Goal: Contribute content: Contribute content

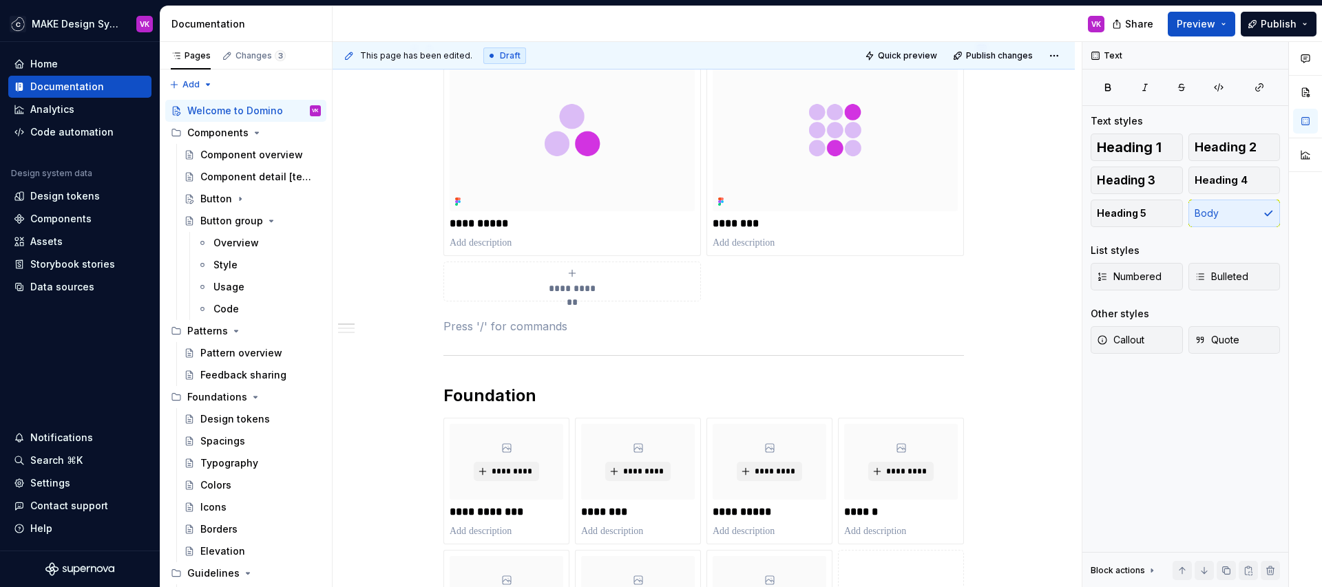
scroll to position [244, 0]
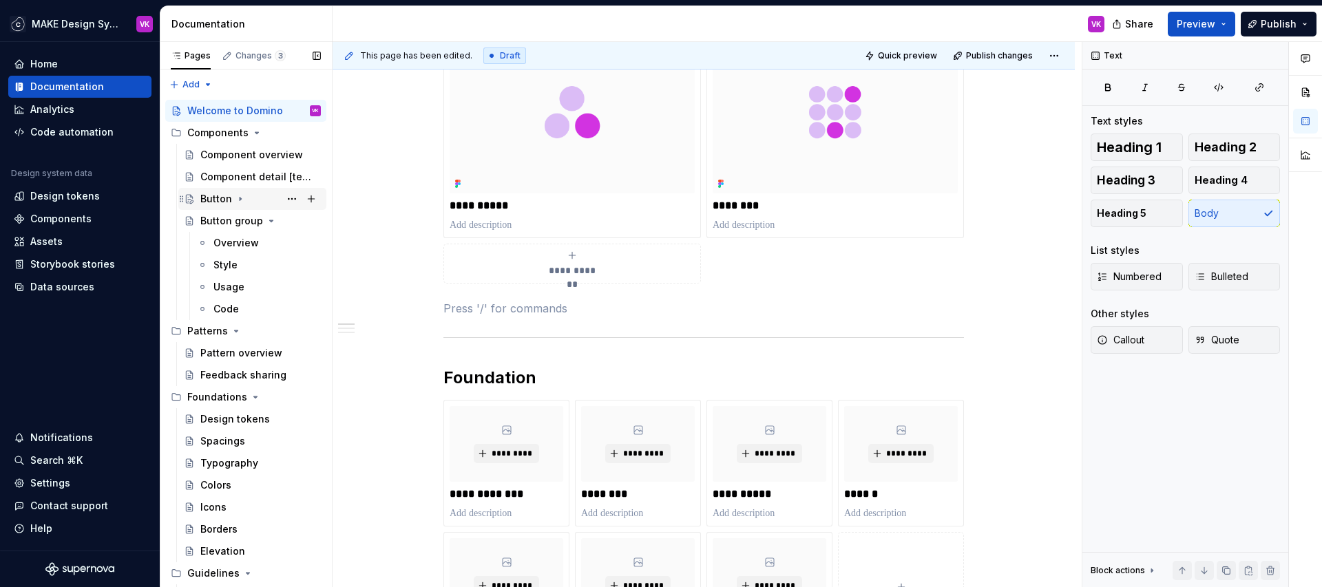
click at [219, 195] on div "Button" at bounding box center [216, 199] width 32 height 14
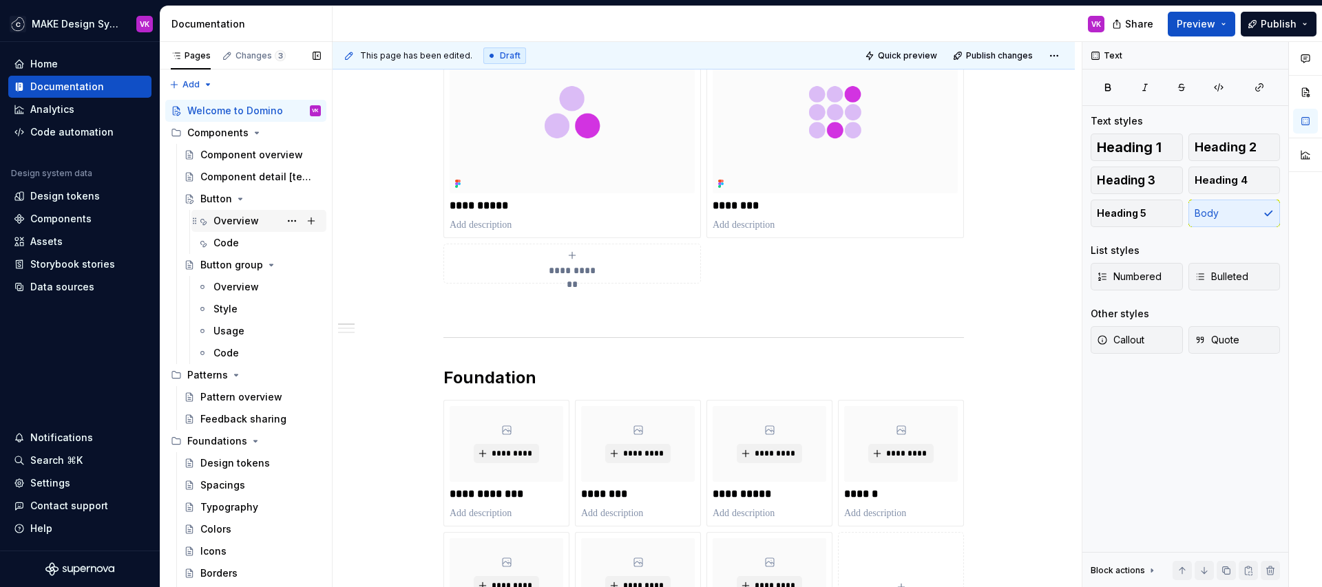
click at [222, 221] on div "Overview" at bounding box center [235, 221] width 45 height 14
type textarea "*"
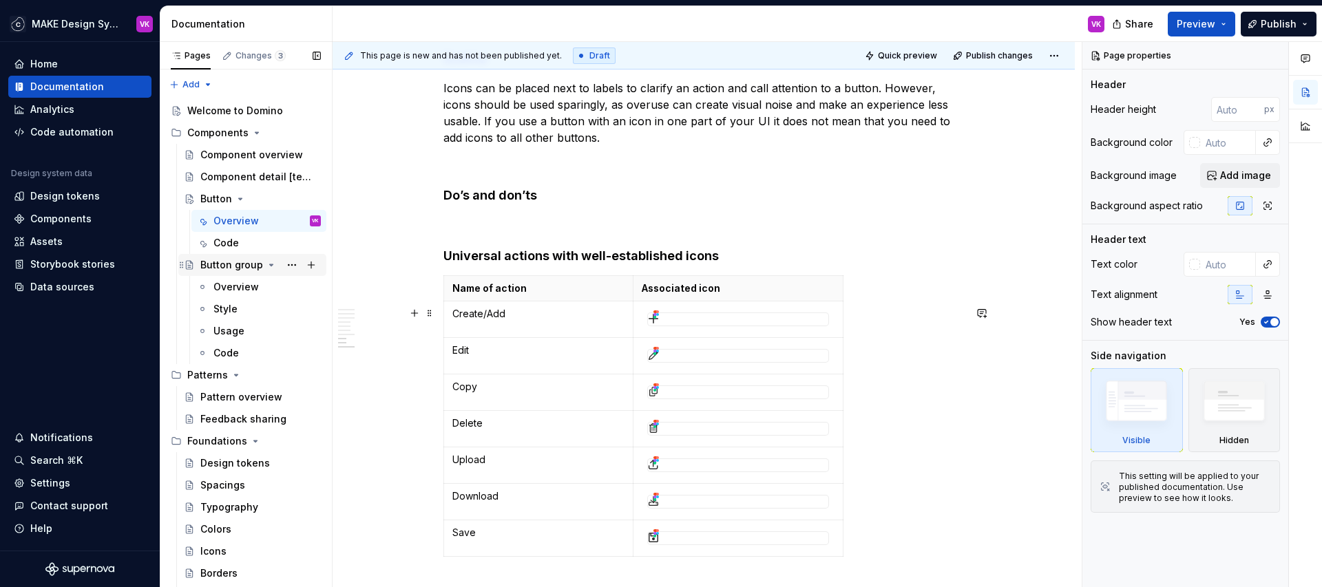
scroll to position [2469, 0]
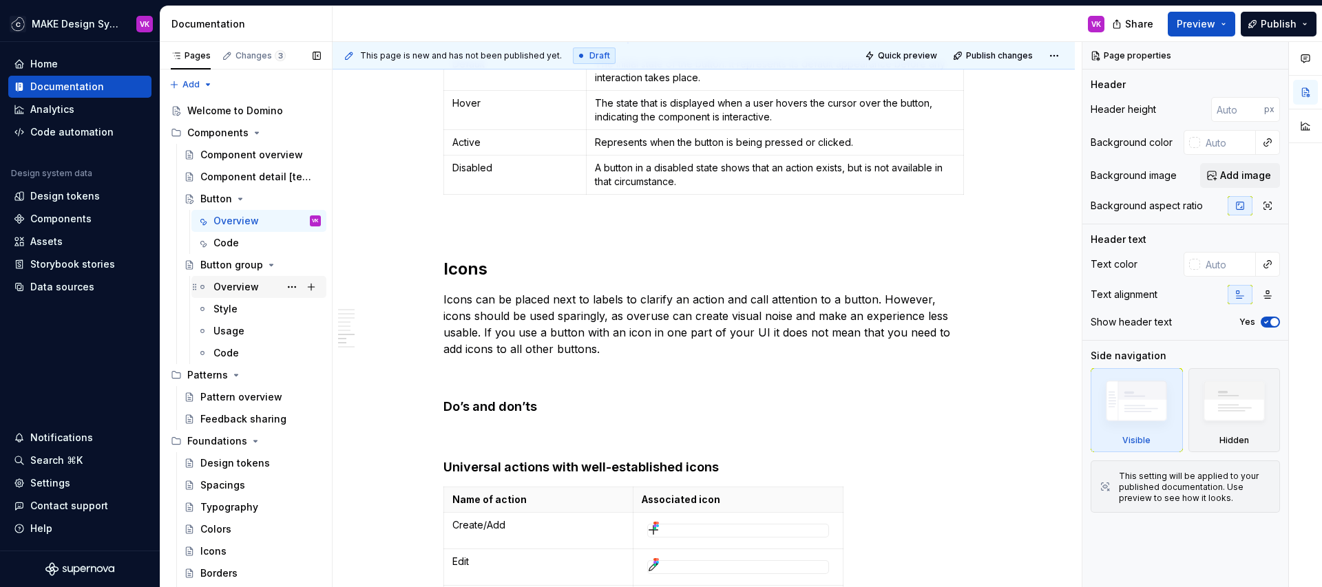
click at [241, 284] on div "Overview" at bounding box center [235, 287] width 45 height 14
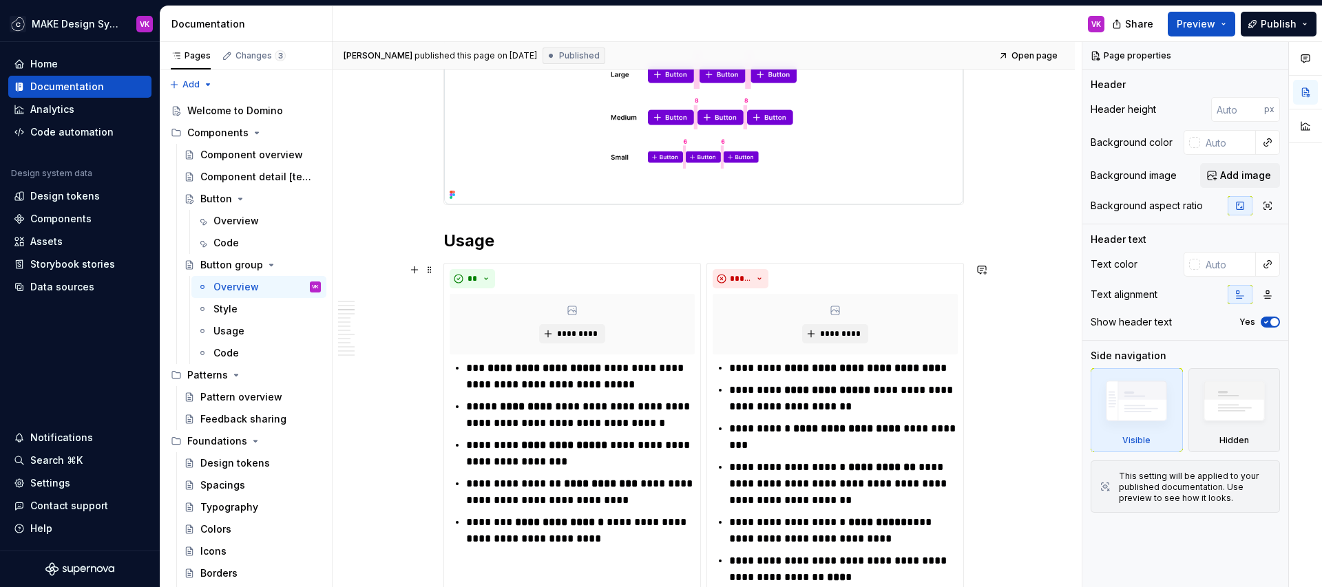
scroll to position [757, 0]
click at [530, 239] on h2 "Usage" at bounding box center [703, 240] width 521 height 22
type textarea "*"
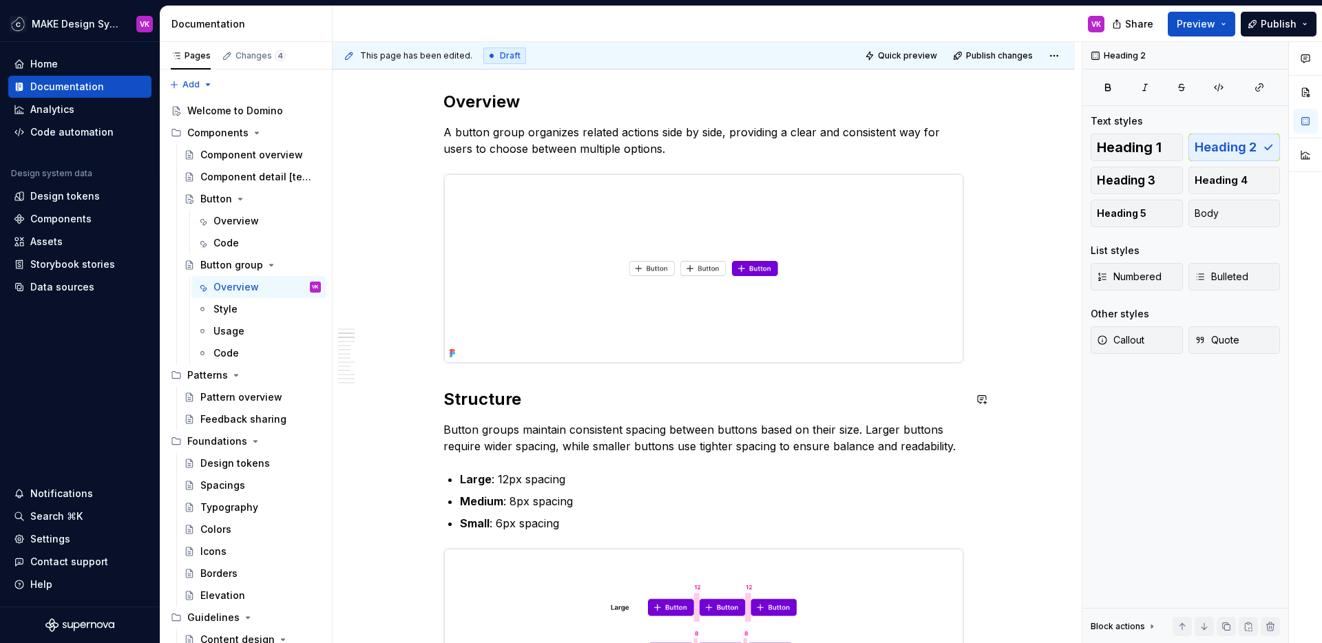
scroll to position [0, 0]
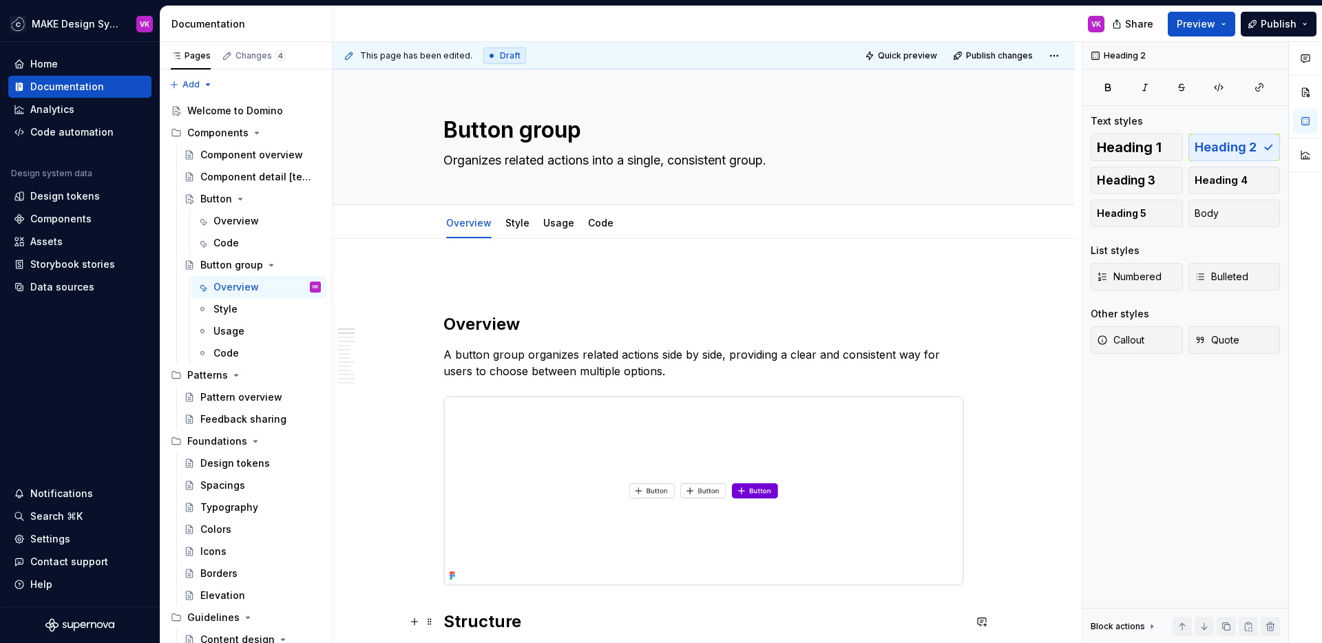
click at [468, 288] on p at bounding box center [703, 280] width 521 height 17
click at [494, 164] on textarea "Organizes related actions into a single, consistent group." at bounding box center [701, 160] width 521 height 22
drag, startPoint x: 503, startPoint y: 164, endPoint x: 448, endPoint y: 165, distance: 55.1
click at [448, 165] on textarea "Organizes related actions into a single, consistent group." at bounding box center [701, 160] width 521 height 22
click at [729, 167] on textarea "Organizes related actions into a single, consistent group." at bounding box center [701, 160] width 521 height 22
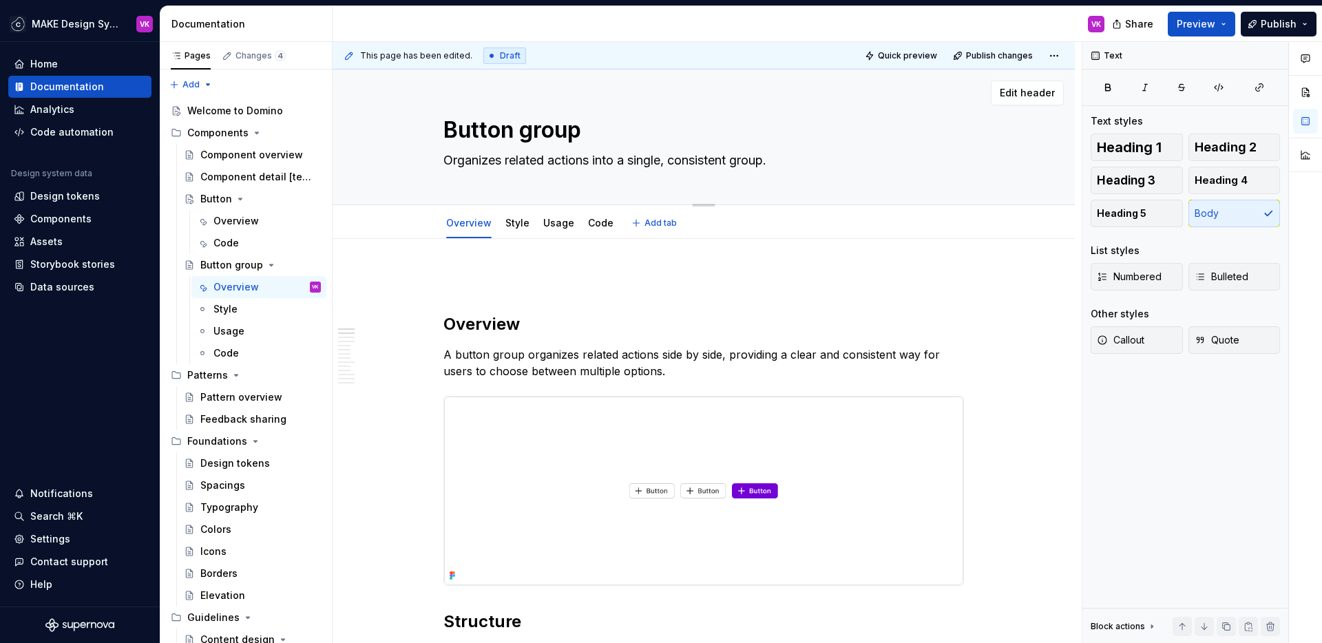
click at [779, 168] on textarea "Organizes related actions into a single, consistent group." at bounding box center [701, 160] width 521 height 22
type textarea "*"
type textarea "Organizes related actions into a single, consistent group."
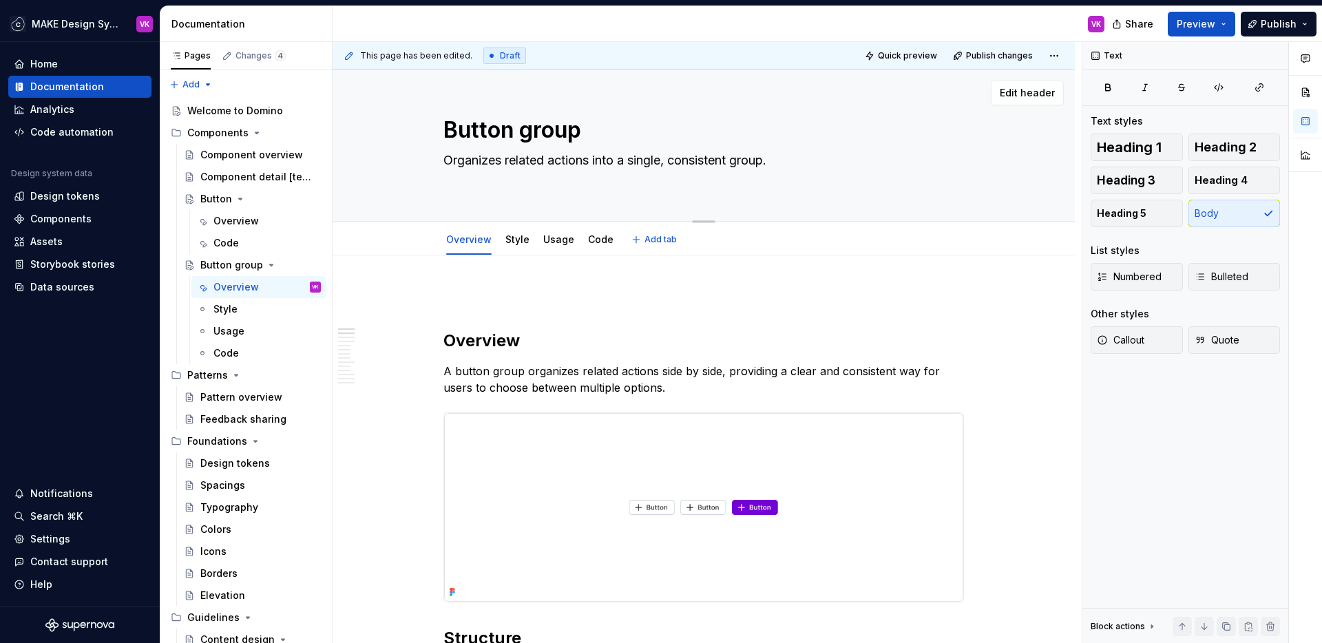
paste textarea "Button groups are containers that hold buttons of many shapes and sizes"
type textarea "*"
type textarea "Organizes related actions into a single, consistent group. Button groups are co…"
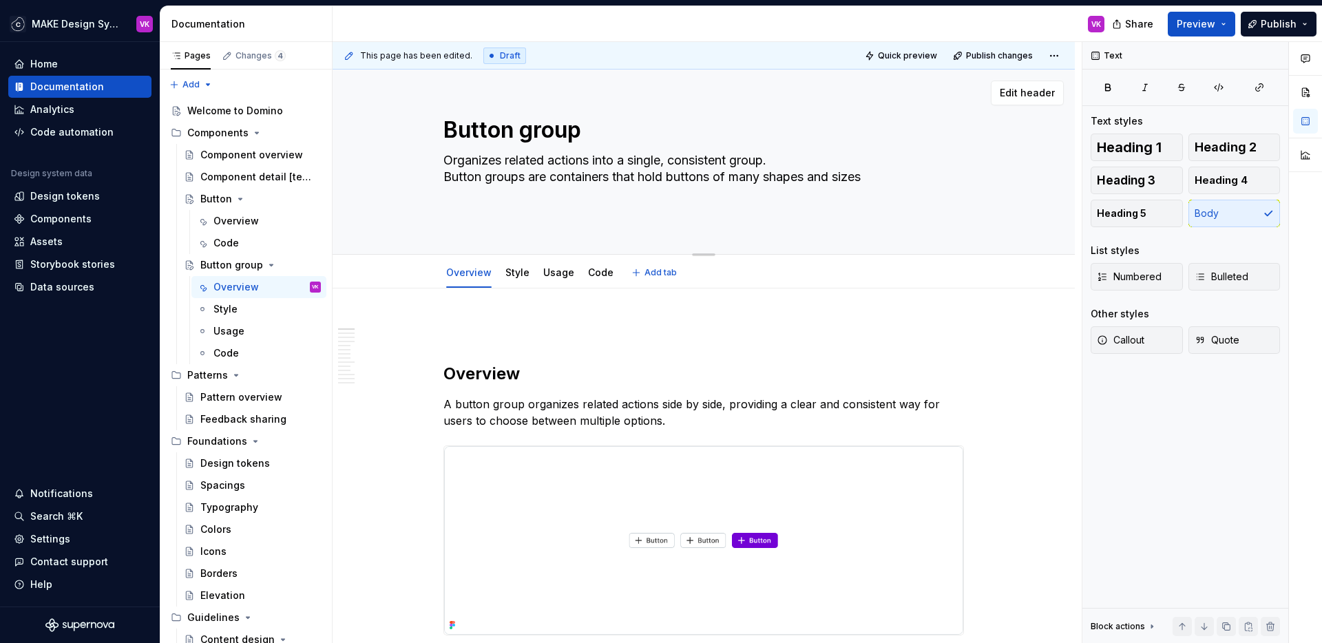
type textarea "*"
click at [557, 161] on textarea "Organizes related actions into a single, consistent group. Button groups are co…" at bounding box center [701, 185] width 521 height 72
click at [589, 176] on textarea "Organizes related actions into a single, consistent group. Button groups are co…" at bounding box center [701, 185] width 521 height 72
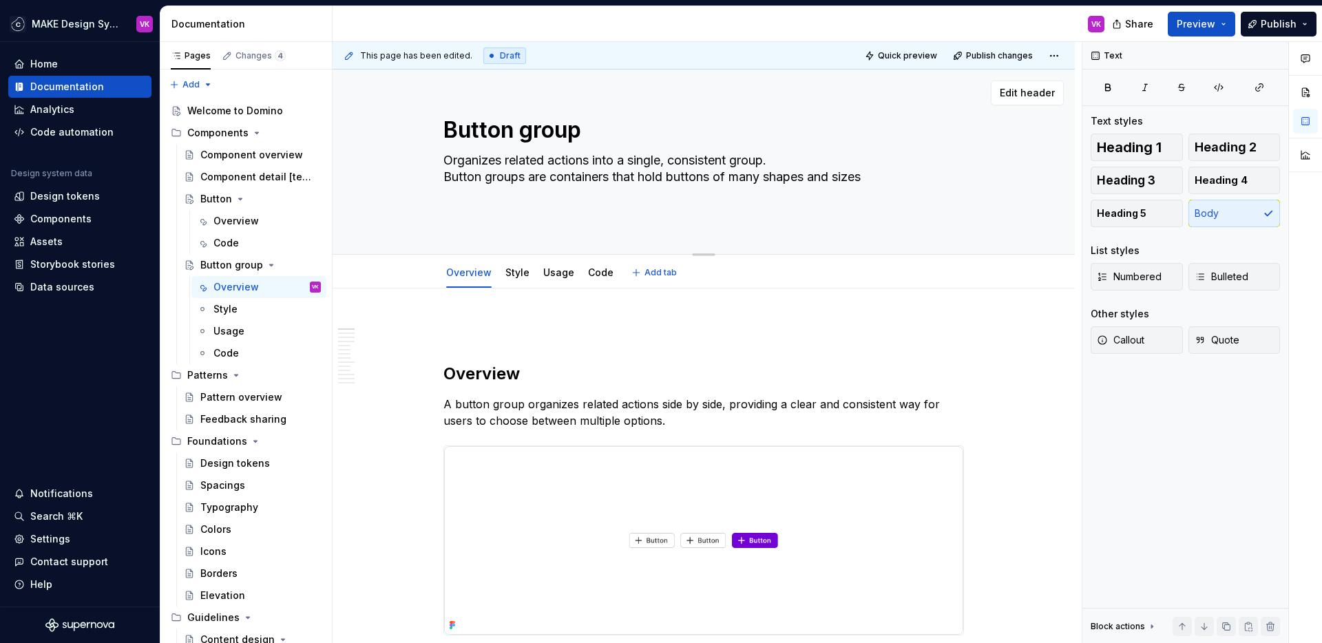
drag, startPoint x: 509, startPoint y: 162, endPoint x: 630, endPoint y: 156, distance: 121.3
click at [630, 156] on textarea "Organizes related actions into a single, consistent group. Button groups are co…" at bounding box center [701, 185] width 521 height 72
click at [662, 172] on textarea "Organizes related actions into a single, consistent group. Button groups are co…" at bounding box center [701, 185] width 521 height 72
drag, startPoint x: 616, startPoint y: 178, endPoint x: 899, endPoint y: 184, distance: 283.1
click at [899, 184] on textarea "Organizes related actions into a single, consistent group. Button groups are co…" at bounding box center [701, 185] width 521 height 72
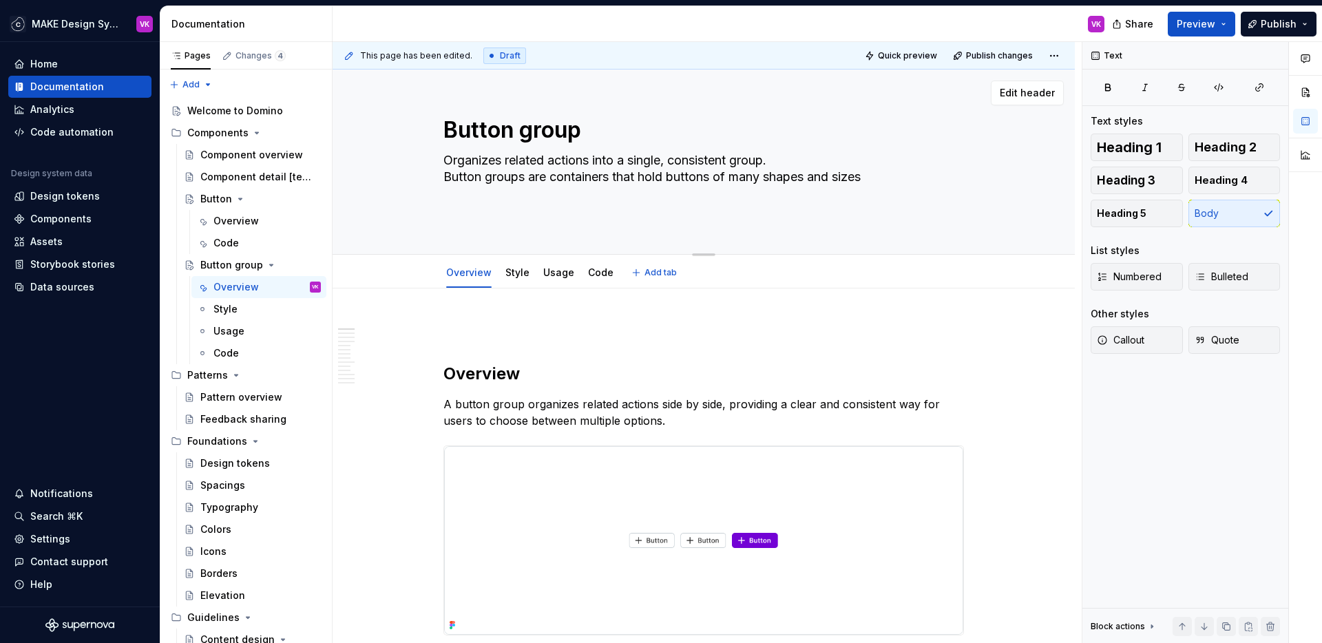
type textarea "Organizes related actions into a single, consistent group. Button groups are co…"
type textarea "*"
type textarea "Organizes related actions into a single, consistent group. Button groups are co…"
type textarea "*"
type textarea "Organizes related actions into a single, consistent group. Button groups are co…"
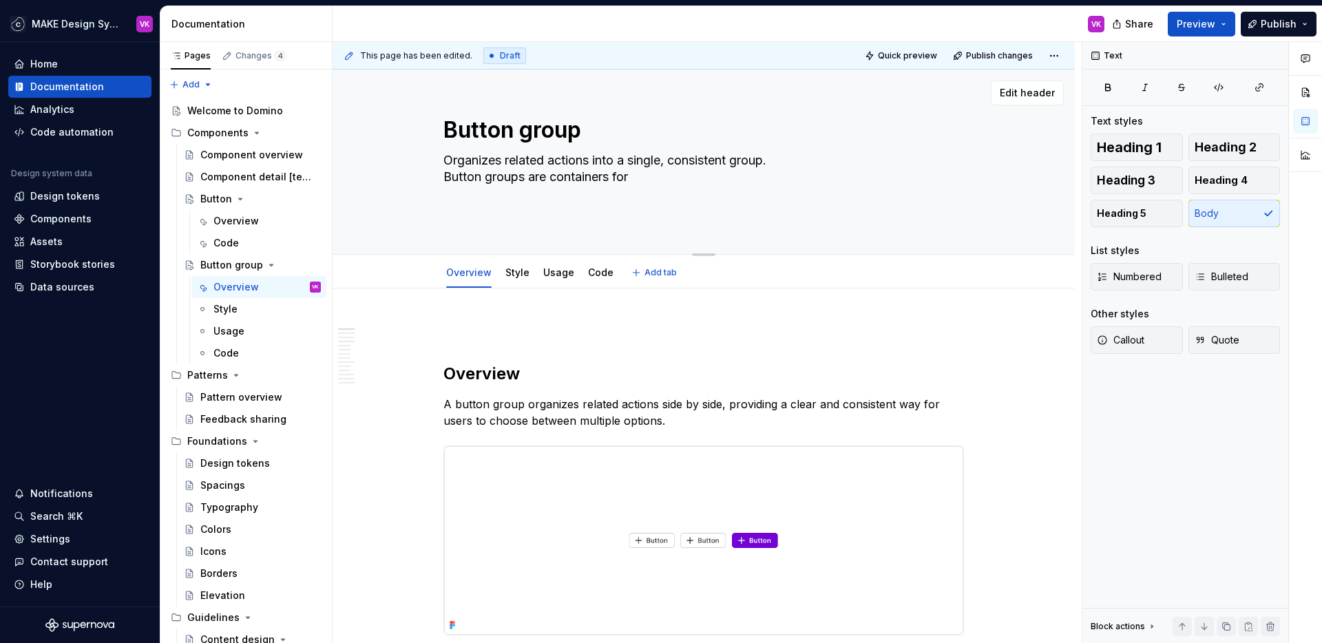
type textarea "*"
type textarea "Organizes related actions into a single, consistent group. Button groups are co…"
type textarea "*"
type textarea "Organizes related actions into a single, consistent group. Button groups are co…"
type textarea "*"
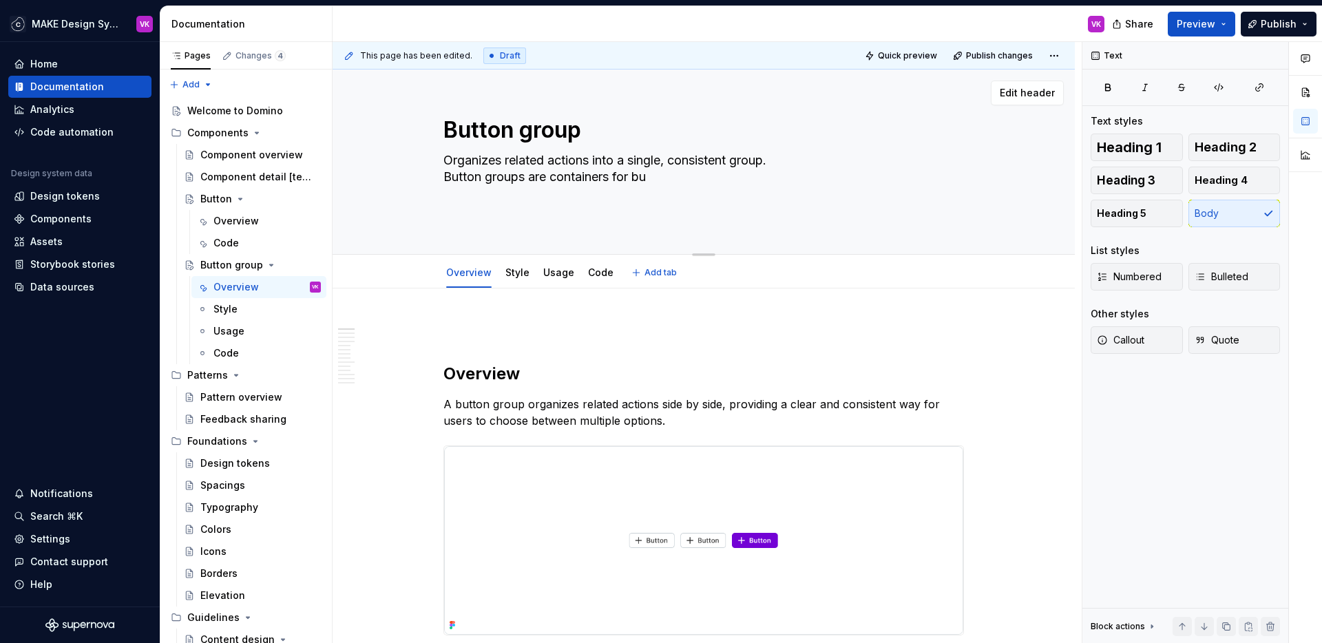
type textarea "Organizes related actions into a single, consistent group. Button groups are co…"
type textarea "*"
type textarea "Organizes related actions into a single, consistent group. Button groups are co…"
type textarea "*"
type textarea "Organizes related actions into a single, consistent group. Button groups are co…"
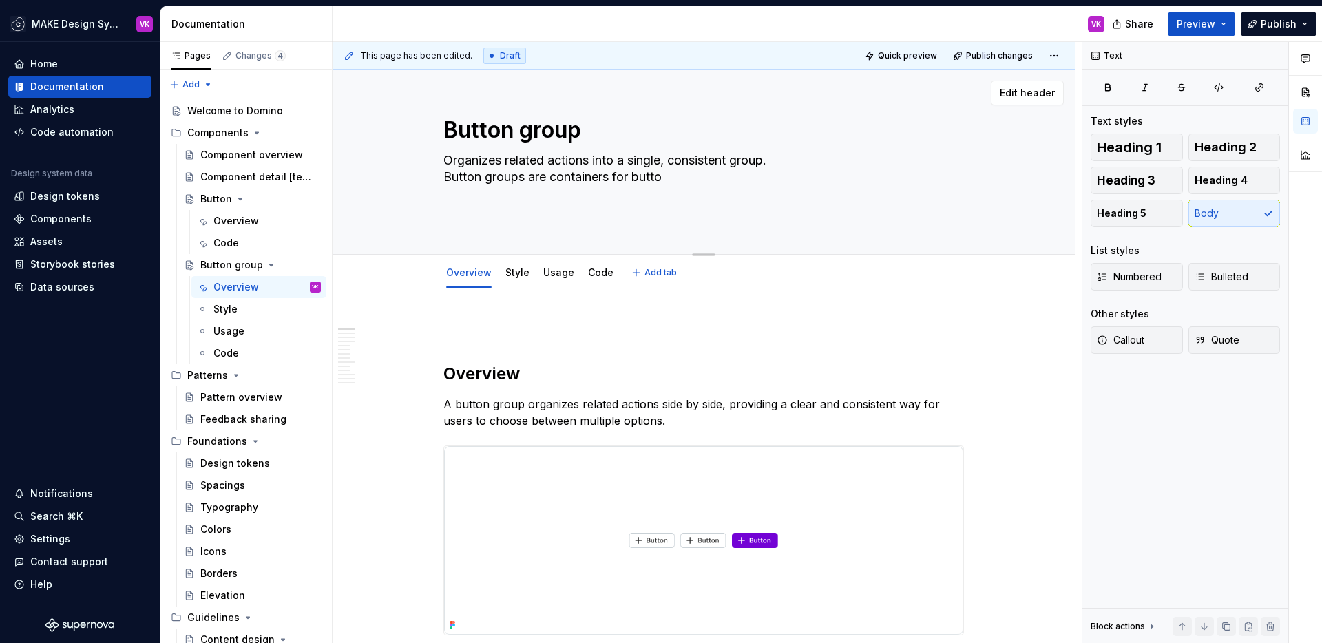
type textarea "*"
type textarea "Organizes related actions into a single, consistent group. Button groups are co…"
type textarea "*"
type textarea "Organizes related actions into a single, consistent group. Button groups are co…"
type textarea "*"
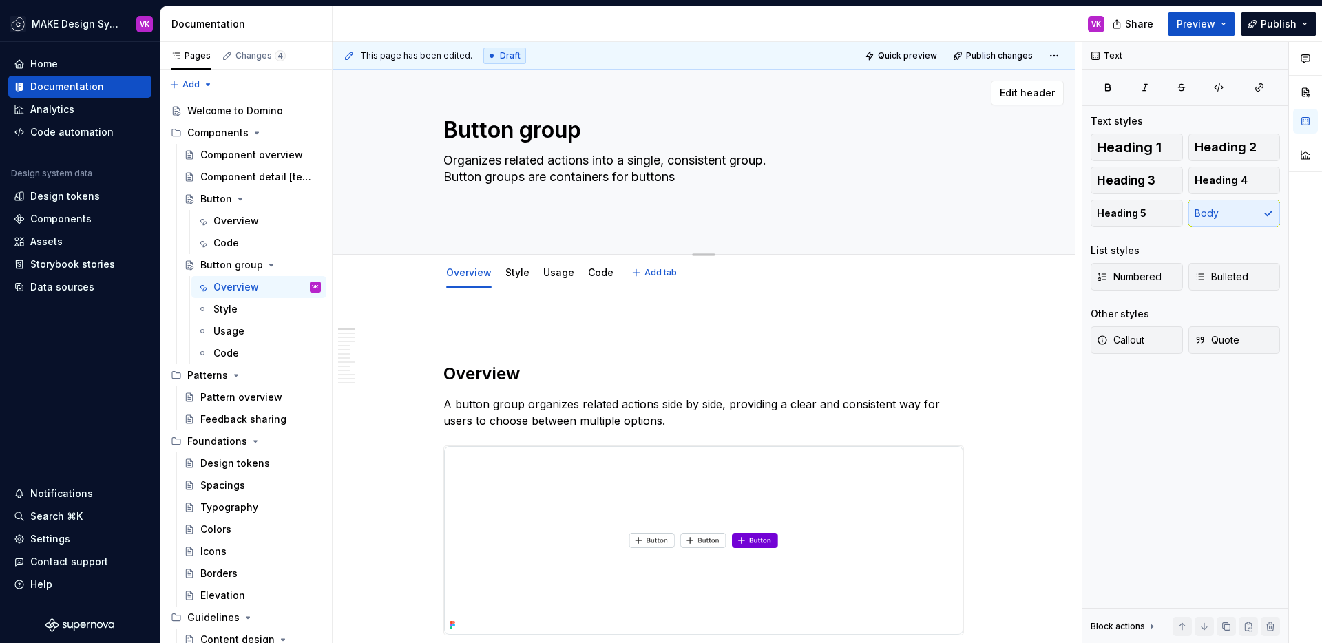
type textarea "Organizes related actions into a single, consistent group. Button groups are co…"
type textarea "*"
type textarea "Organizes related actions into a single, consistent group. Button groups are co…"
type textarea "*"
type textarea "Organizes related actions into a single, consistent group. Button groups are co…"
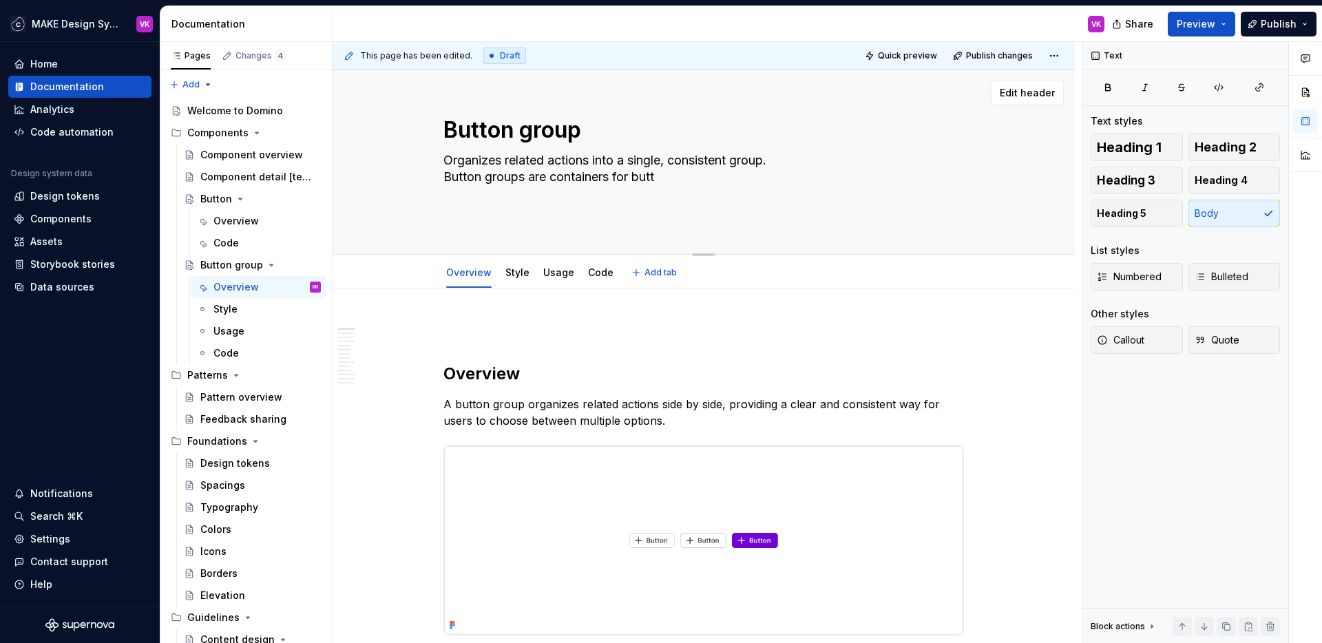
type textarea "*"
type textarea "Organizes related actions into a single, consistent group. Button groups are co…"
type textarea "*"
type textarea "Organizes related actions into a single, consistent group. Button groups are co…"
type textarea "*"
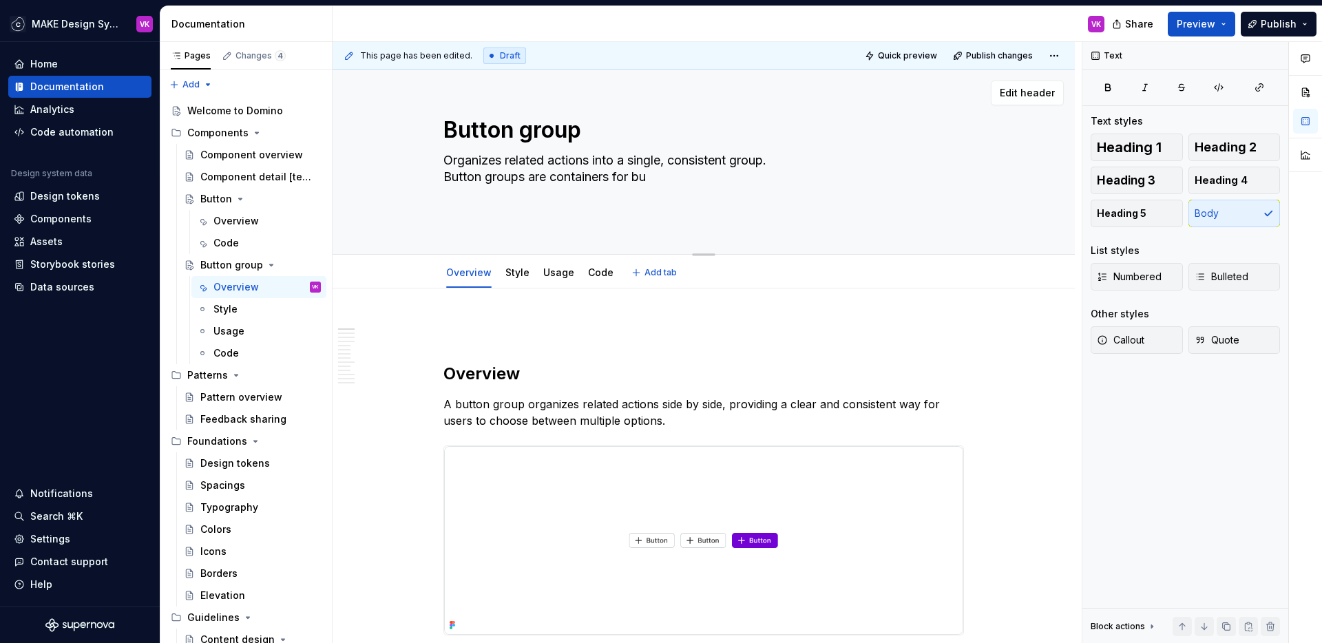
type textarea "Organizes related actions into a single, consistent group. Button groups are co…"
type textarea "*"
type textarea "Organizes related actions into a single, consistent group. Button groups are co…"
type textarea "*"
type textarea "Organizes related actions into a single, consistent group. Button groups are co…"
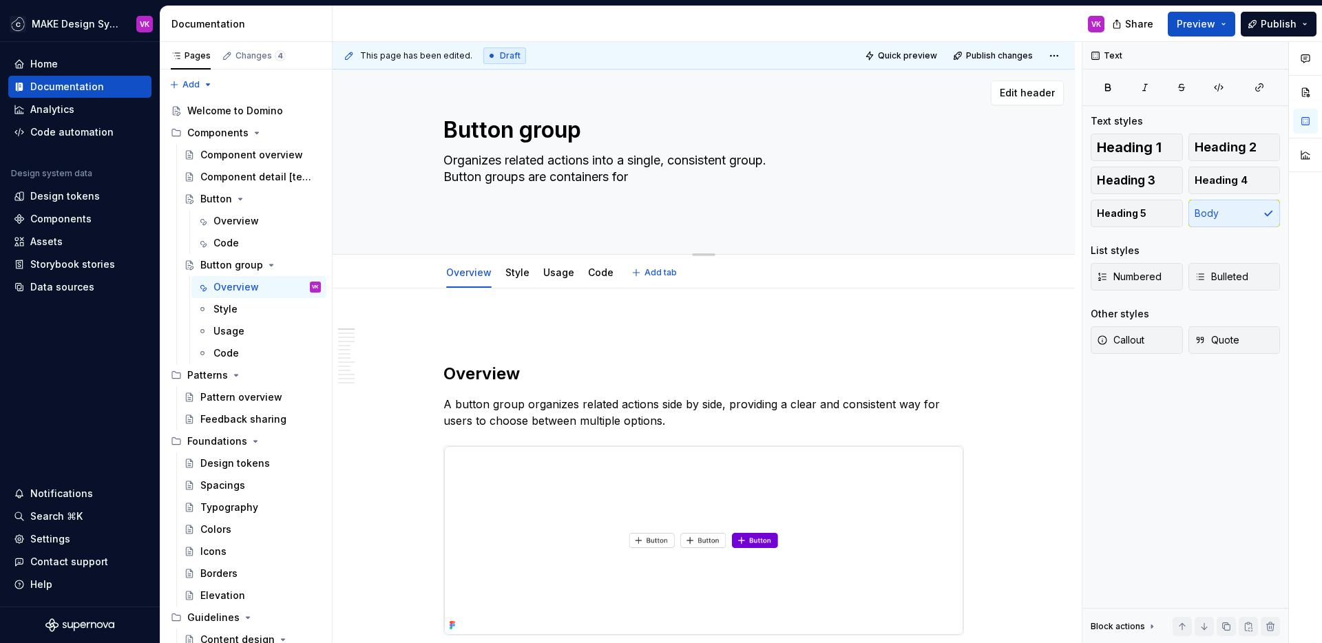
type textarea "*"
type textarea "Organizes related actions into a single, consistent group. Button groups are co…"
type textarea "*"
type textarea "Organizes related actions into a single, consistent group. Button groups are co…"
type textarea "*"
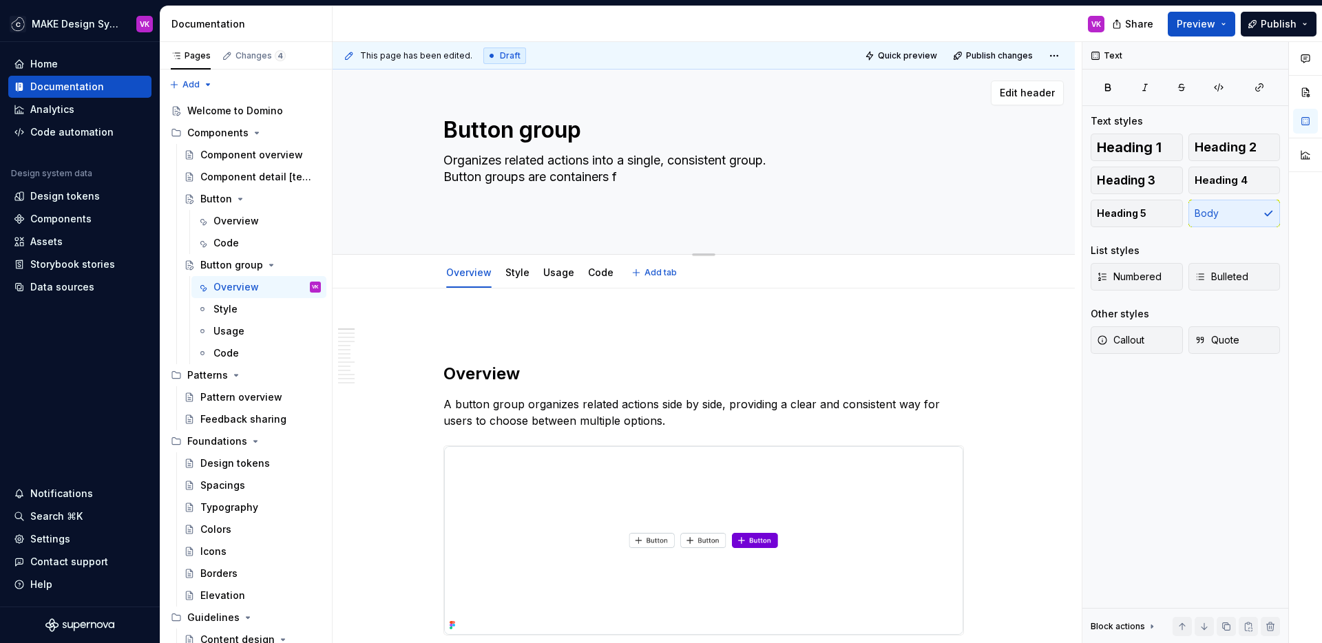
type textarea "Organizes related actions into a single, consistent group. Button groups are co…"
type textarea "*"
type textarea "Organizes related actions into a single, consistent group."
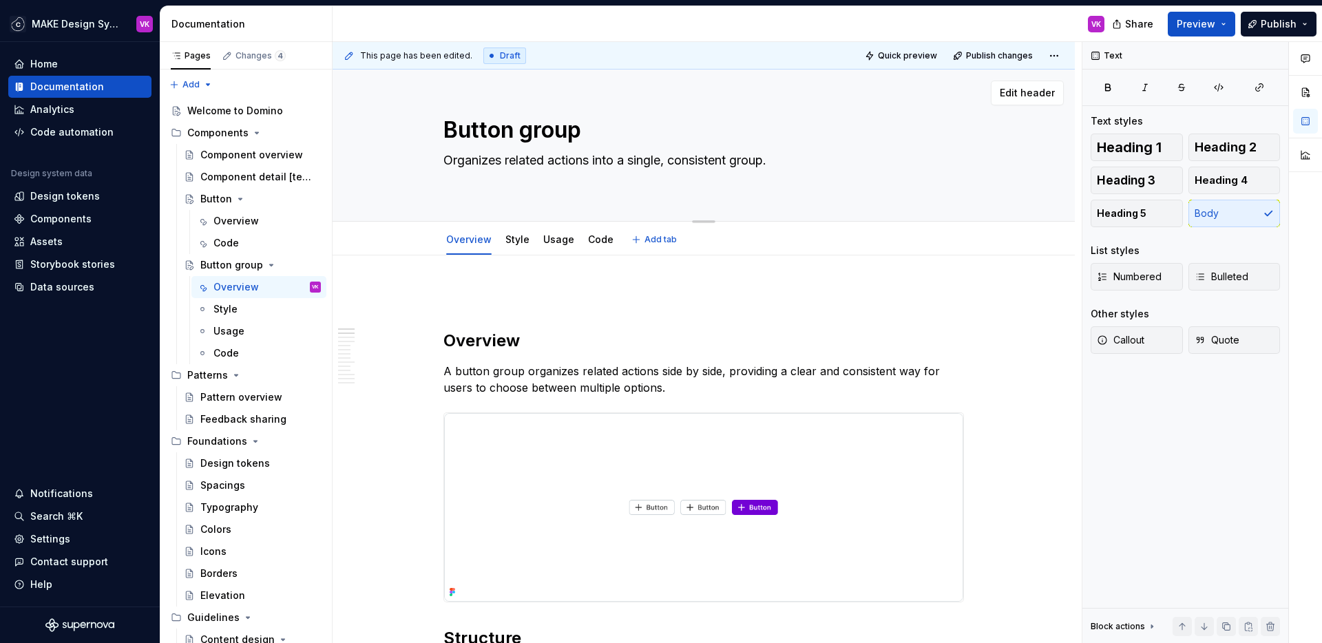
type textarea "*"
type textarea "Organizes related actions into a single, consistent group."
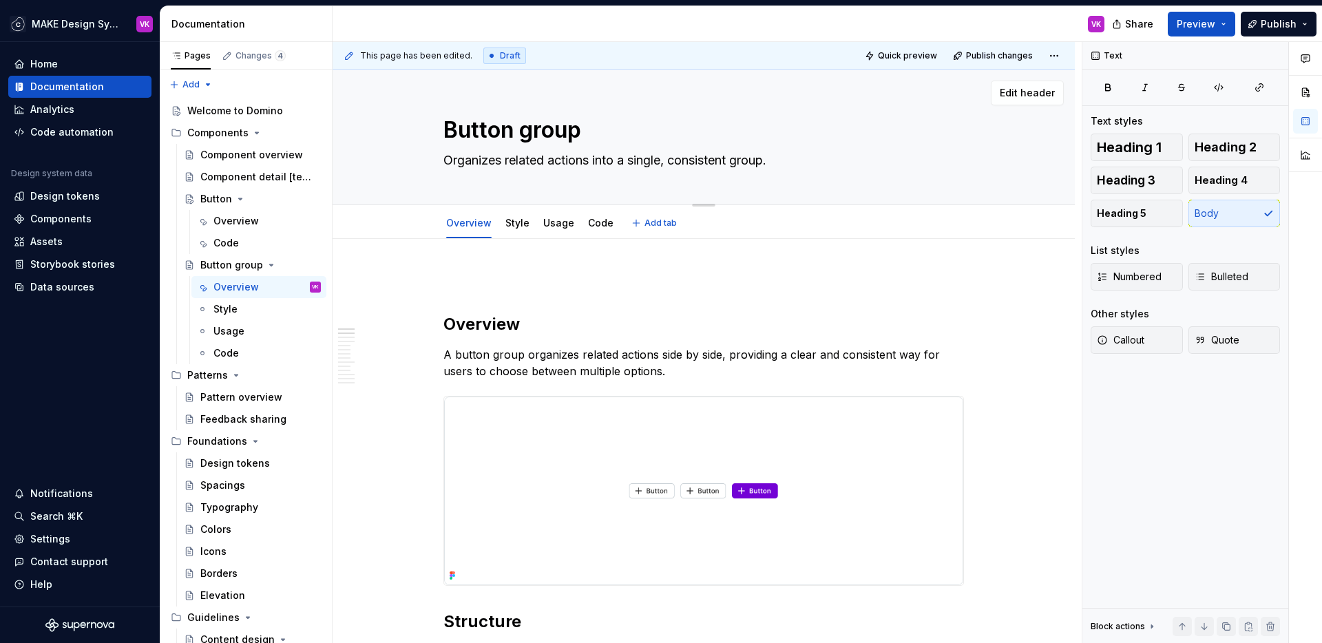
type textarea "*"
type textarea "Organizes related actions into a single, consistent group."
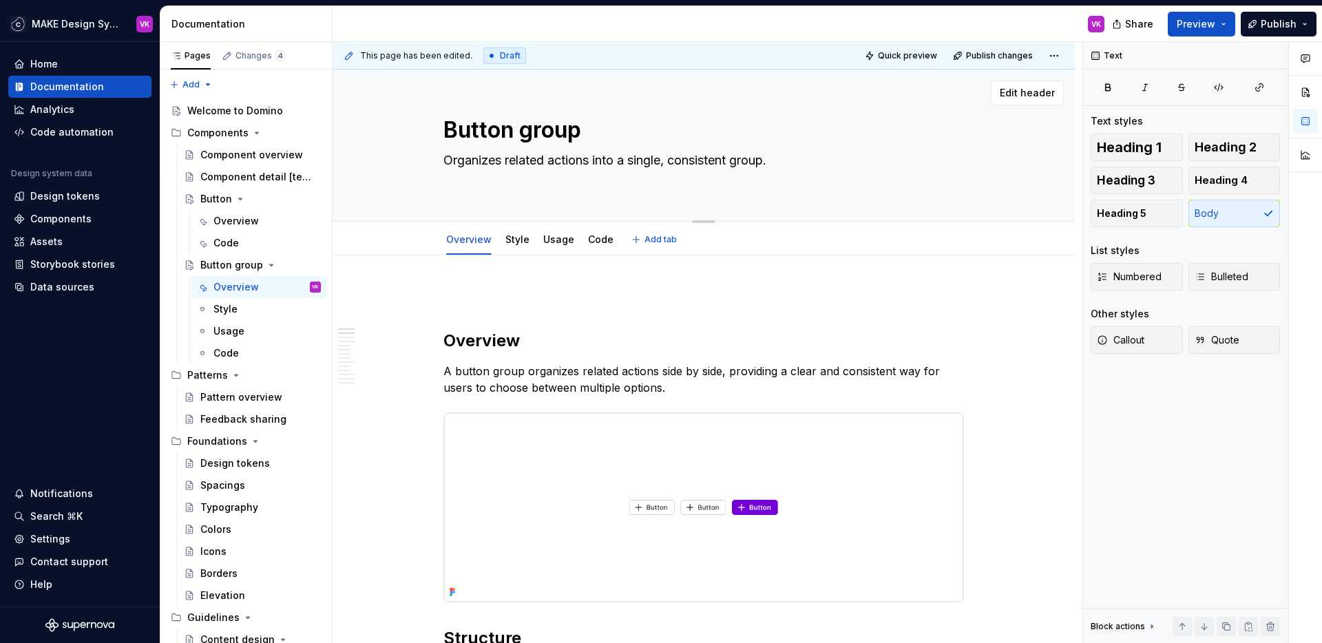
paste textarea "Button groups are containers that hold buttons of many shapes and sizes"
type textarea "*"
type textarea "Organizes related actions into a single, consistent group. Button groups are co…"
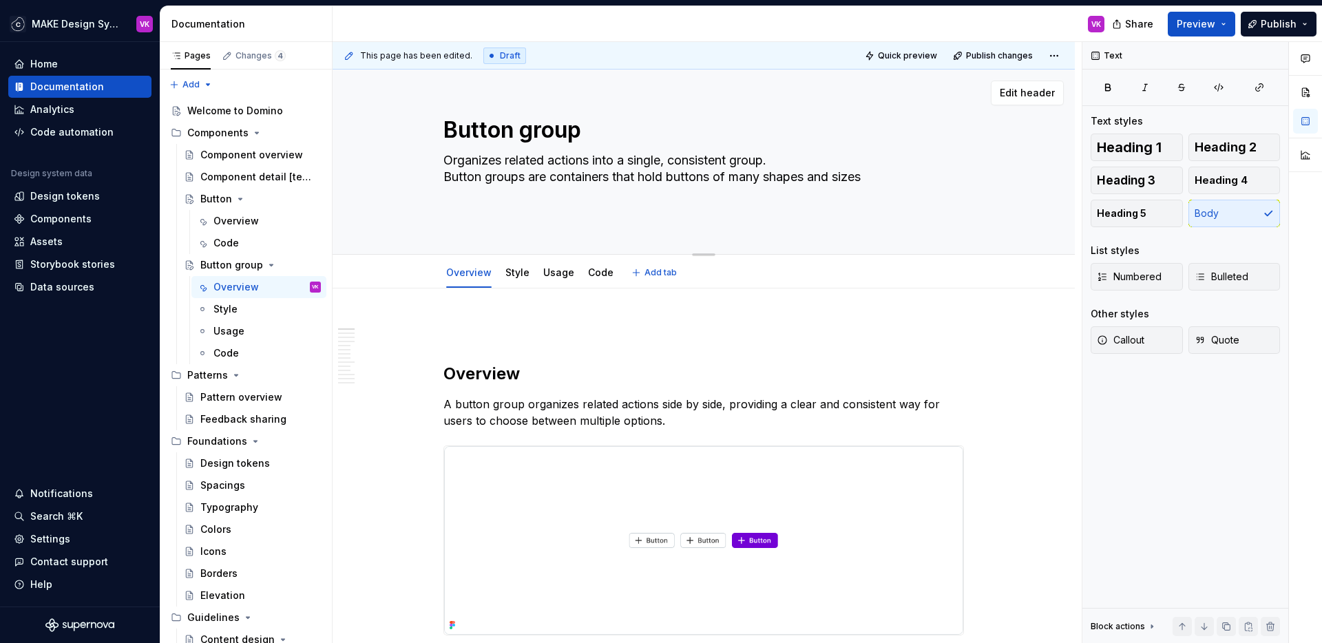
click at [542, 162] on textarea "Organizes related actions into a single, consistent group. Button groups are co…" at bounding box center [701, 185] width 521 height 72
drag, startPoint x: 500, startPoint y: 163, endPoint x: 446, endPoint y: 164, distance: 53.7
click at [446, 164] on textarea "Organizes related actions into a single, consistent group. Button groups are co…" at bounding box center [701, 185] width 521 height 72
click at [498, 176] on textarea "Organizes related actions into a single, consistent group. Button groups are co…" at bounding box center [701, 185] width 521 height 72
drag, startPoint x: 884, startPoint y: 179, endPoint x: 446, endPoint y: 163, distance: 438.2
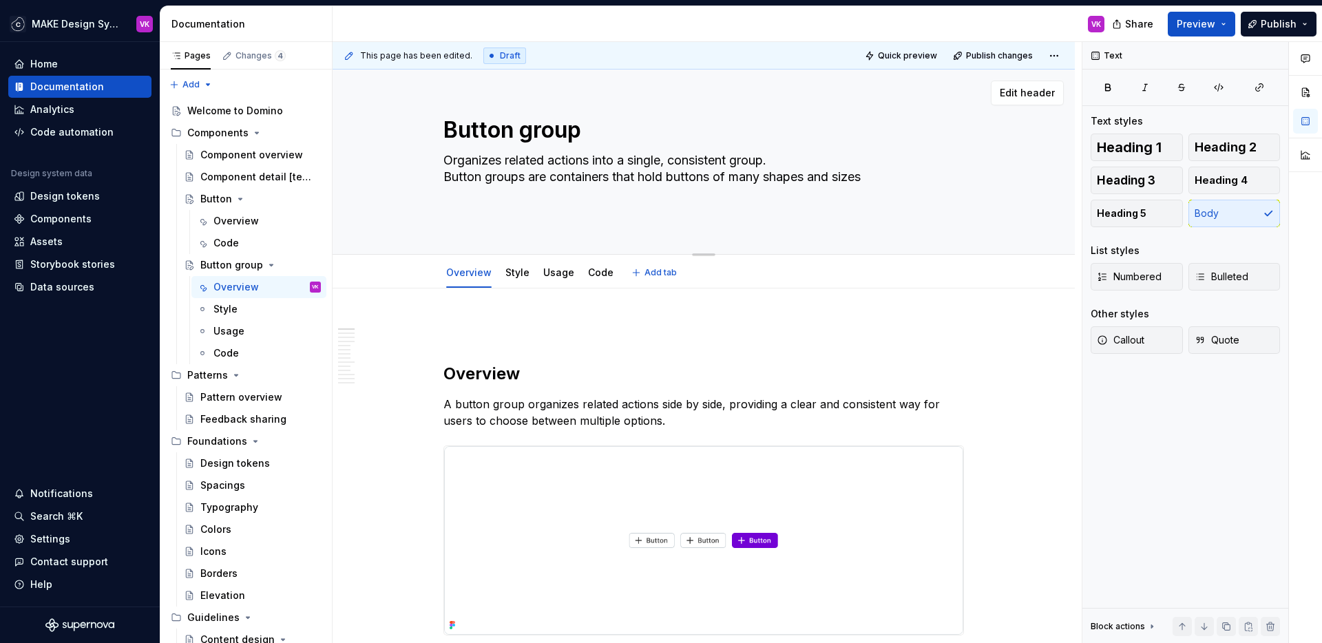
click at [446, 163] on textarea "Organizes related actions into a single, consistent group. Button groups are co…" at bounding box center [701, 185] width 521 height 72
type textarea "*"
type textarea "Organizes related actions into a single, consistent group. Button groups are co…"
click at [543, 169] on textarea "Organizes related actions into a single, consistent group. Button groups are co…" at bounding box center [701, 185] width 521 height 72
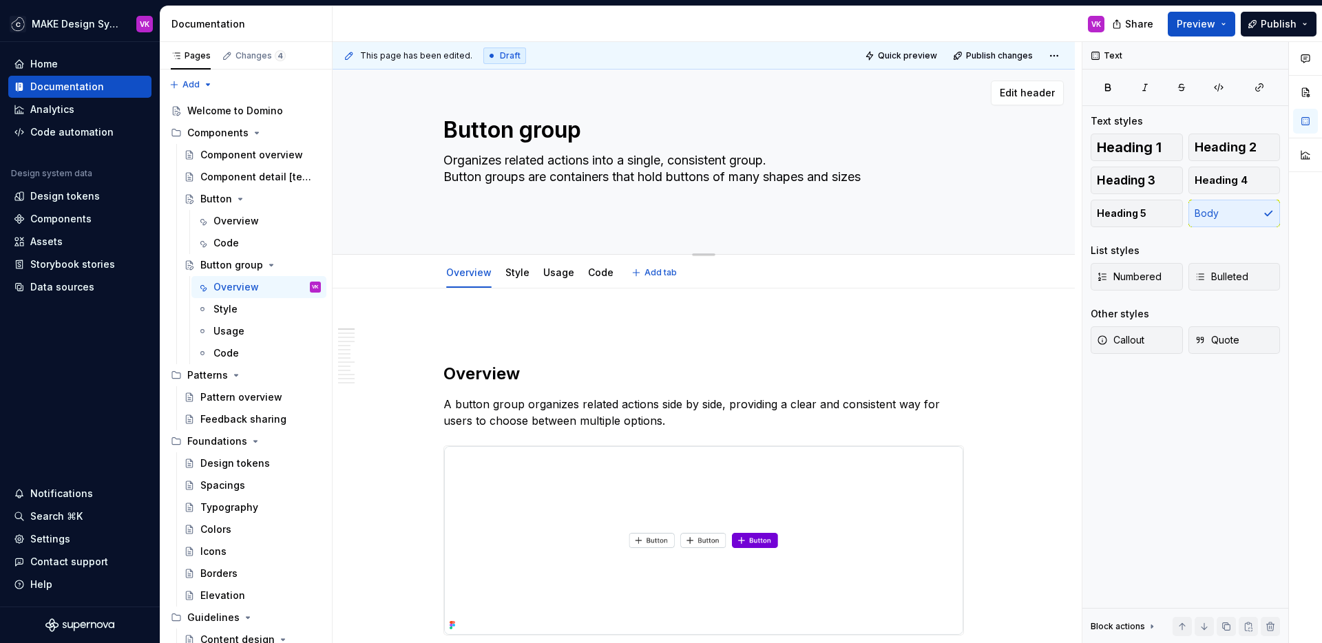
click at [543, 169] on textarea "Organizes related actions into a single, consistent group. Button groups are co…" at bounding box center [701, 185] width 521 height 72
paste textarea "A button group organizes a consistent set of related actions into a single cont…"
type textarea "*"
type textarea "A button group organizes a consistent set of related actions into a single cont…"
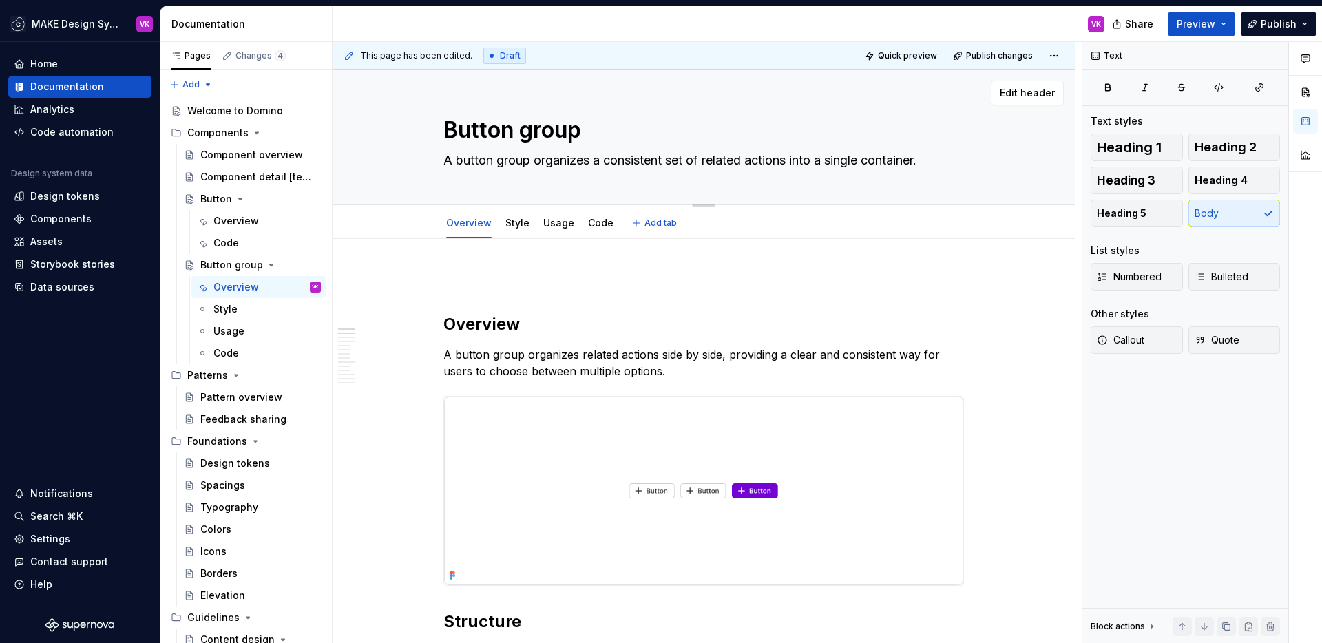
click at [554, 165] on textarea "A button group organizes a consistent set of related actions into a single cont…" at bounding box center [701, 160] width 521 height 22
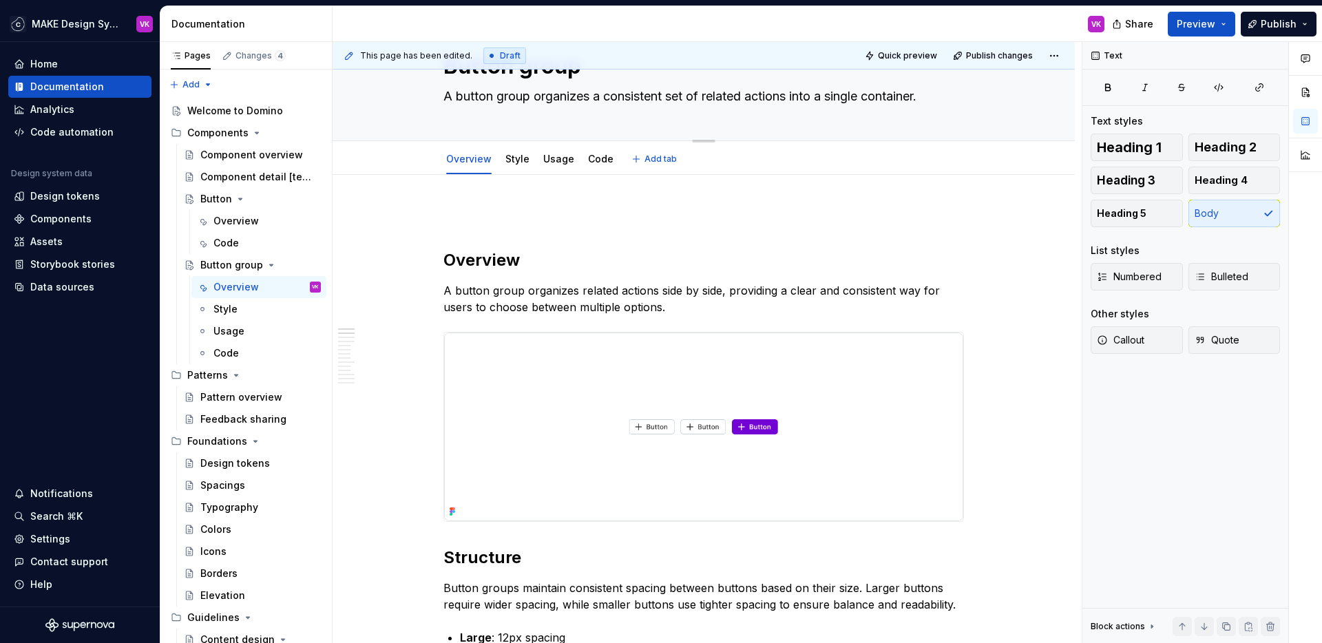
type textarea "*"
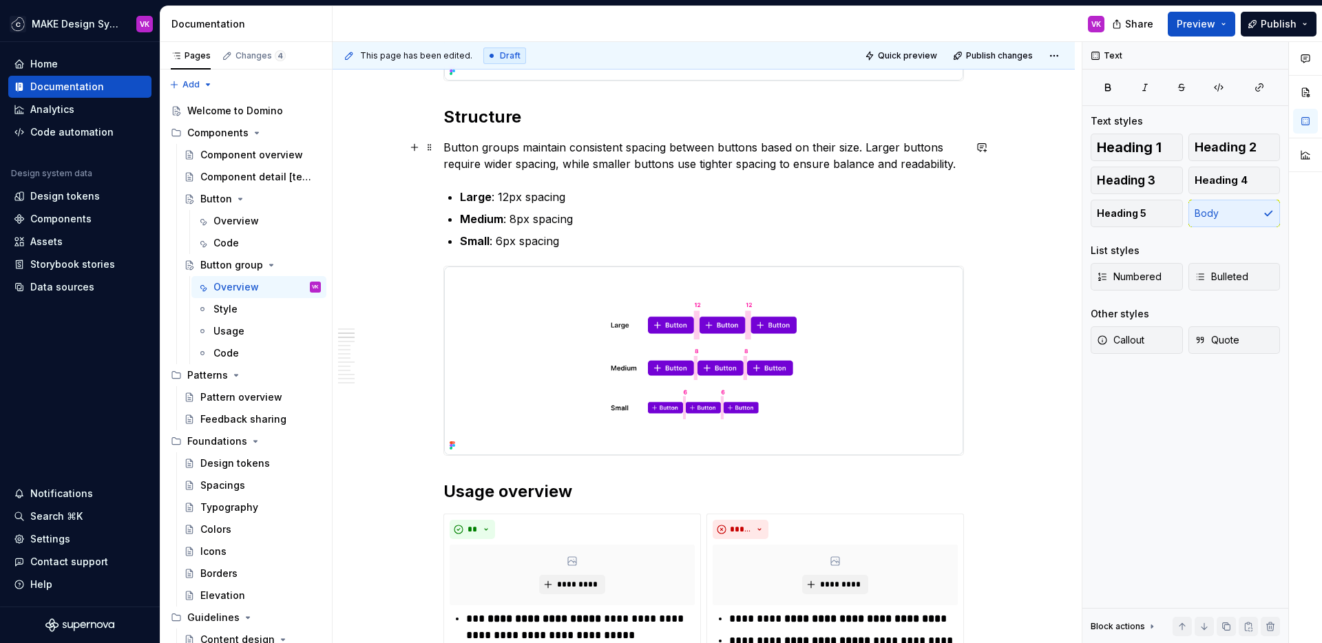
scroll to position [528, 0]
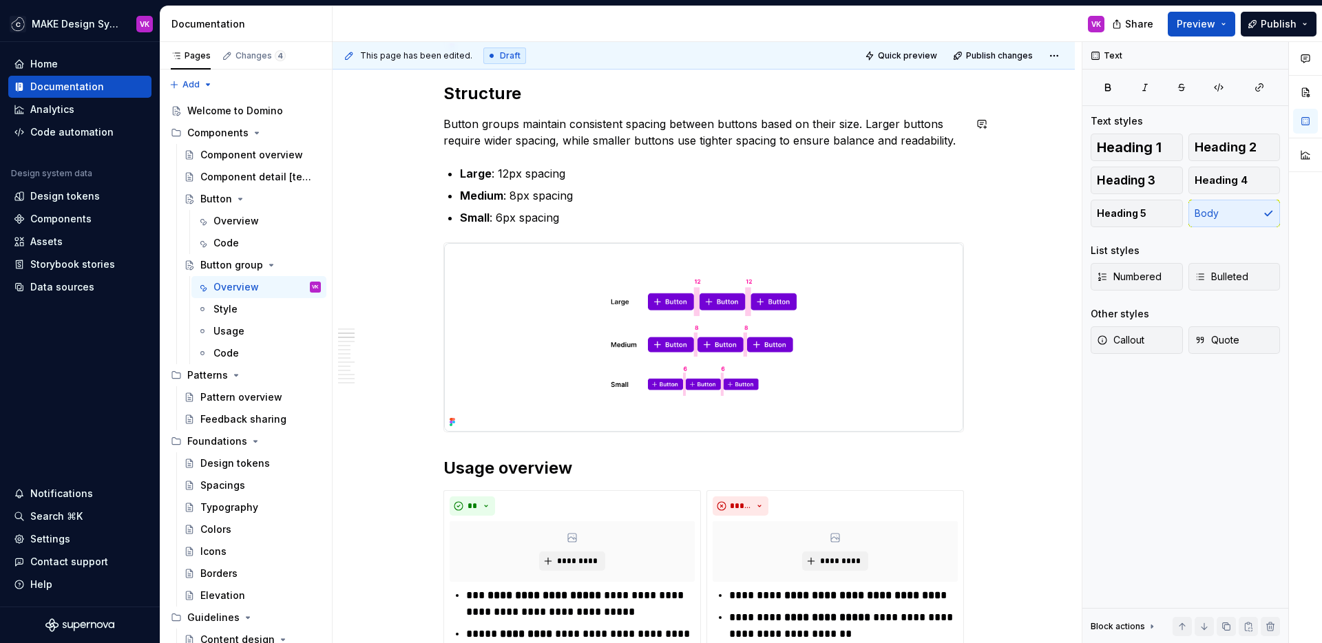
type textarea "A button group organizes a consistent set of related actions into a single cont…"
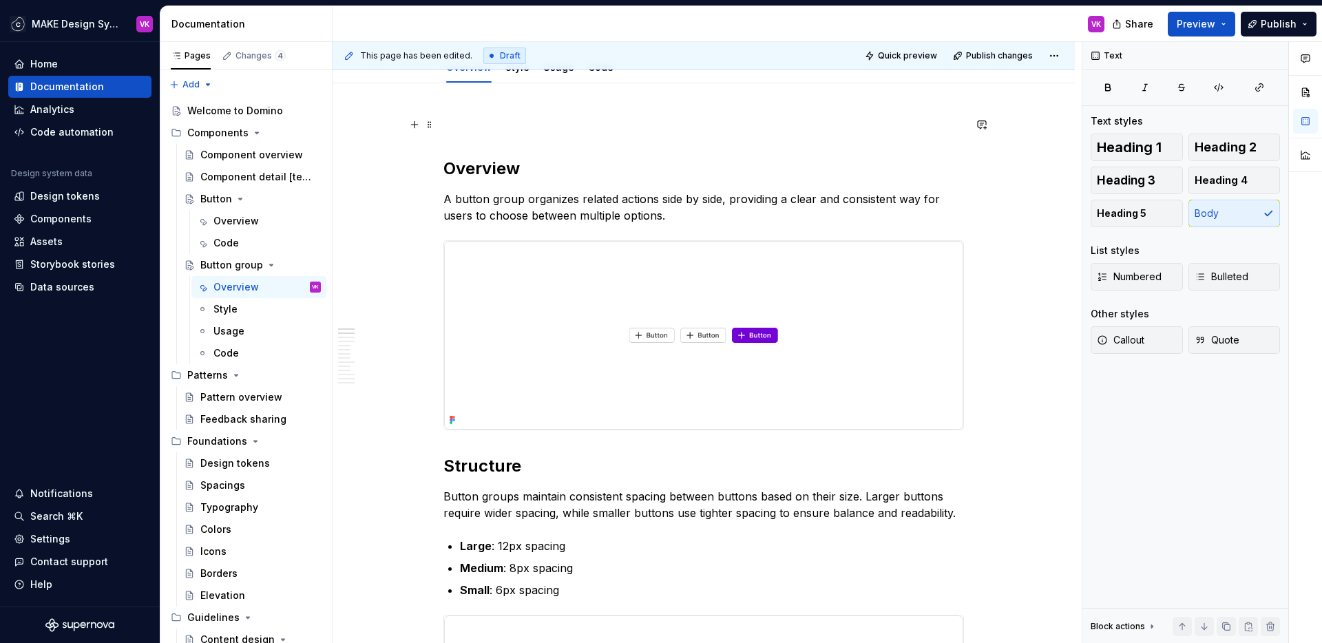
scroll to position [0, 0]
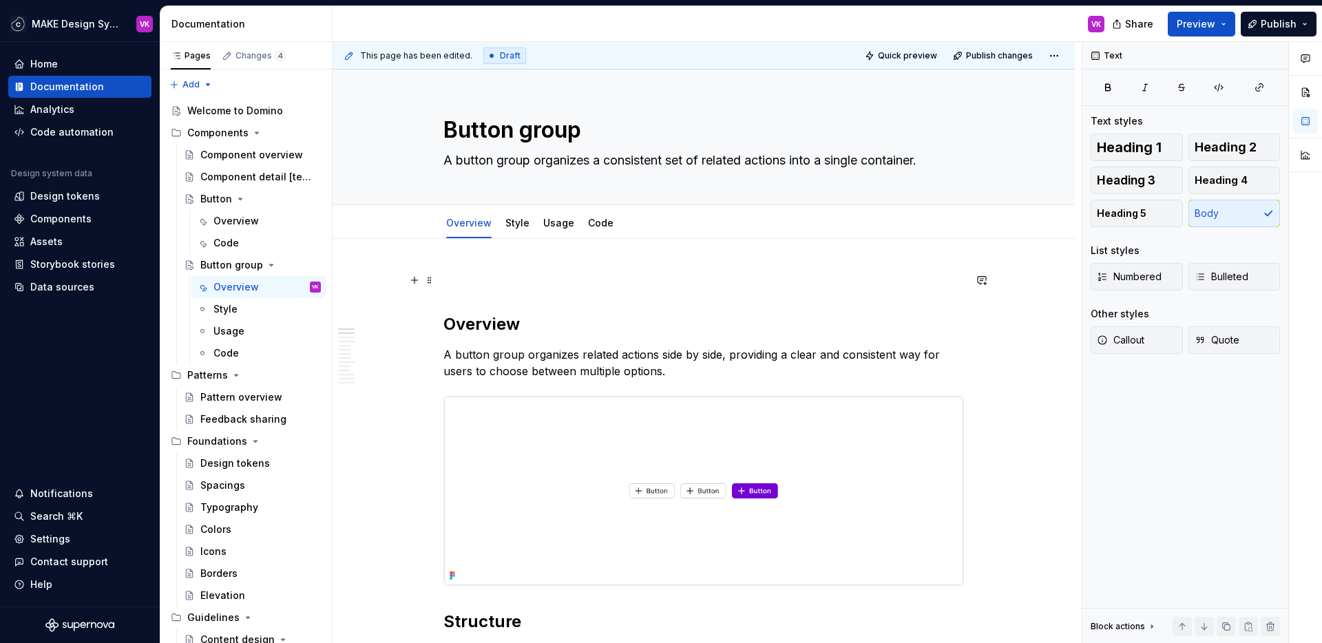
click at [507, 280] on p at bounding box center [703, 280] width 521 height 17
click at [447, 328] on h2 "Overview" at bounding box center [703, 324] width 521 height 22
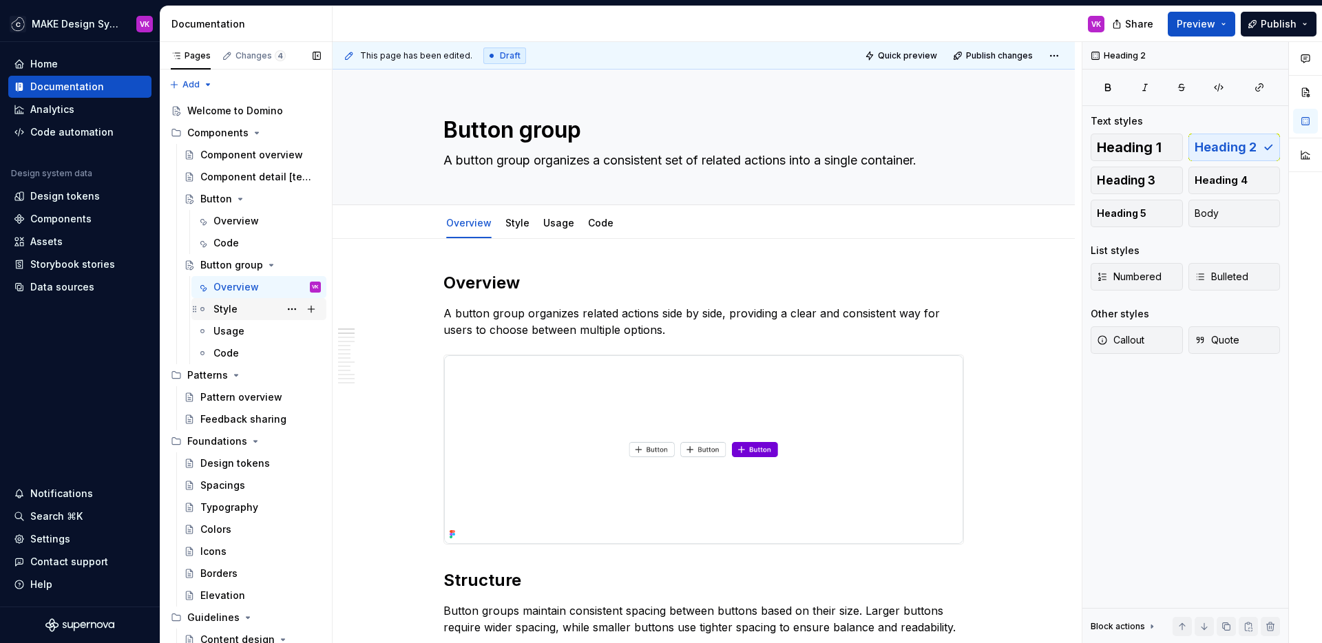
click at [227, 311] on div "Style" at bounding box center [225, 309] width 24 height 14
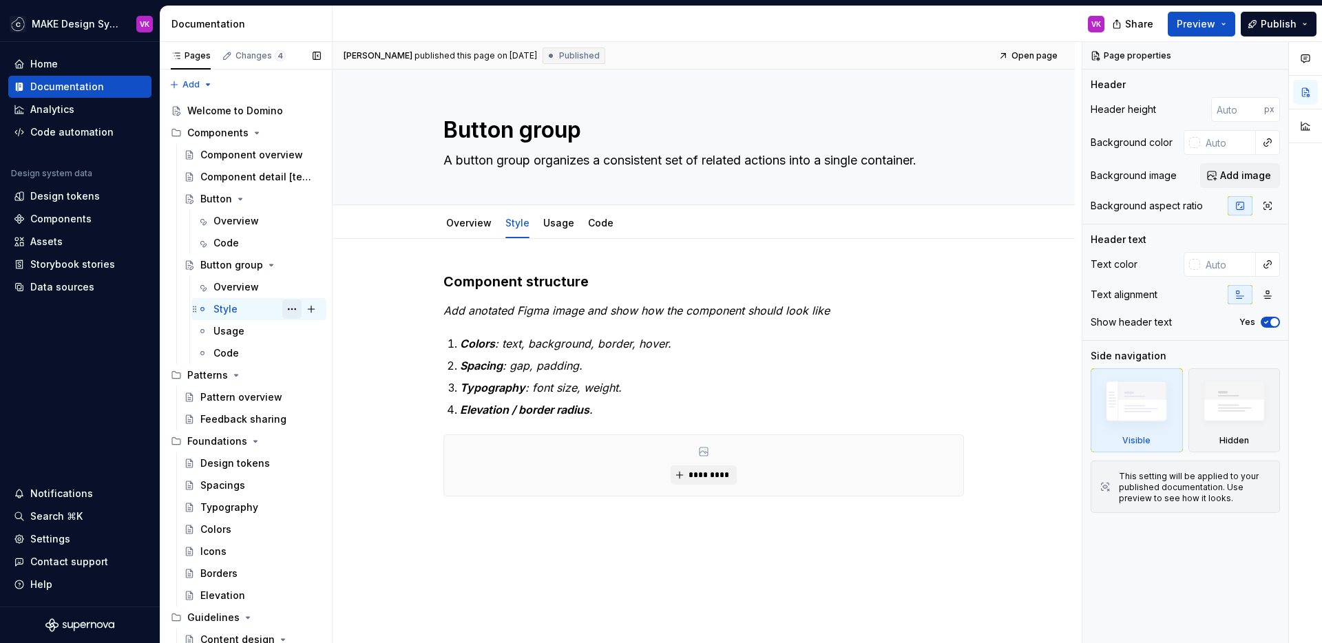
click at [287, 307] on button "Page tree" at bounding box center [291, 309] width 19 height 19
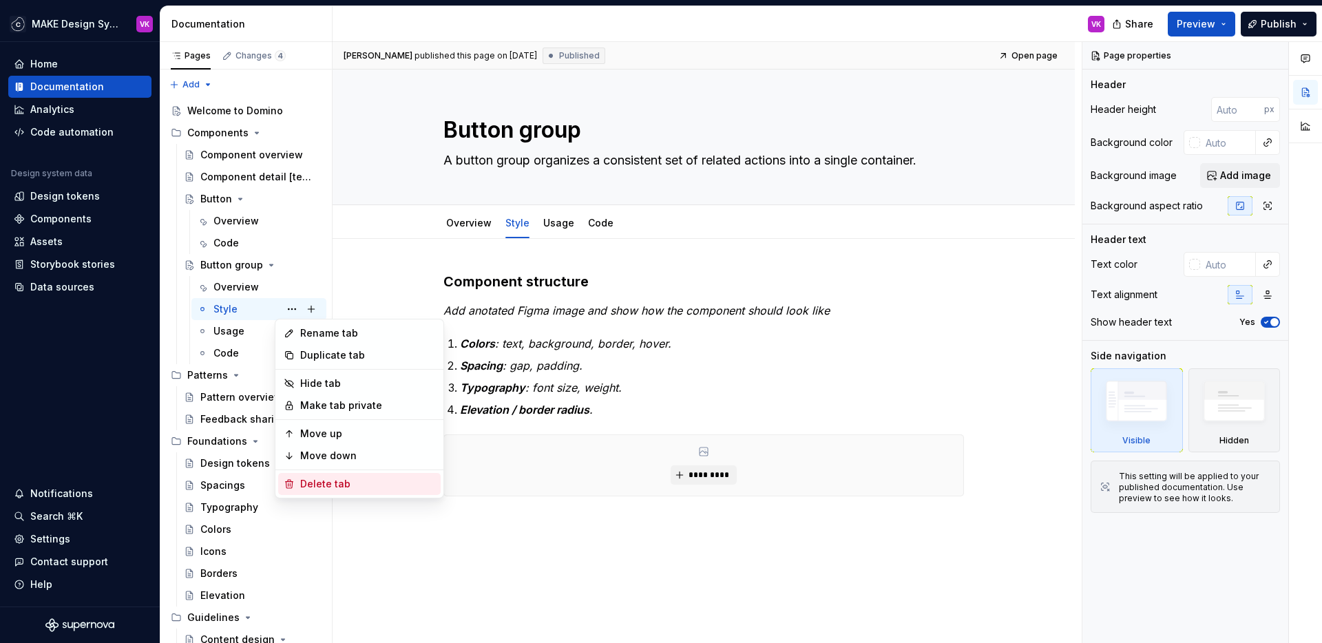
click at [311, 485] on div "Delete tab" at bounding box center [367, 484] width 135 height 14
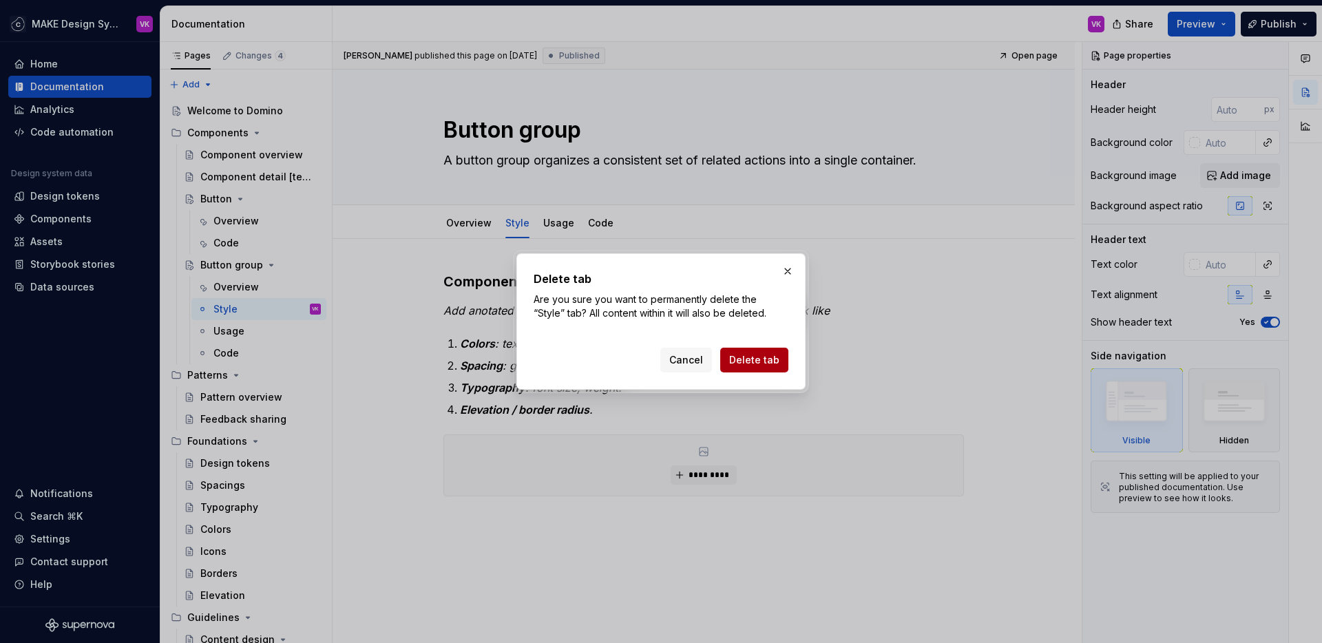
click at [753, 354] on span "Delete tab" at bounding box center [754, 360] width 50 height 14
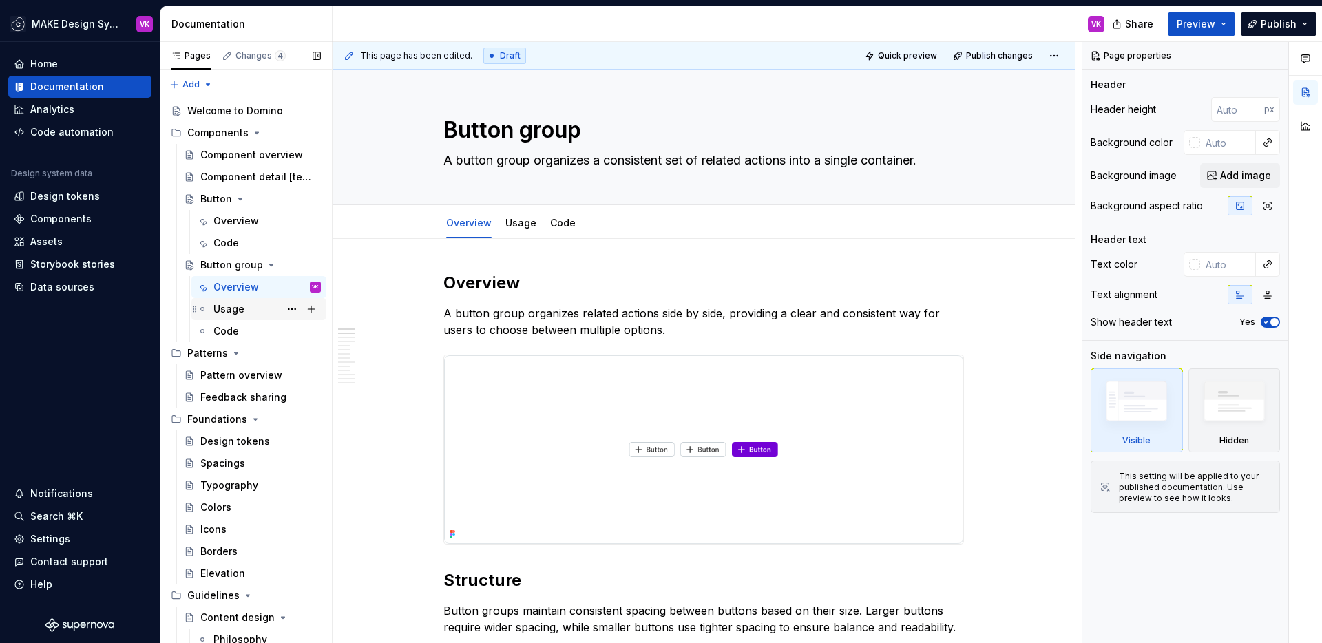
click at [255, 311] on div "Usage" at bounding box center [266, 309] width 107 height 19
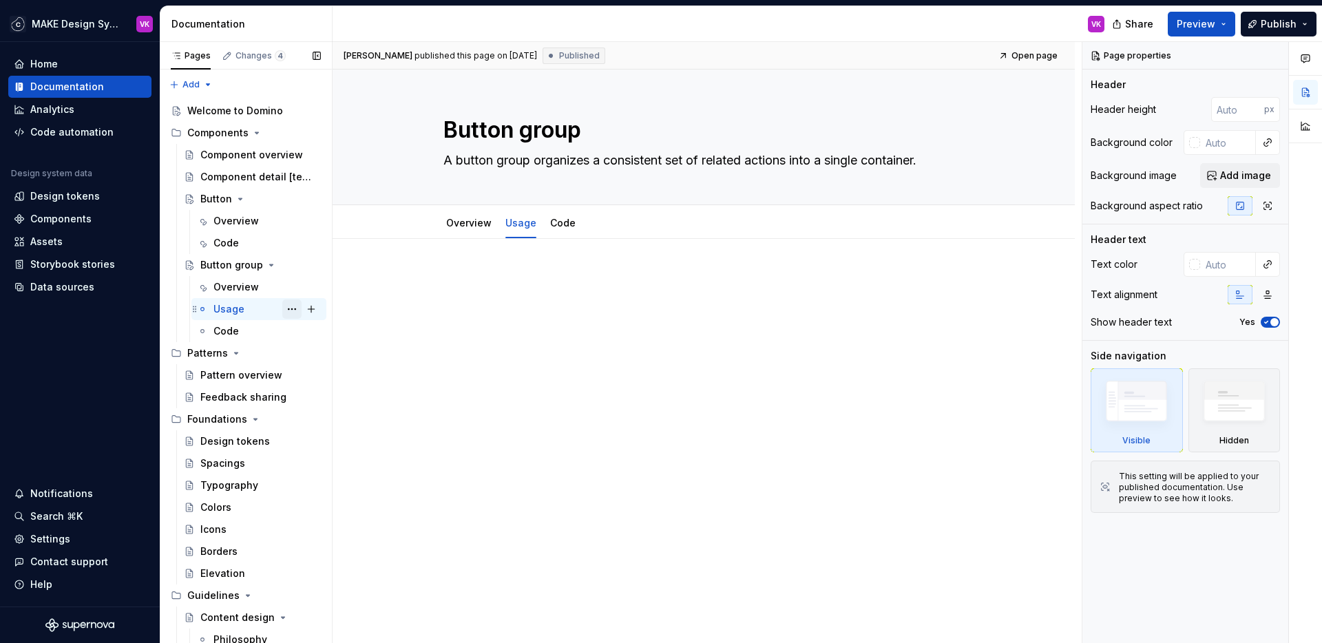
click at [284, 307] on button "Page tree" at bounding box center [291, 309] width 19 height 19
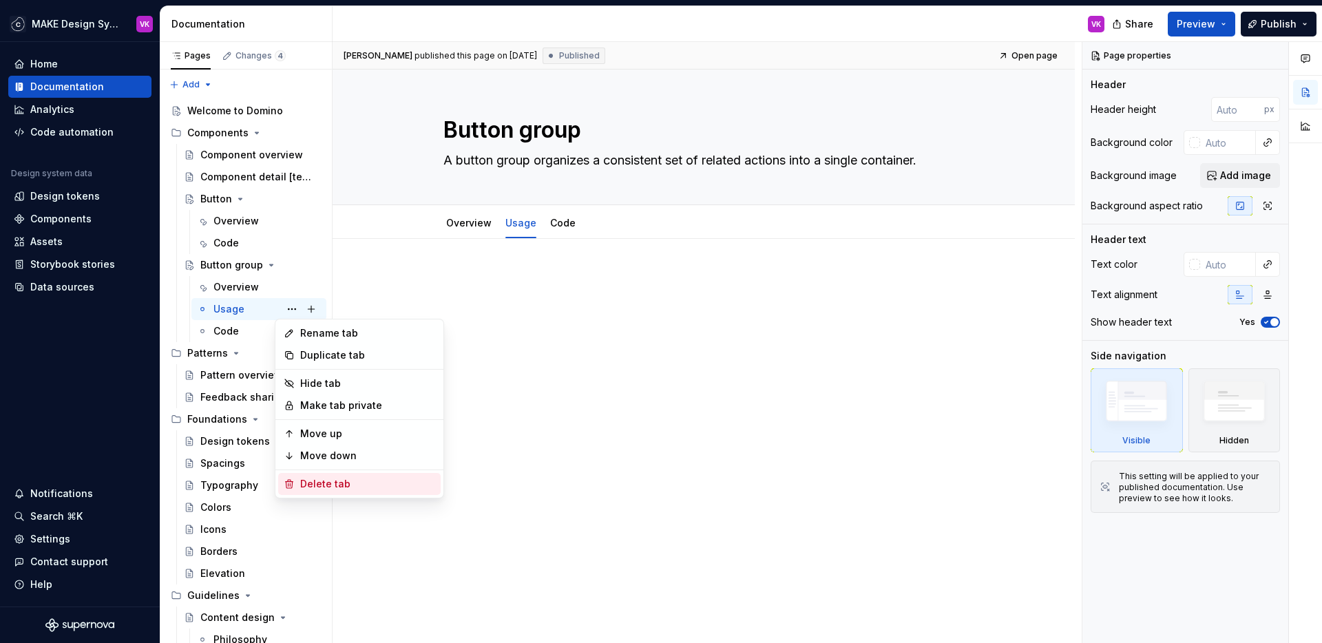
click at [326, 485] on div "Delete tab" at bounding box center [367, 484] width 135 height 14
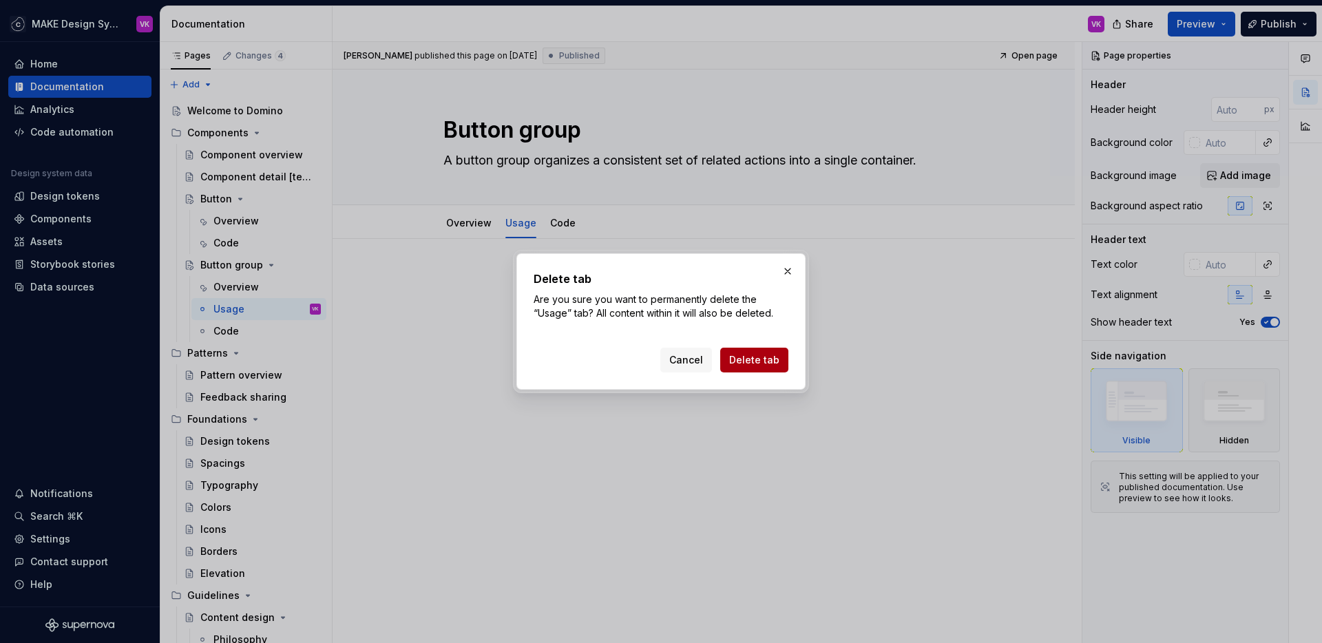
click at [744, 354] on span "Delete tab" at bounding box center [754, 360] width 50 height 14
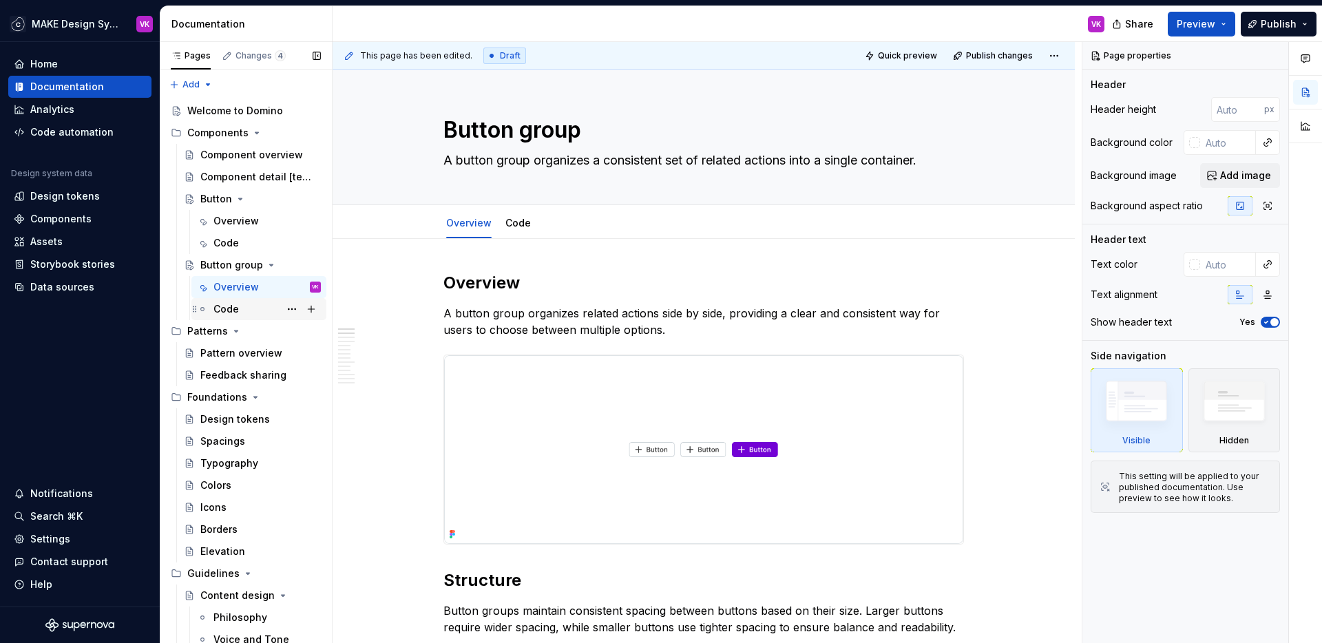
click at [240, 310] on div "Code" at bounding box center [266, 309] width 107 height 19
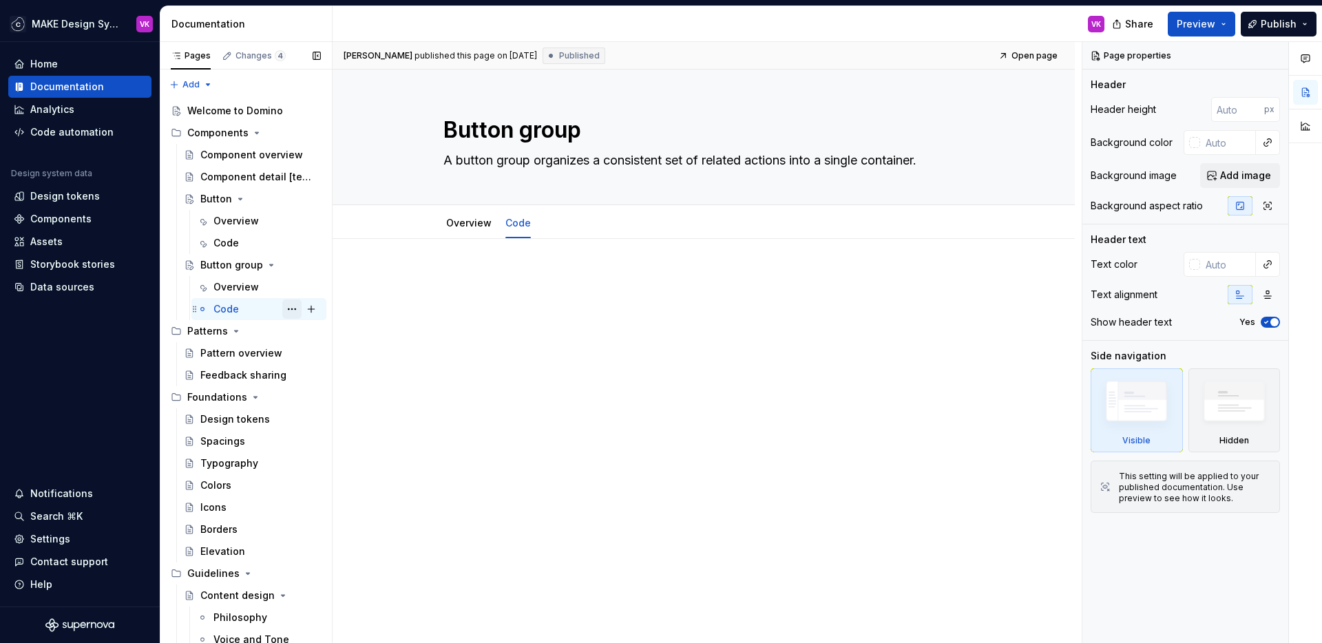
click at [284, 308] on button "Page tree" at bounding box center [291, 309] width 19 height 19
type textarea "*"
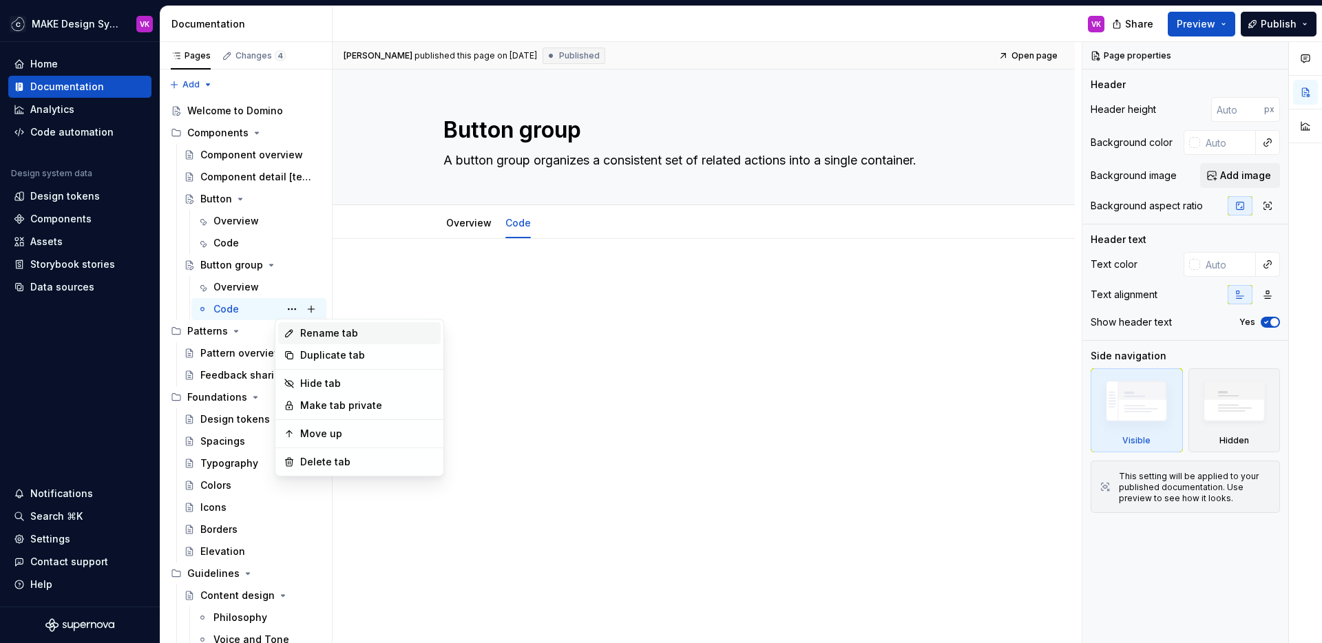
click at [309, 337] on div "Rename tab" at bounding box center [367, 333] width 135 height 14
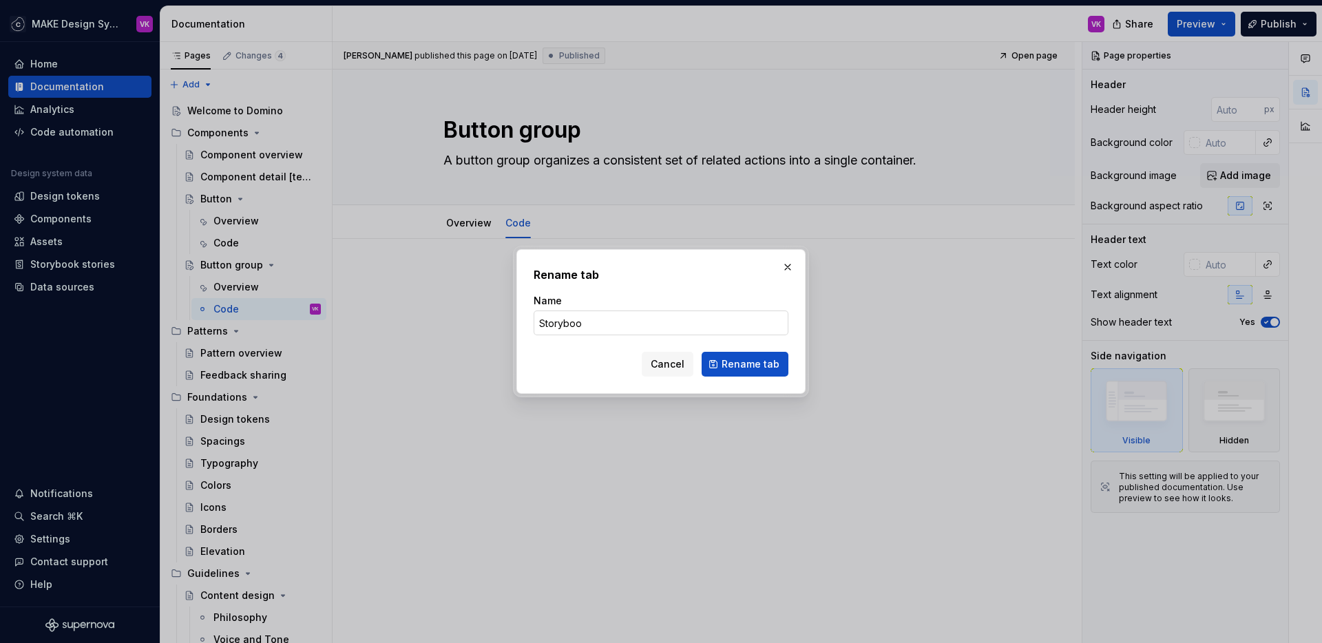
type input "Storybook"
click button "Rename tab" at bounding box center [745, 364] width 87 height 25
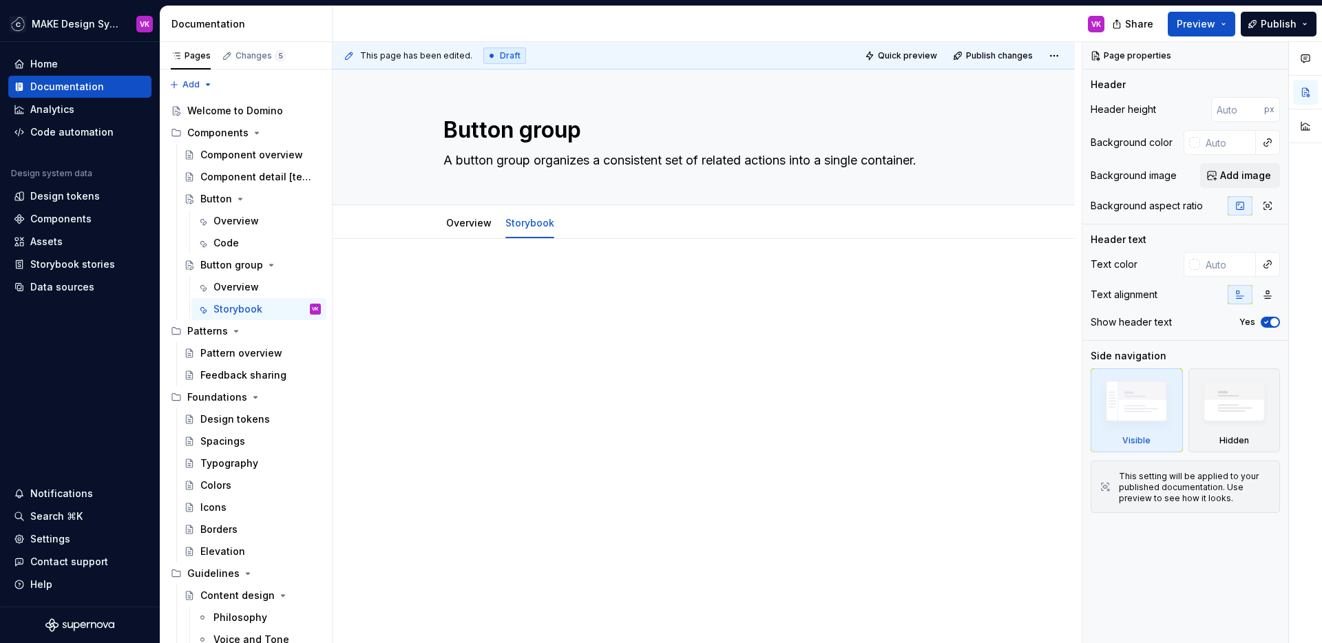
click at [562, 293] on div at bounding box center [703, 298] width 521 height 52
type textarea "*"
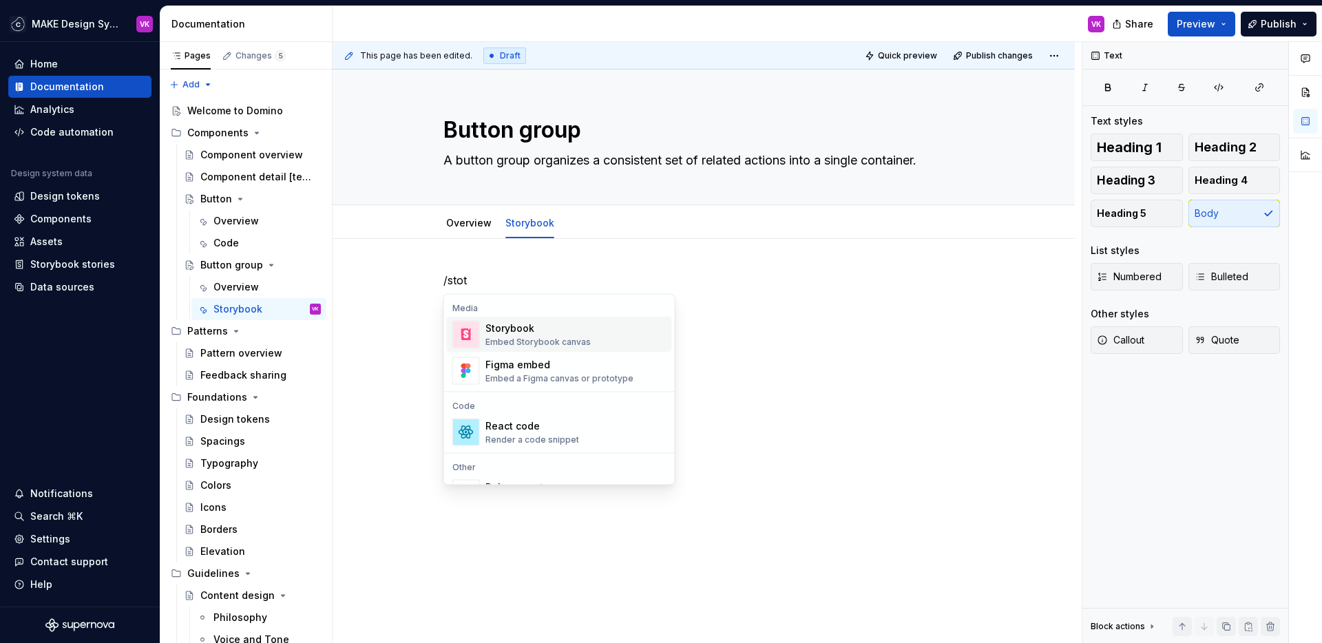
click at [536, 337] on div "Embed Storybook canvas" at bounding box center [537, 342] width 105 height 11
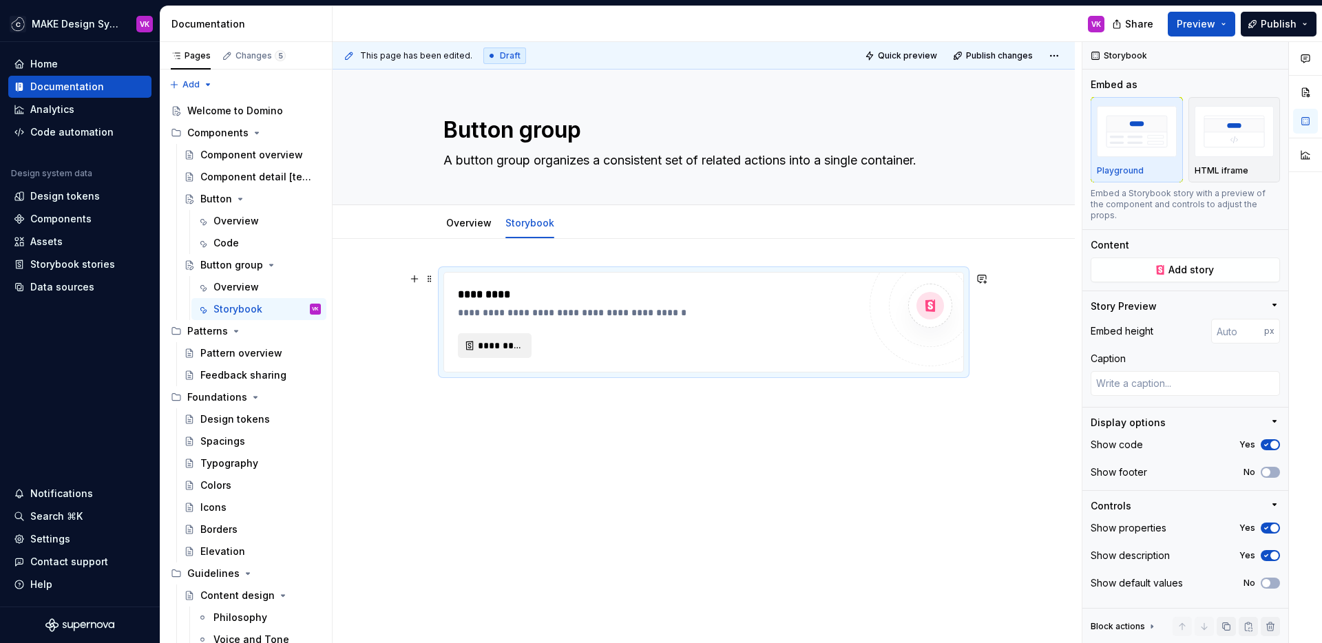
click at [502, 340] on span "*********" at bounding box center [500, 346] width 45 height 14
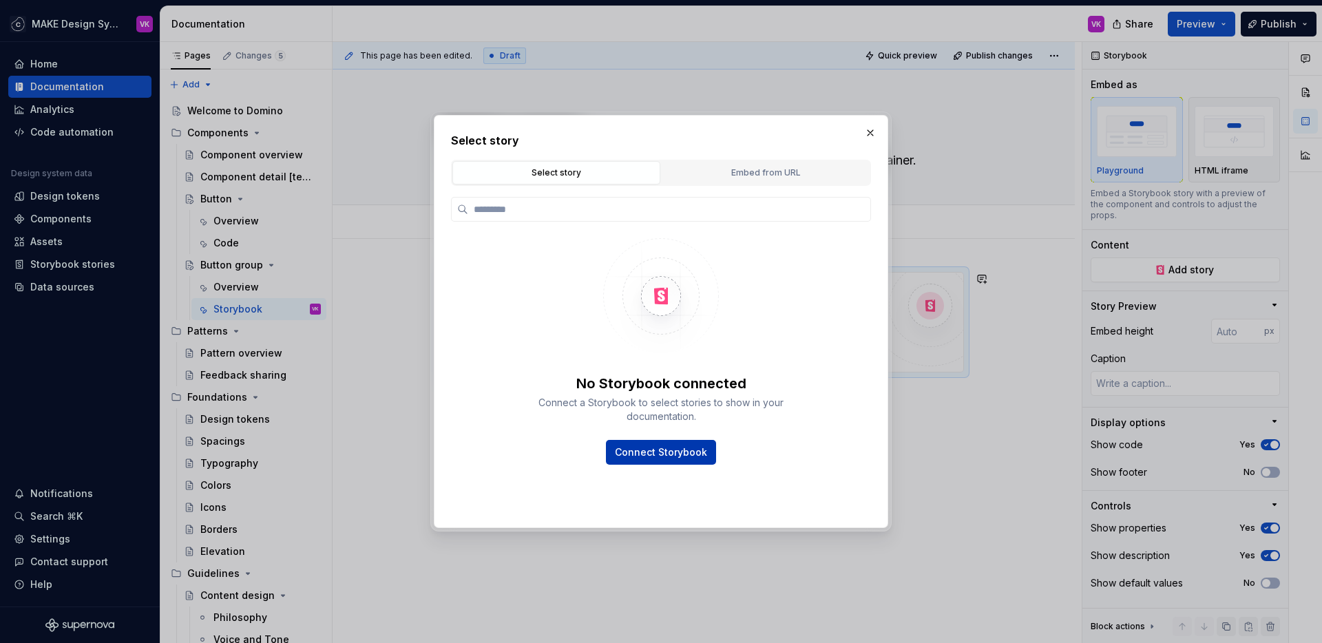
click at [656, 454] on span "Connect Storybook" at bounding box center [661, 453] width 92 height 14
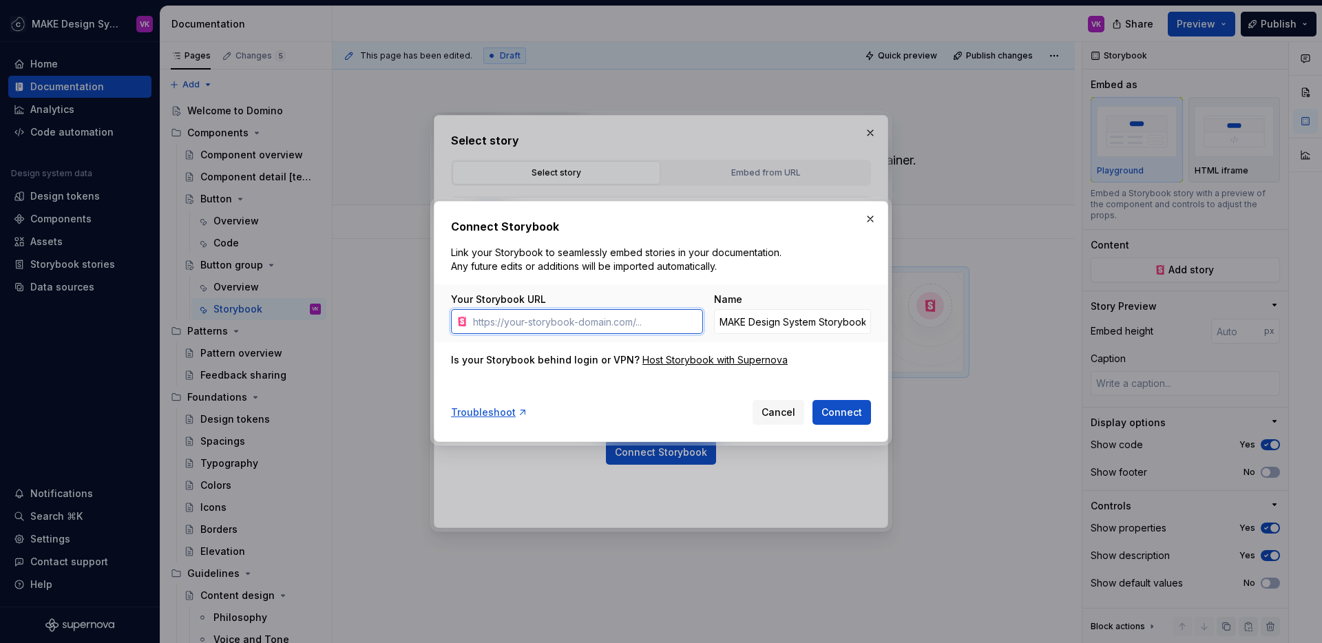
type textarea "*"
click at [568, 317] on input "Your Storybook URL" at bounding box center [585, 321] width 235 height 25
paste input "[URL][DOMAIN_NAME]"
type input "[URL][DOMAIN_NAME]"
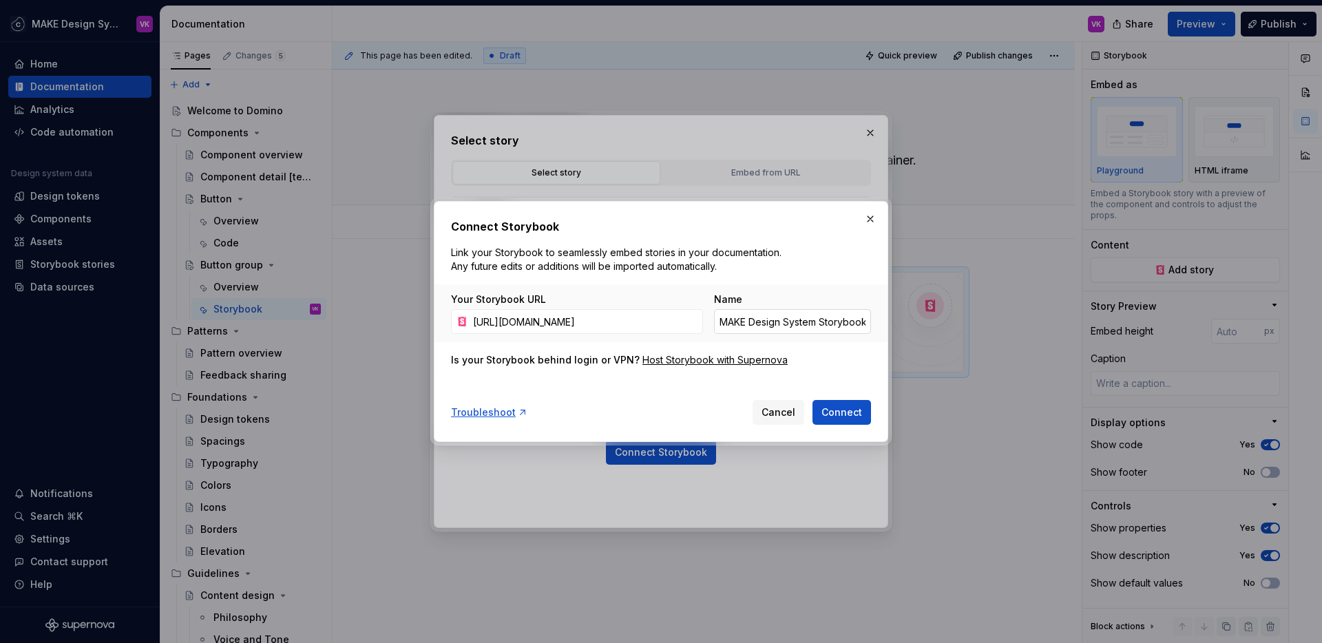
click at [768, 325] on input "MAKE Design System Storybook" at bounding box center [792, 321] width 157 height 25
click at [840, 412] on span "Connect" at bounding box center [841, 413] width 41 height 14
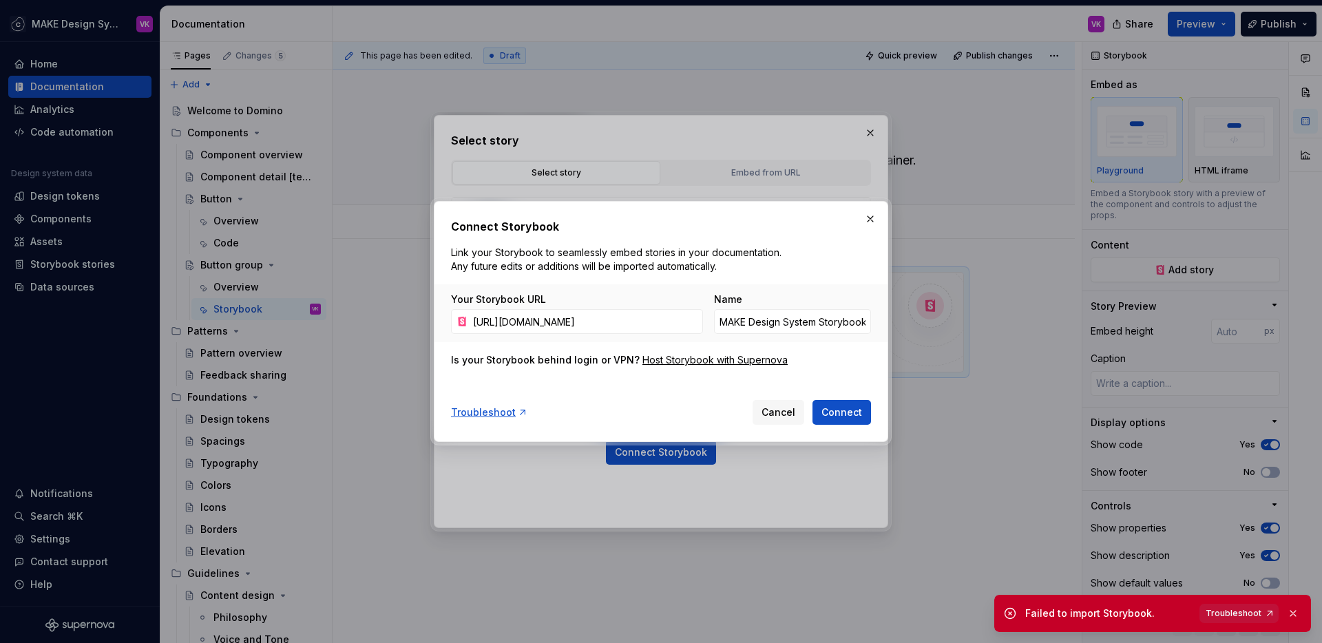
click at [1251, 587] on span "Troubleshoot" at bounding box center [1234, 613] width 56 height 11
type textarea "*"
click at [598, 315] on input "[URL][DOMAIN_NAME]" at bounding box center [585, 321] width 235 height 25
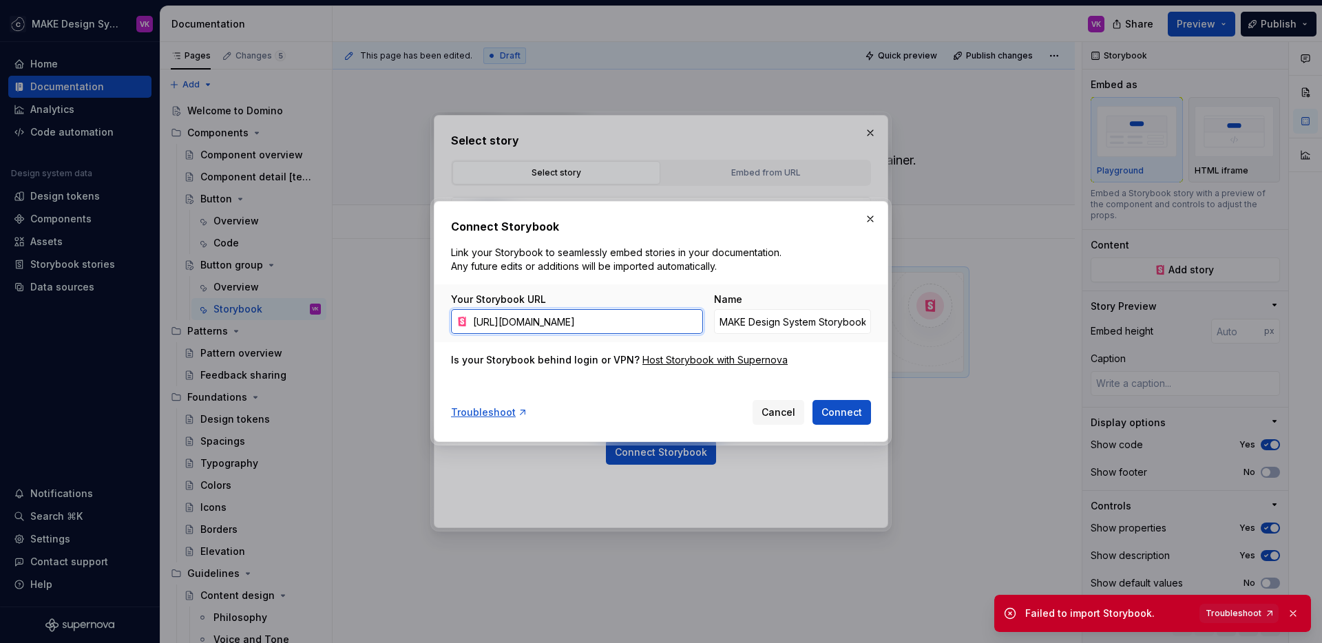
paste input "iframe.html?globals=&args=&id=design-system-ui-components-button-group--playgro…"
type input "[URL][DOMAIN_NAME]"
click at [832, 413] on span "Connect" at bounding box center [841, 413] width 41 height 14
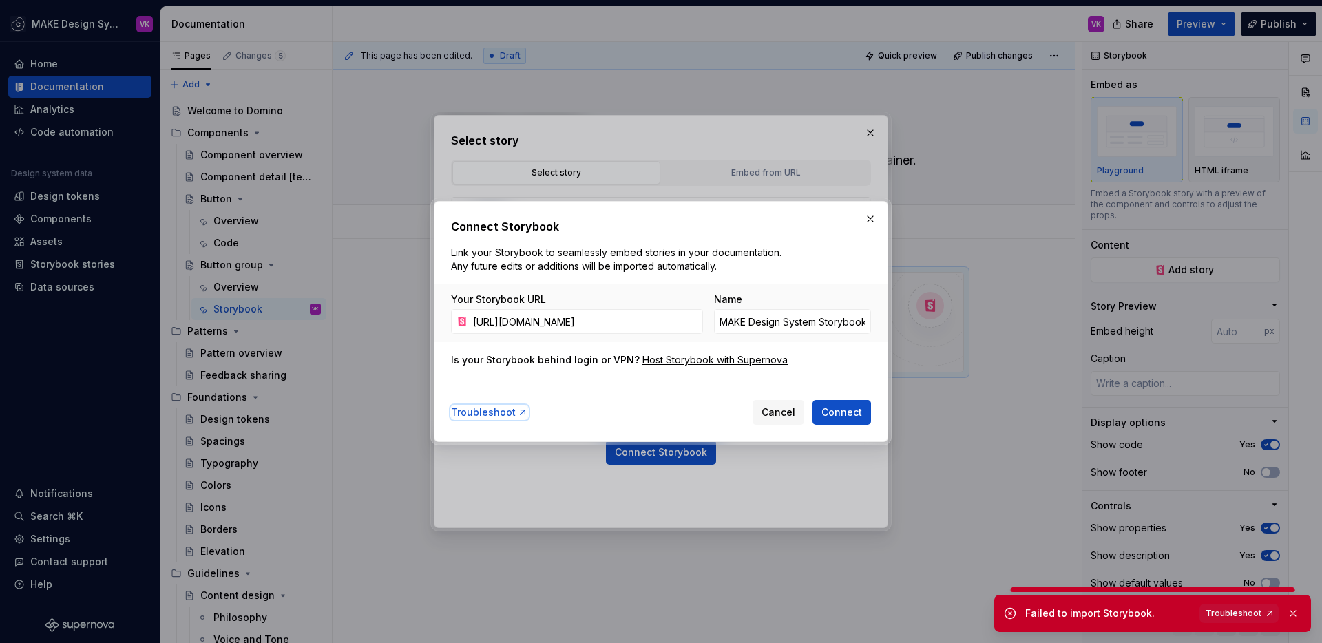
click at [470, 412] on div "Troubleshoot" at bounding box center [489, 413] width 77 height 14
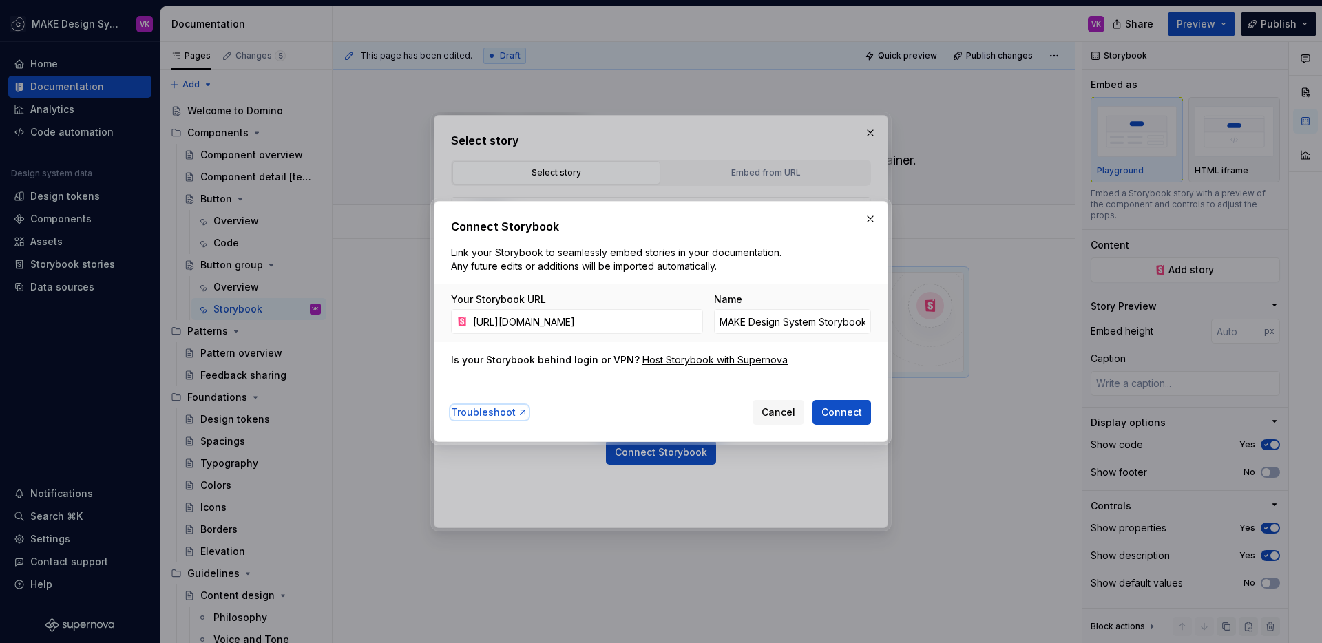
click at [483, 413] on div "Troubleshoot" at bounding box center [489, 413] width 77 height 14
click at [782, 410] on span "Cancel" at bounding box center [779, 413] width 34 height 14
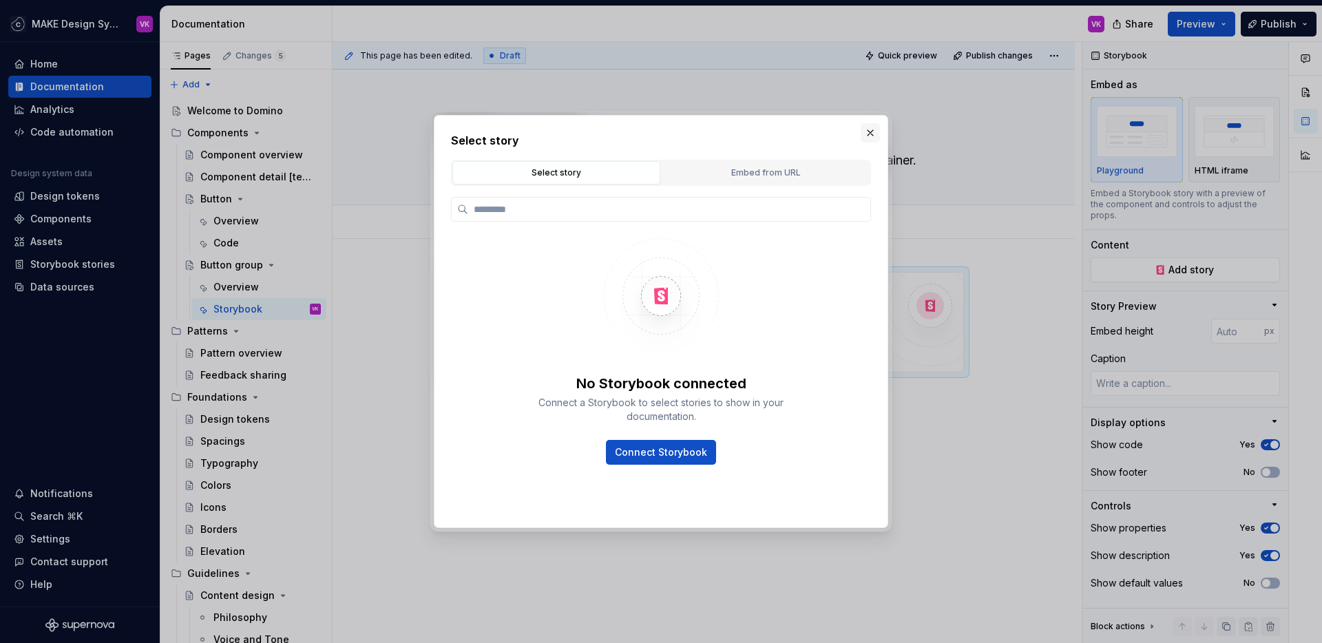
click at [867, 129] on button "button" at bounding box center [870, 132] width 19 height 19
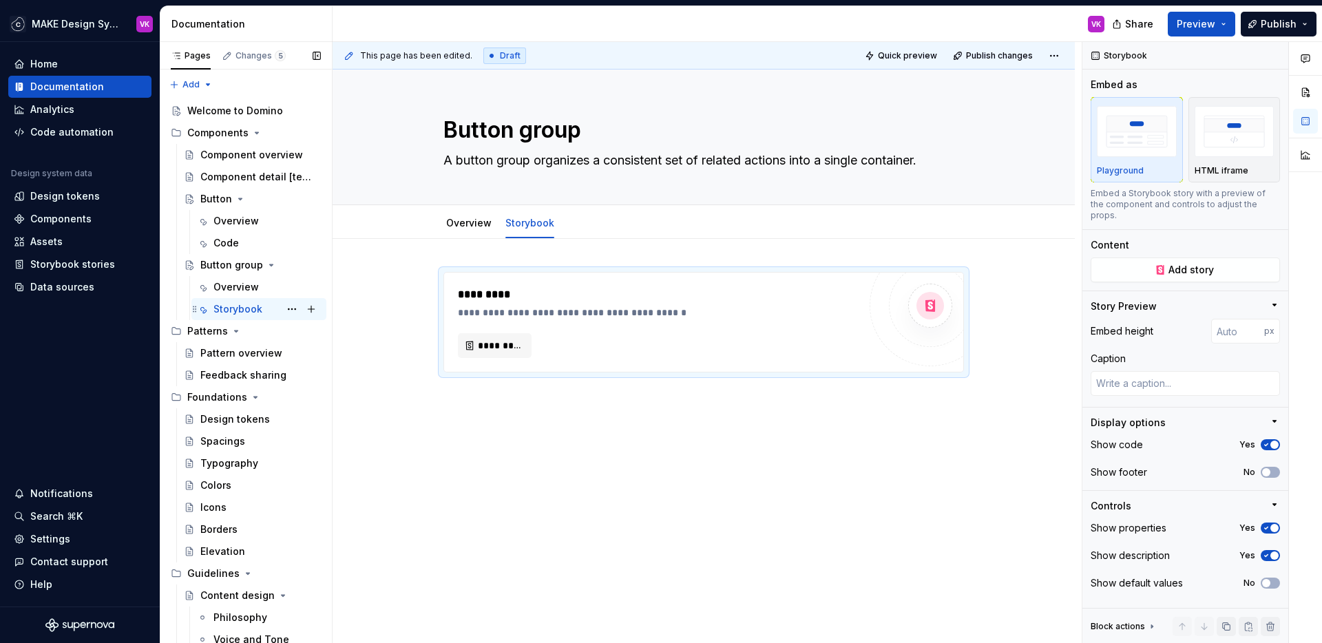
click at [247, 311] on div "Storybook" at bounding box center [237, 309] width 49 height 14
click at [282, 310] on button "Page tree" at bounding box center [291, 309] width 19 height 19
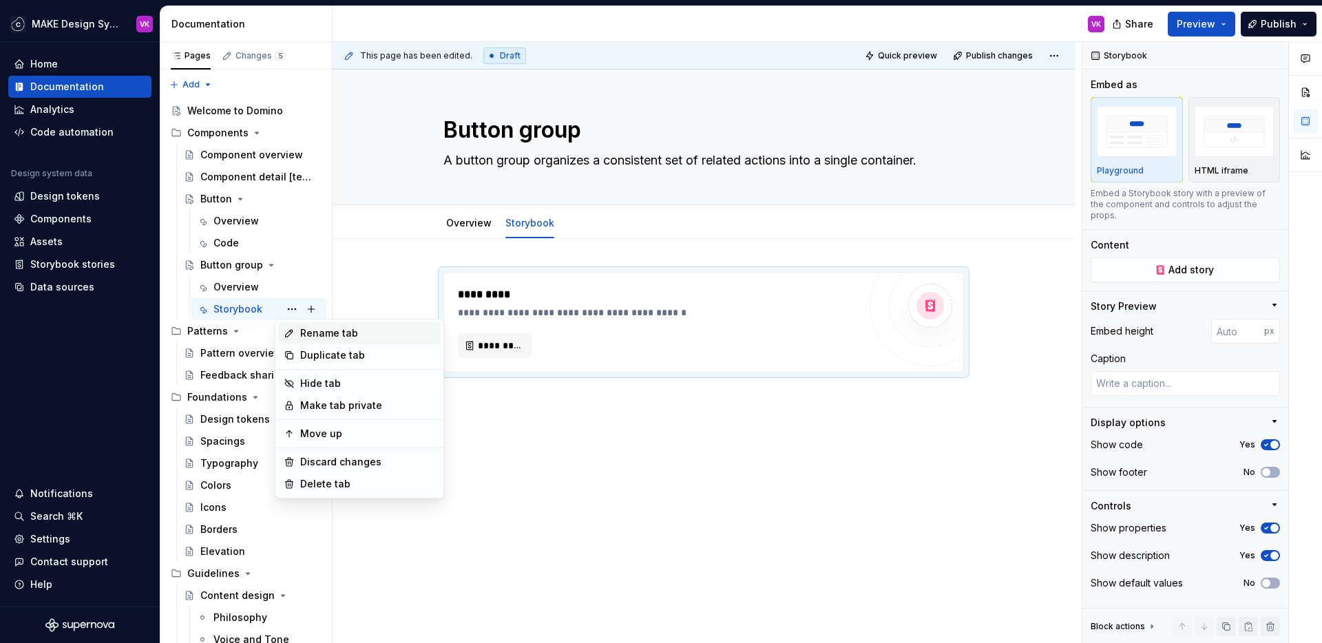
click at [311, 331] on div "Rename tab" at bounding box center [367, 333] width 135 height 14
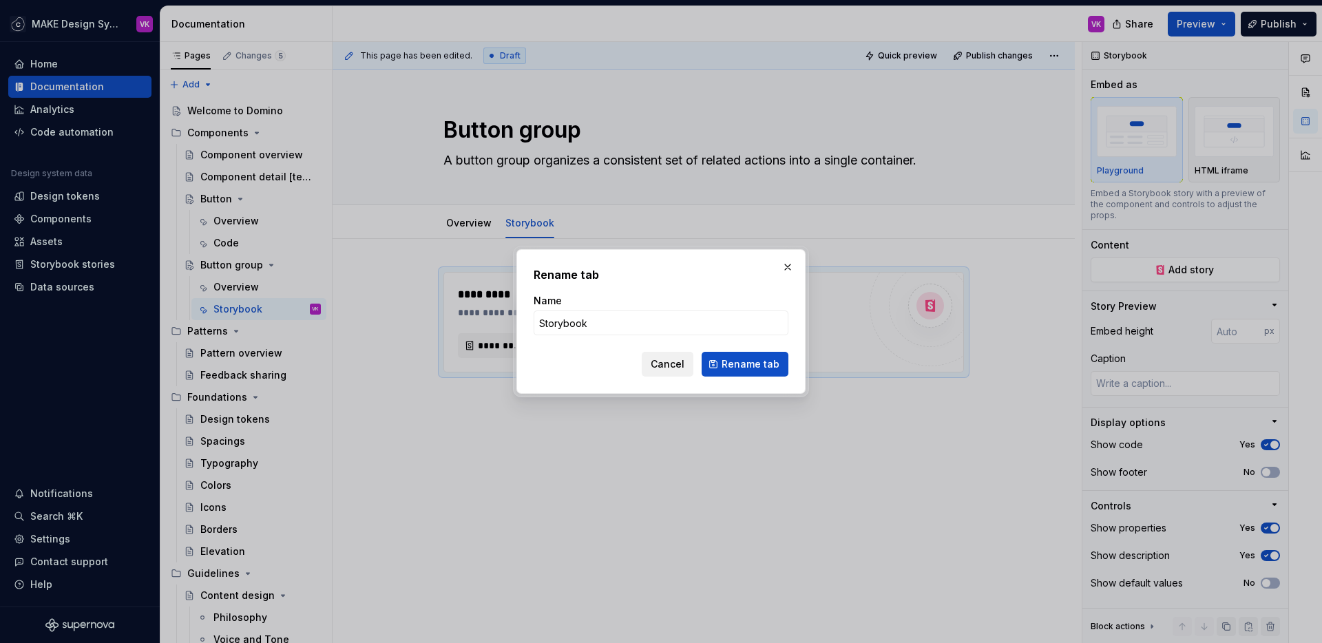
click at [662, 365] on span "Cancel" at bounding box center [668, 364] width 34 height 14
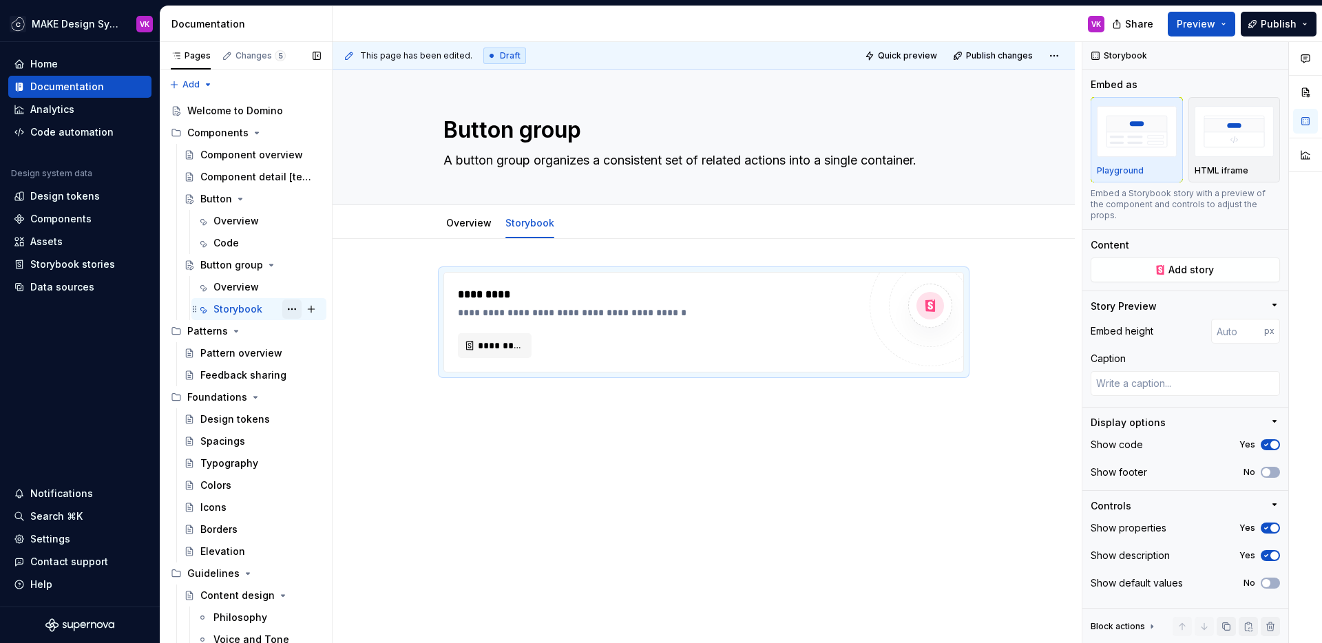
click at [286, 306] on button "Page tree" at bounding box center [291, 309] width 19 height 19
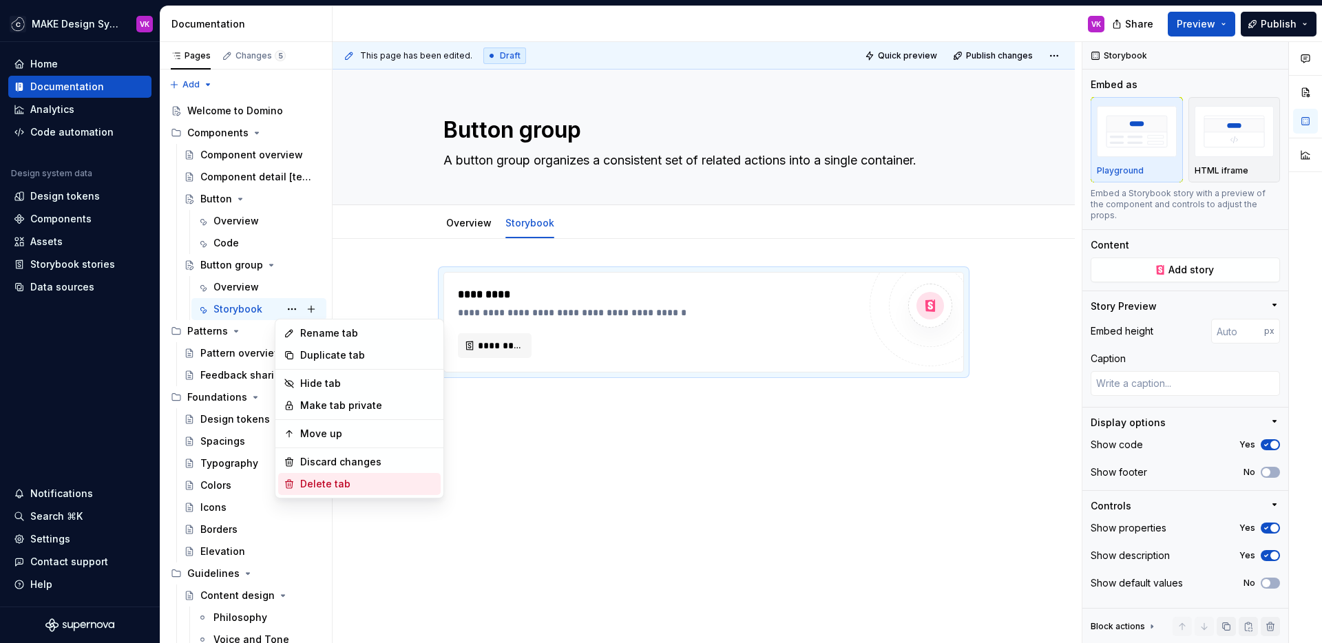
click at [317, 482] on div "Delete tab" at bounding box center [367, 484] width 135 height 14
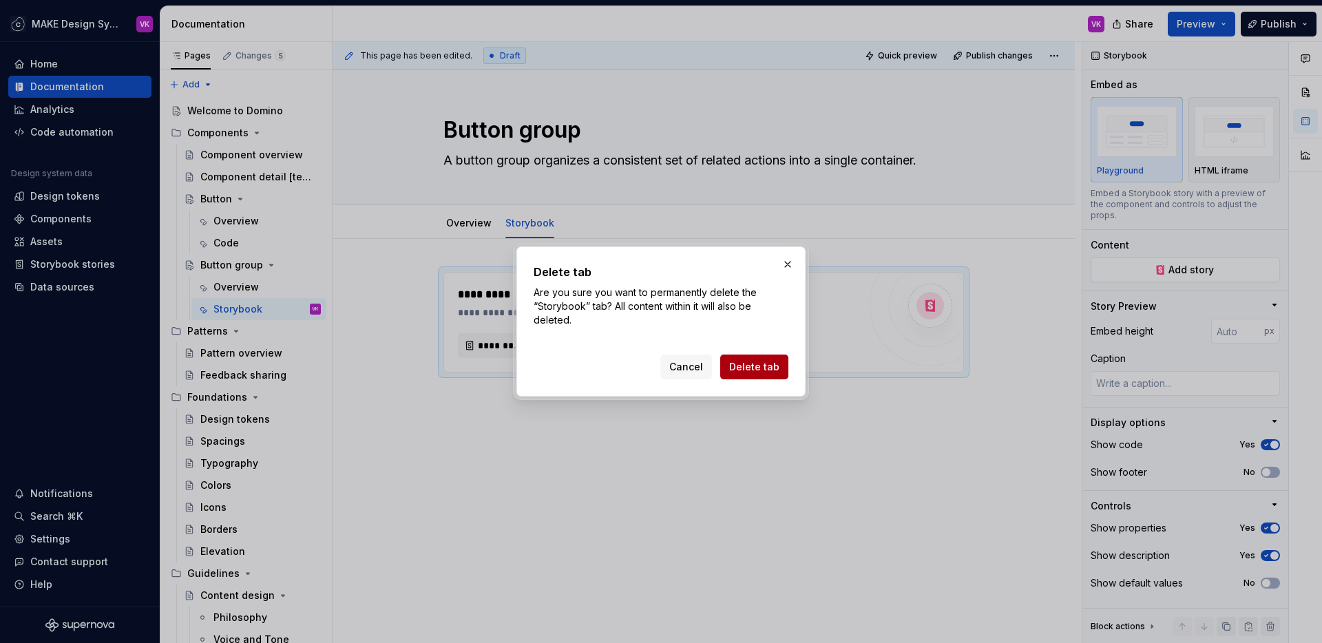
click at [739, 370] on span "Delete tab" at bounding box center [754, 367] width 50 height 14
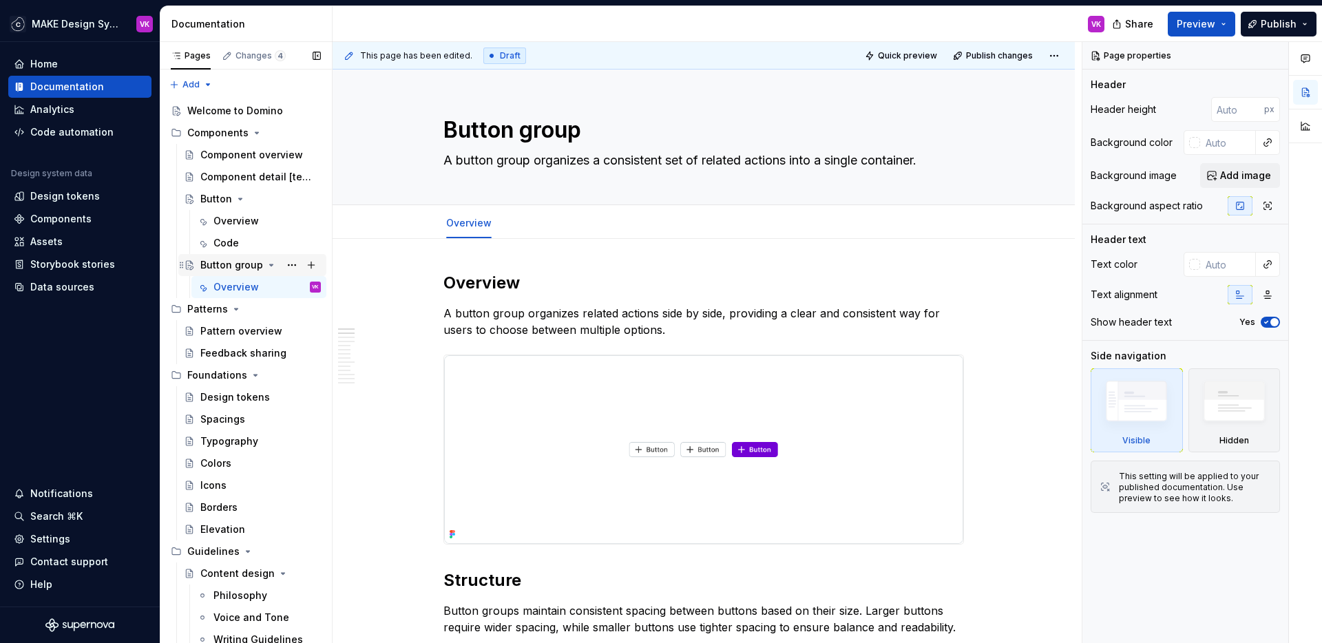
type textarea "*"
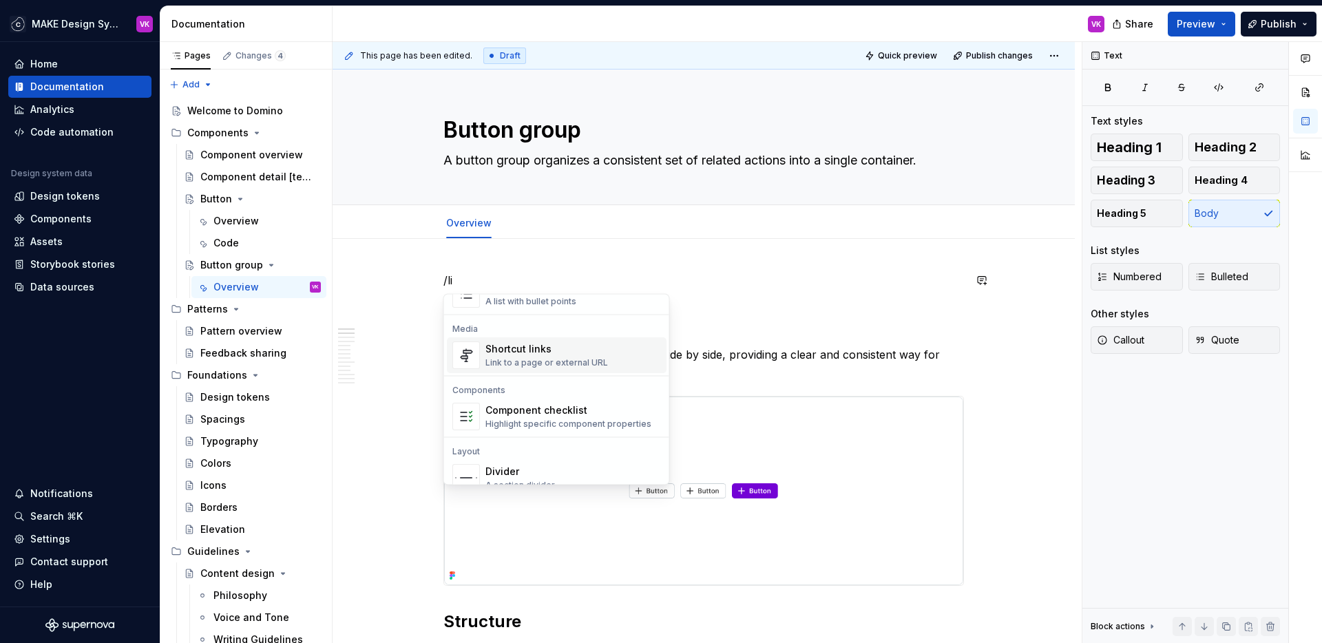
scroll to position [250, 0]
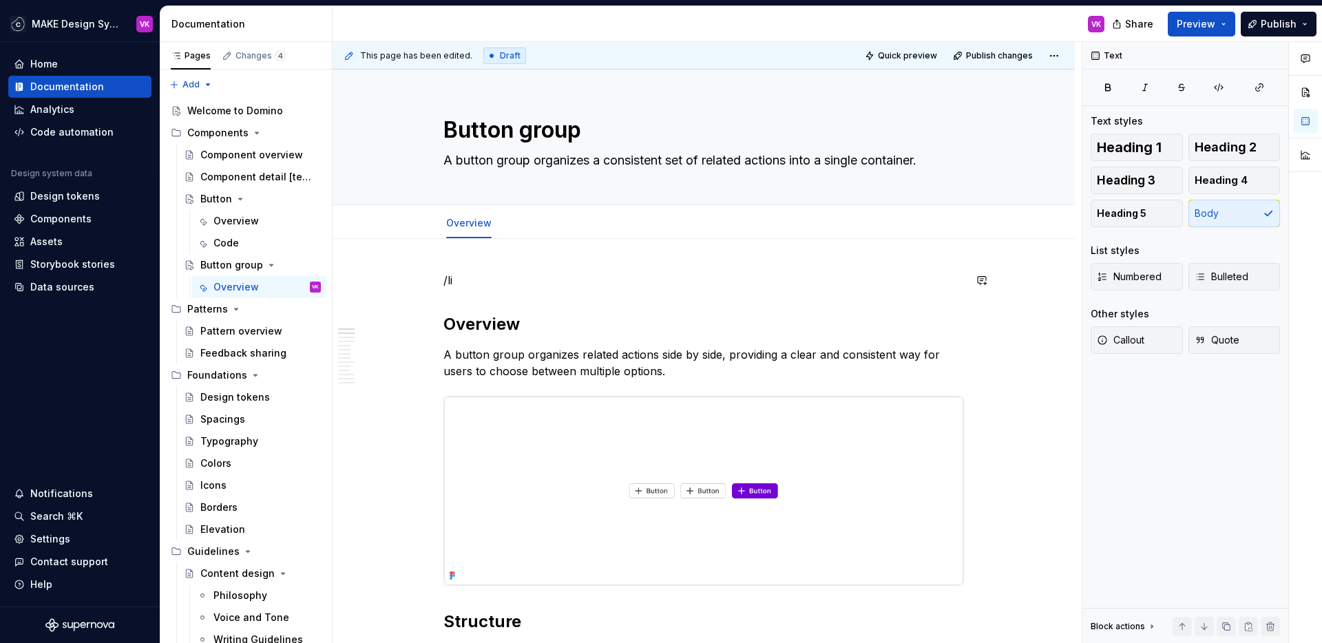
click at [499, 278] on p "/li" at bounding box center [703, 280] width 521 height 17
click at [417, 280] on button "button" at bounding box center [414, 280] width 19 height 19
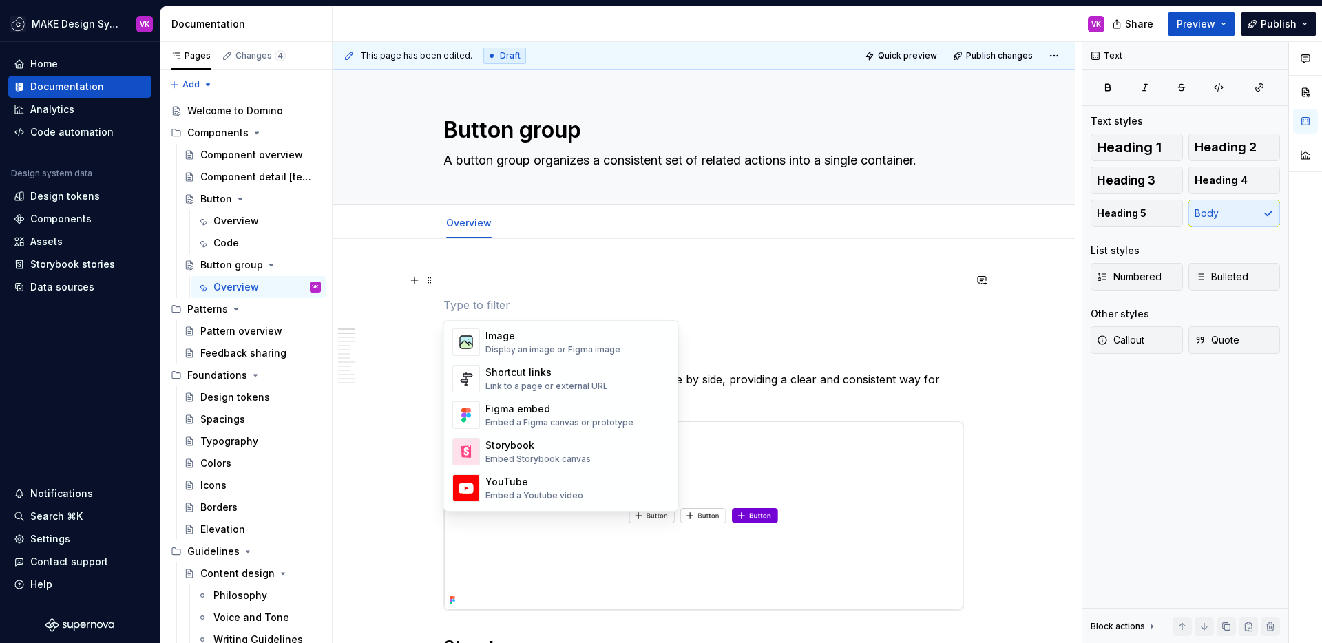
scroll to position [605, 0]
click at [555, 380] on div "Link to a page or external URL" at bounding box center [546, 384] width 123 height 11
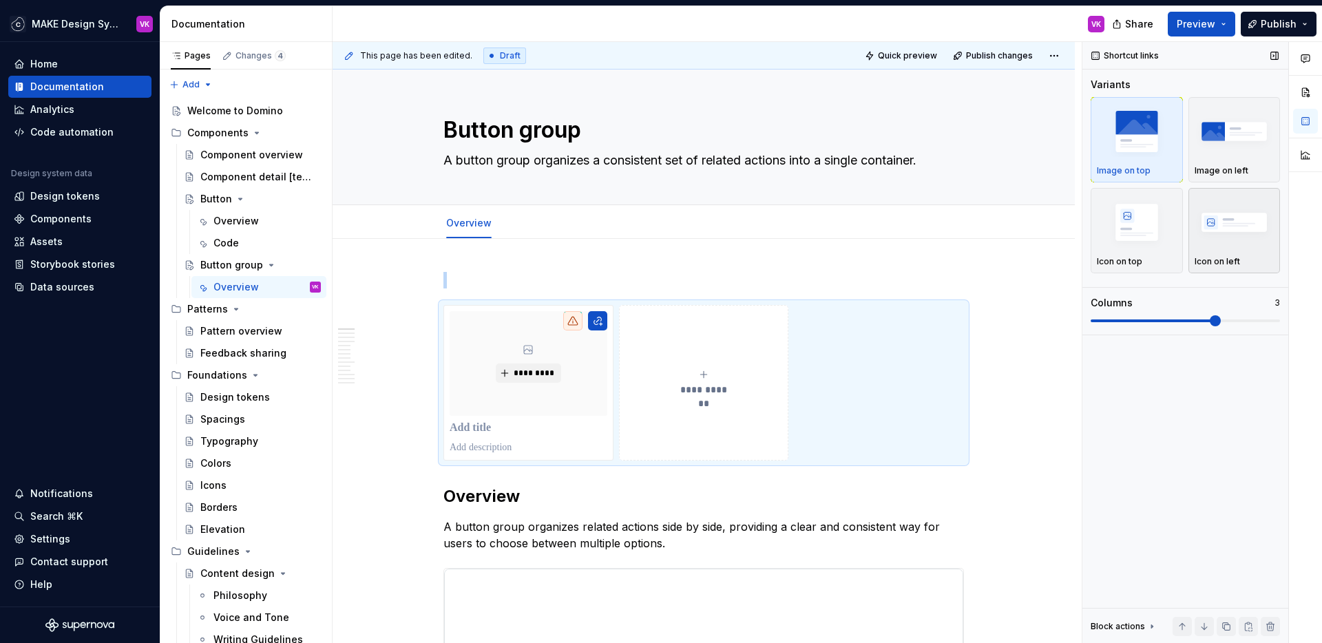
click at [1230, 227] on img "button" at bounding box center [1235, 222] width 80 height 50
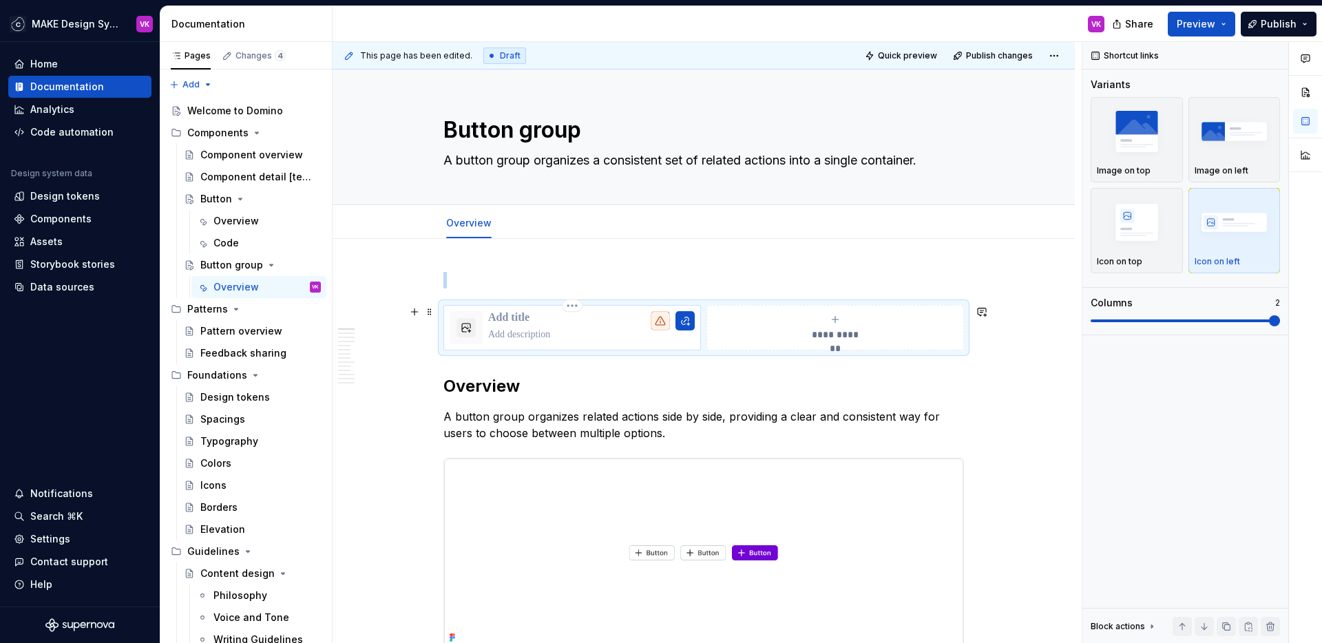
click at [518, 318] on p at bounding box center [591, 318] width 207 height 14
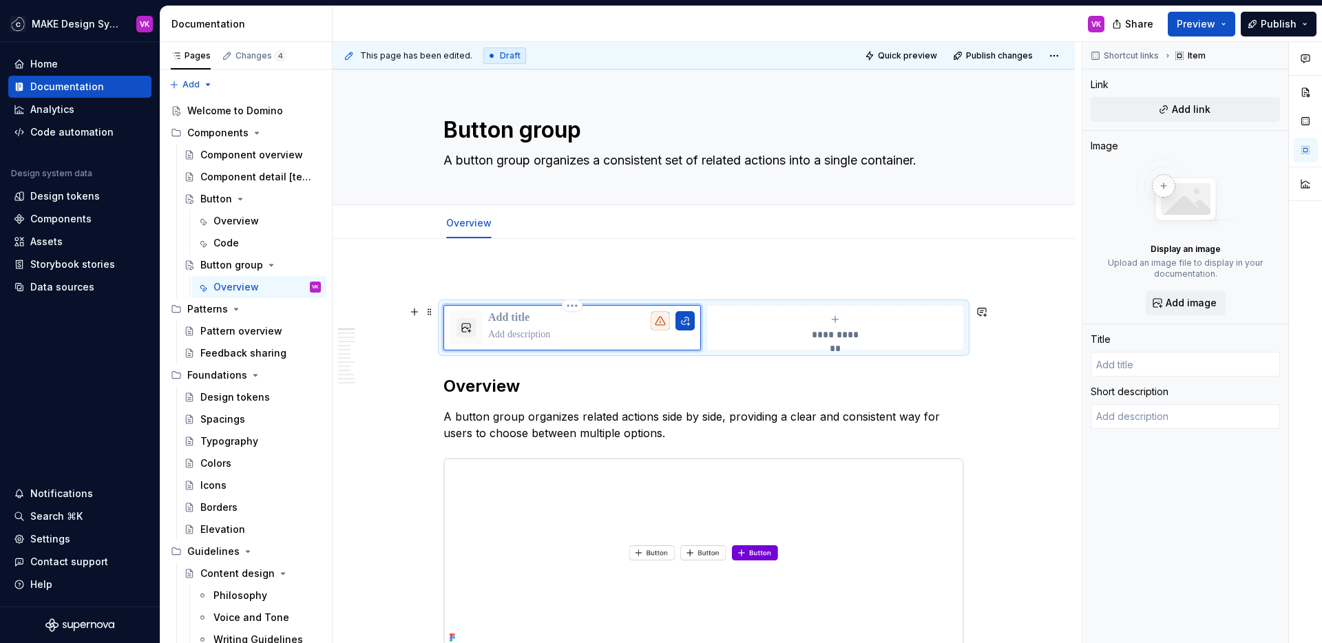
click at [502, 335] on p at bounding box center [591, 335] width 207 height 14
click at [463, 327] on button "button" at bounding box center [466, 327] width 19 height 19
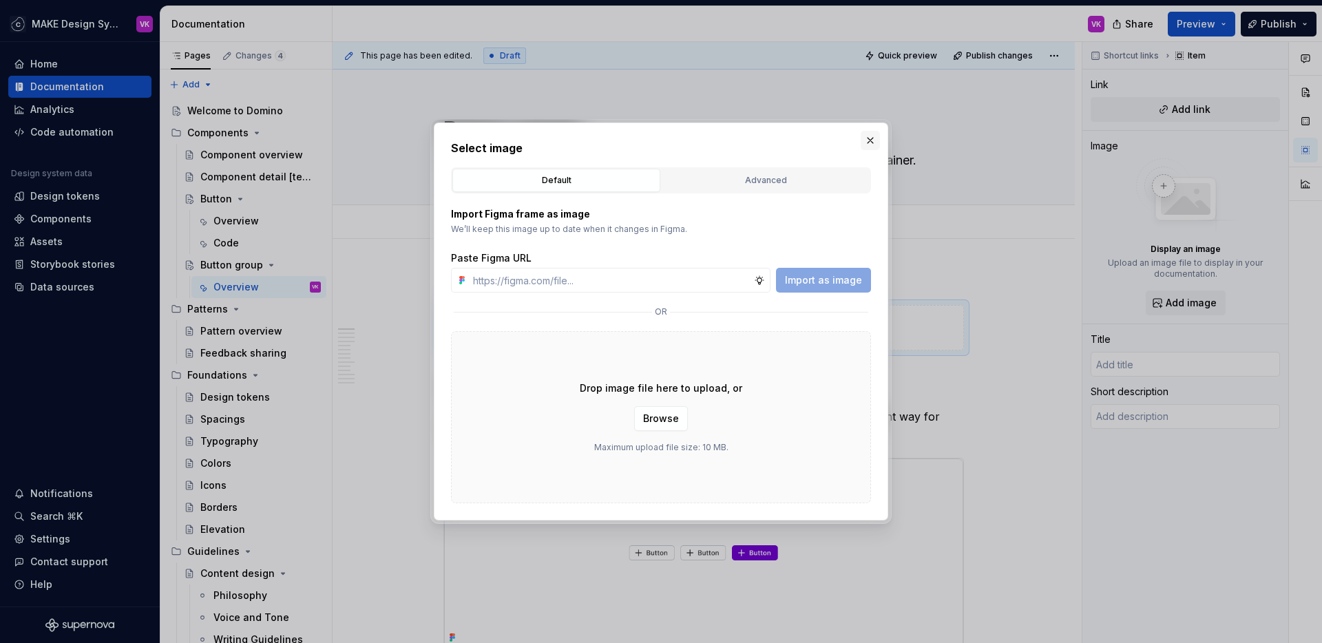
click at [868, 137] on button "button" at bounding box center [870, 140] width 19 height 19
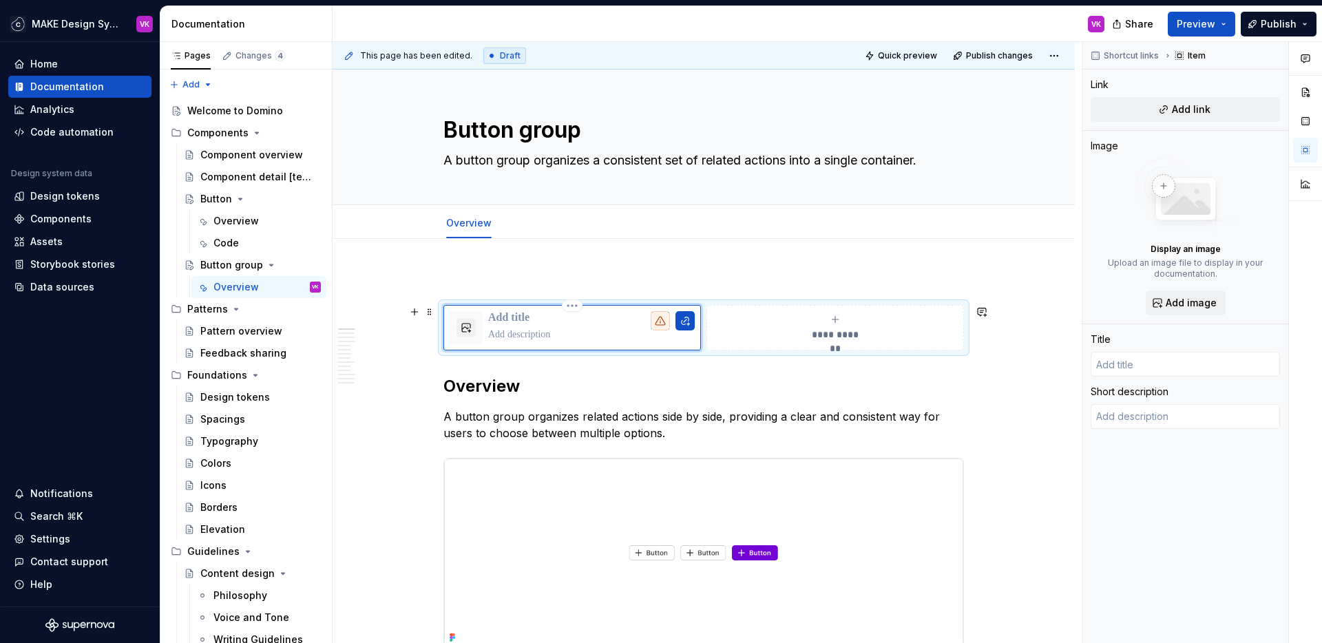
click at [521, 334] on p at bounding box center [591, 335] width 207 height 14
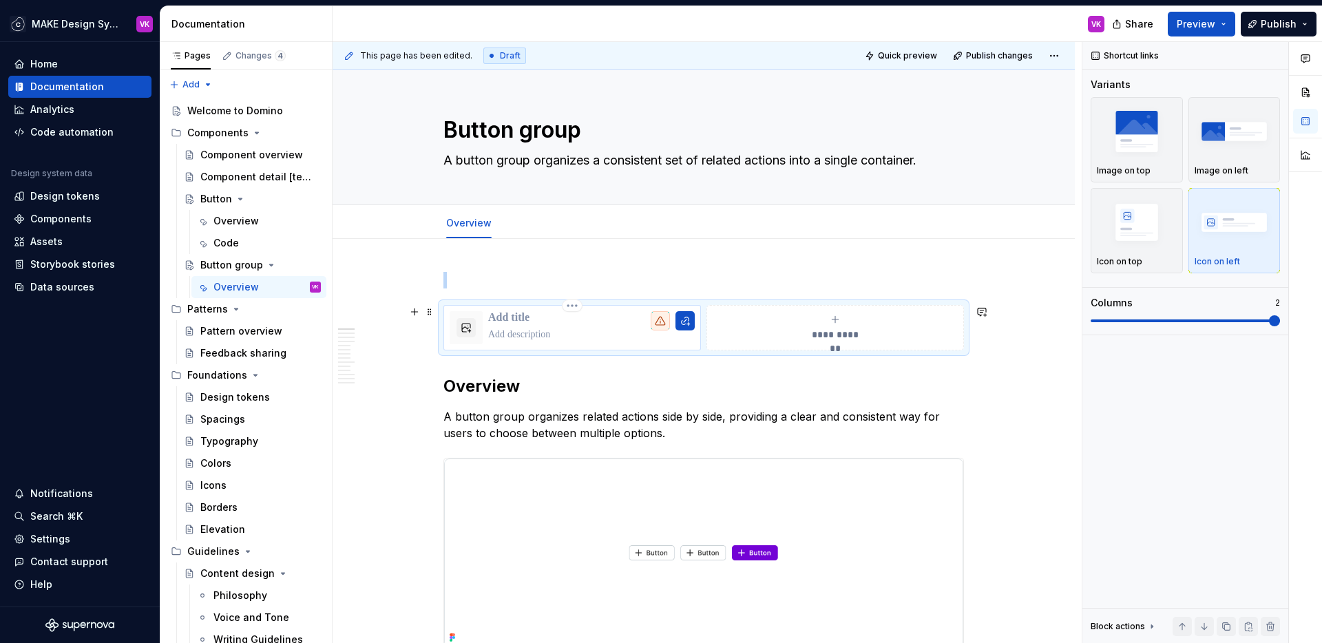
click at [537, 333] on p at bounding box center [591, 335] width 207 height 14
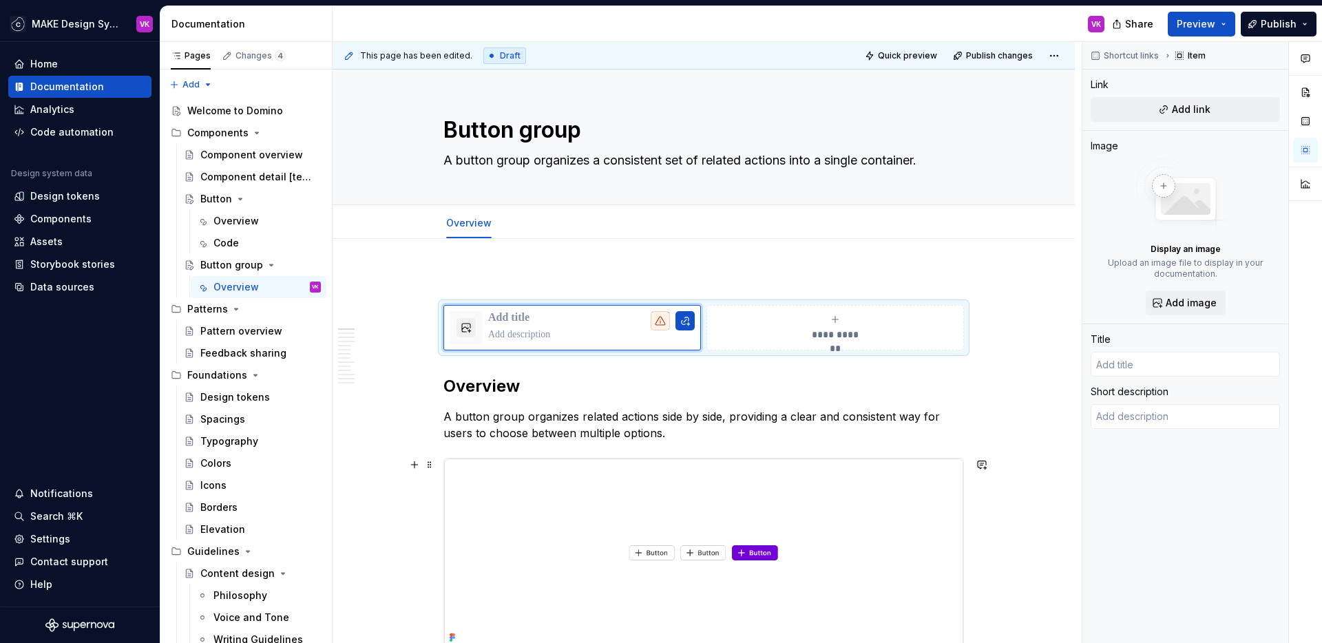
click at [514, 337] on p at bounding box center [591, 335] width 207 height 14
type textarea "*"
type textarea "F"
type textarea "*"
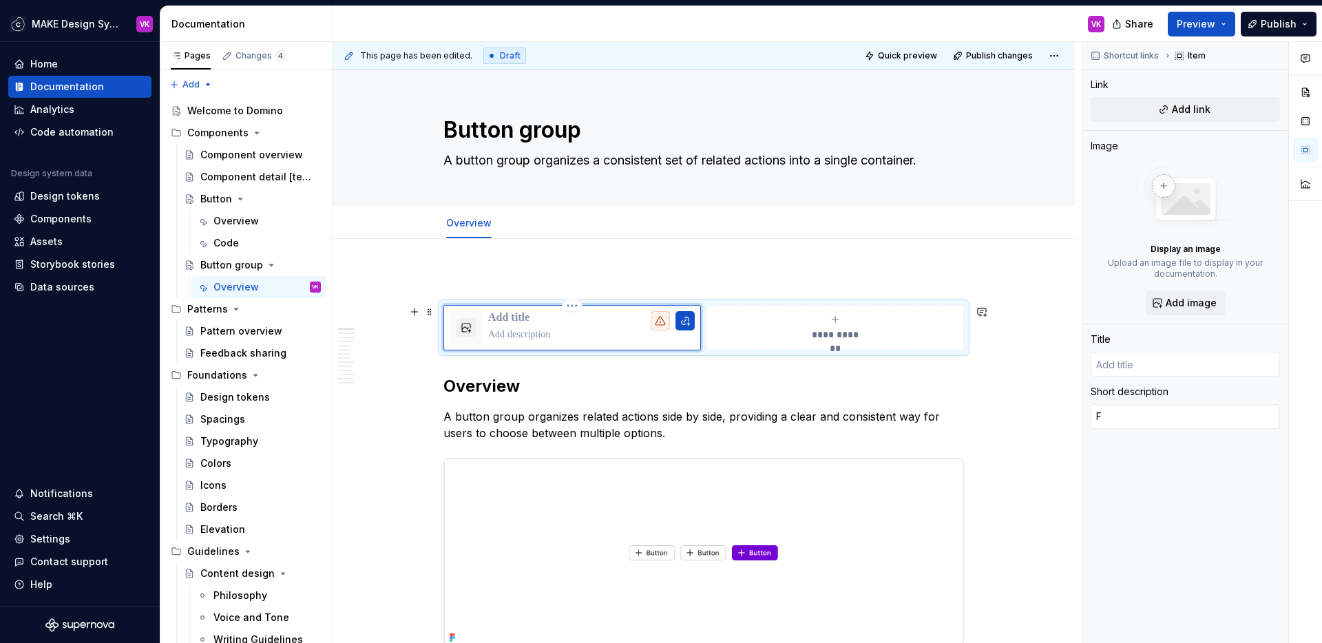
type textarea "Fi"
type textarea "*"
type textarea "Fig"
type textarea "*"
type textarea "Figm"
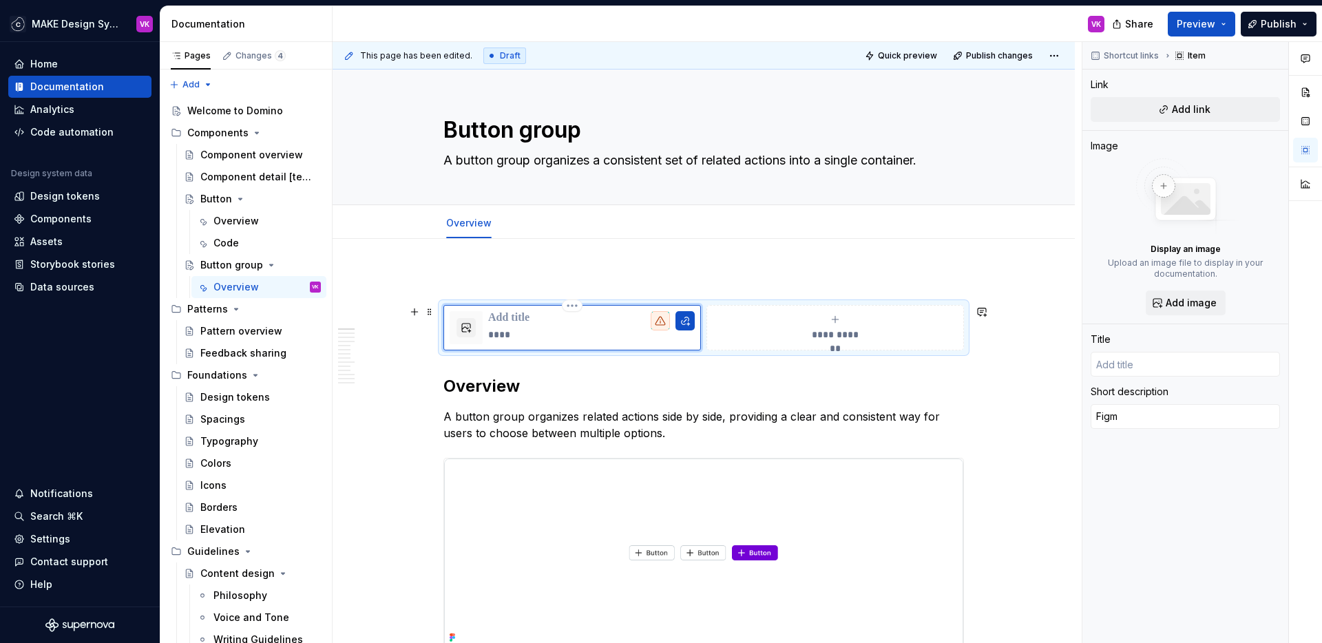
type textarea "*"
type textarea "Figma"
type textarea "*"
type textarea "Figm"
type textarea "*"
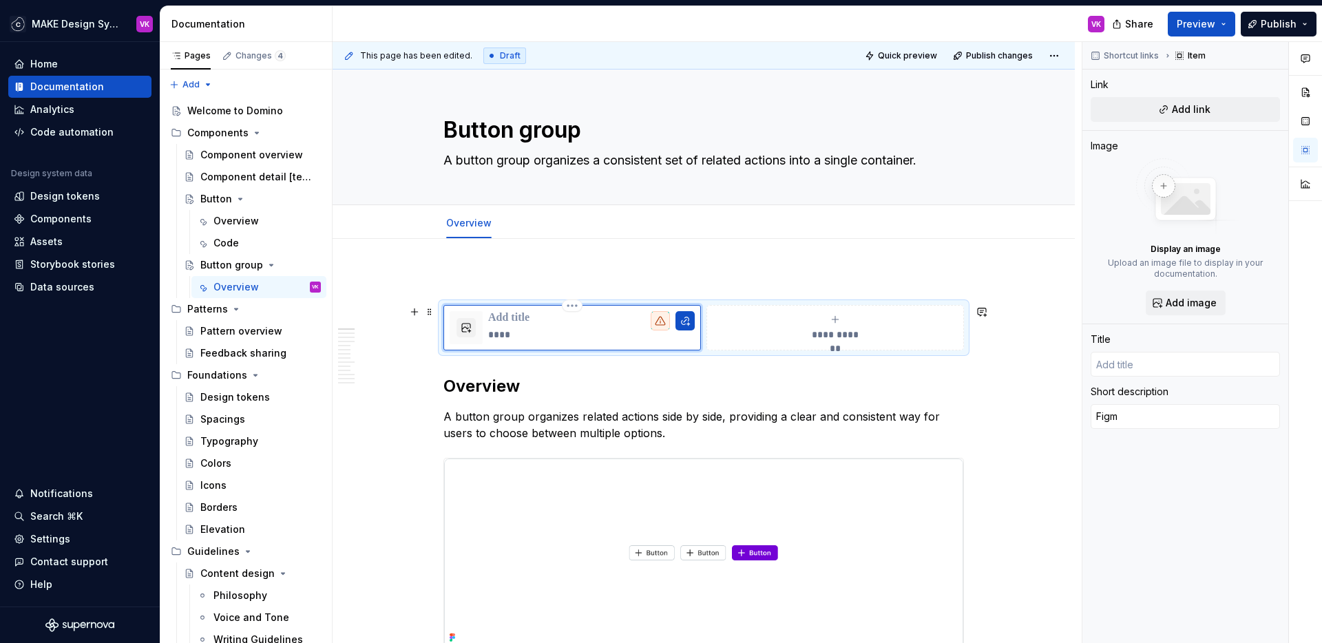
type textarea "Fig"
type textarea "*"
type textarea "Fi"
type textarea "*"
type textarea "F"
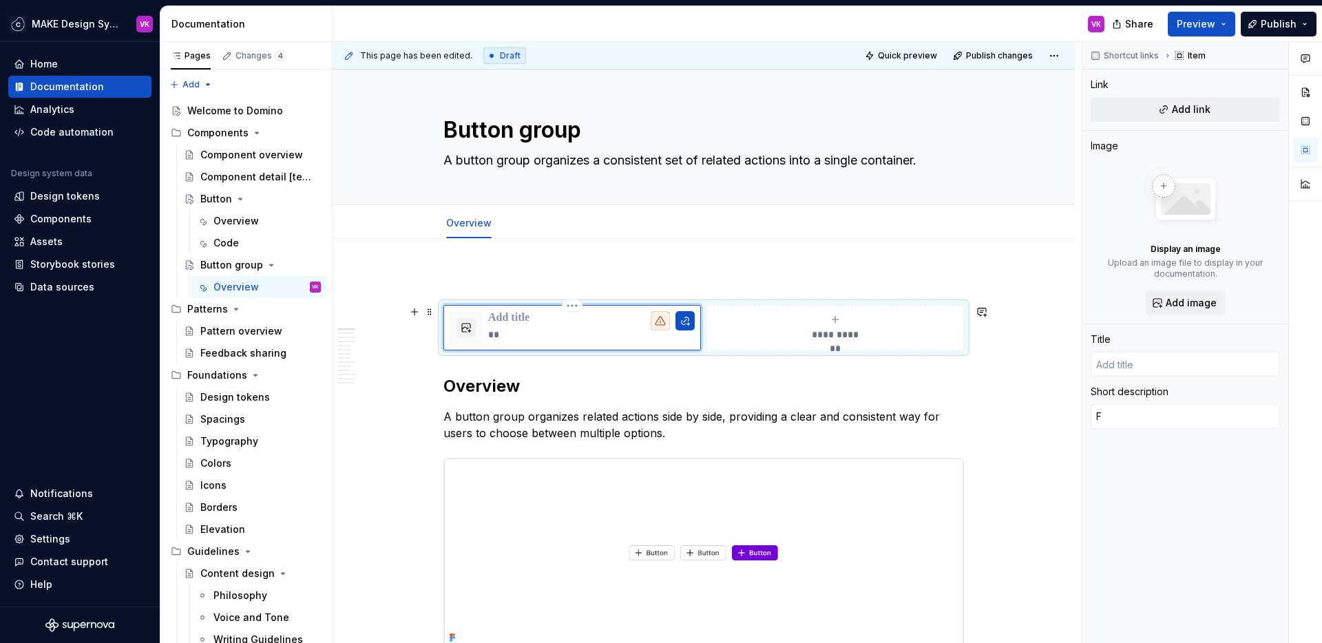
type textarea "*"
click at [515, 316] on p at bounding box center [591, 318] width 207 height 14
type textarea "*"
type input "F"
type textarea "*"
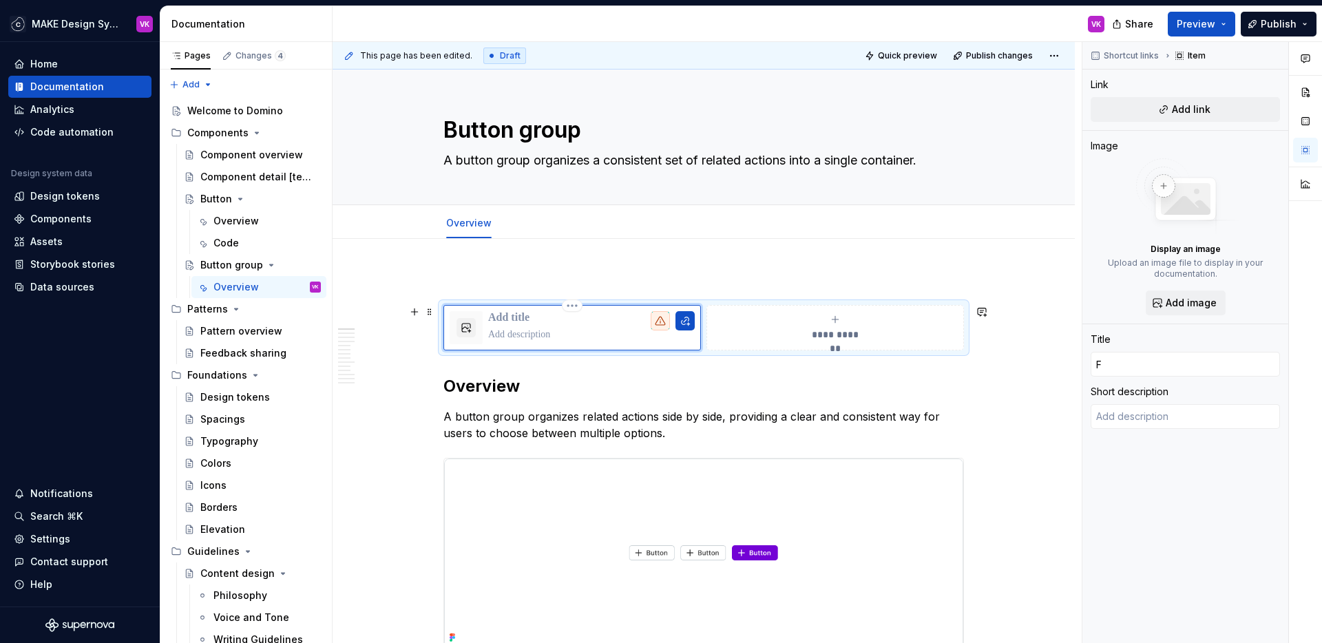
type input "Fi"
type textarea "*"
type input "Fig"
type textarea "*"
type input "Figm"
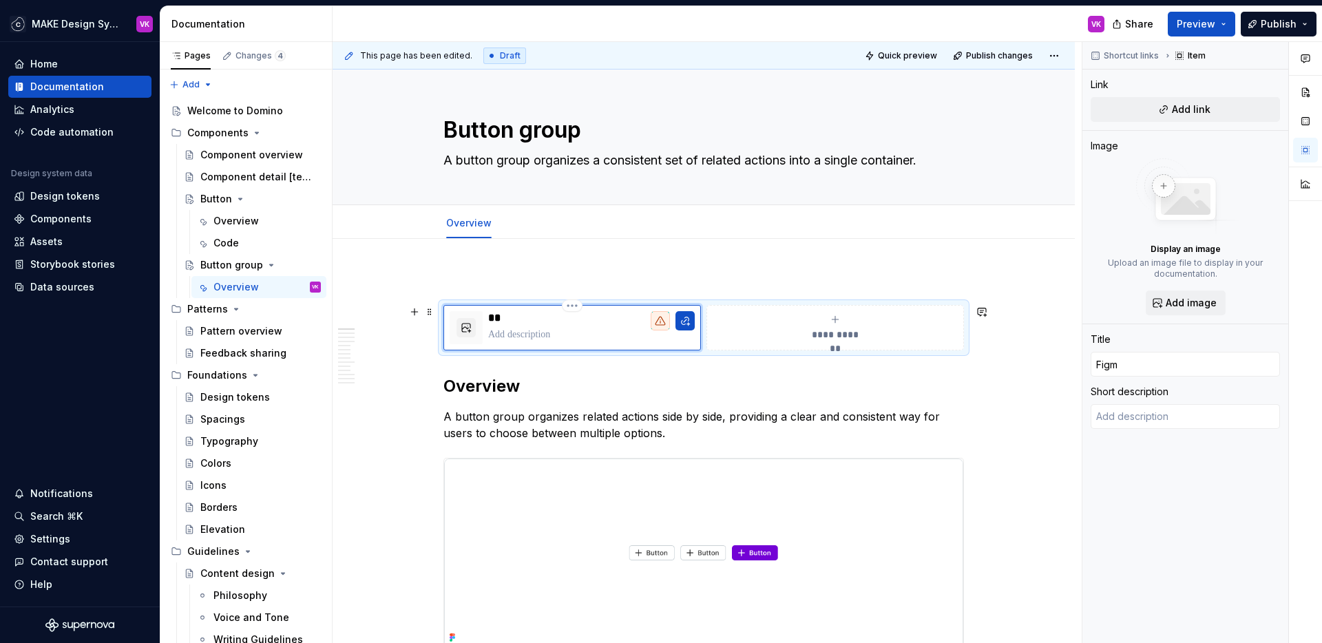
type textarea "*"
type input "Figma"
click at [518, 315] on p "*****" at bounding box center [591, 318] width 207 height 14
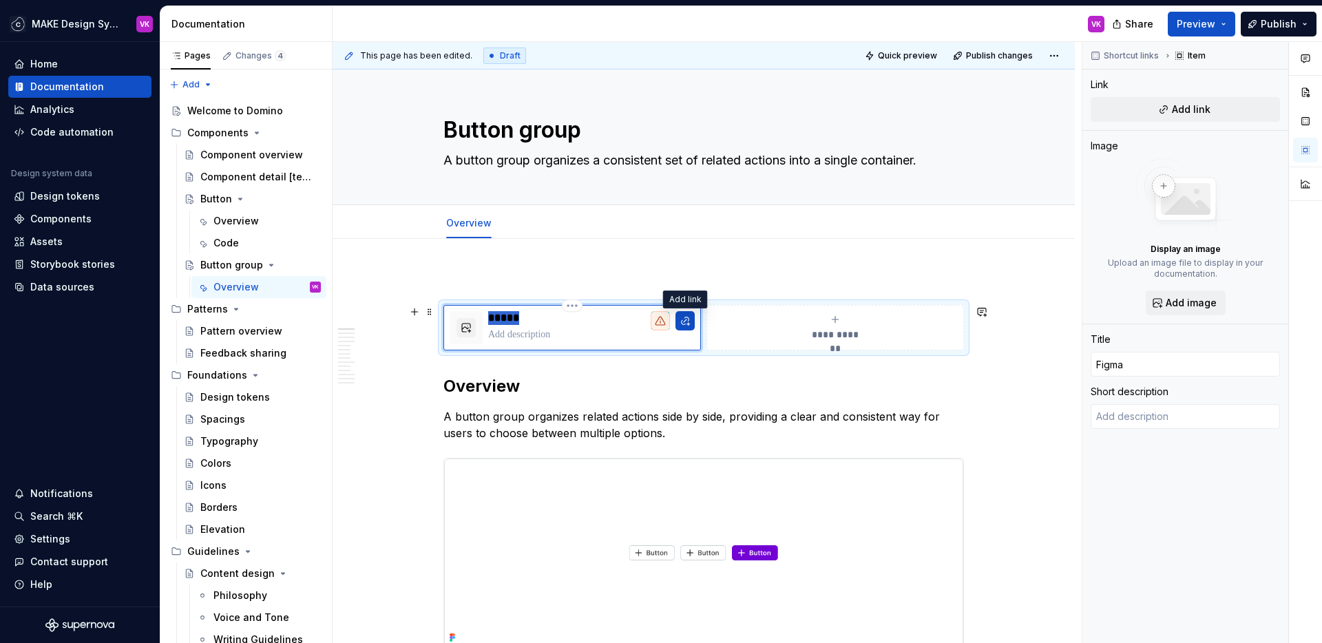
click at [695, 323] on div "*****" at bounding box center [572, 327] width 258 height 45
click at [684, 322] on button "button" at bounding box center [684, 320] width 19 height 19
type textarea "*"
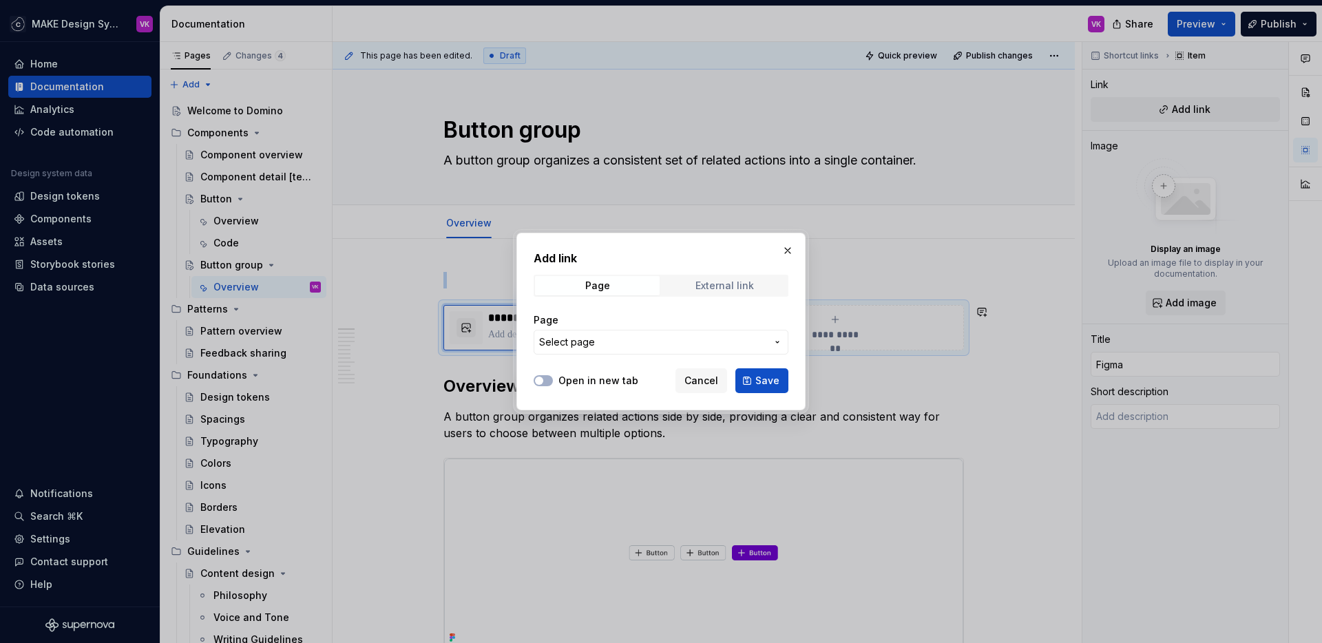
click at [715, 285] on div "External link" at bounding box center [724, 285] width 59 height 11
click at [605, 340] on input "URL" at bounding box center [661, 342] width 255 height 25
paste input "[URL][DOMAIN_NAME]"
type input "[URL][DOMAIN_NAME]"
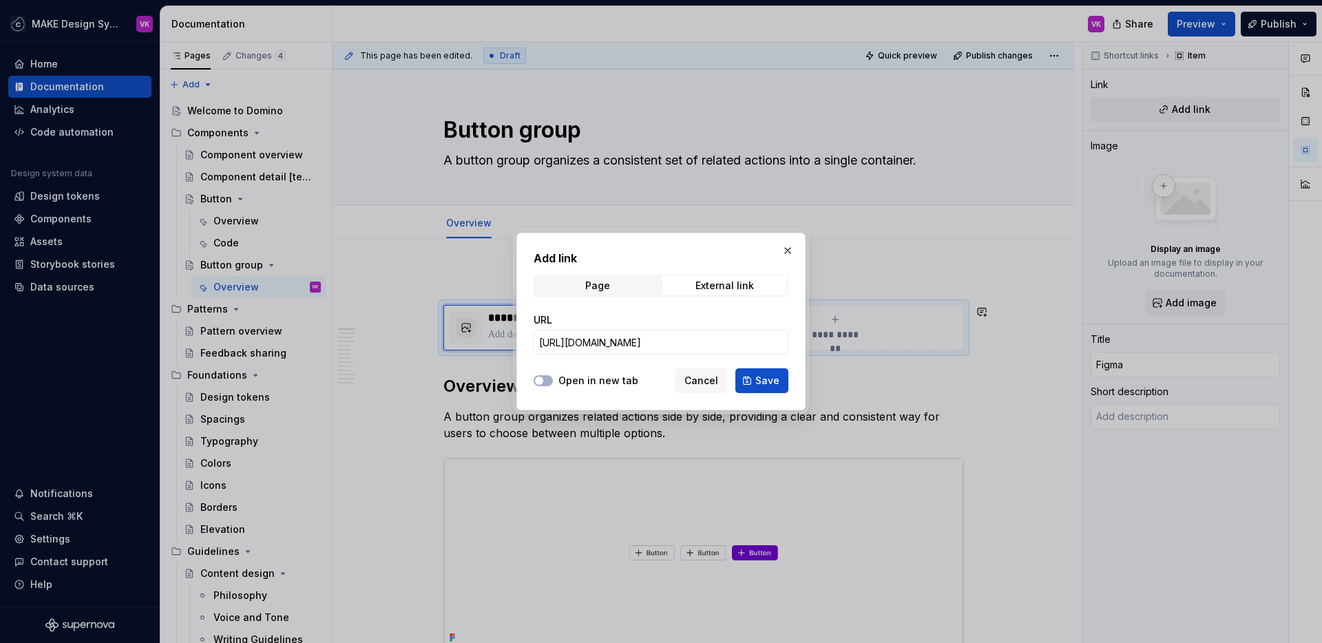
click at [589, 381] on label "Open in new tab" at bounding box center [598, 381] width 80 height 14
click at [553, 381] on button "Open in new tab" at bounding box center [543, 380] width 19 height 11
click at [766, 377] on span "Save" at bounding box center [767, 381] width 24 height 14
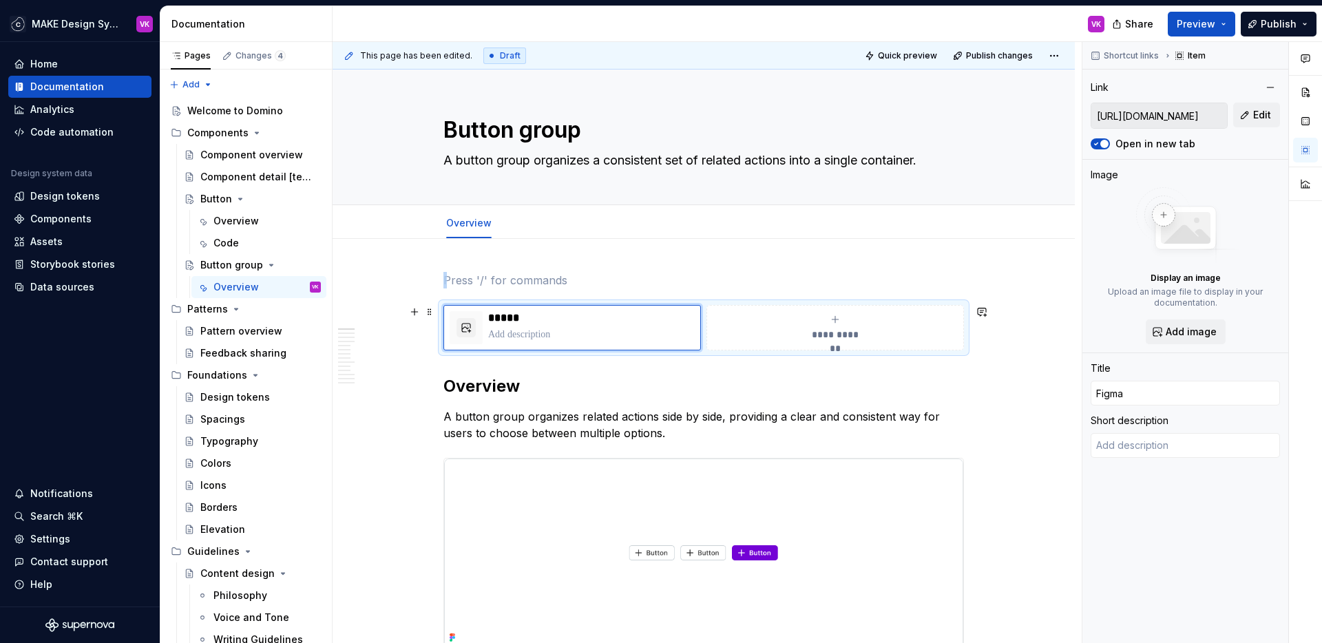
click at [776, 327] on div "**********" at bounding box center [835, 328] width 245 height 28
type textarea "*"
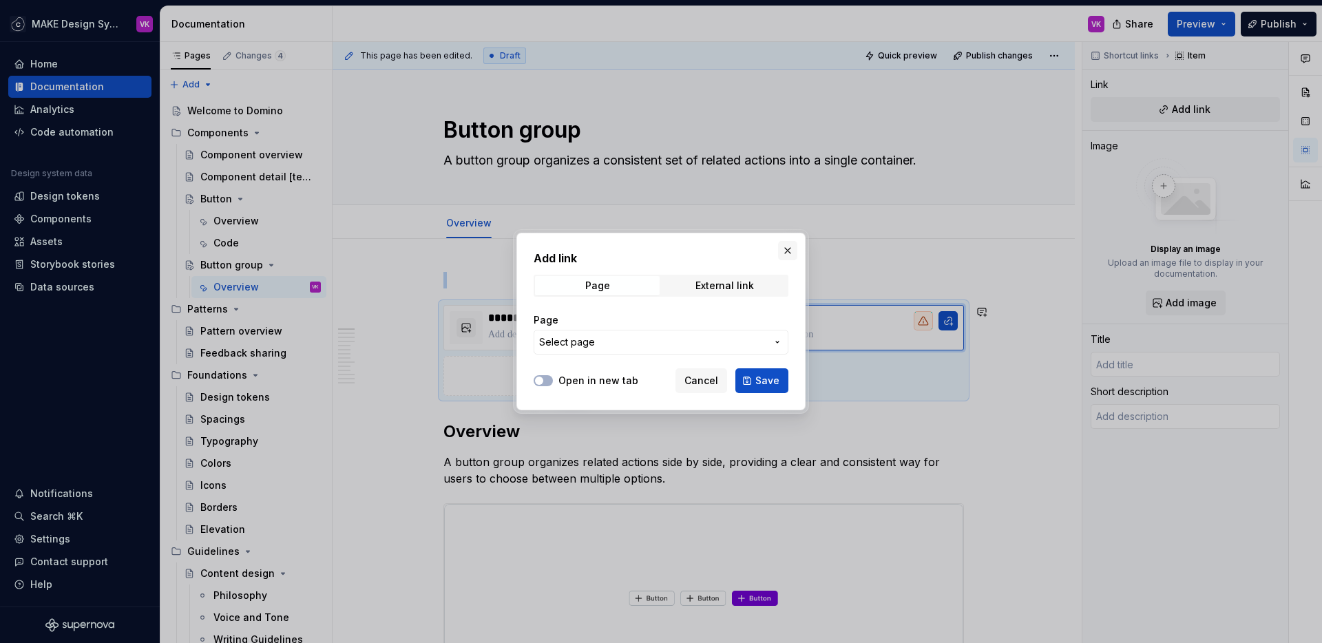
click at [790, 245] on button "button" at bounding box center [787, 250] width 19 height 19
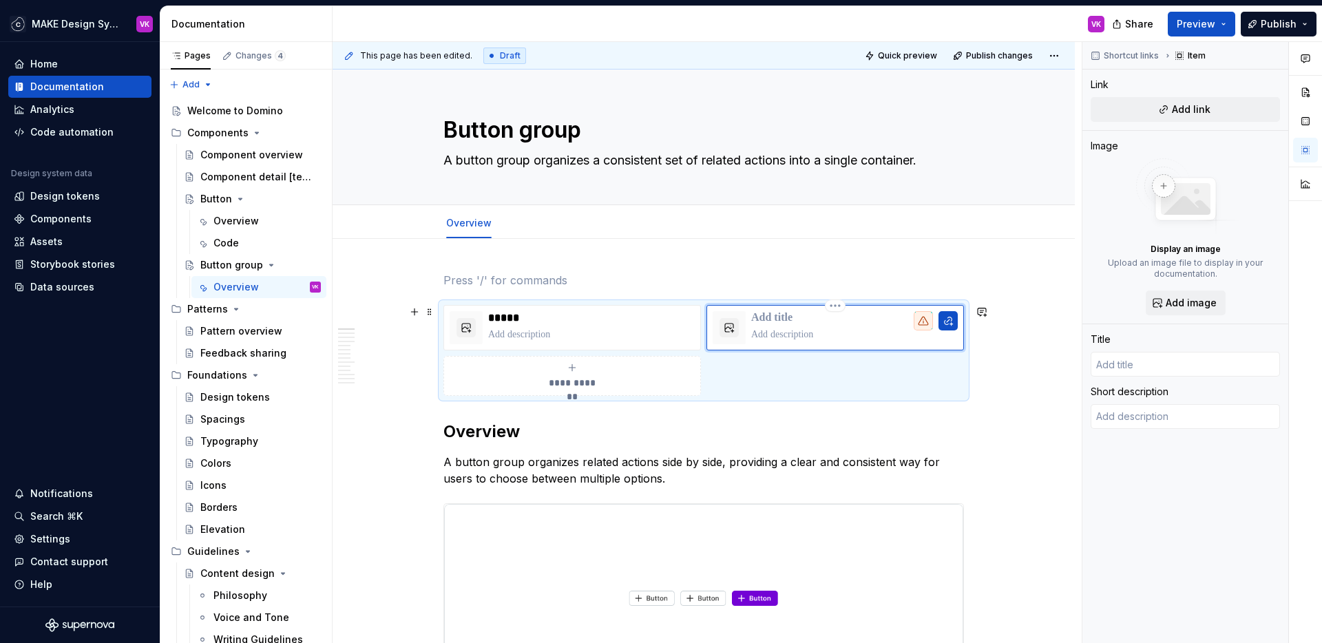
click at [765, 313] on p at bounding box center [854, 318] width 207 height 14
type textarea "*"
type input "S"
type textarea "*"
type input "St"
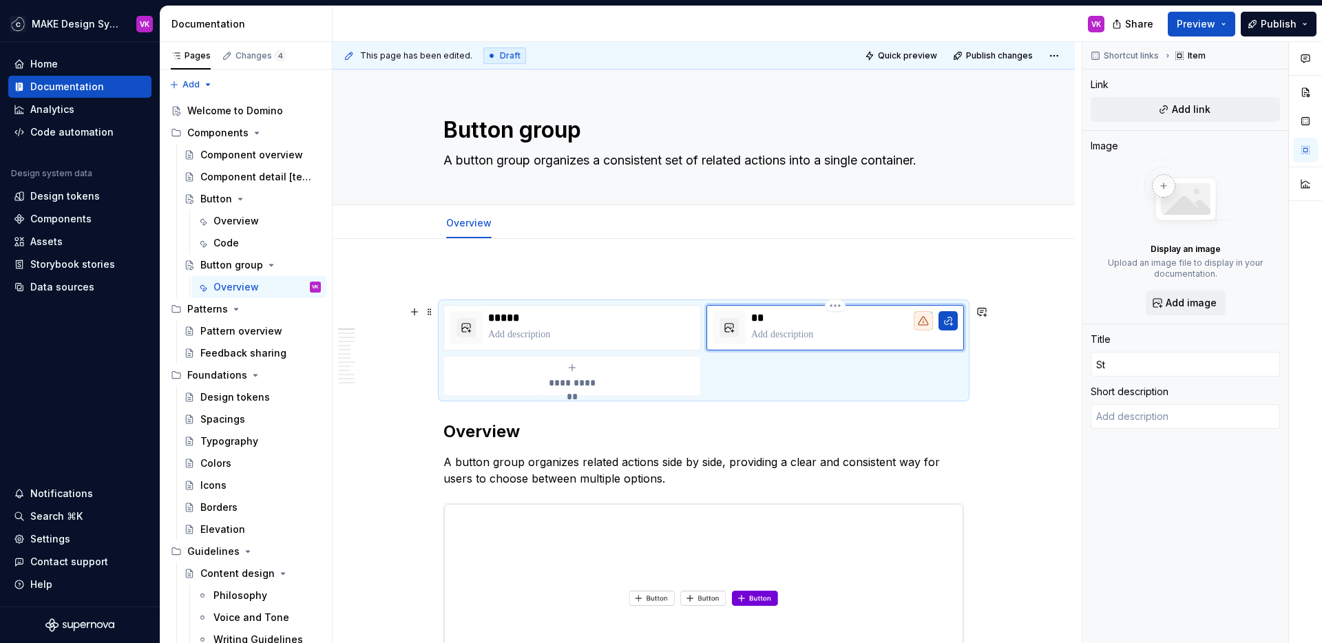
type textarea "*"
type input "Sto"
type textarea "*"
type input "Stor"
type textarea "*"
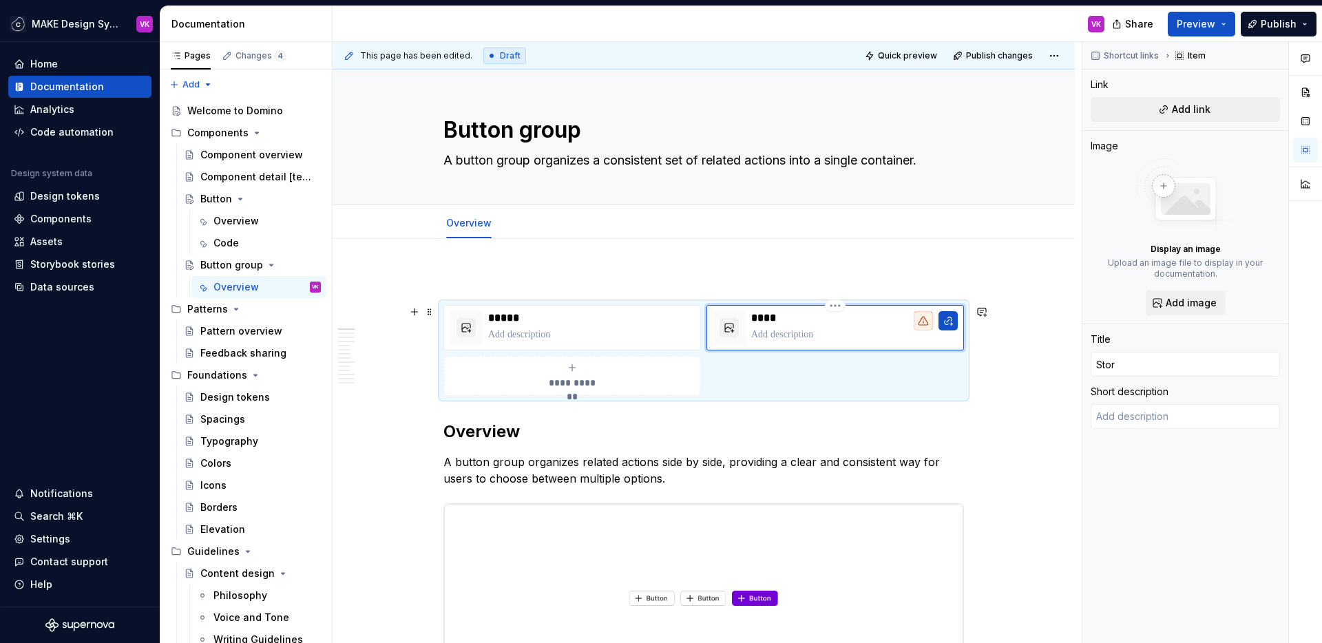
type input "Story"
type textarea "*"
type input "Storyb"
type textarea "*"
type input "Storybo"
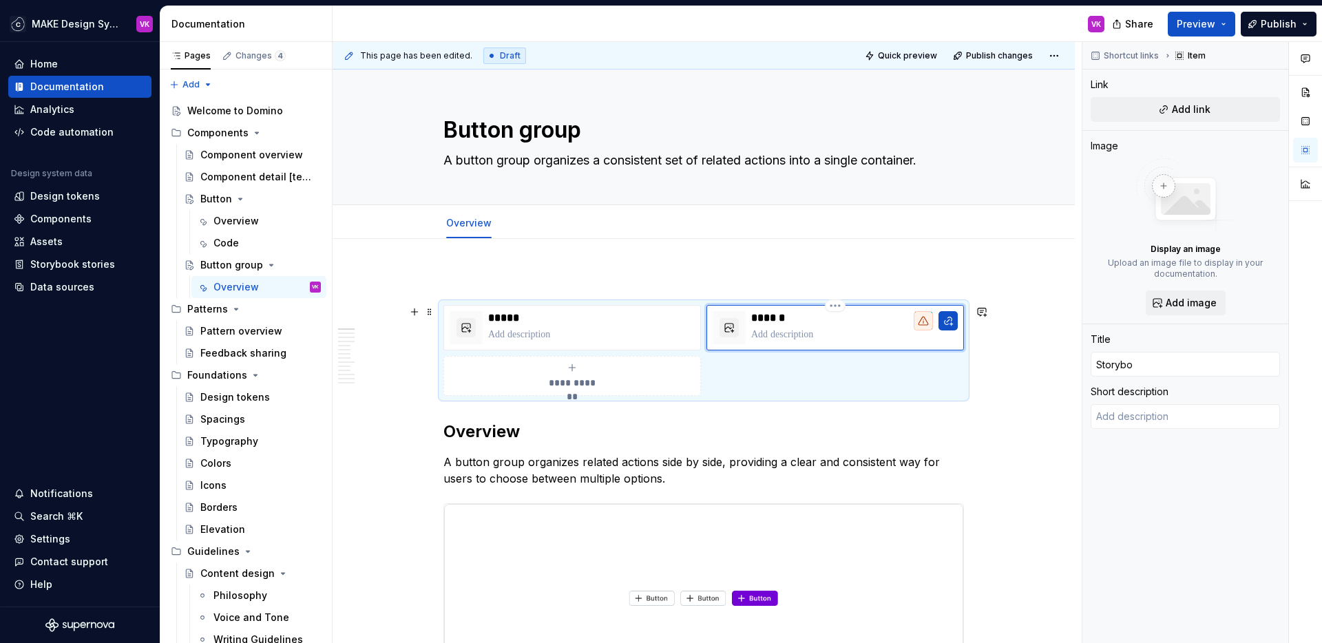
type textarea "*"
type input "Storyboo"
type textarea "*"
type input "Storybook"
click at [945, 322] on button "button" at bounding box center [948, 320] width 19 height 19
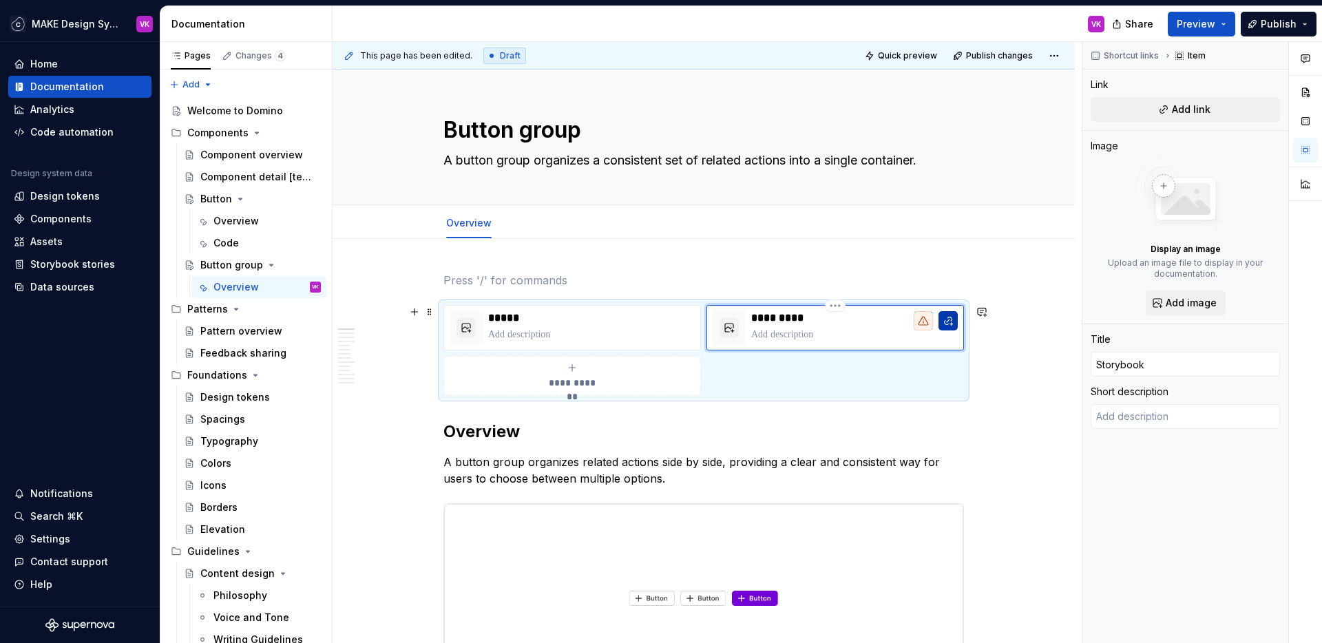
type textarea "*"
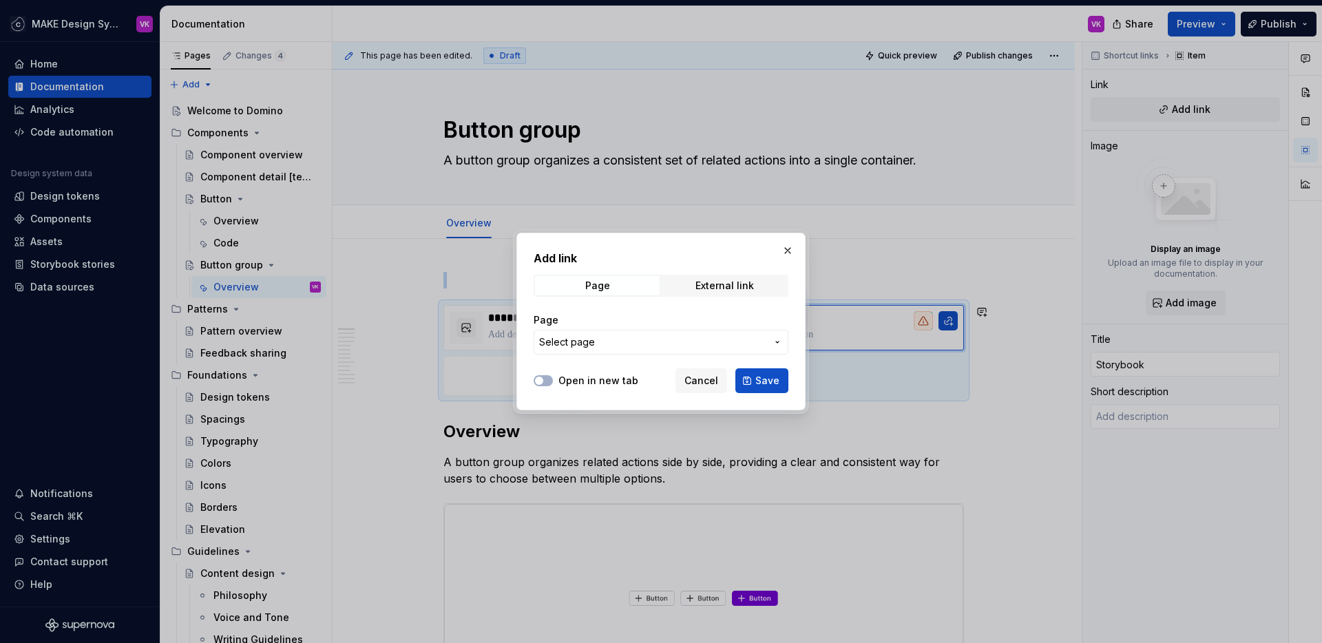
click at [599, 344] on span "Select page" at bounding box center [652, 342] width 227 height 14
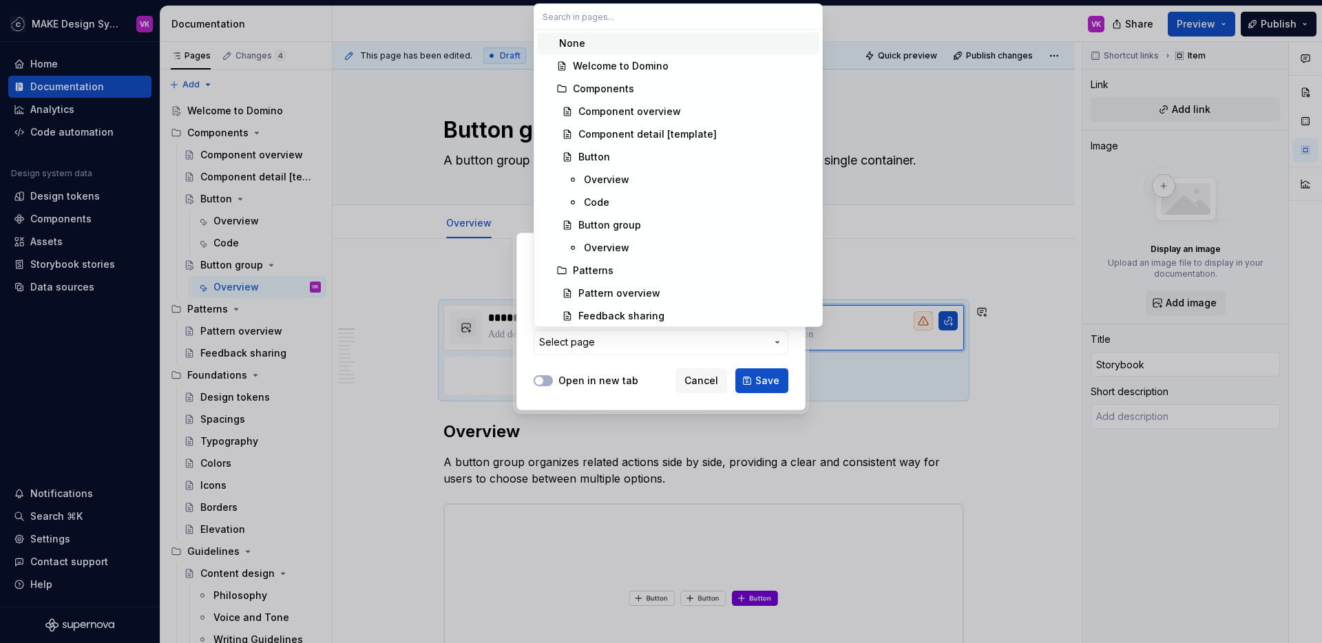
click at [571, 343] on div "Add link Page External link Page Select page Open in new tab Cancel Save" at bounding box center [661, 321] width 1322 height 643
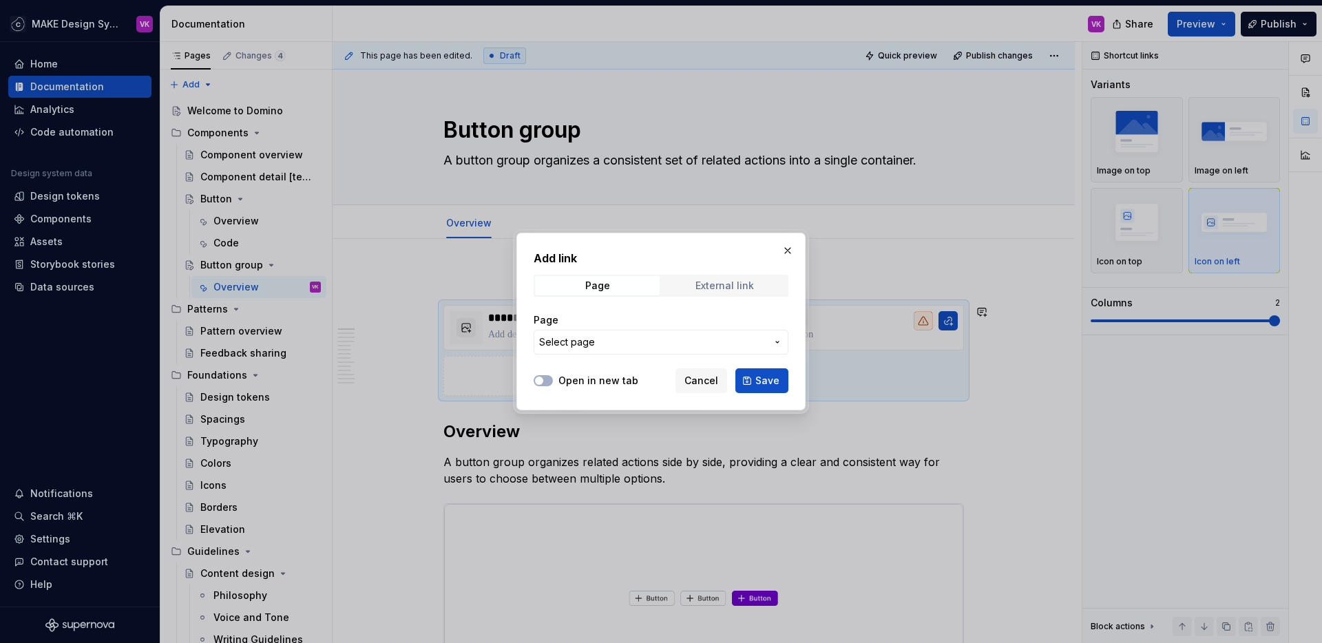
click at [713, 282] on div "External link" at bounding box center [724, 285] width 59 height 11
click at [602, 350] on input "URL" at bounding box center [661, 342] width 255 height 25
paste input "[URL][DOMAIN_NAME]"
type input "[URL][DOMAIN_NAME]"
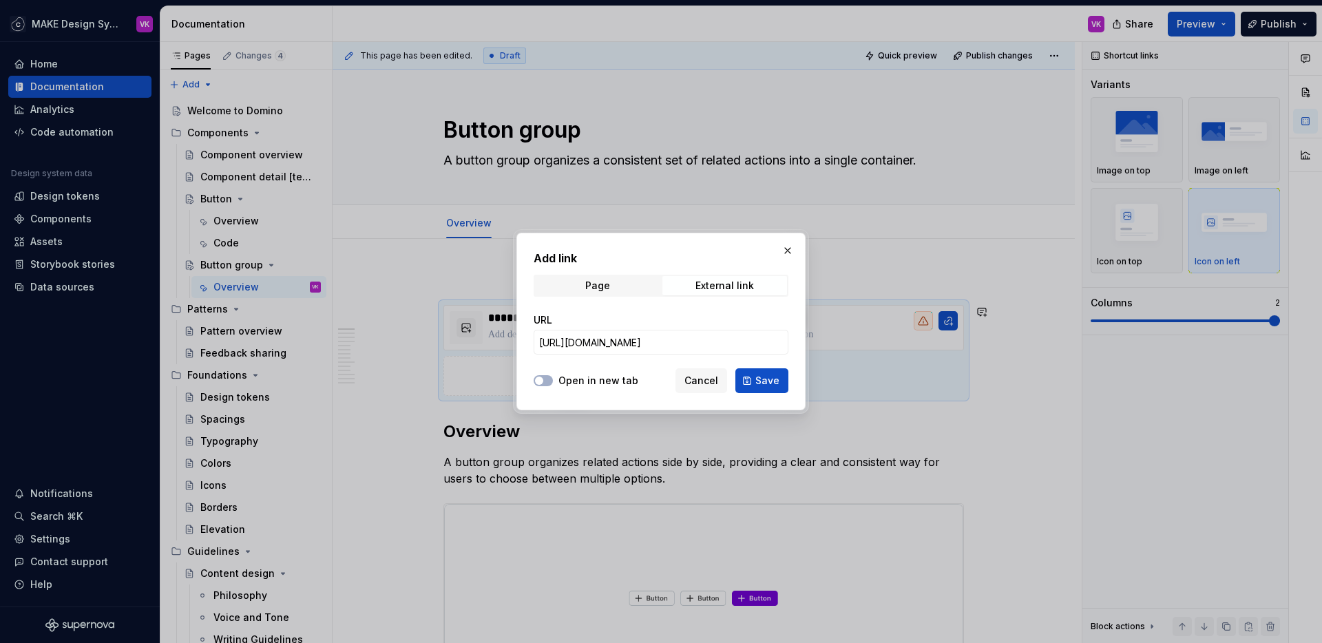
click at [583, 384] on label "Open in new tab" at bounding box center [598, 381] width 80 height 14
click at [553, 384] on button "Open in new tab" at bounding box center [543, 380] width 19 height 11
click at [777, 381] on span "Save" at bounding box center [767, 381] width 24 height 14
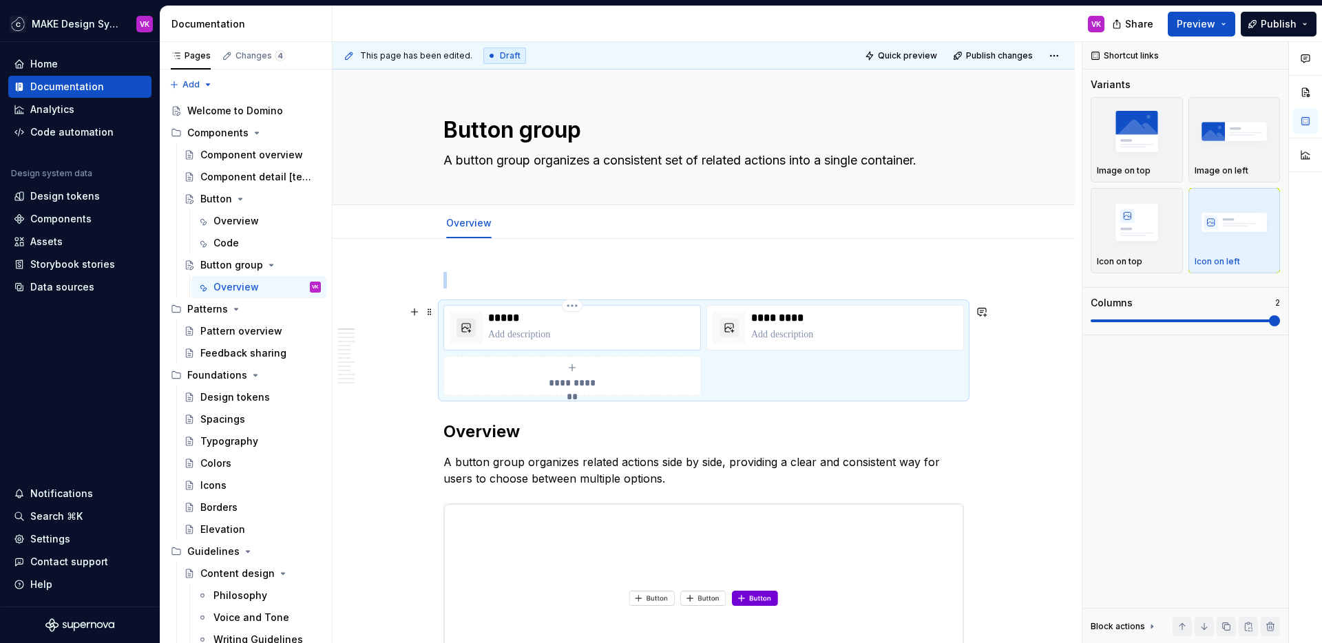
click at [463, 328] on button "button" at bounding box center [466, 327] width 19 height 19
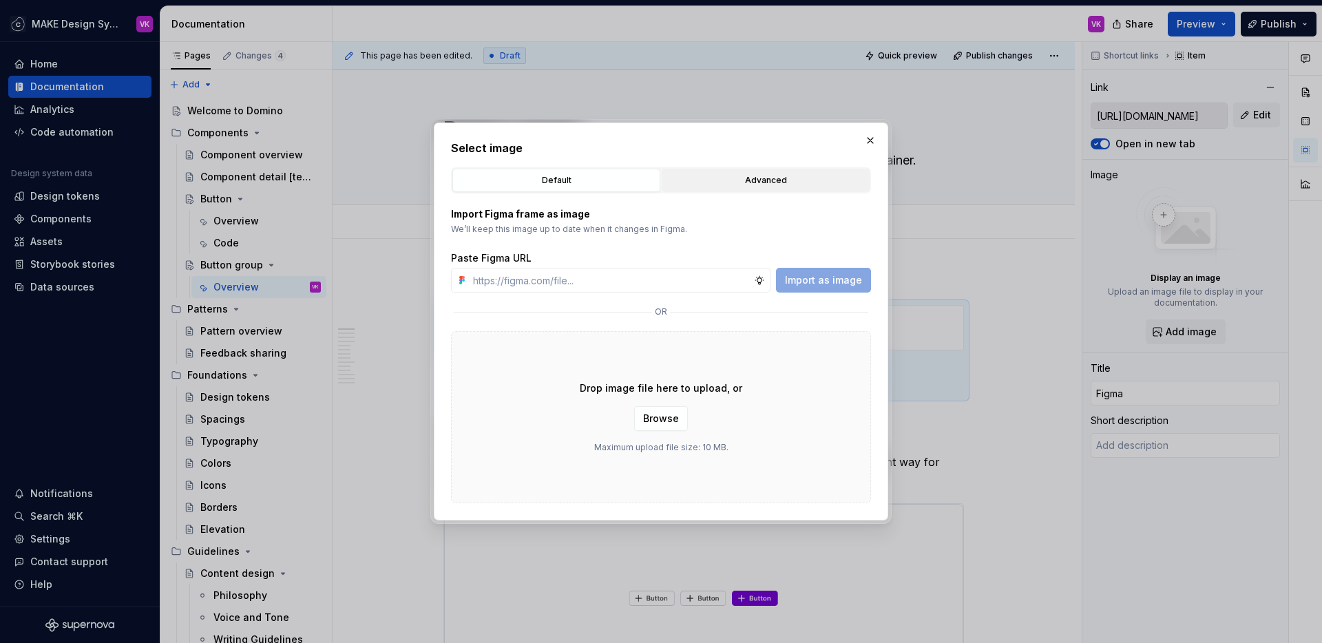
click at [721, 179] on div "Advanced" at bounding box center [766, 181] width 198 height 14
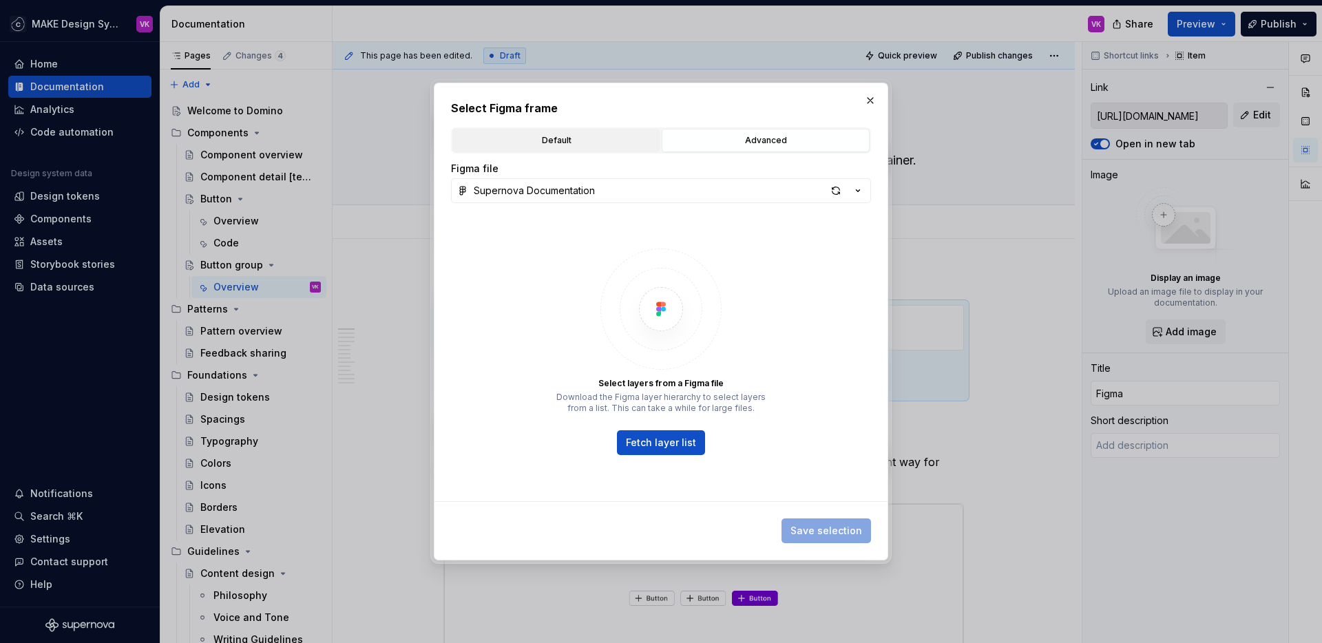
click at [540, 135] on div "Default" at bounding box center [556, 141] width 198 height 14
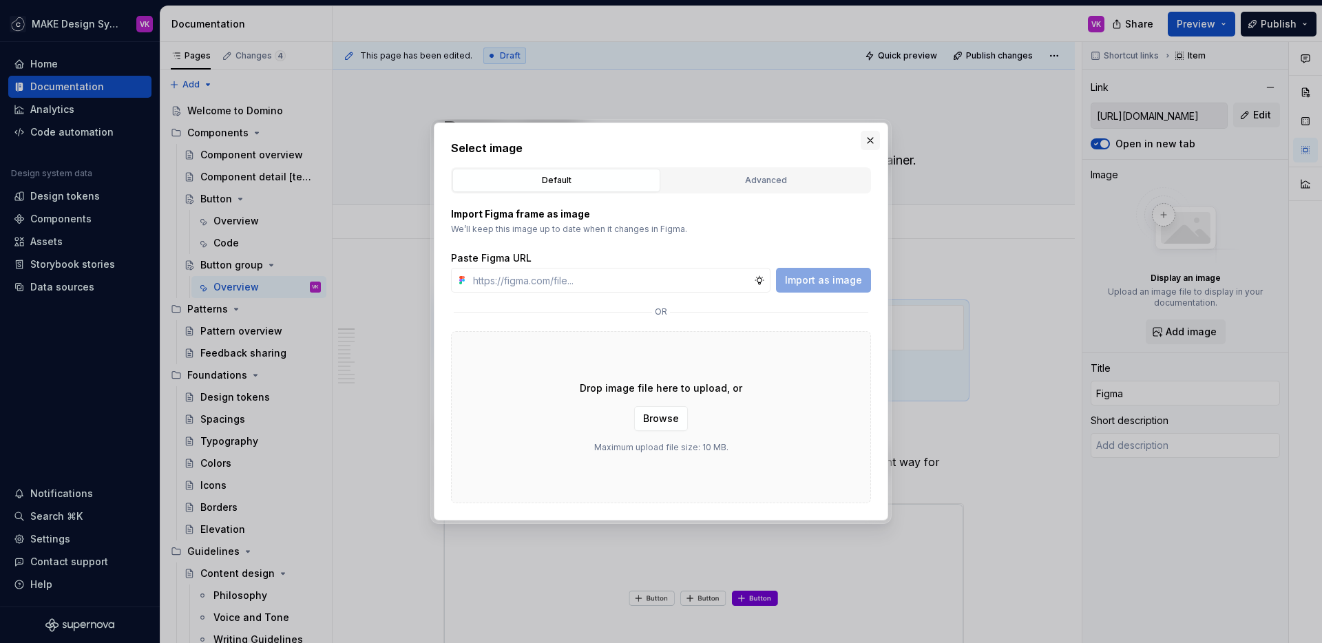
click at [873, 135] on button "button" at bounding box center [870, 140] width 19 height 19
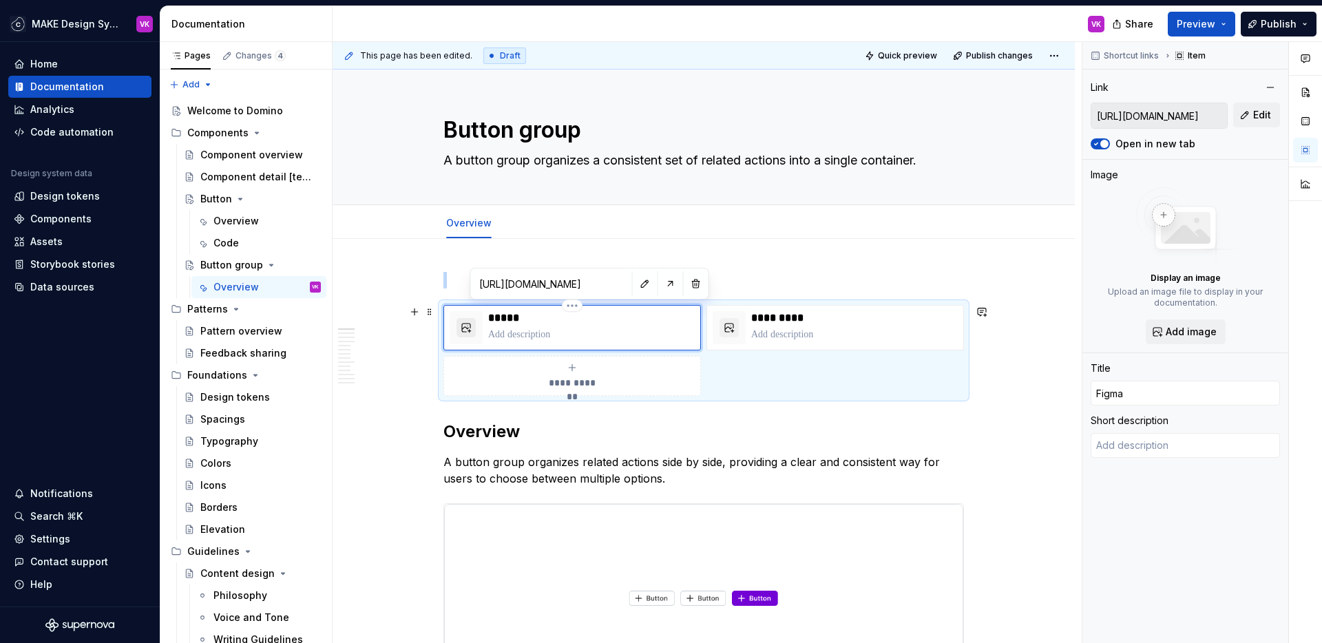
click at [457, 331] on button "button" at bounding box center [466, 327] width 19 height 19
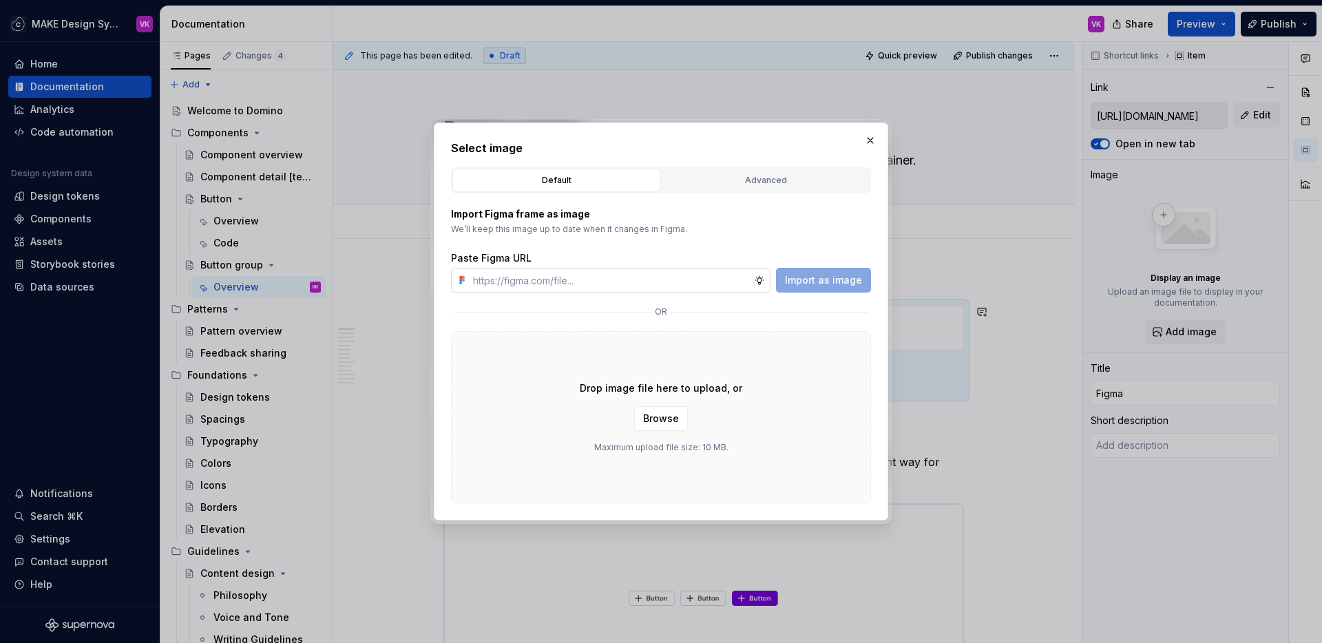
type textarea "*"
paste input "[URL][DOMAIN_NAME]"
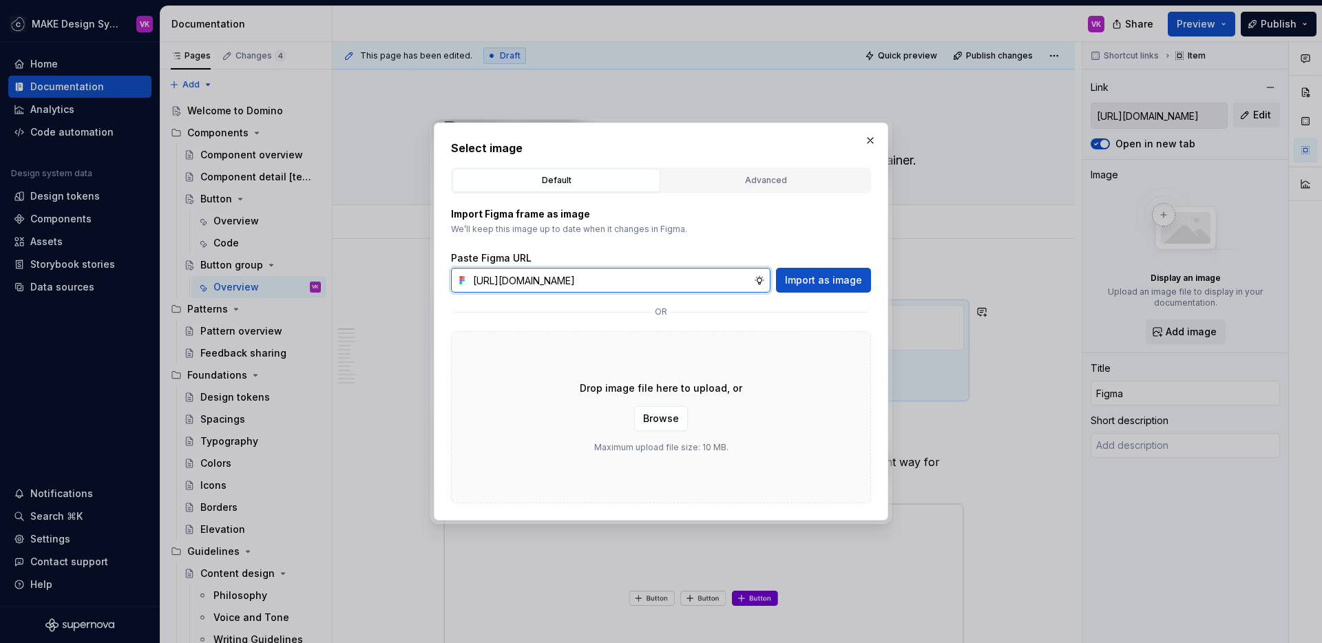
scroll to position [0, 322]
type input "[URL][DOMAIN_NAME]"
click at [812, 284] on span "Import as image" at bounding box center [823, 280] width 77 height 14
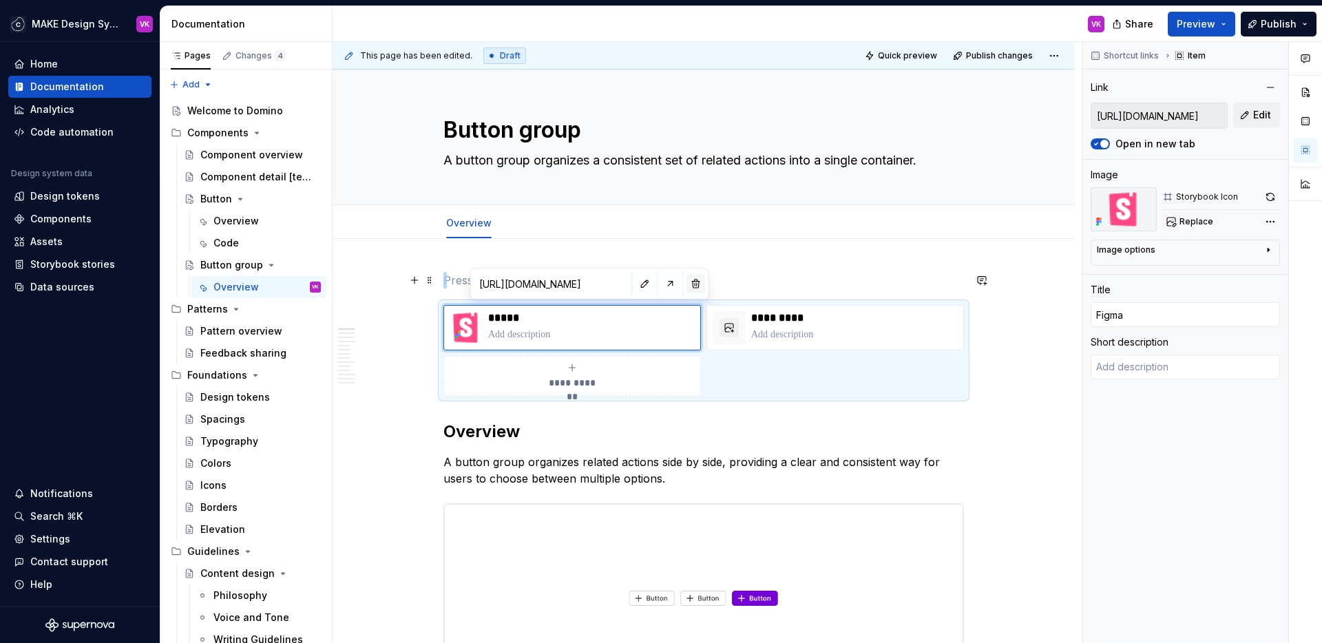
click at [687, 286] on button "button" at bounding box center [696, 283] width 19 height 19
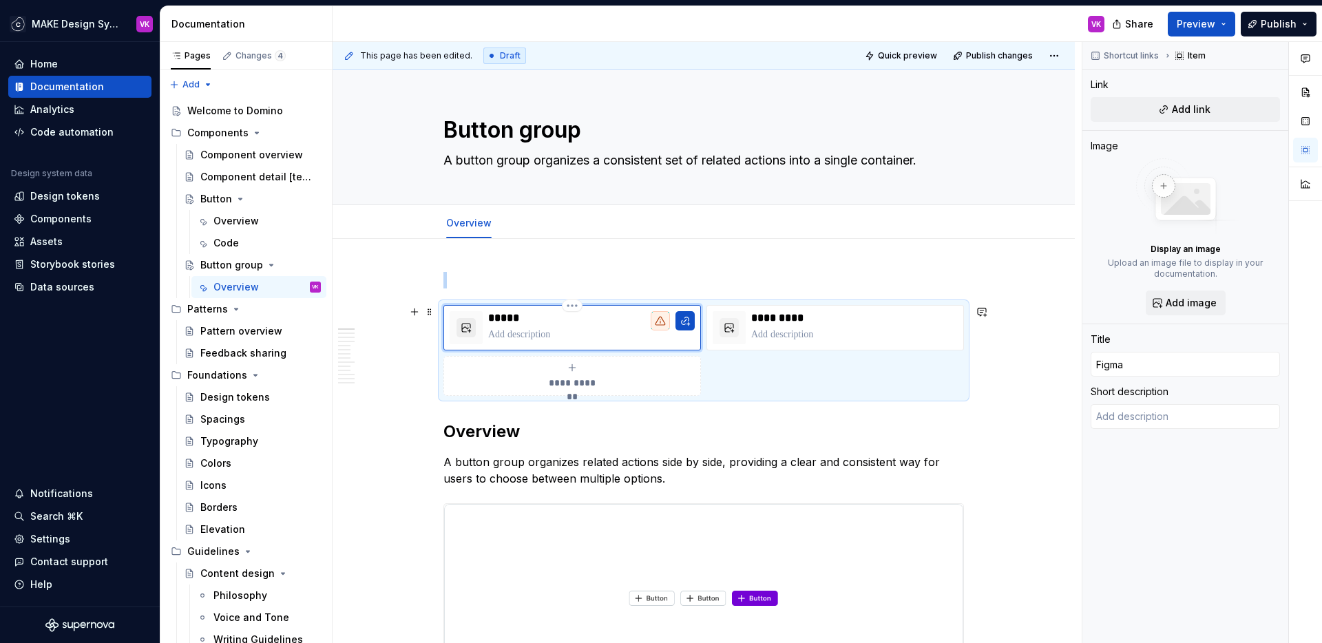
click at [465, 326] on button "button" at bounding box center [466, 327] width 19 height 19
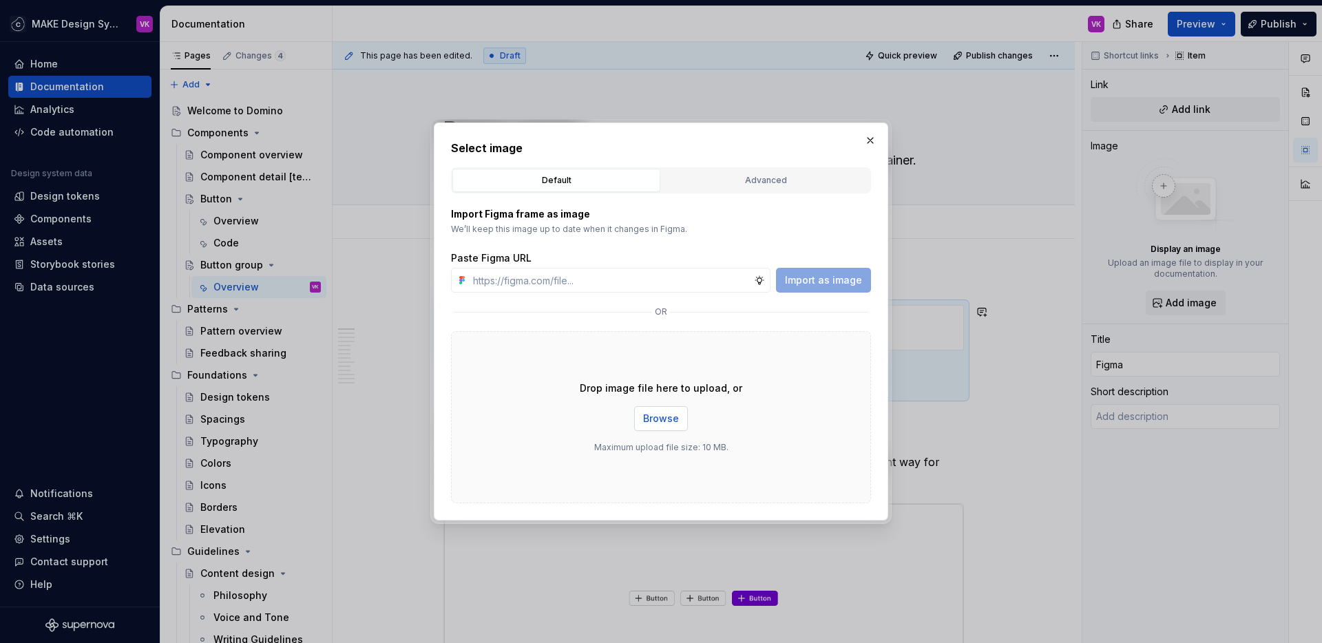
click at [656, 425] on span "Browse" at bounding box center [661, 419] width 36 height 14
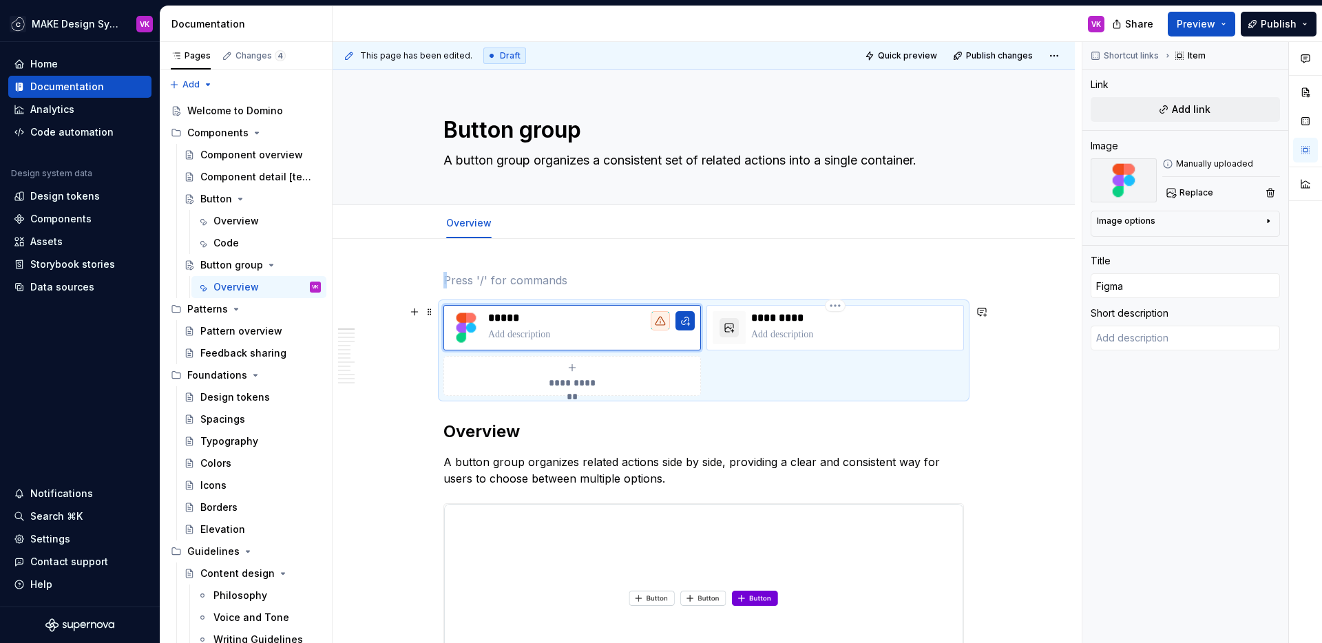
click at [734, 330] on button "button" at bounding box center [729, 327] width 19 height 19
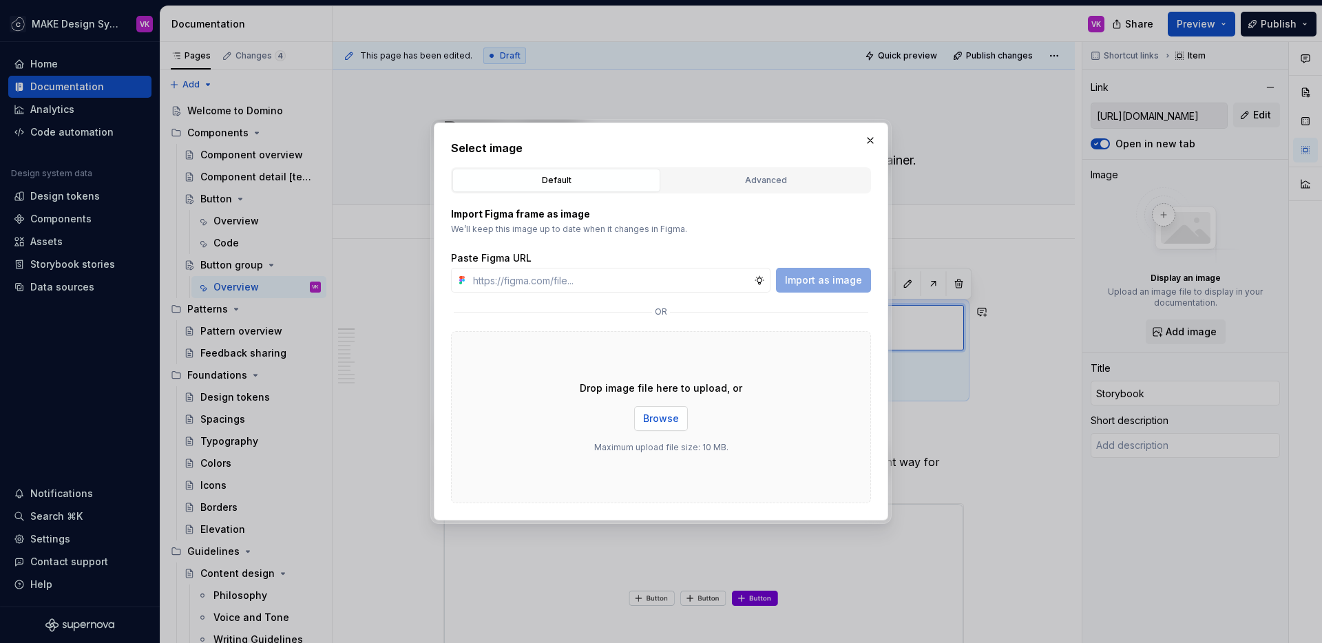
click at [660, 423] on span "Browse" at bounding box center [661, 419] width 36 height 14
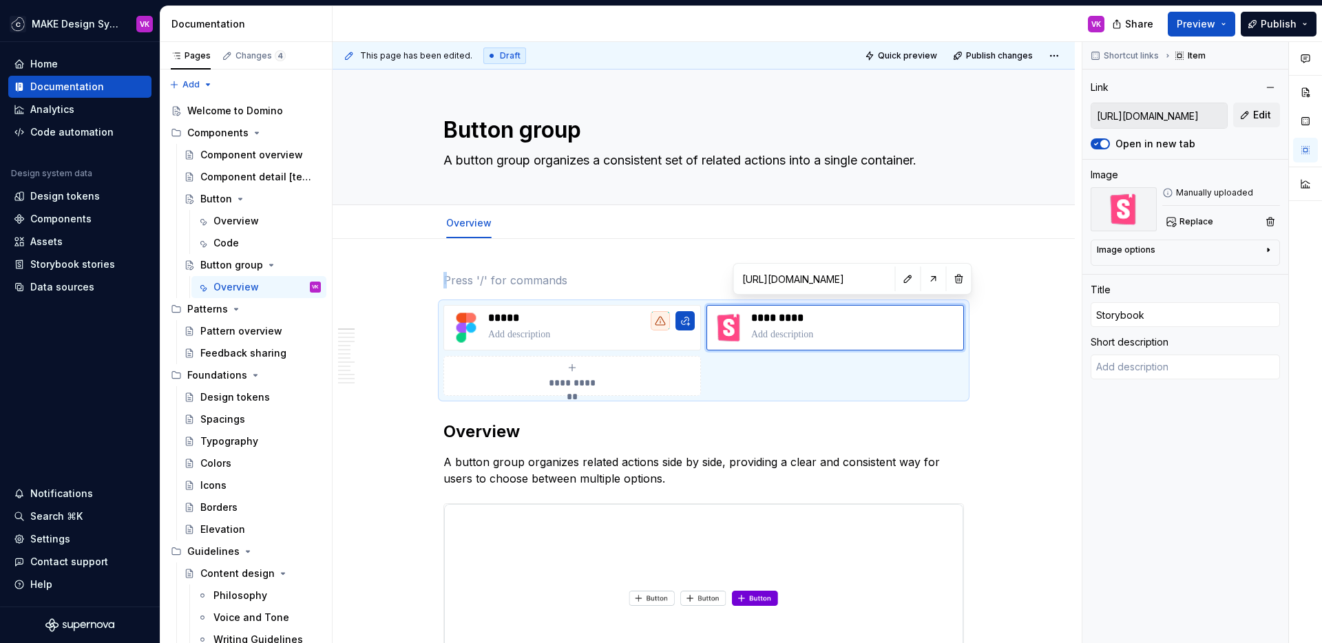
scroll to position [5, 0]
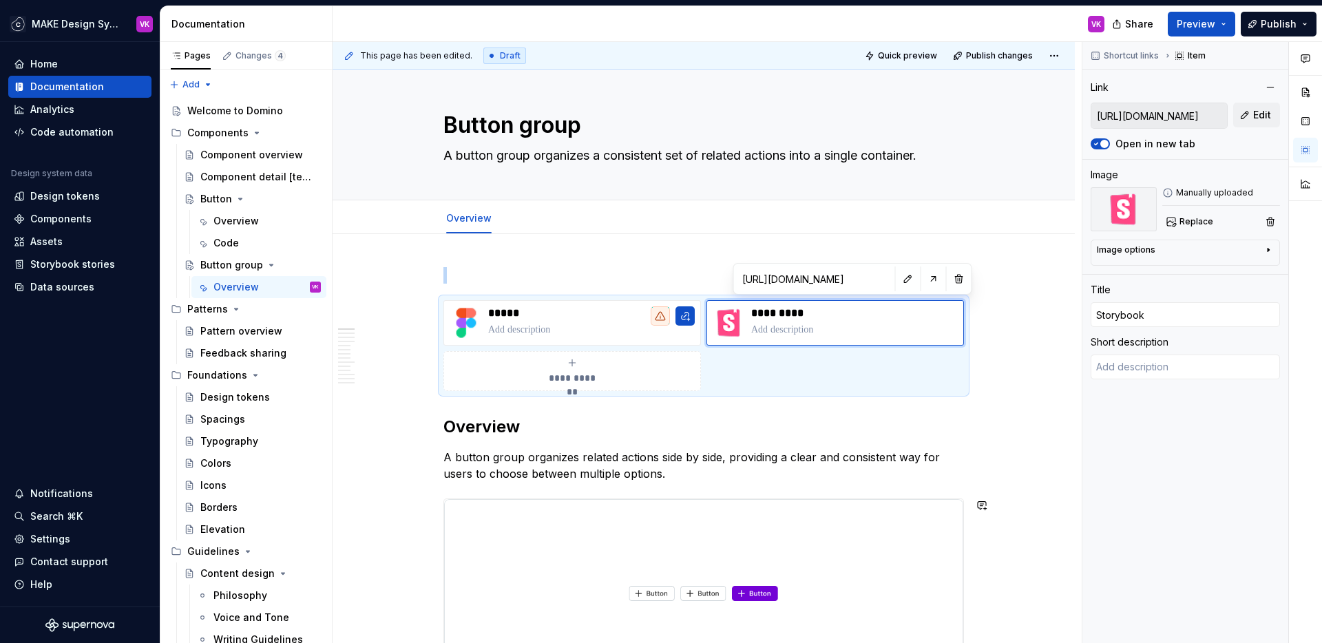
click at [530, 269] on p at bounding box center [703, 275] width 521 height 17
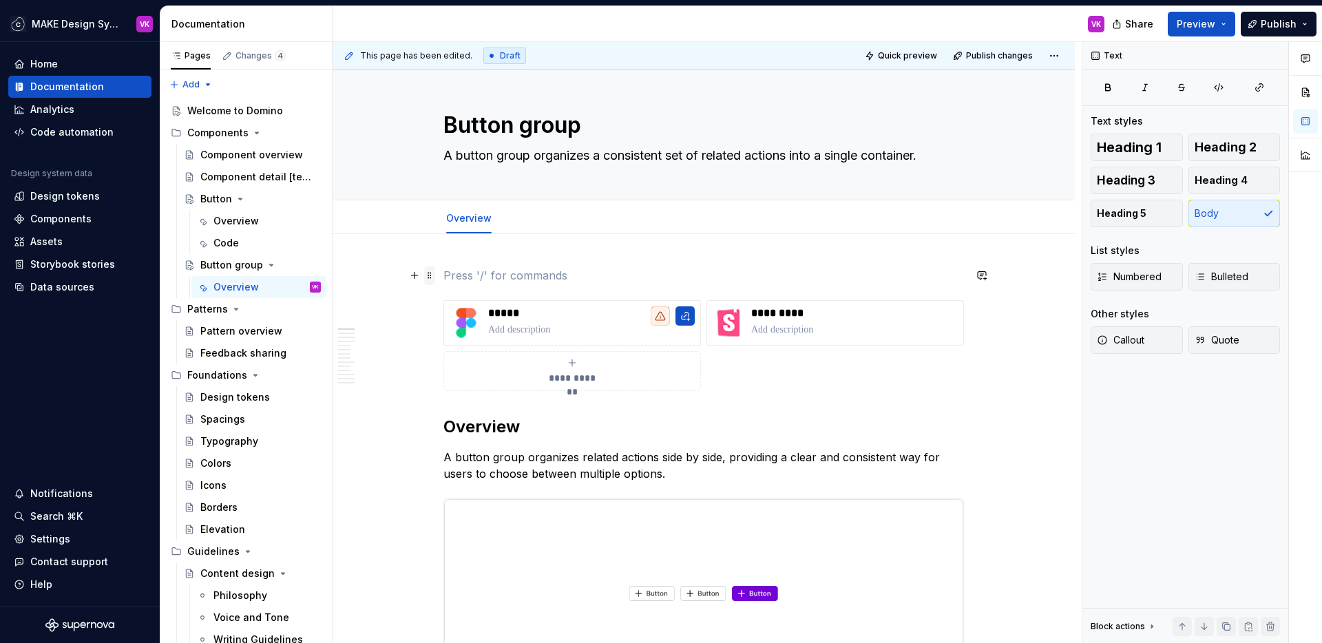
click at [434, 276] on span at bounding box center [429, 275] width 11 height 19
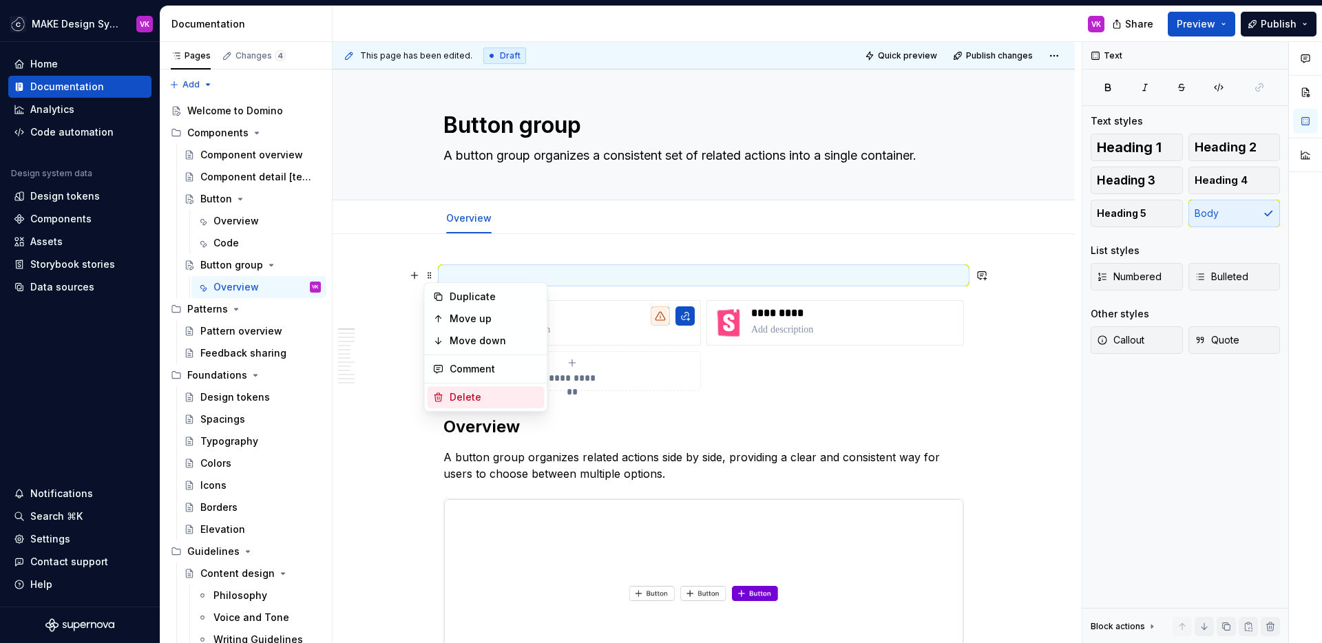
click at [459, 403] on div "Delete" at bounding box center [495, 397] width 90 height 14
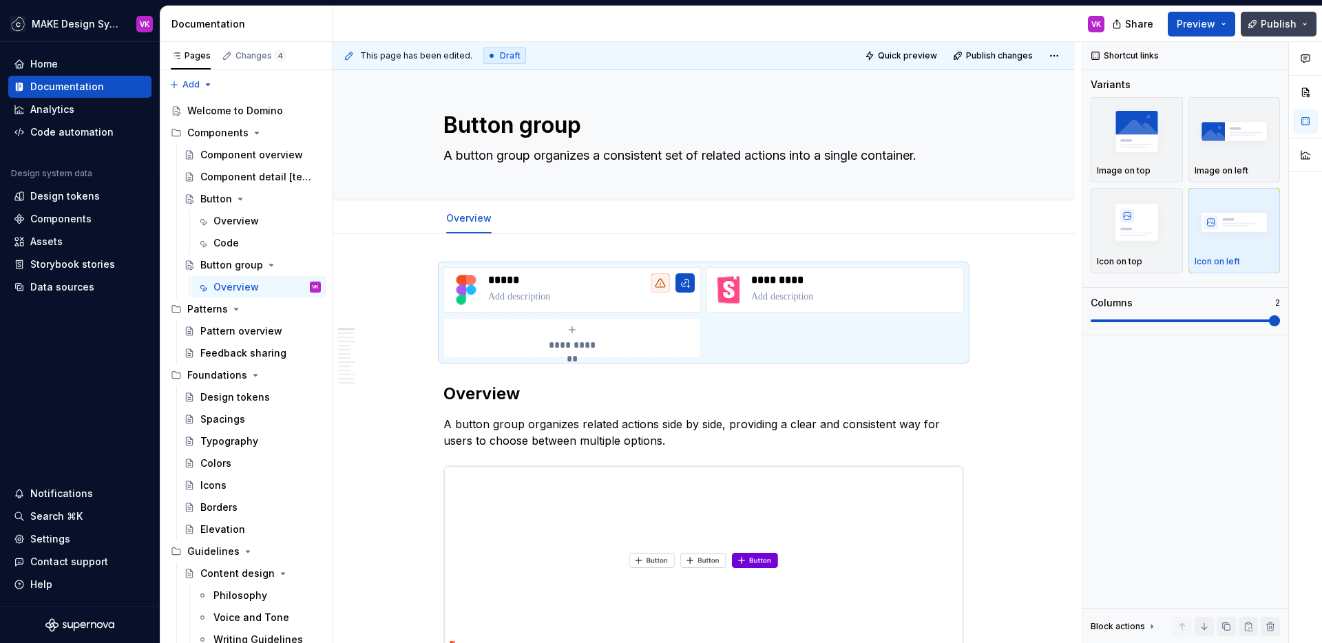
click at [1280, 21] on span "Publish" at bounding box center [1279, 24] width 36 height 14
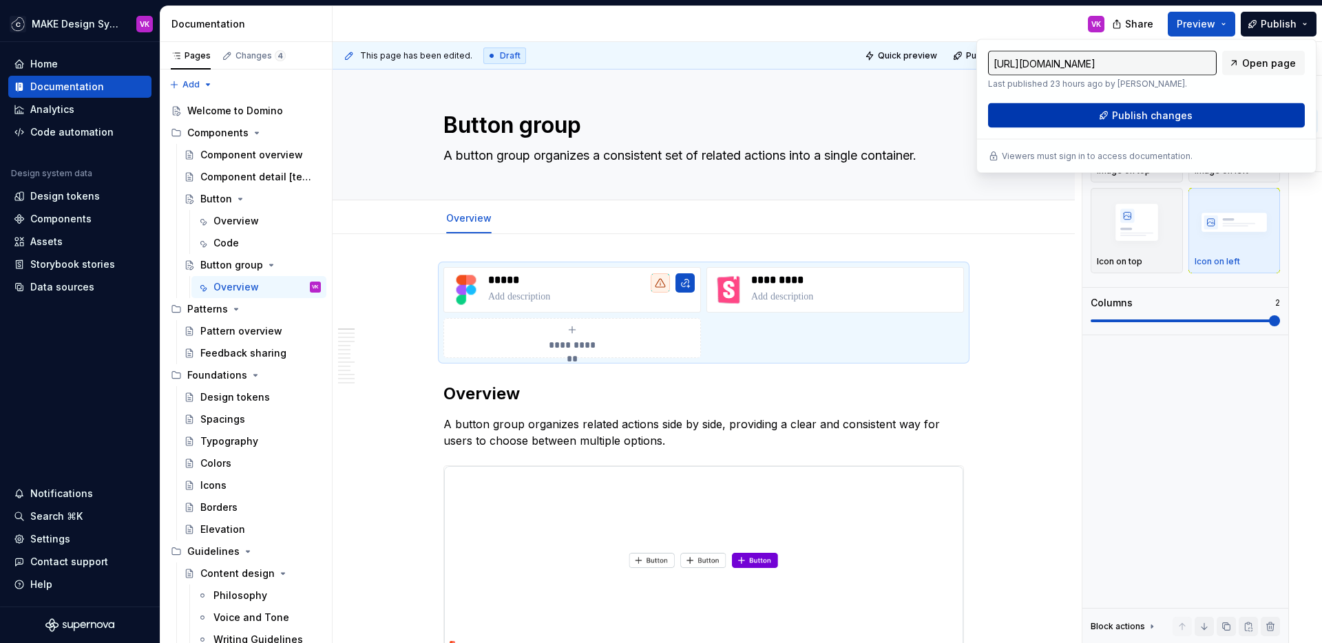
click at [1122, 112] on span "Publish changes" at bounding box center [1152, 116] width 81 height 14
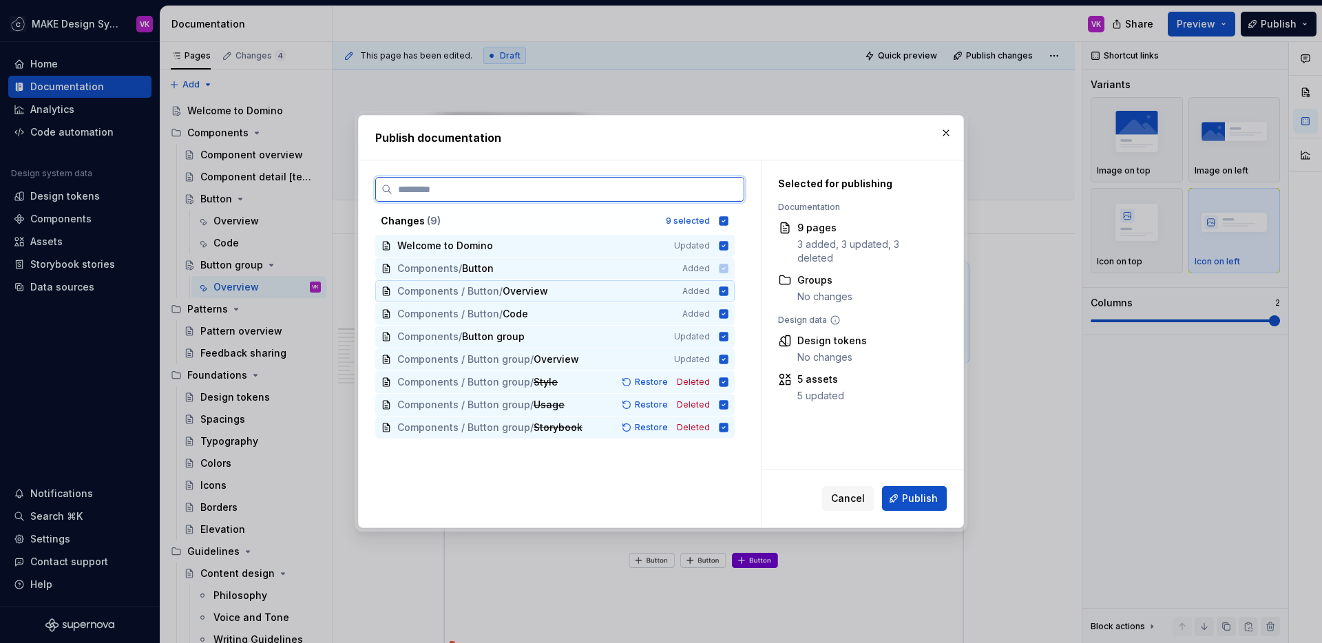
click at [723, 293] on icon at bounding box center [724, 290] width 9 height 9
click at [723, 315] on icon at bounding box center [723, 313] width 11 height 11
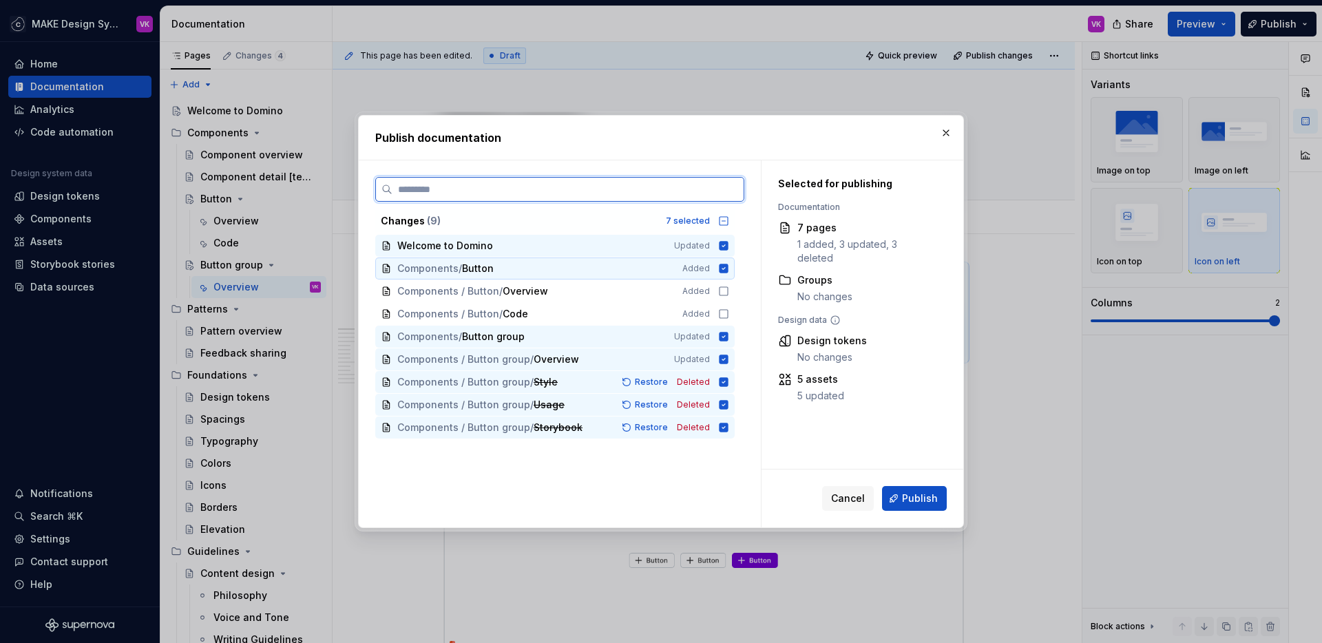
click at [723, 268] on icon at bounding box center [724, 268] width 9 height 9
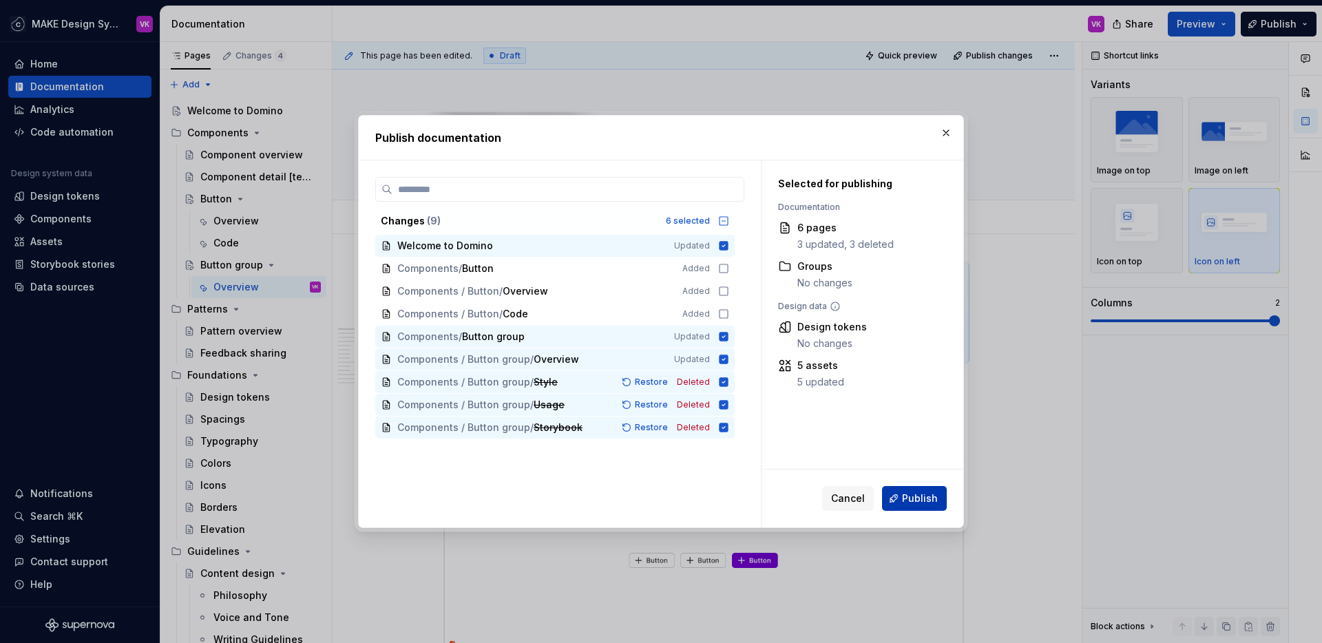
click at [930, 499] on span "Publish" at bounding box center [920, 499] width 36 height 14
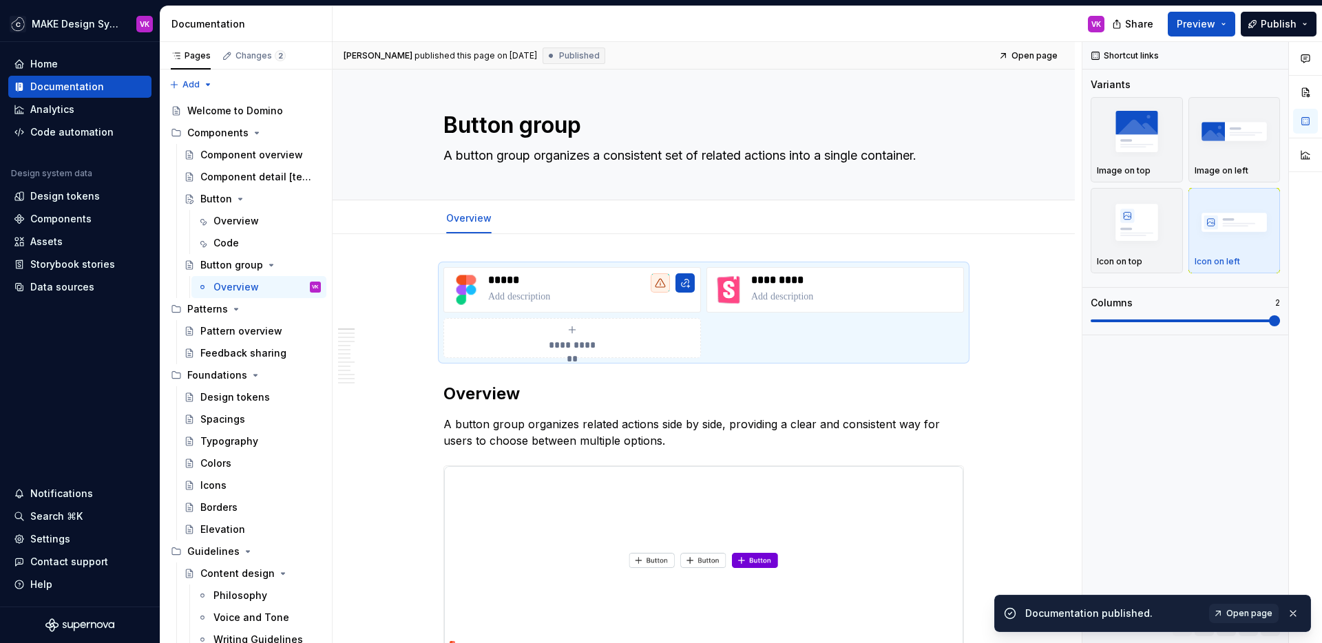
click at [1250, 587] on span "Open page" at bounding box center [1249, 613] width 46 height 11
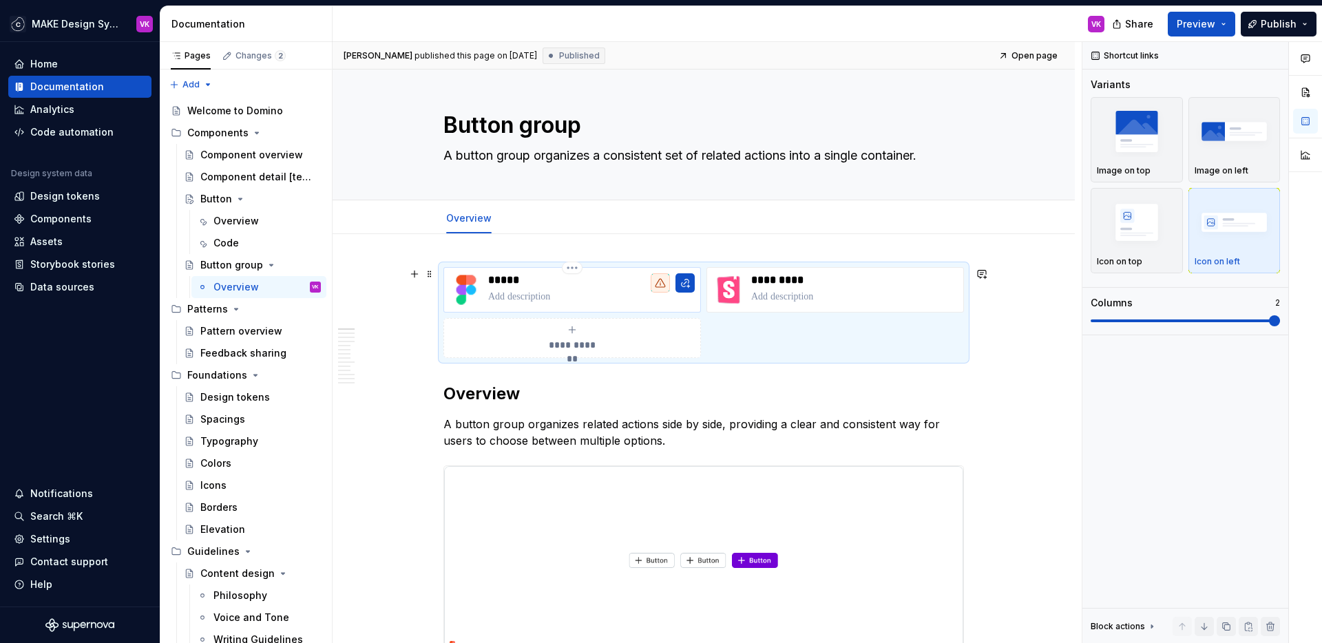
click at [505, 286] on p "*****" at bounding box center [591, 280] width 207 height 14
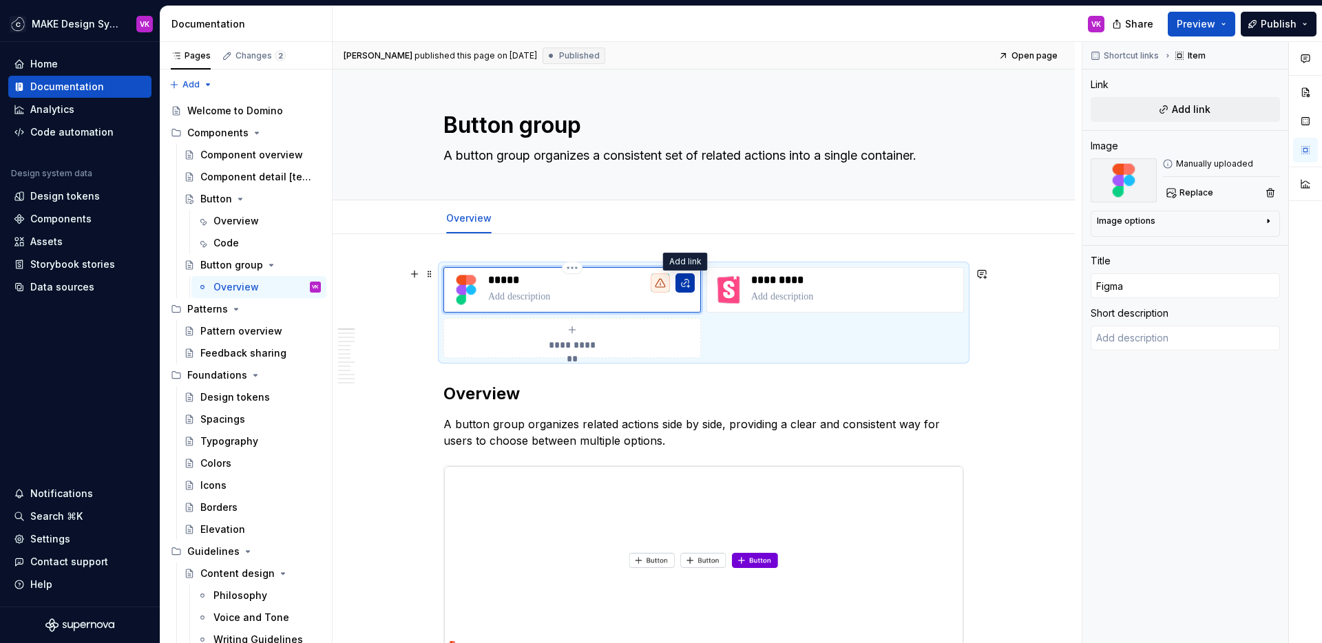
click at [689, 283] on button "button" at bounding box center [684, 282] width 19 height 19
type textarea "*"
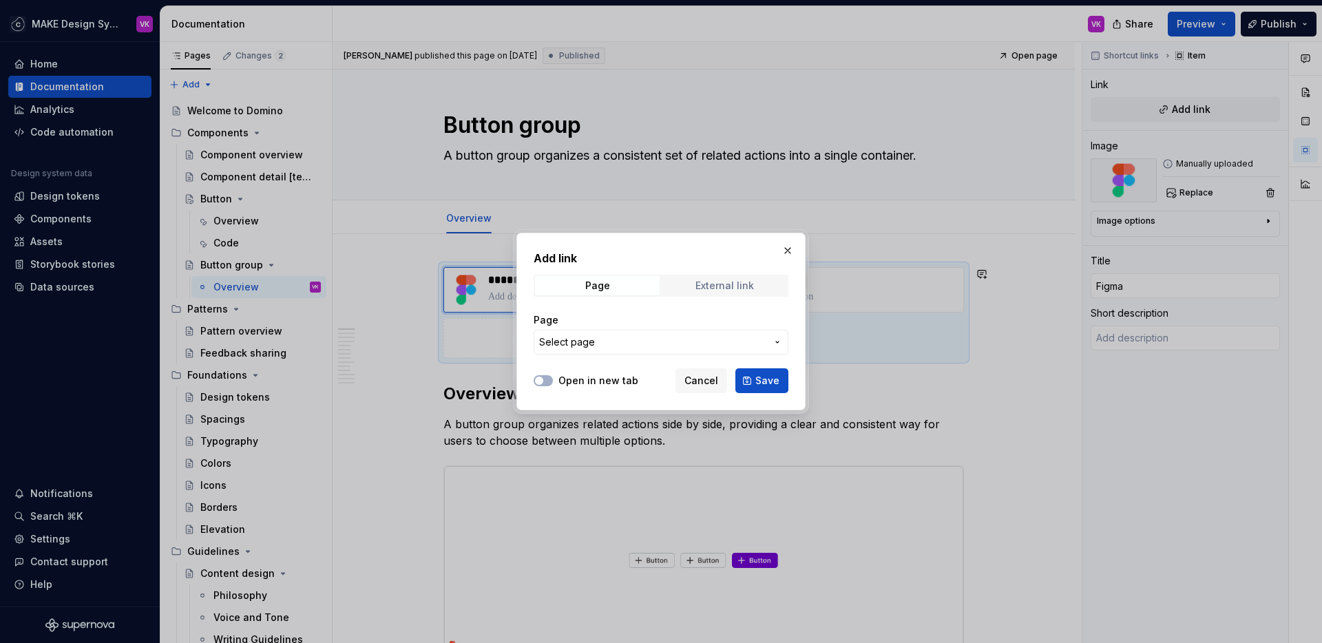
click at [693, 284] on span "External link" at bounding box center [724, 285] width 125 height 19
click at [592, 286] on div "Page" at bounding box center [597, 285] width 25 height 11
click at [701, 284] on div "External link" at bounding box center [724, 285] width 59 height 11
click at [583, 348] on input "URL" at bounding box center [661, 342] width 255 height 25
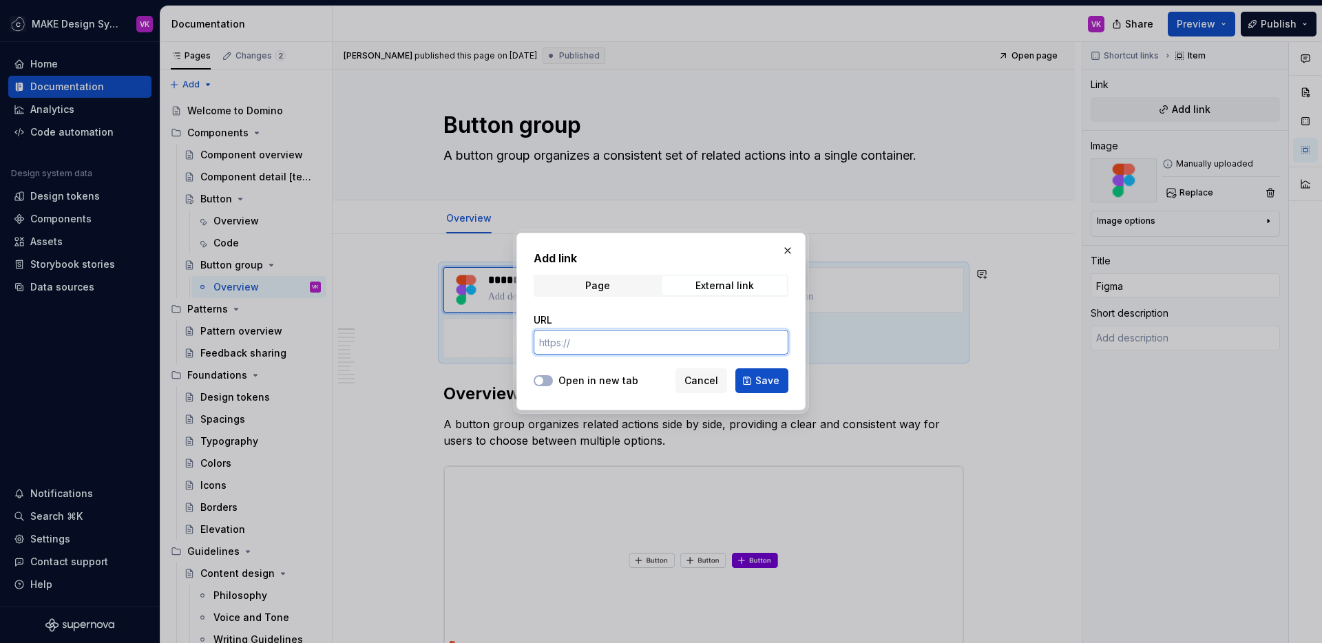
paste input "[URL][DOMAIN_NAME]"
type input "[URL][DOMAIN_NAME]"
click at [587, 377] on label "Open in new tab" at bounding box center [598, 381] width 80 height 14
click at [553, 377] on button "Open in new tab" at bounding box center [543, 380] width 19 height 11
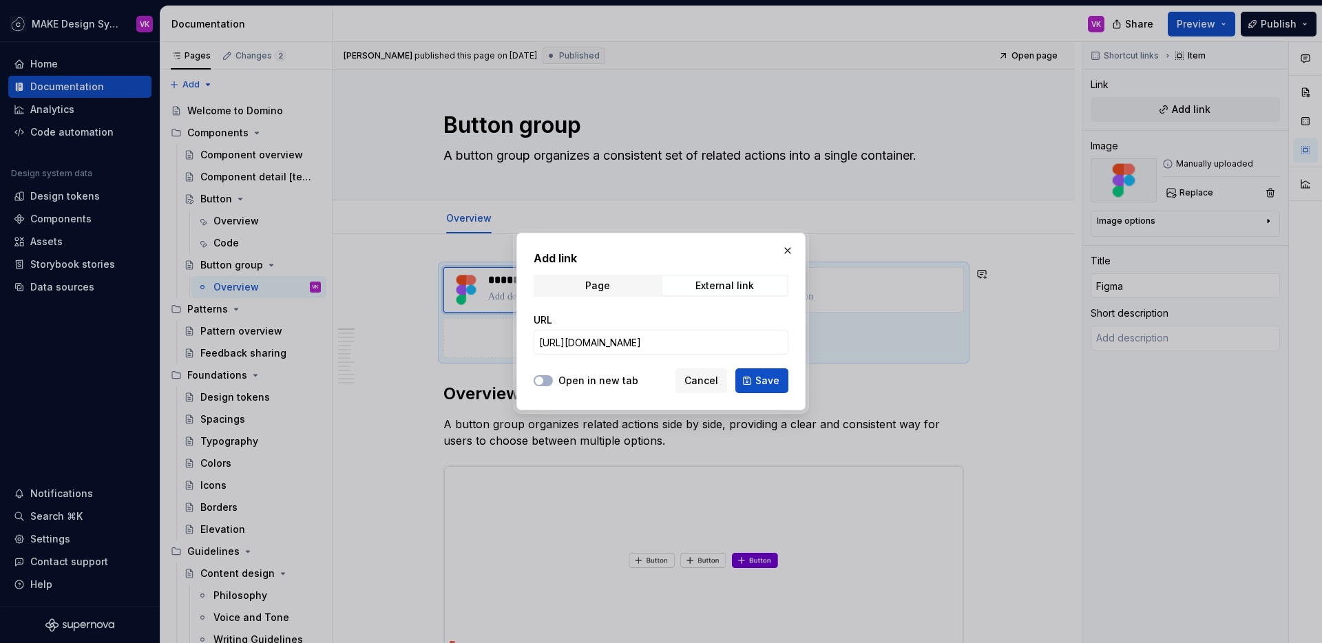
scroll to position [0, 0]
click at [777, 378] on span "Save" at bounding box center [767, 381] width 24 height 14
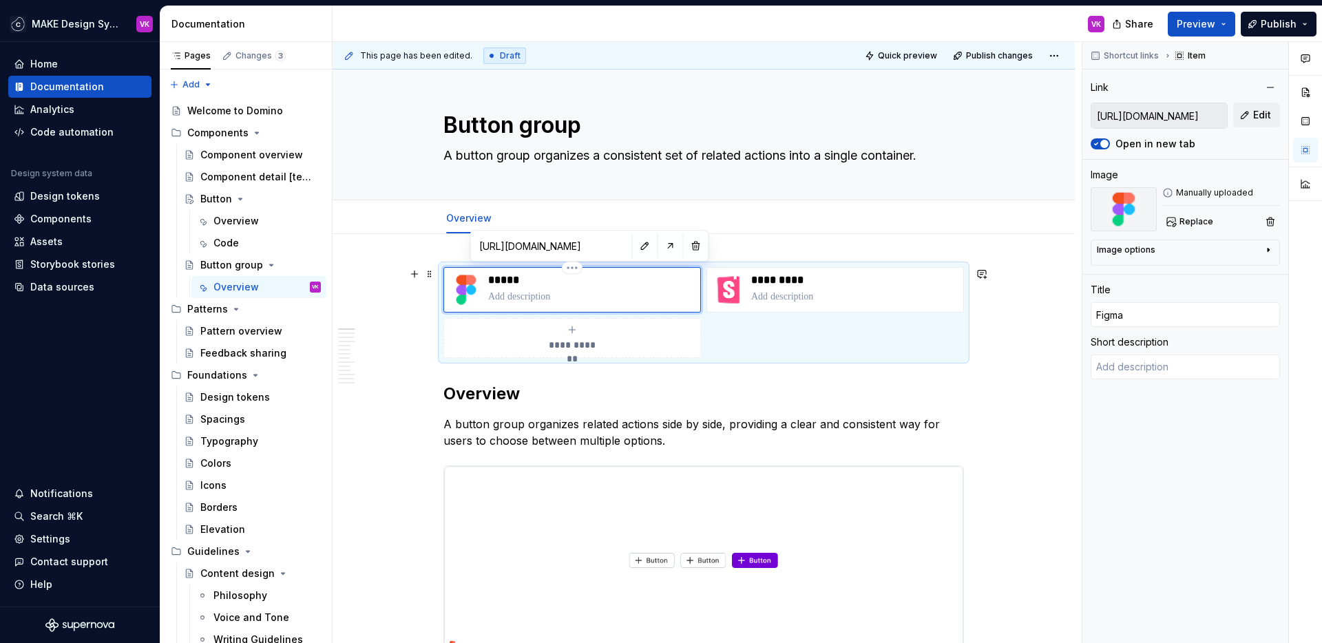
click at [468, 293] on img at bounding box center [466, 289] width 33 height 33
click at [636, 245] on button "button" at bounding box center [645, 245] width 19 height 19
click at [1168, 243] on div "Image options Alignment" at bounding box center [1185, 253] width 189 height 26
click at [1144, 255] on div "Image options" at bounding box center [1180, 252] width 166 height 17
click at [1229, 275] on icon "button" at bounding box center [1233, 270] width 11 height 11
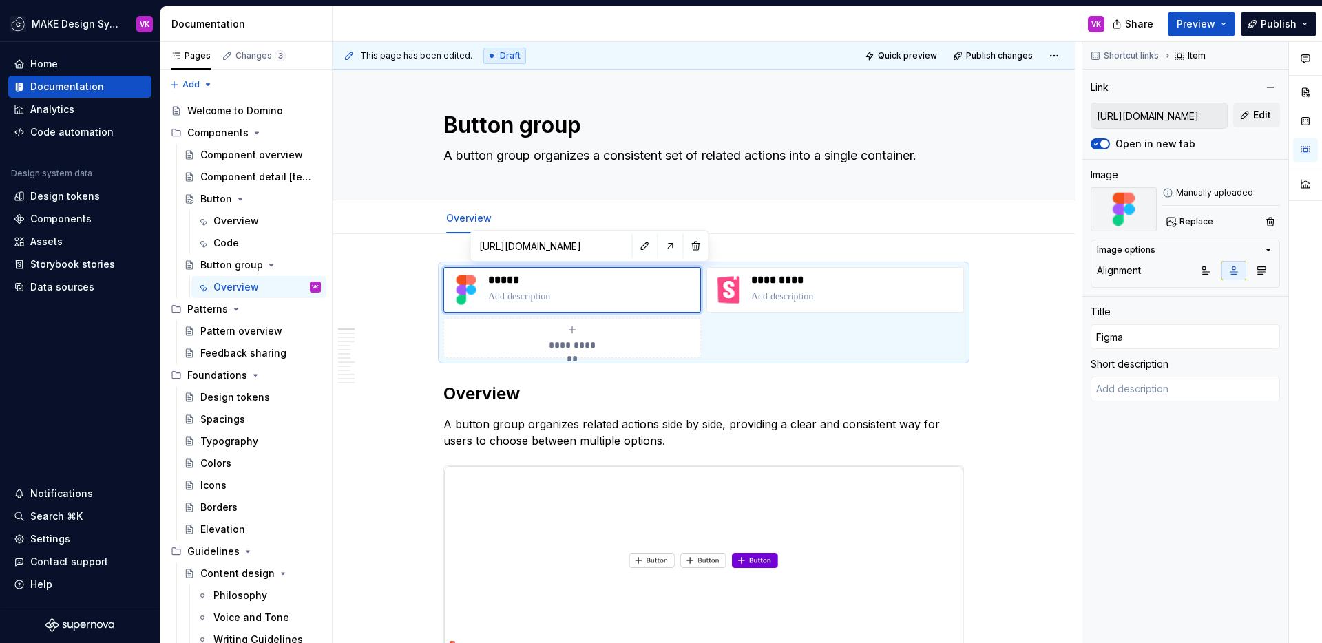
click at [1261, 23] on button "Publish" at bounding box center [1279, 24] width 76 height 25
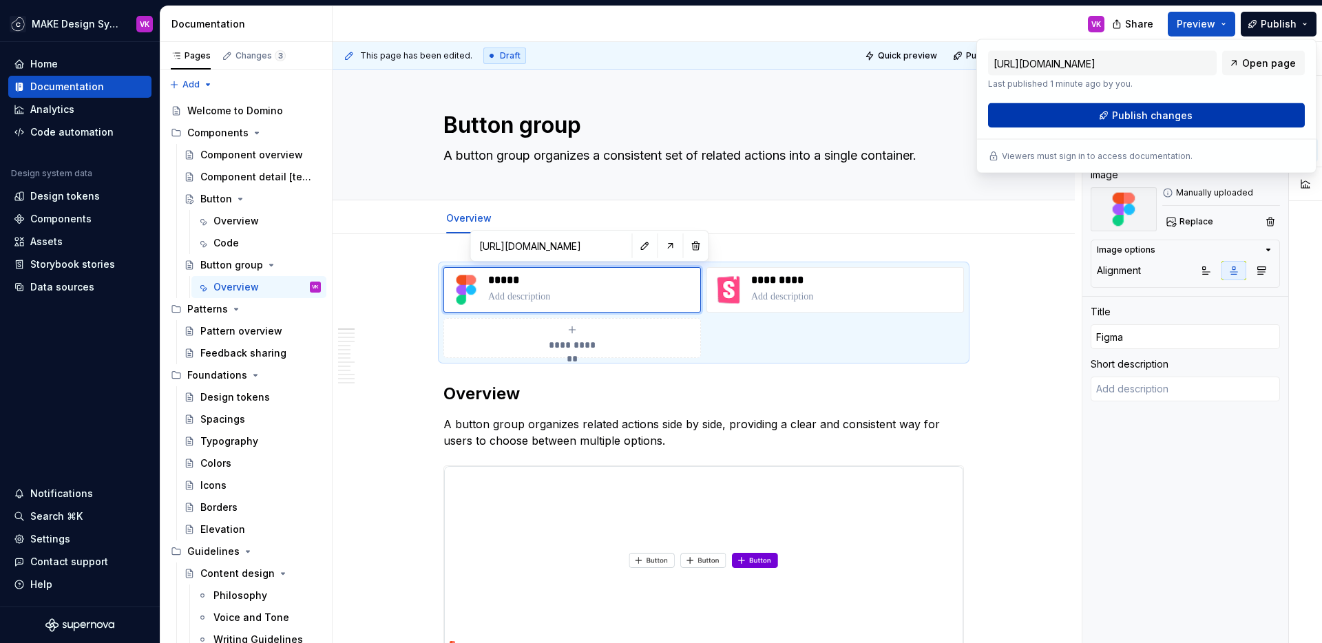
click at [1168, 116] on span "Publish changes" at bounding box center [1152, 116] width 81 height 14
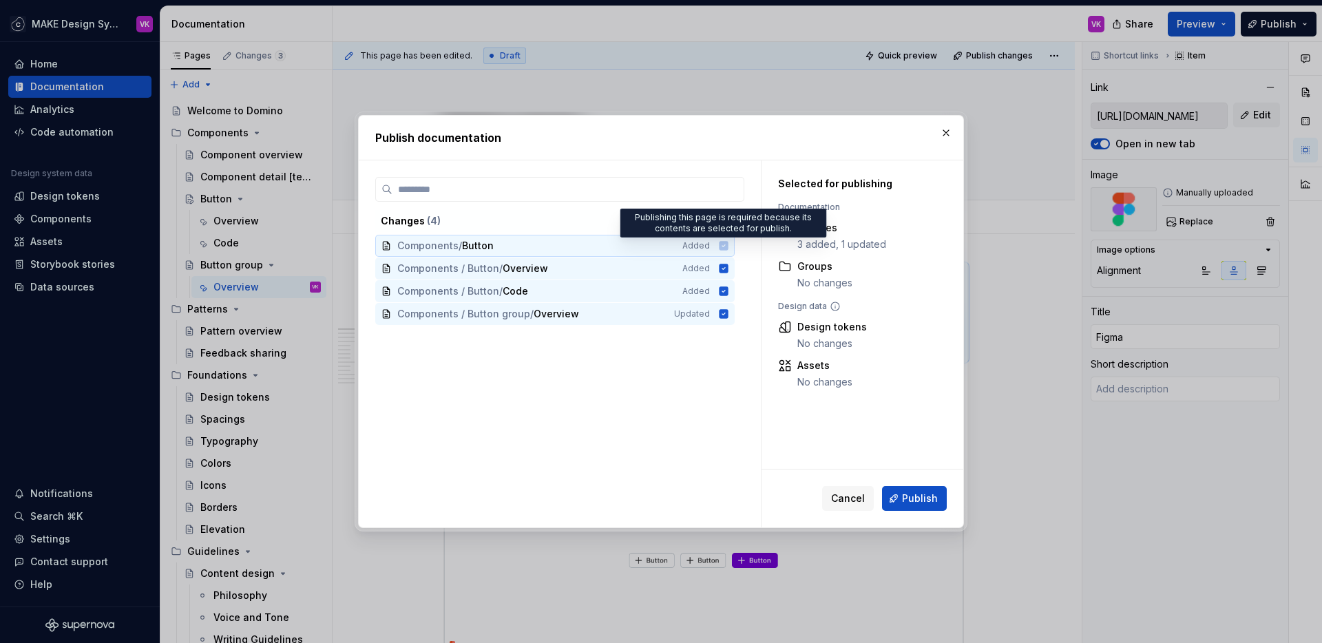
click at [724, 245] on icon at bounding box center [724, 245] width 9 height 9
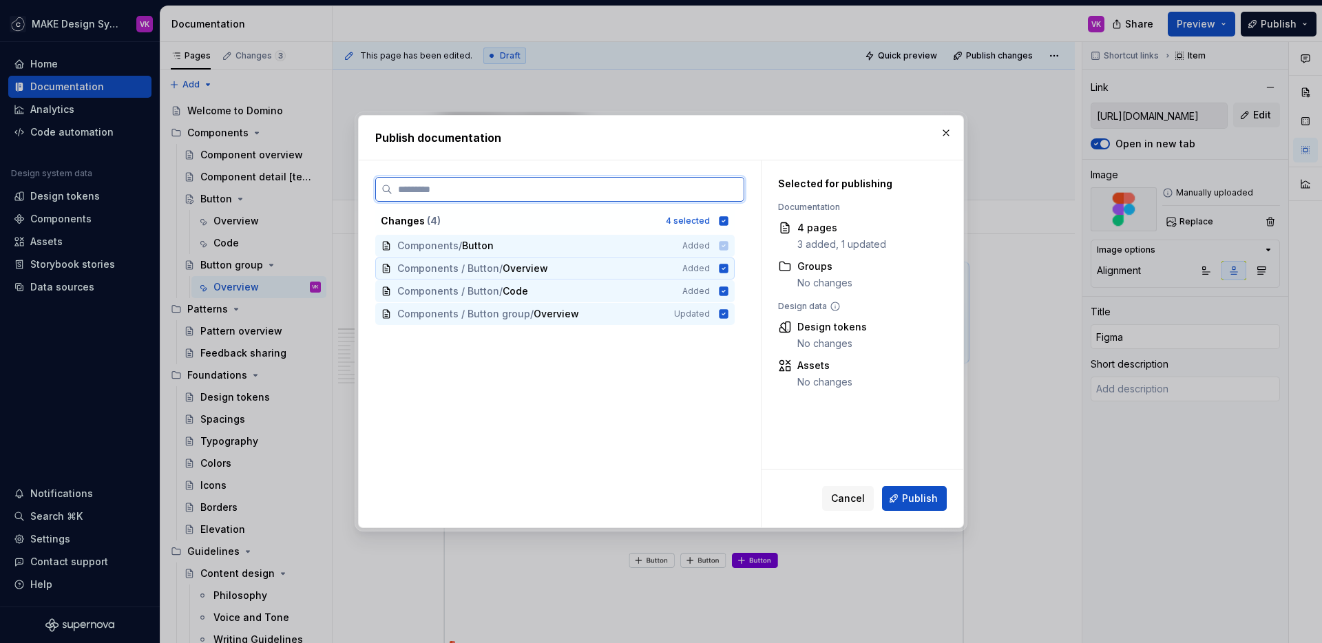
click at [724, 270] on icon at bounding box center [724, 268] width 9 height 9
click at [722, 293] on icon at bounding box center [724, 290] width 9 height 9
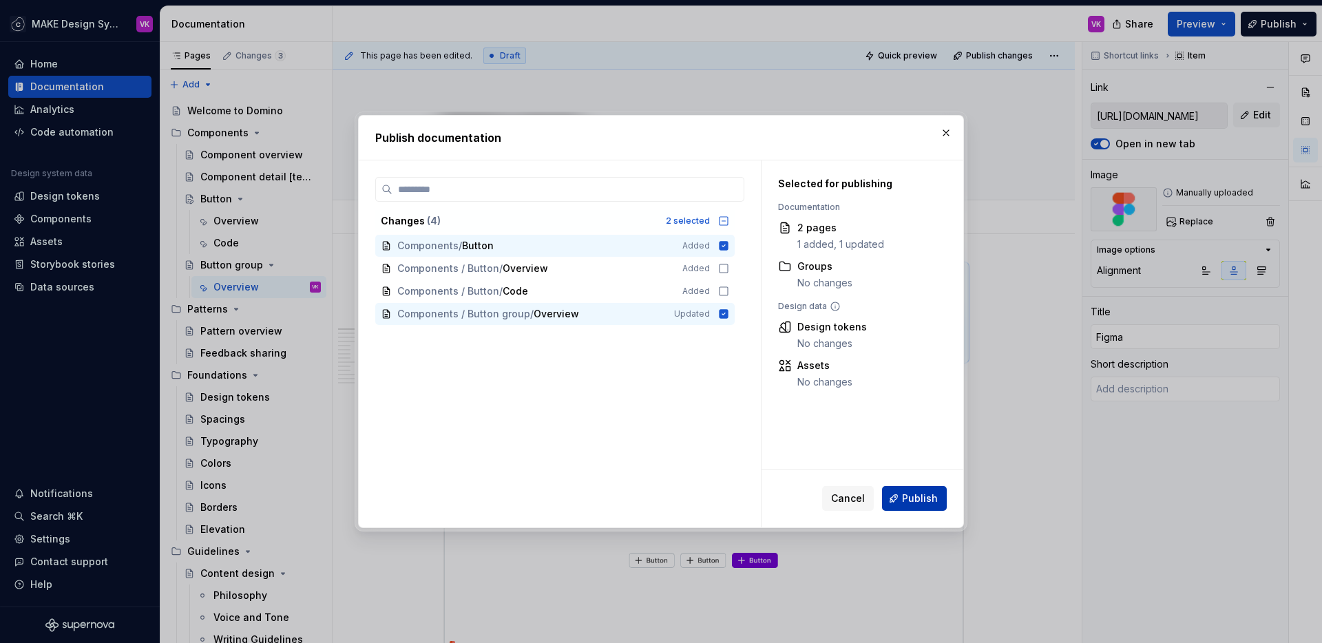
click at [921, 495] on span "Publish" at bounding box center [920, 499] width 36 height 14
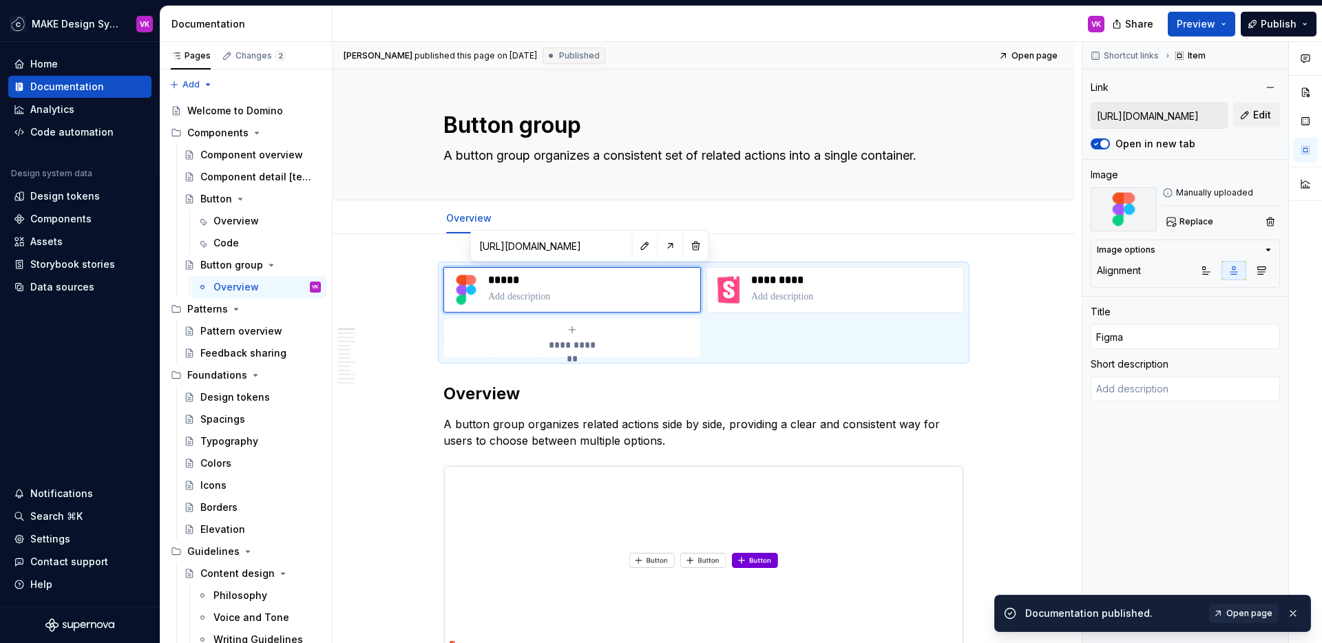
click at [1251, 587] on span "Open page" at bounding box center [1249, 613] width 46 height 11
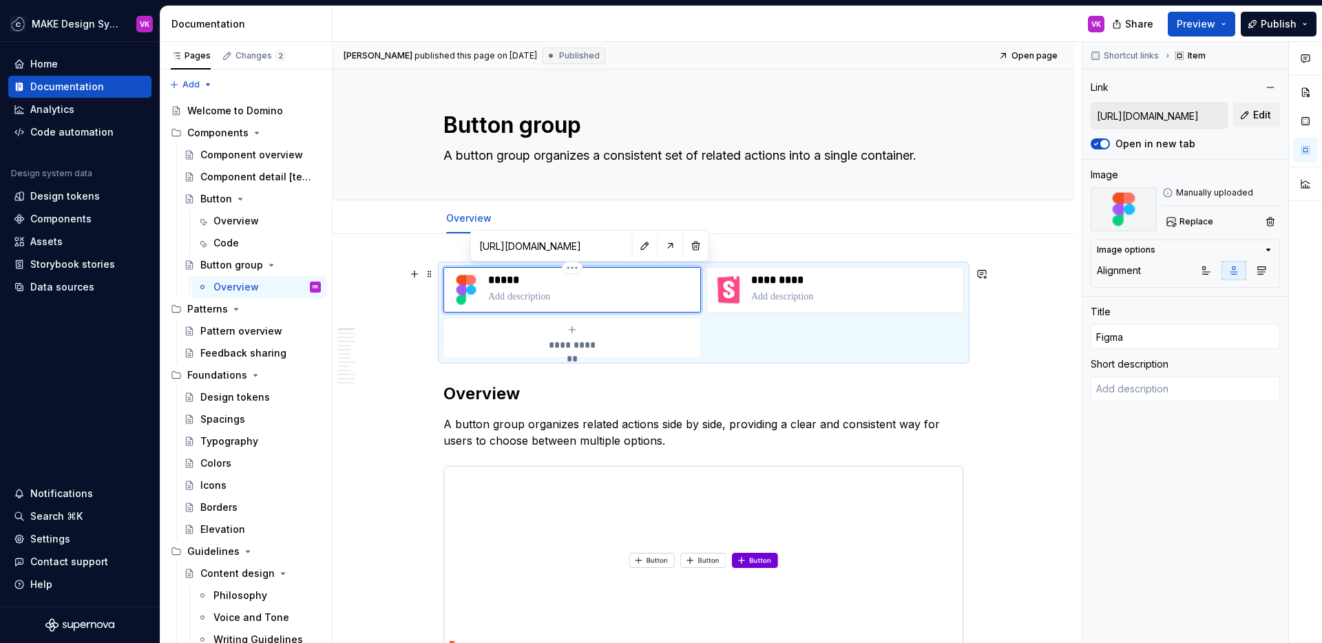
click at [460, 282] on img at bounding box center [466, 289] width 33 height 33
click at [1190, 222] on span "Replace" at bounding box center [1197, 221] width 34 height 11
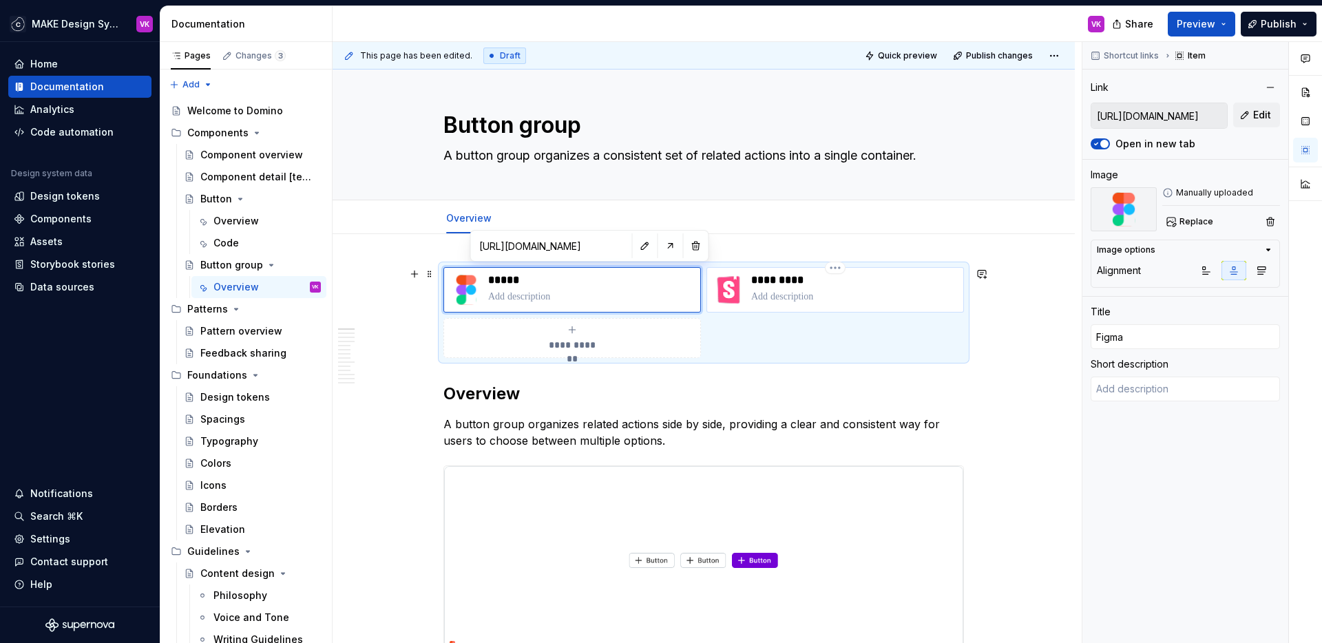
type textarea "*"
type input "Storybook"
type input "[URL][DOMAIN_NAME]"
click at [732, 288] on img at bounding box center [729, 289] width 33 height 33
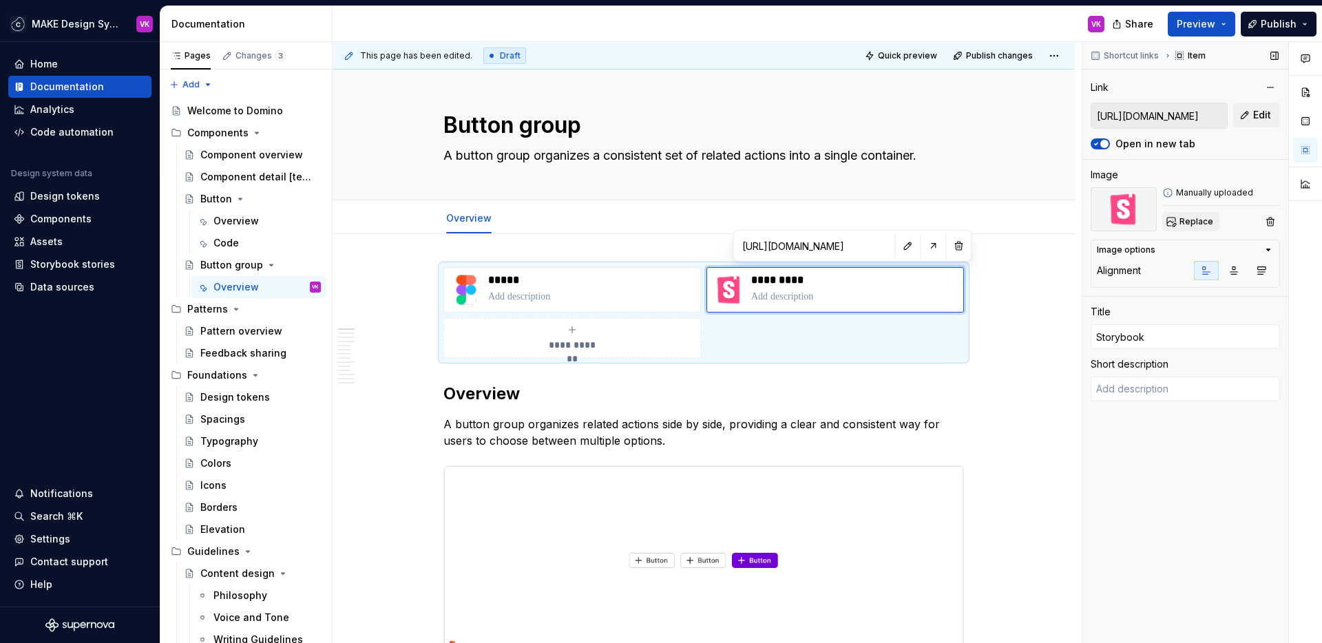
click at [1193, 217] on span "Replace" at bounding box center [1197, 221] width 34 height 11
click at [505, 282] on p "*****" at bounding box center [591, 280] width 207 height 14
type textarea "*"
type input "Figma"
type input "[URL][DOMAIN_NAME]"
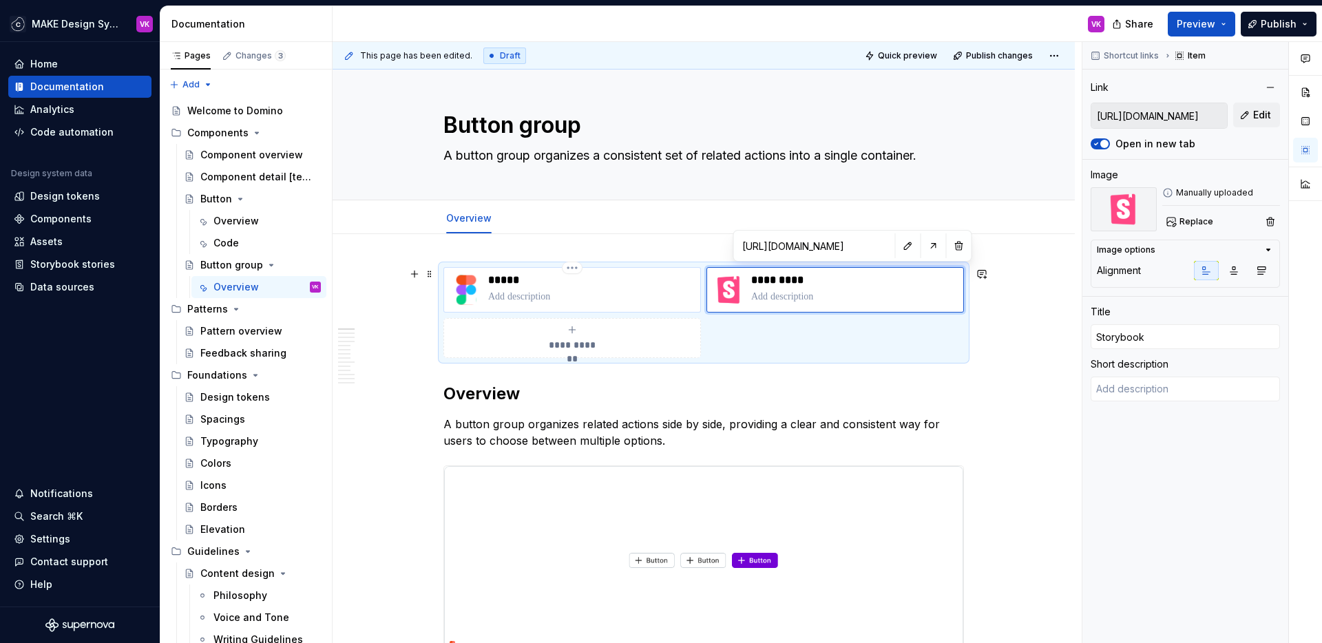
type input "[URL][DOMAIN_NAME]"
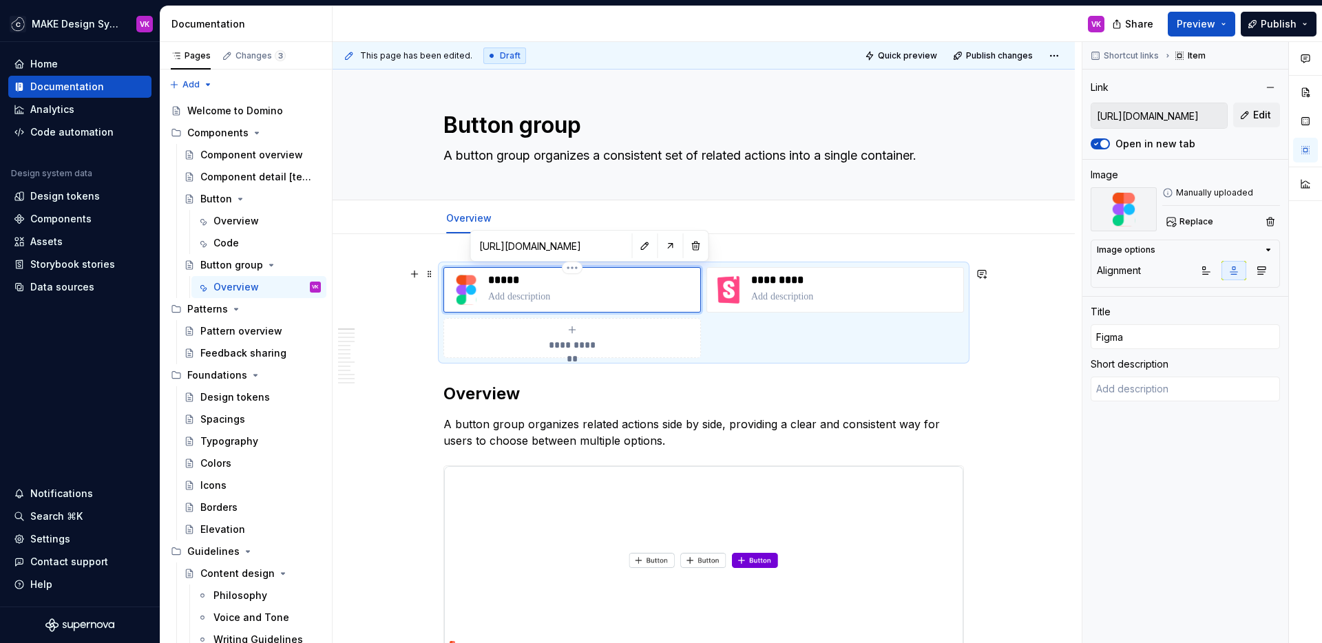
click at [512, 302] on p at bounding box center [591, 297] width 207 height 14
click at [553, 283] on p "*****" at bounding box center [591, 280] width 207 height 14
click at [542, 292] on p at bounding box center [591, 297] width 207 height 14
click at [516, 275] on p "*****" at bounding box center [591, 280] width 207 height 14
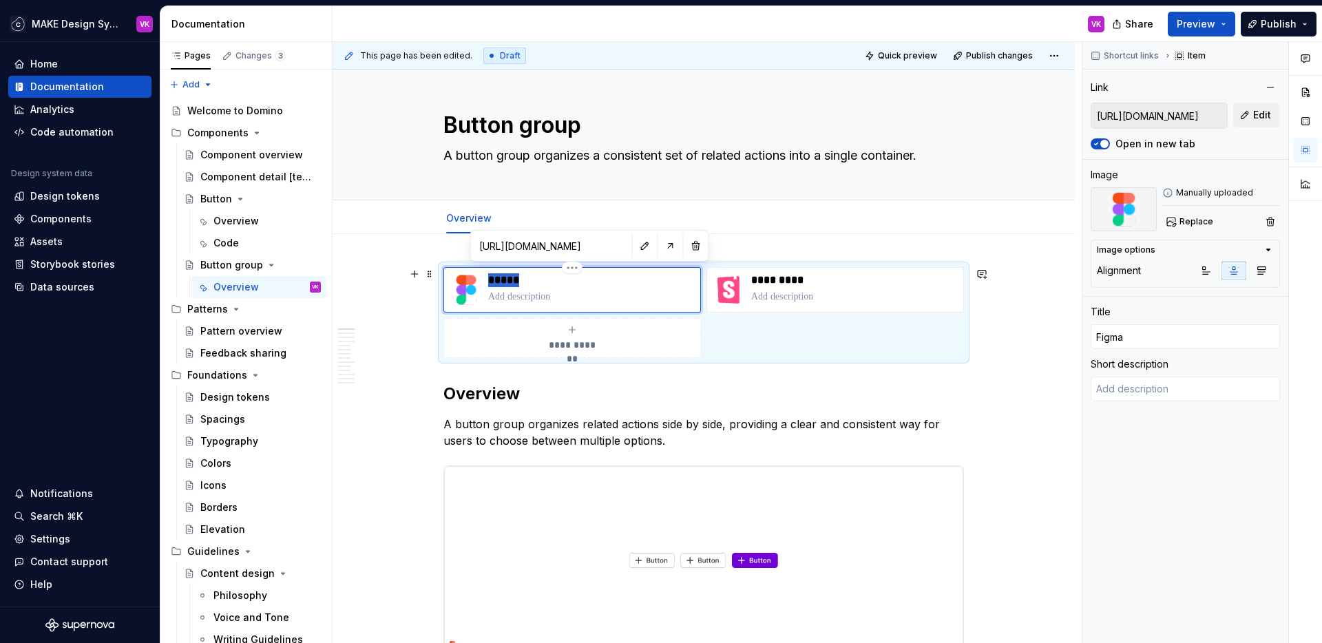
click at [516, 275] on p "*****" at bounding box center [591, 280] width 207 height 14
click at [518, 302] on p at bounding box center [591, 297] width 207 height 14
click at [1261, 272] on icon "button" at bounding box center [1261, 270] width 11 height 11
click at [1239, 272] on button "button" at bounding box center [1234, 270] width 25 height 19
click at [1208, 272] on icon "button" at bounding box center [1207, 271] width 8 height 8
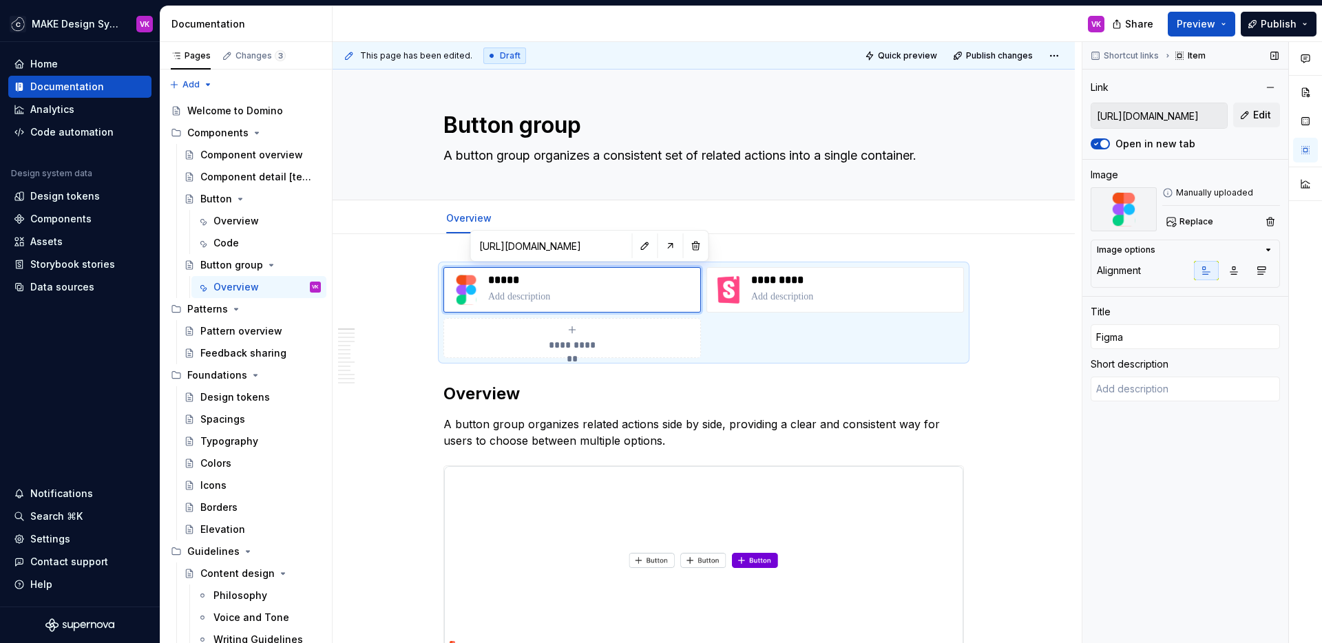
click at [1270, 251] on icon "button" at bounding box center [1268, 249] width 11 height 11
click at [918, 322] on div "**********" at bounding box center [703, 312] width 521 height 91
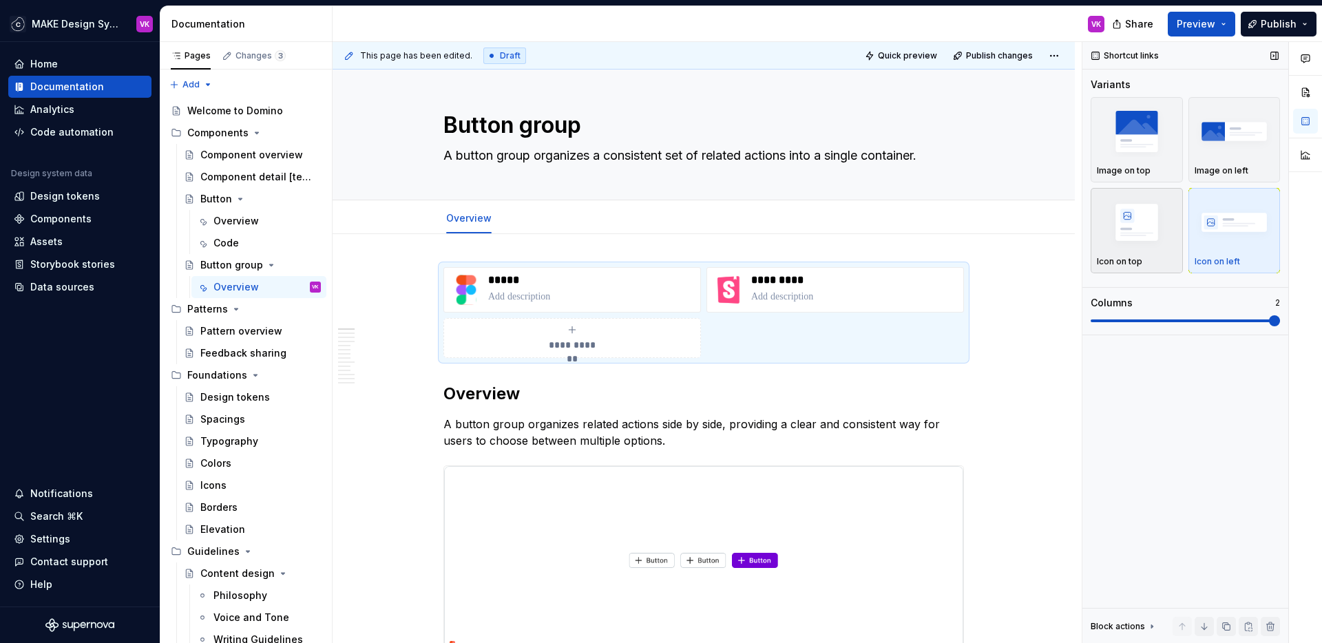
click at [1145, 228] on img "button" at bounding box center [1137, 222] width 80 height 50
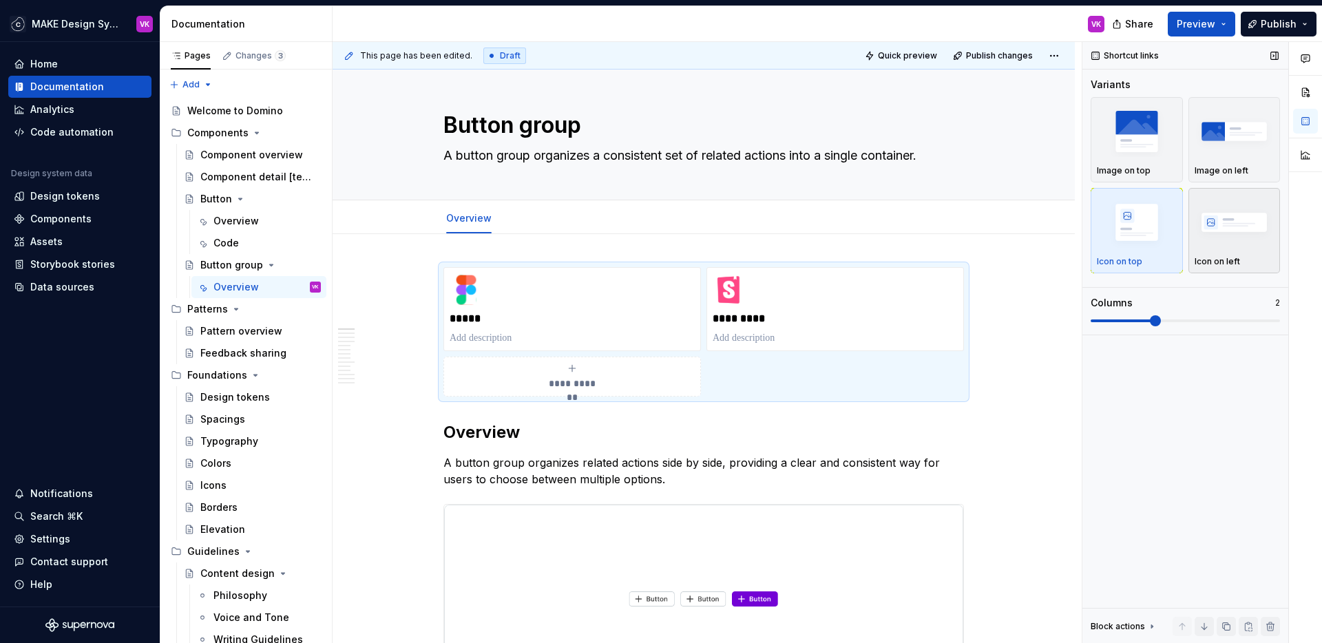
click at [1219, 221] on img "button" at bounding box center [1235, 222] width 80 height 50
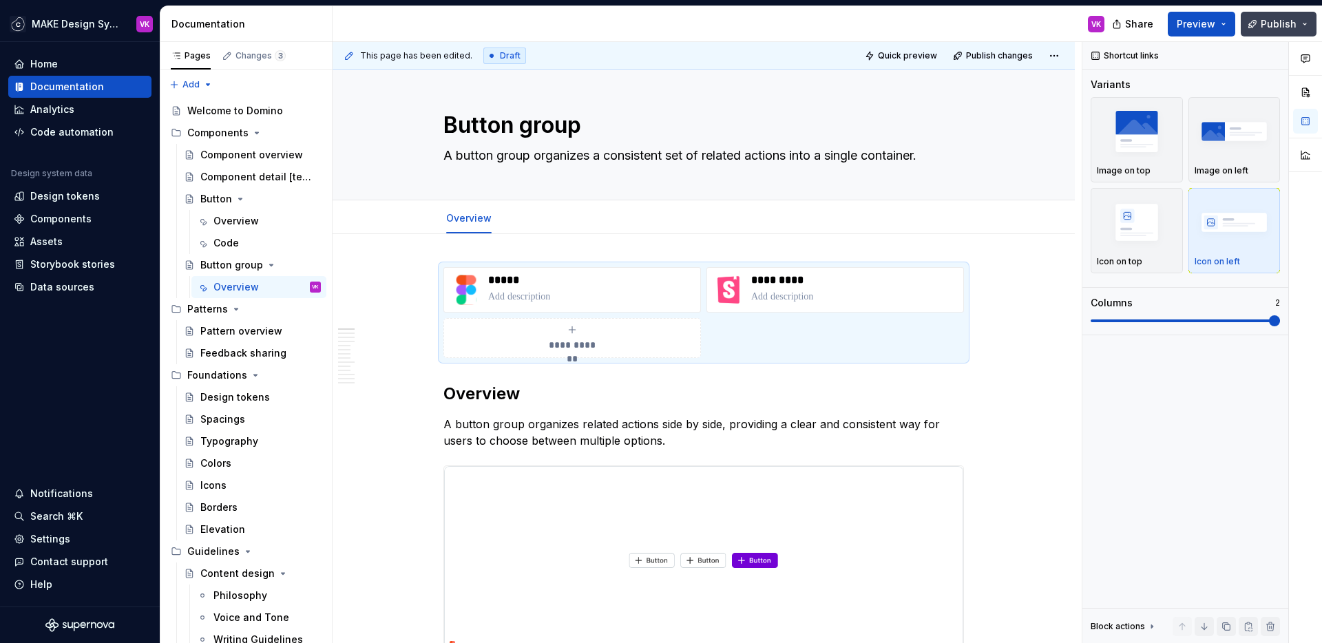
click at [1259, 22] on button "Publish" at bounding box center [1279, 24] width 76 height 25
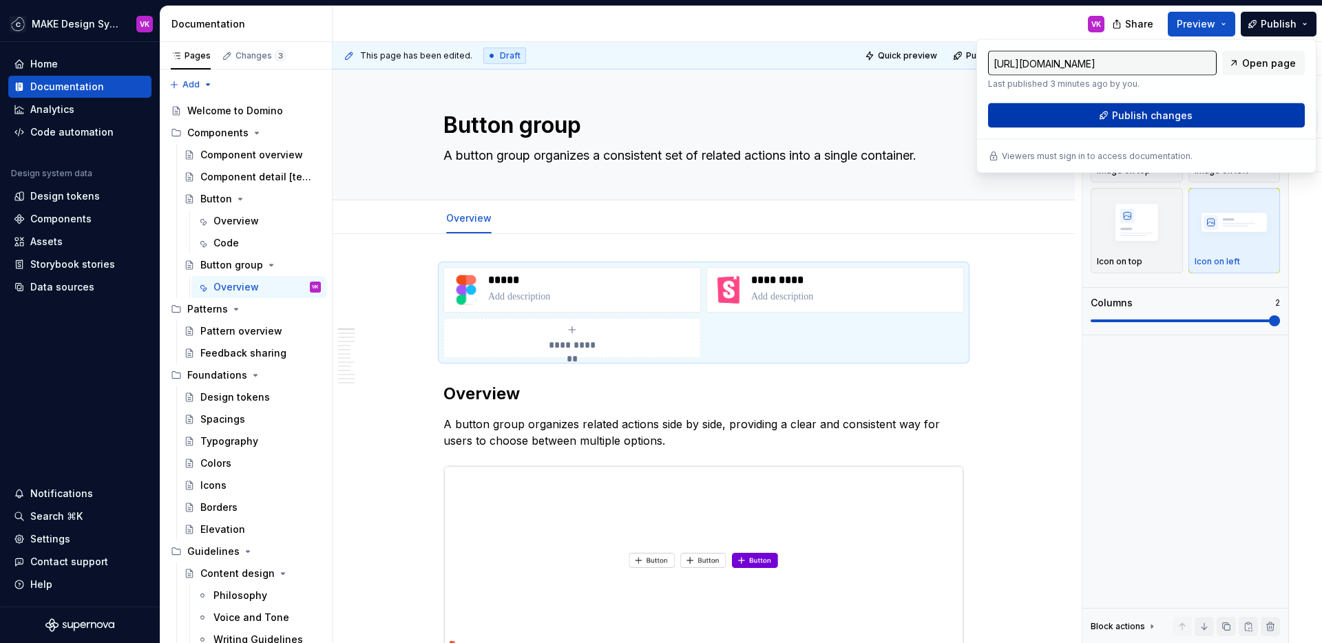
click at [1109, 118] on button "Publish changes" at bounding box center [1146, 115] width 317 height 25
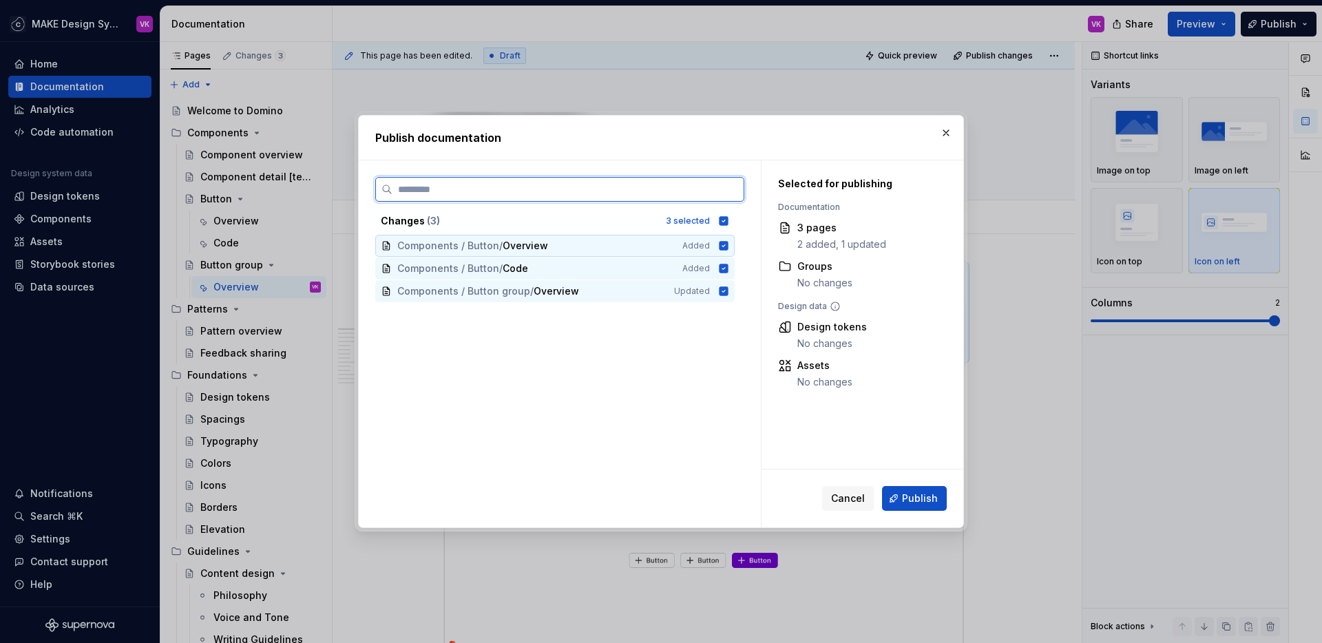
click at [722, 248] on icon at bounding box center [724, 245] width 9 height 9
click at [722, 261] on div "Components / Button / Code Added" at bounding box center [554, 269] width 359 height 22
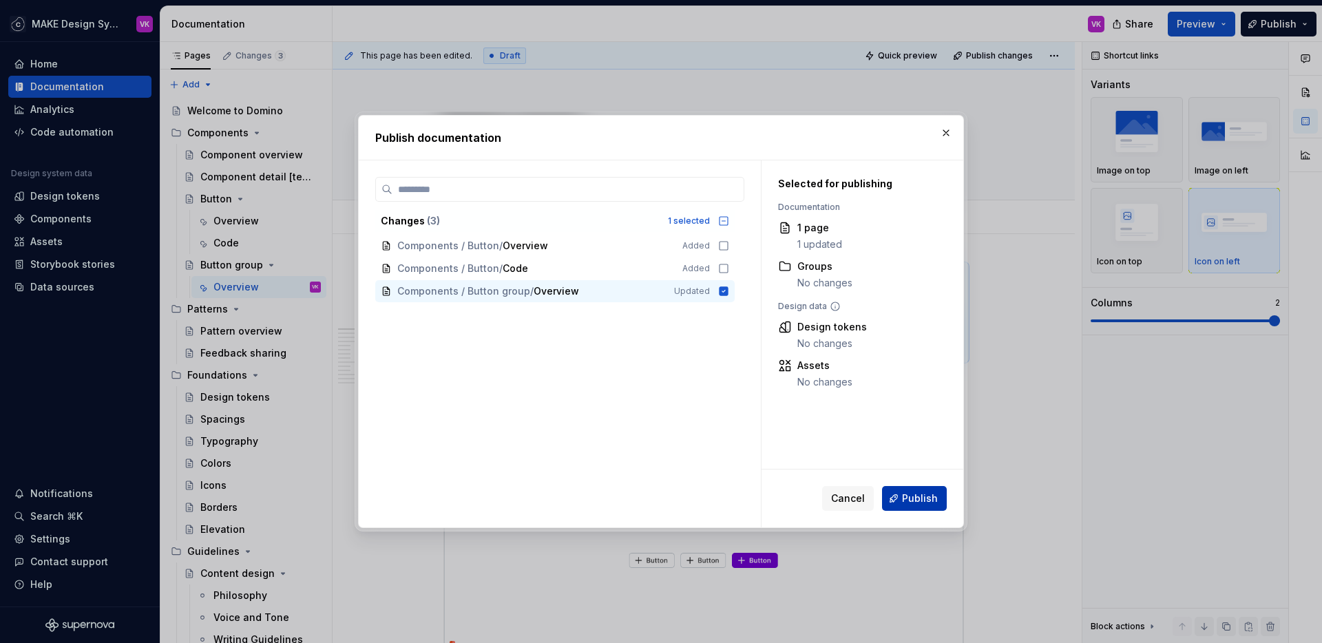
click at [899, 501] on button "Publish" at bounding box center [914, 498] width 65 height 25
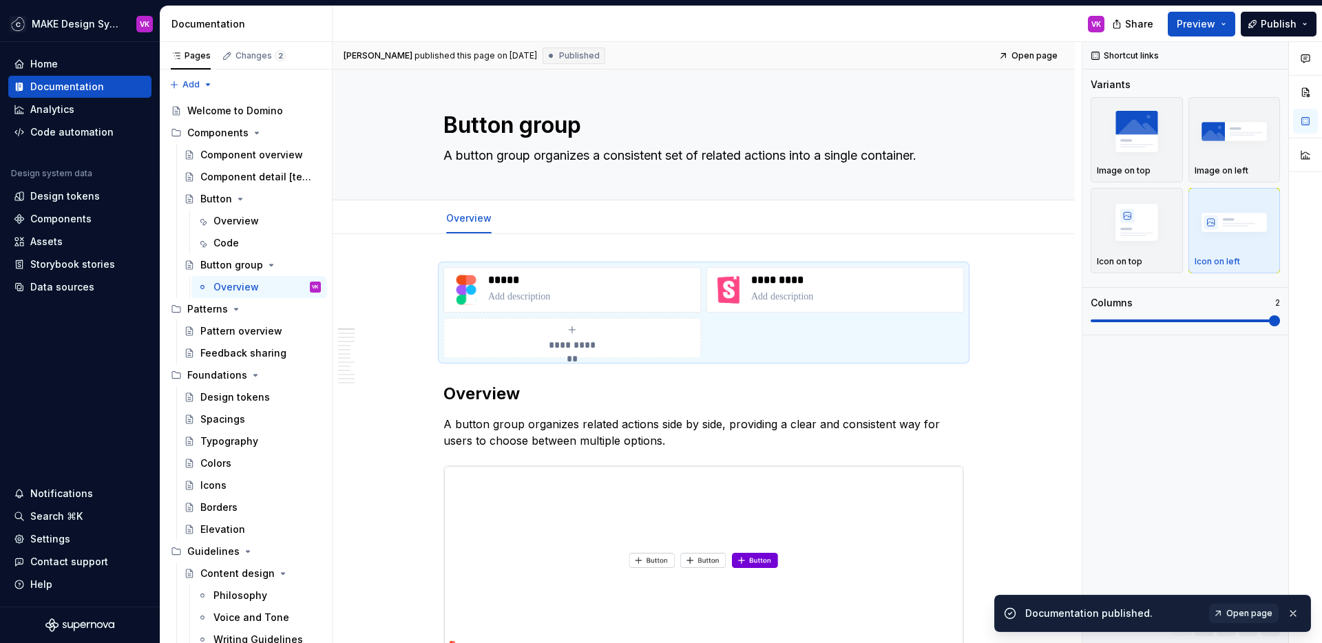
click at [1255, 587] on span "Open page" at bounding box center [1249, 613] width 46 height 11
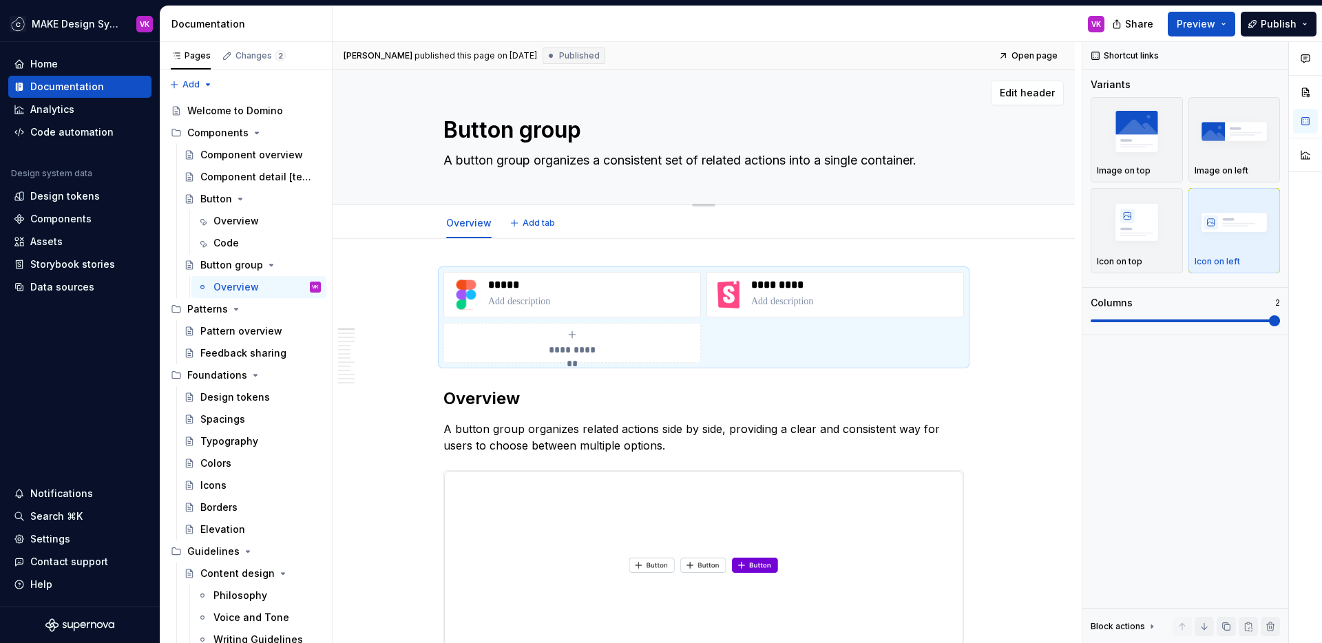
click at [958, 160] on textarea "A button group organizes a consistent set of related actions into a single cont…" at bounding box center [701, 160] width 521 height 22
click at [953, 160] on textarea "A button group organizes a consistent set of related actions into a single cont…" at bounding box center [701, 160] width 521 height 22
click at [1008, 95] on span "Edit header" at bounding box center [1027, 93] width 55 height 14
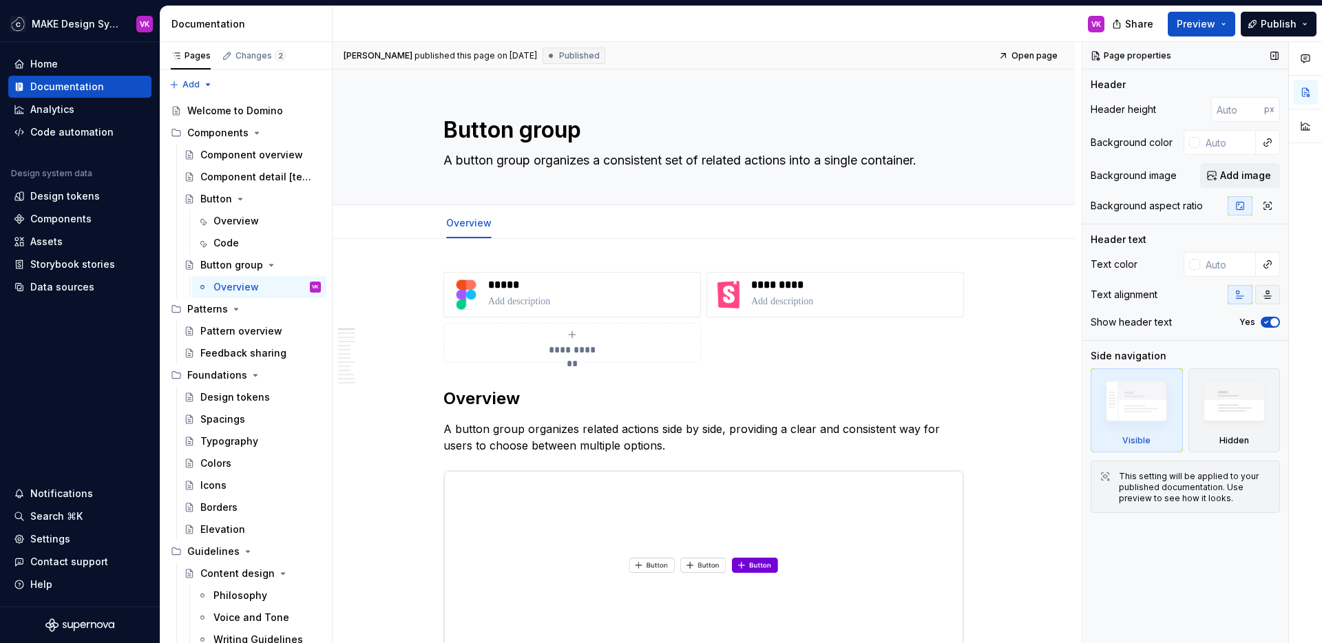
click at [1270, 295] on icon "button" at bounding box center [1267, 294] width 11 height 11
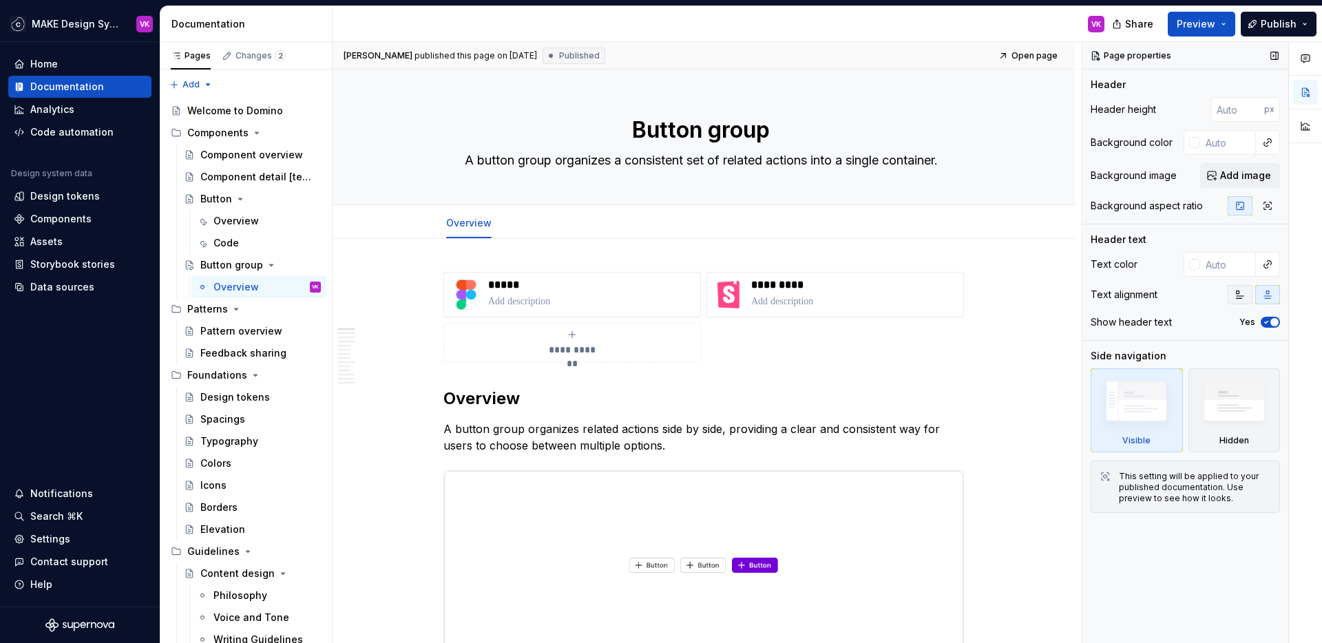
click at [1243, 297] on icon "button" at bounding box center [1240, 294] width 11 height 11
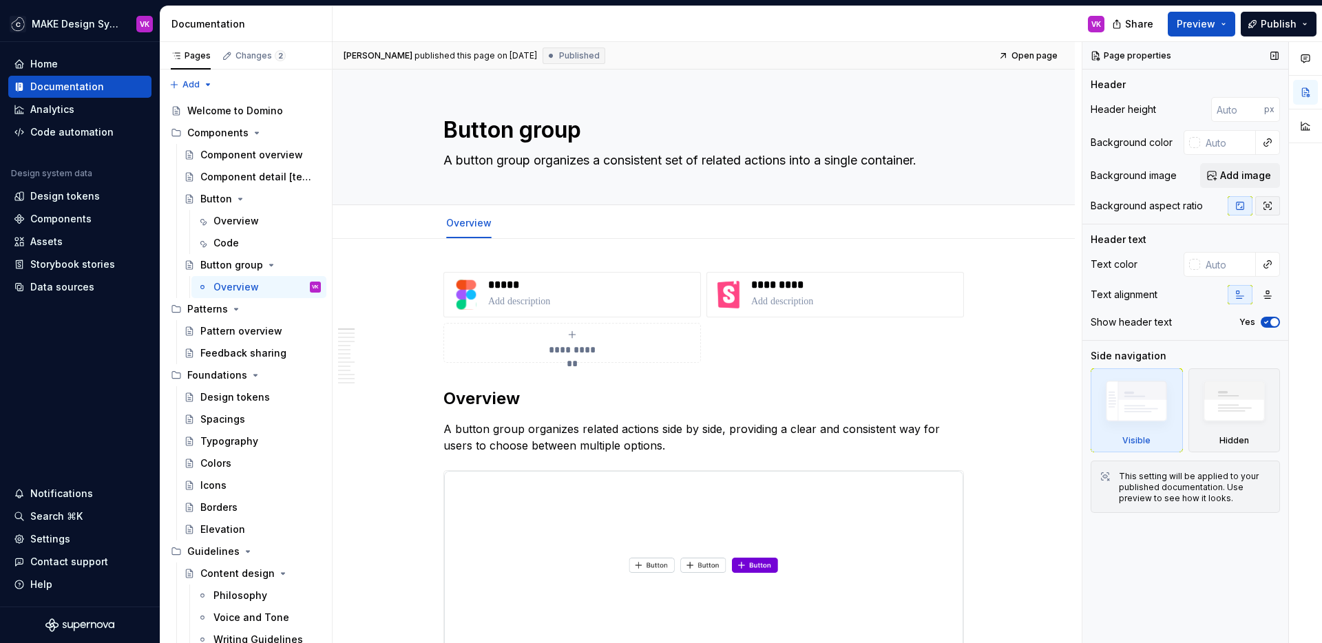
click at [1265, 209] on icon "button" at bounding box center [1267, 205] width 11 height 11
click at [1243, 208] on icon "button" at bounding box center [1240, 205] width 11 height 11
click at [958, 149] on textarea "A button group organizes a consistent set of related actions into a single cont…" at bounding box center [701, 160] width 521 height 22
click at [939, 158] on textarea "A button group organizes a consistent set of related actions into a single cont…" at bounding box center [701, 160] width 521 height 22
type textarea "*"
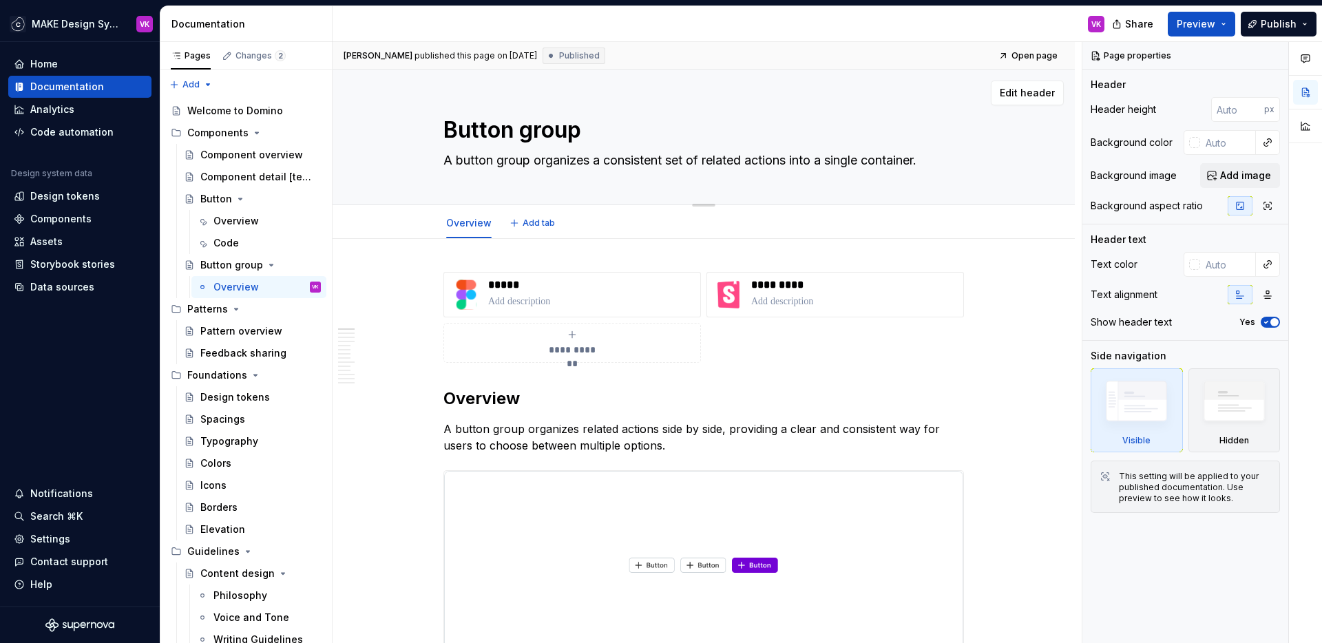
type textarea "A button group organizes a consistent set of related actions into a single cont…"
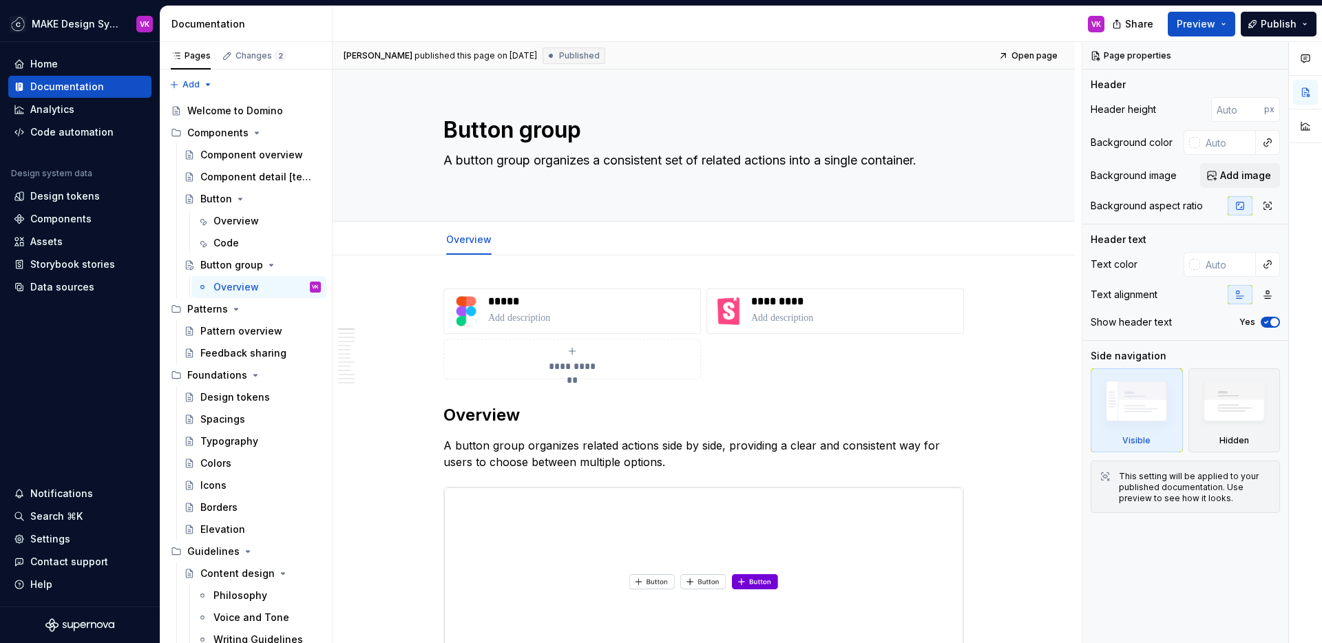
type textarea "*"
type textarea "A button group organizes a consistent set of related actions into a single cont…"
type textarea "*"
type textarea "A button group organizes a consistent set of related actions into a single cont…"
type textarea "*"
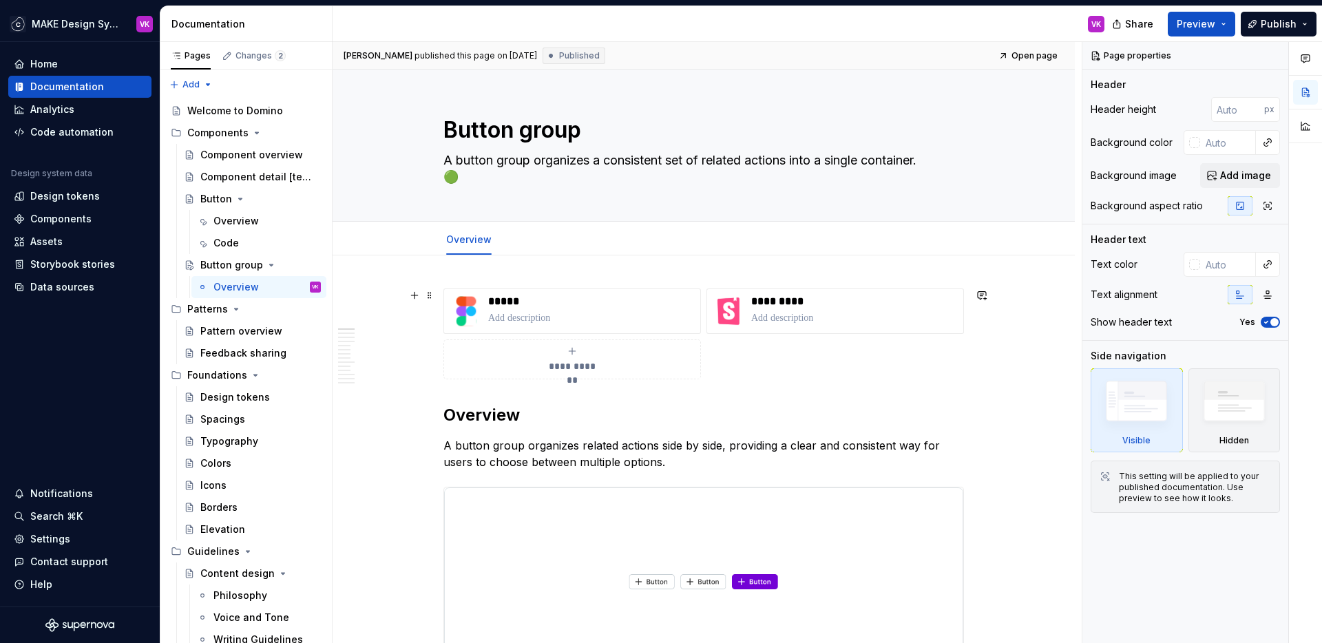
type textarea "A button group organizes a consistent set of related actions into a single cont…"
type textarea "*"
type textarea "A button group organizes a consistent set of related actions into a single cont…"
type textarea "*"
type textarea "A button group organizes a consistent set of related actions into a single cont…"
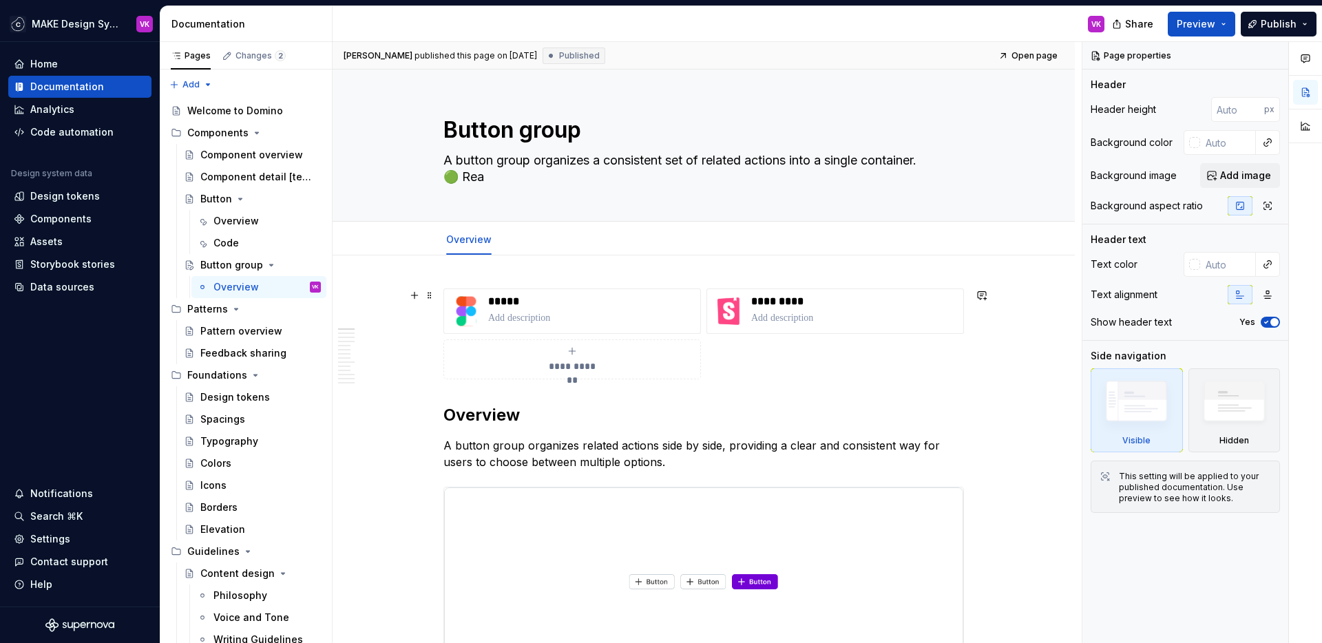
type textarea "*"
type textarea "A button group organizes a consistent set of related actions into a single cont…"
type textarea "*"
type textarea "A button group organizes a consistent set of related actions into a single cont…"
type textarea "*"
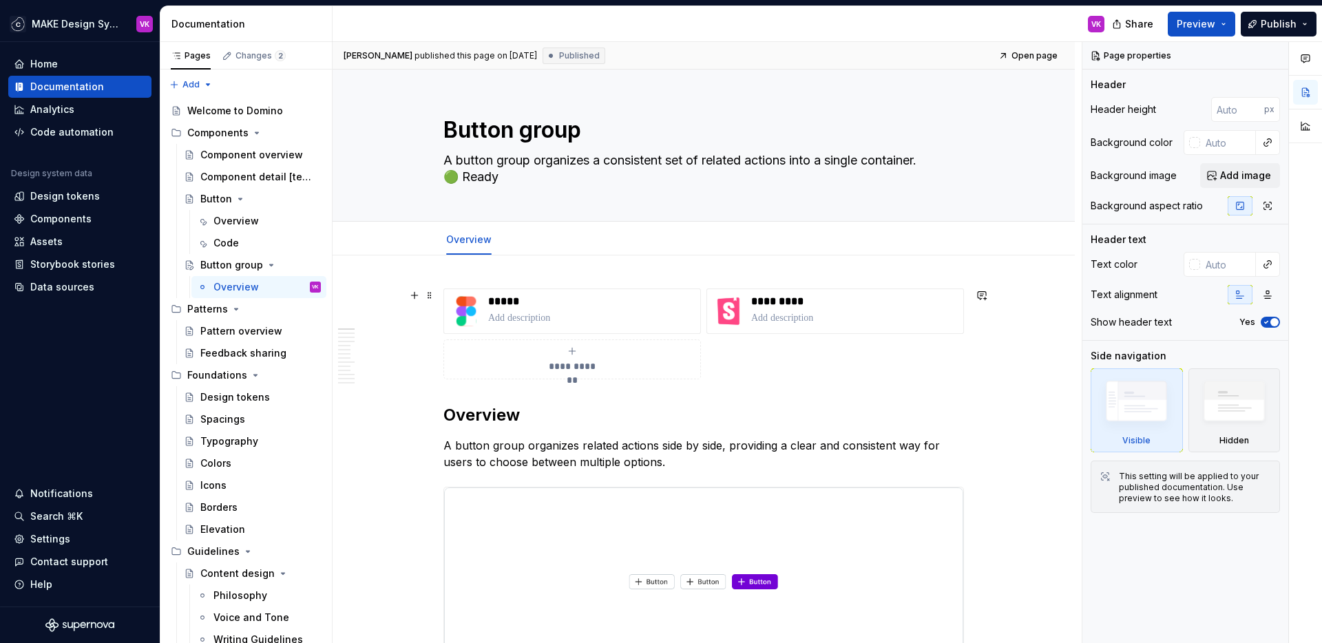
type textarea "A button group organizes a consistent set of related actions into a single cont…"
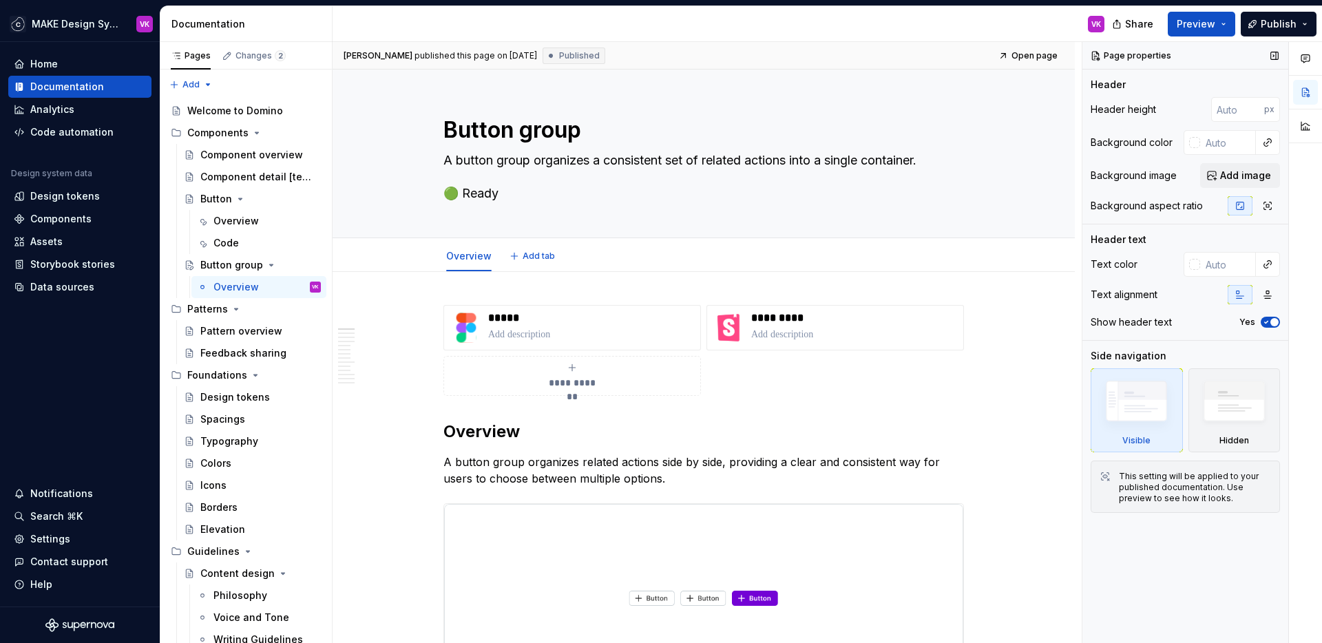
type textarea "*"
type textarea "A button group organizes a consistent set of related actions into a single cont…"
click at [1196, 32] on button "Preview" at bounding box center [1201, 24] width 67 height 25
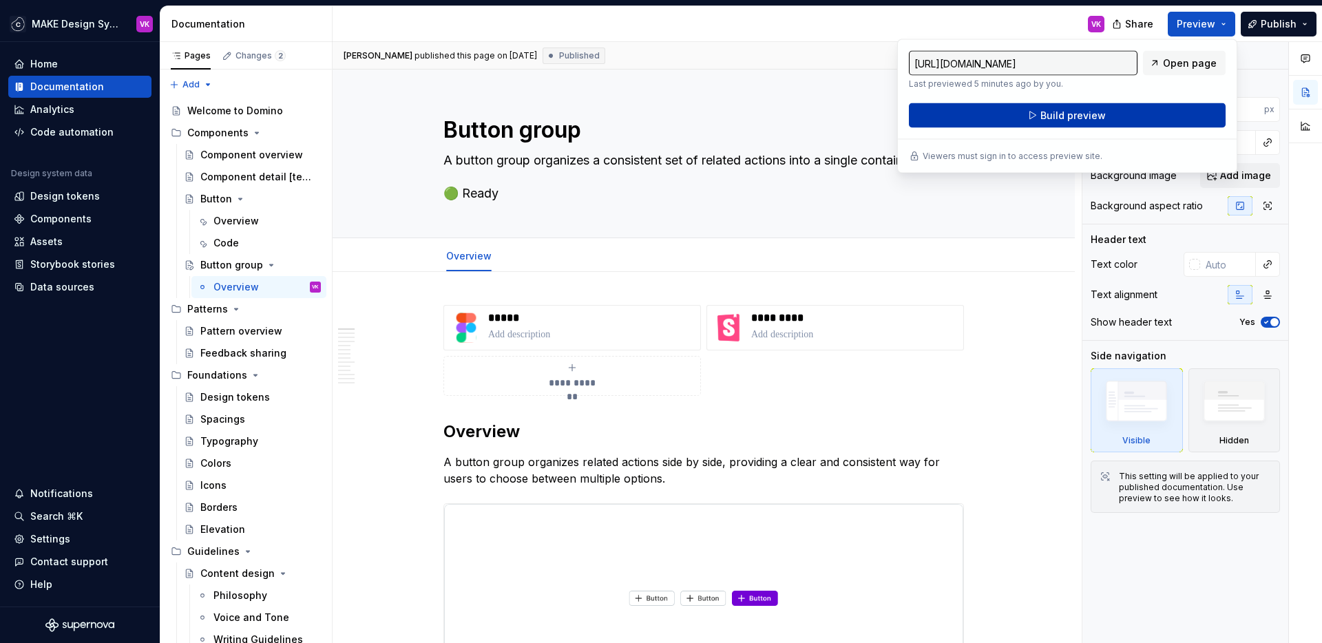
click at [1076, 117] on span "Build preview" at bounding box center [1072, 116] width 65 height 14
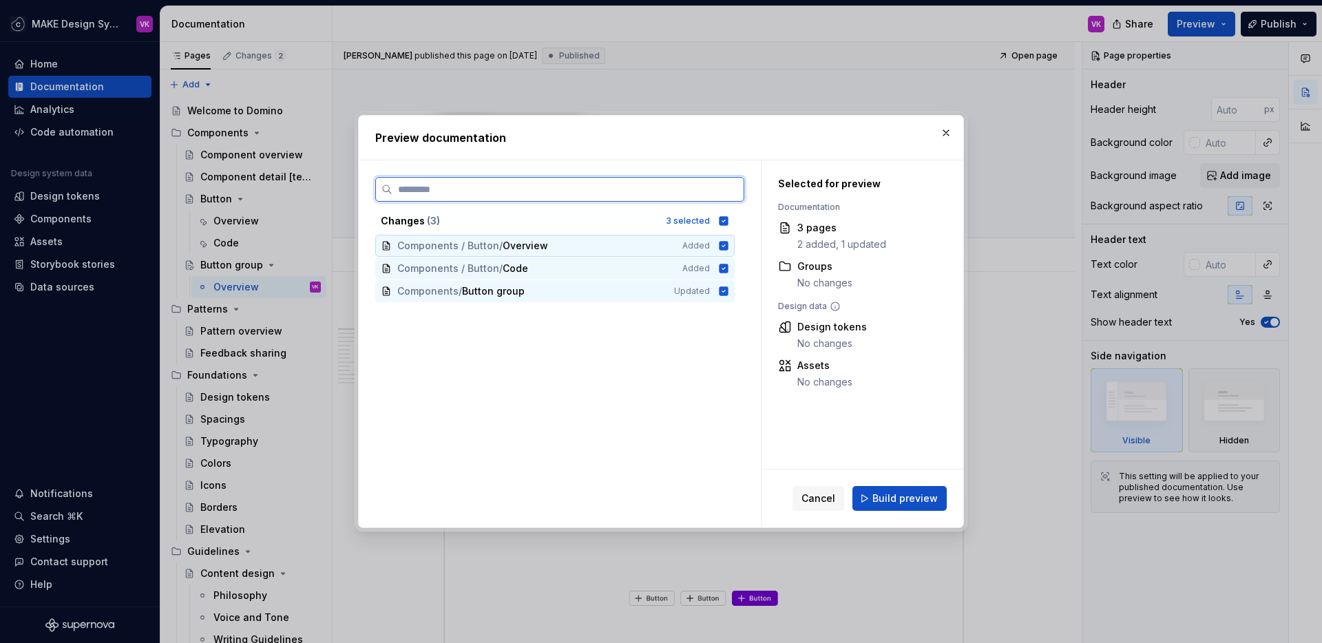
click at [720, 246] on icon at bounding box center [724, 245] width 9 height 9
click at [720, 270] on icon at bounding box center [724, 268] width 9 height 9
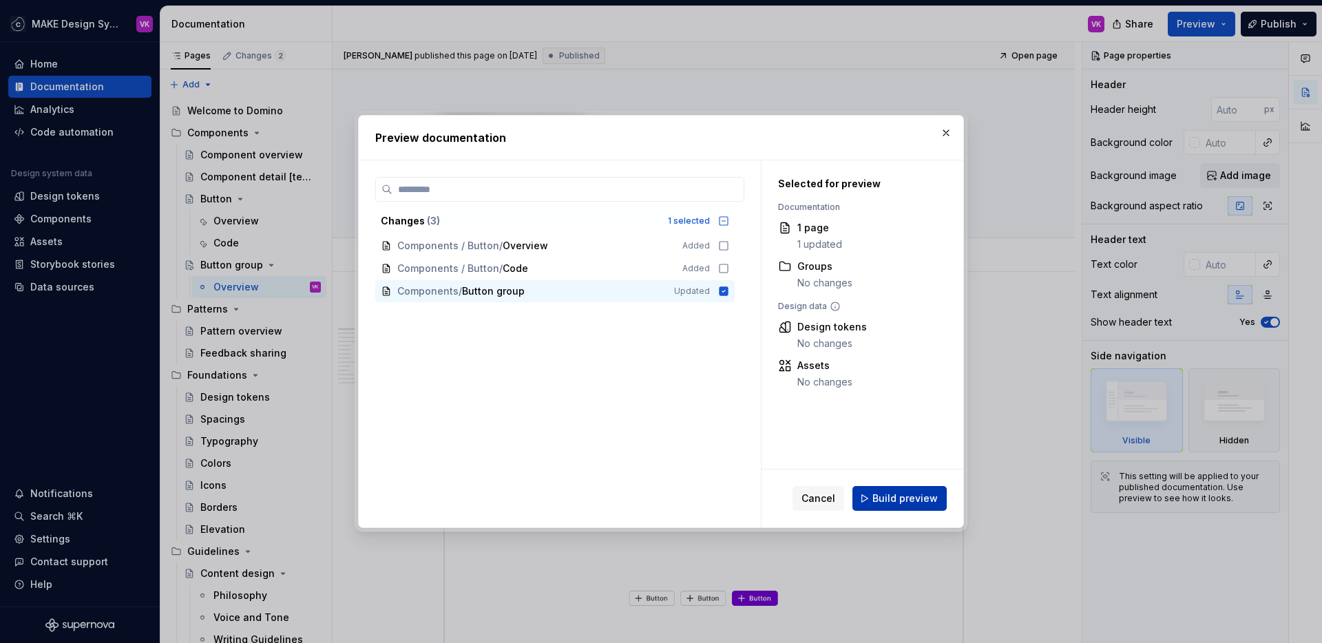
click at [896, 495] on span "Build preview" at bounding box center [904, 499] width 65 height 14
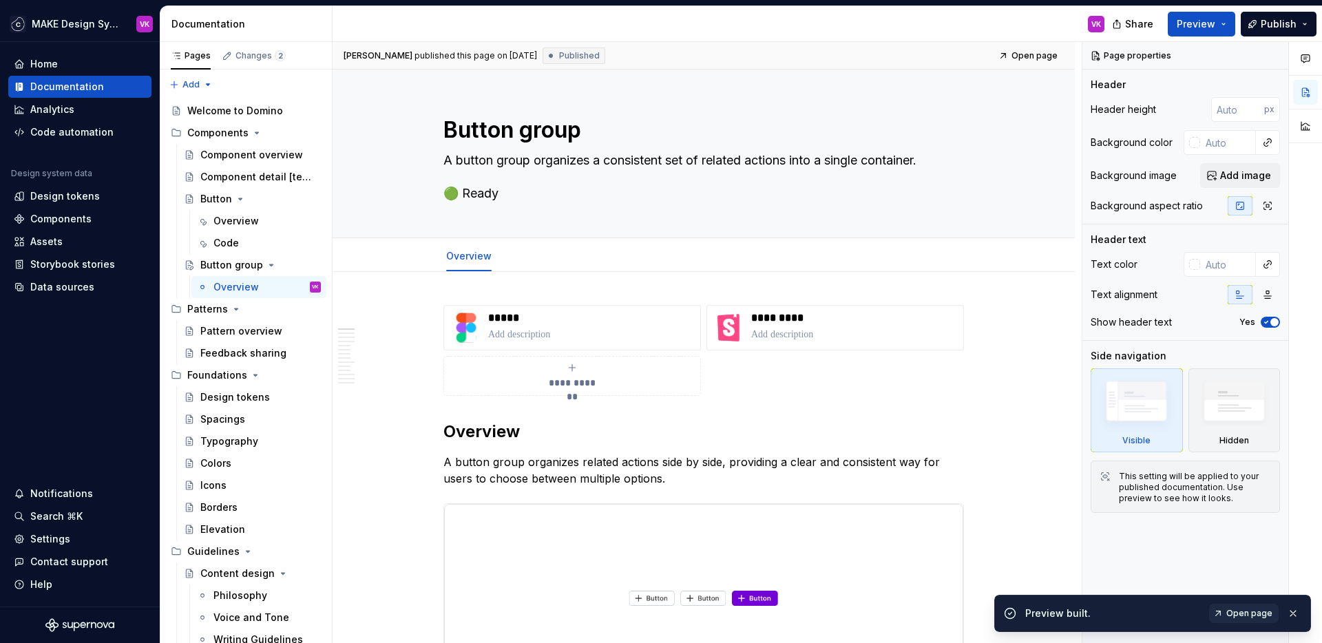
click at [1255, 587] on span "Open page" at bounding box center [1249, 613] width 46 height 11
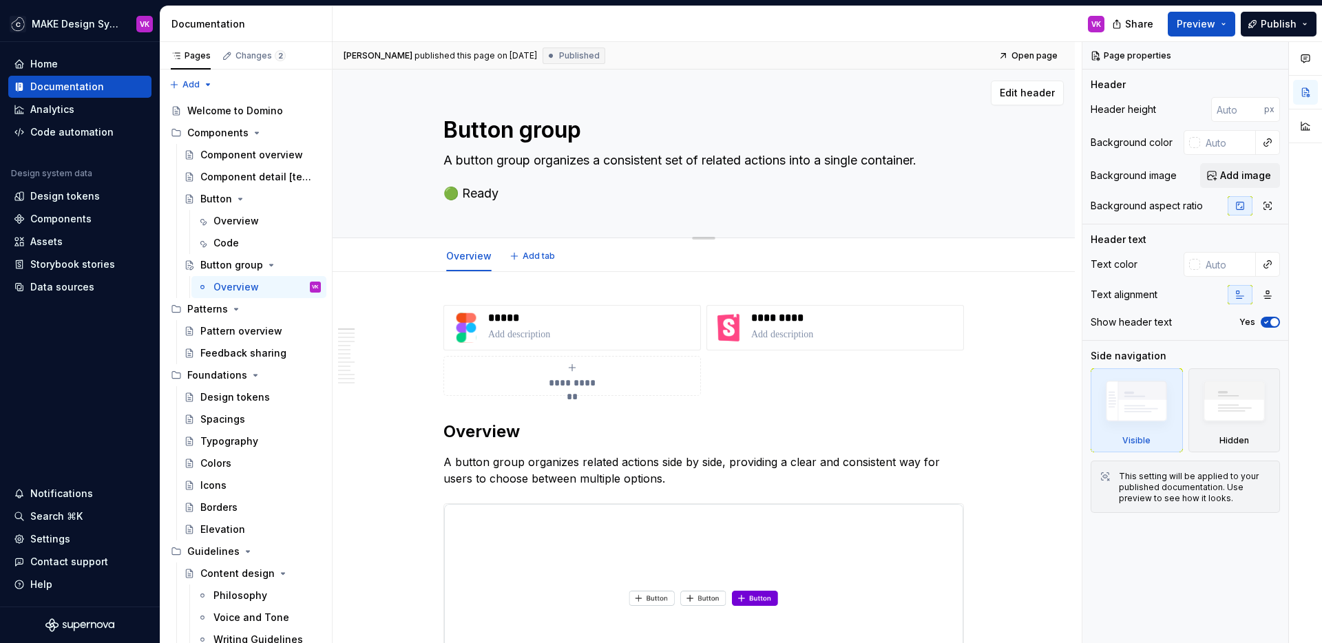
click at [513, 183] on textarea "A button group organizes a consistent set of related actions into a single cont…" at bounding box center [701, 176] width 521 height 55
click at [525, 192] on textarea "A button group organizes a consistent set of related actions into a single cont…" at bounding box center [701, 176] width 521 height 55
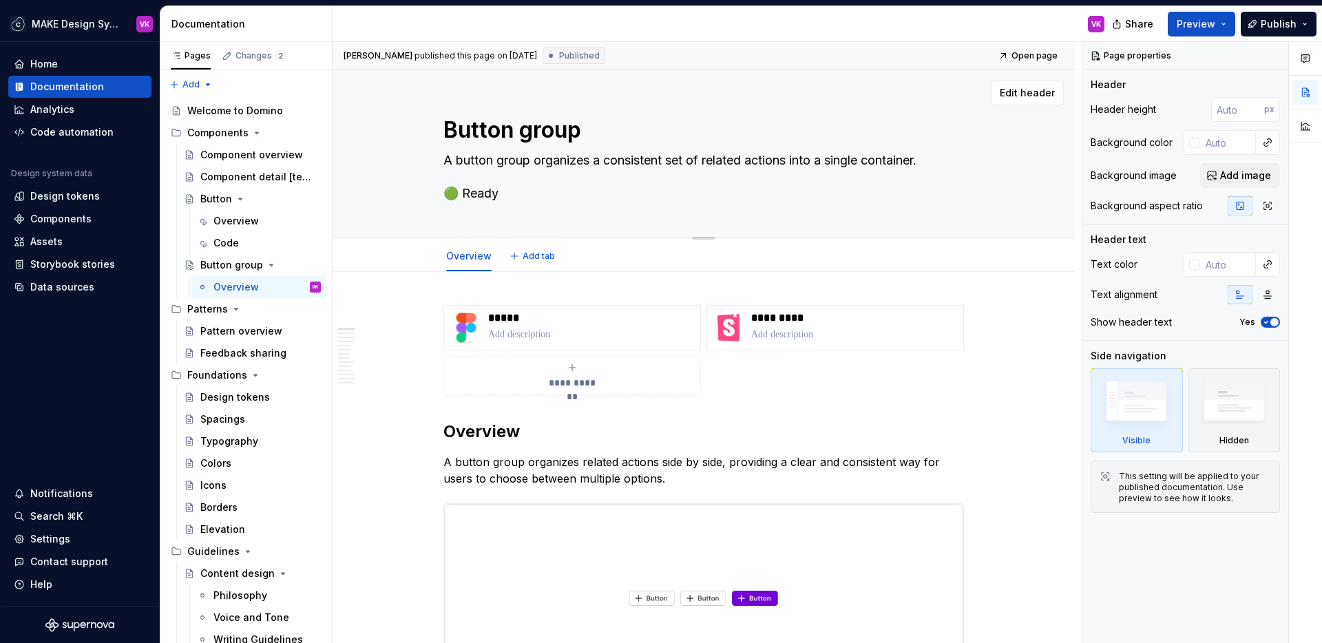
click at [525, 192] on textarea "A button group organizes a consistent set of related actions into a single cont…" at bounding box center [701, 176] width 521 height 55
type textarea "*"
type textarea "A button group organizes a consistent set of related actions into a single cont…"
type textarea "*"
type textarea "A button group organizes a consistent set of related actions into a single cont…"
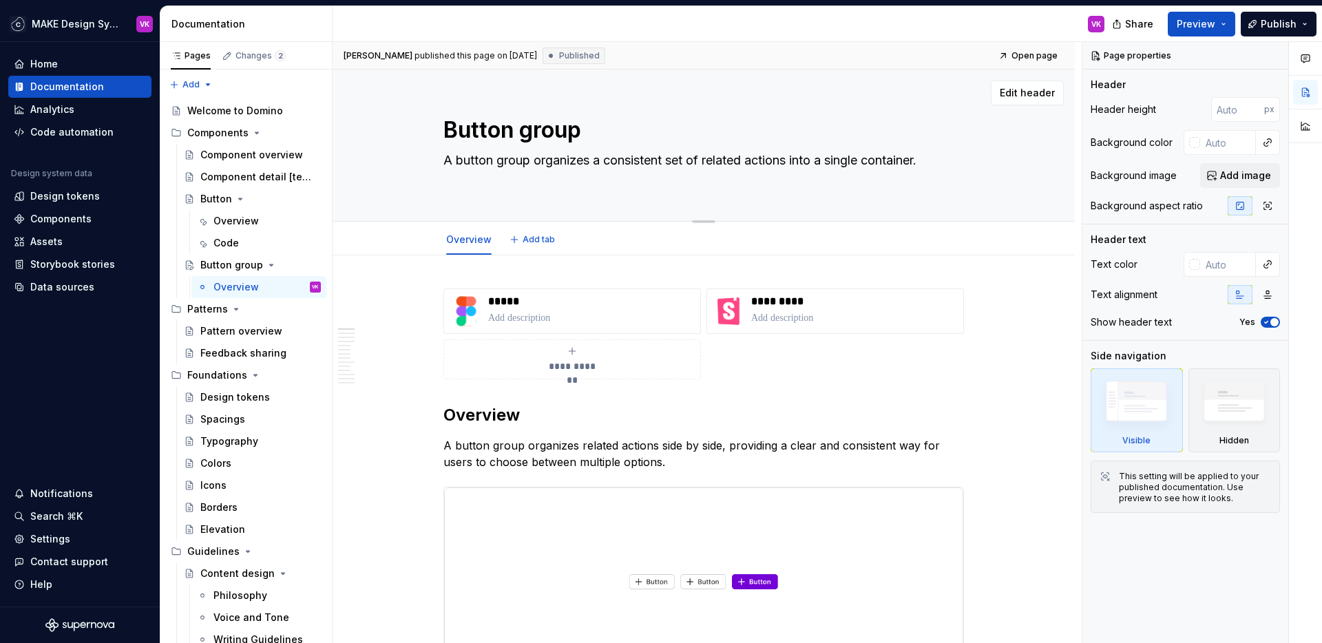
type textarea "*"
type textarea "A button group organizes a consistent set of related actions into a single cont…"
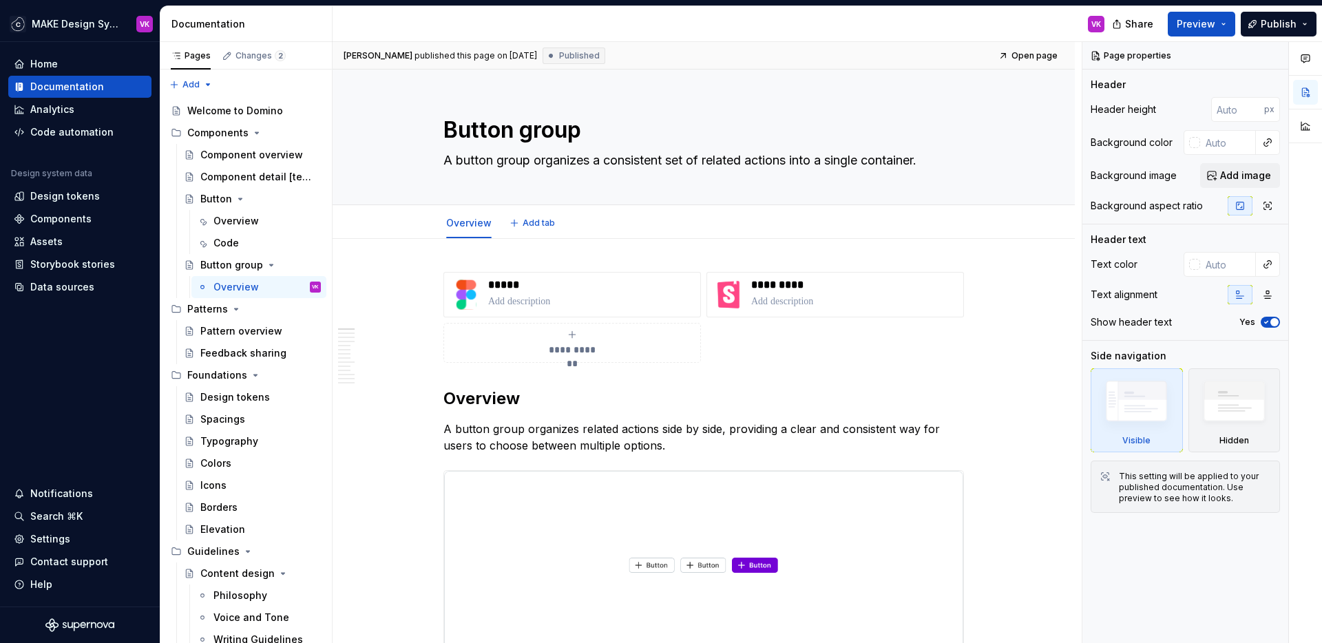
type textarea "*"
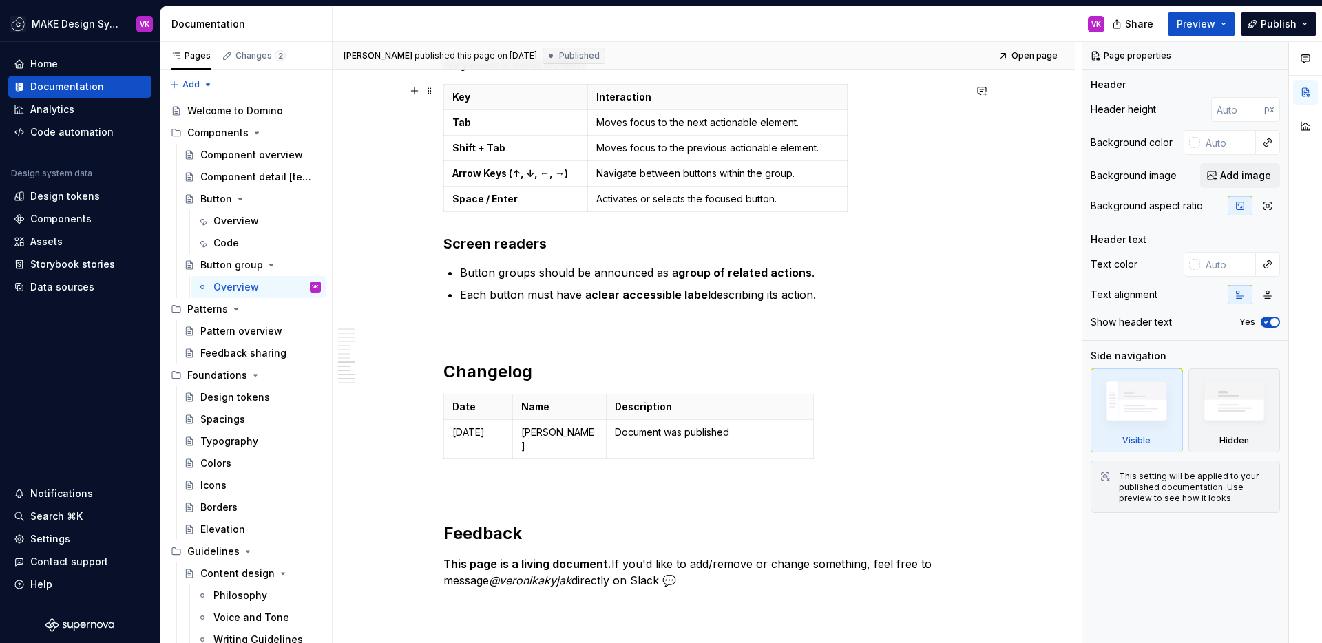
scroll to position [3214, 0]
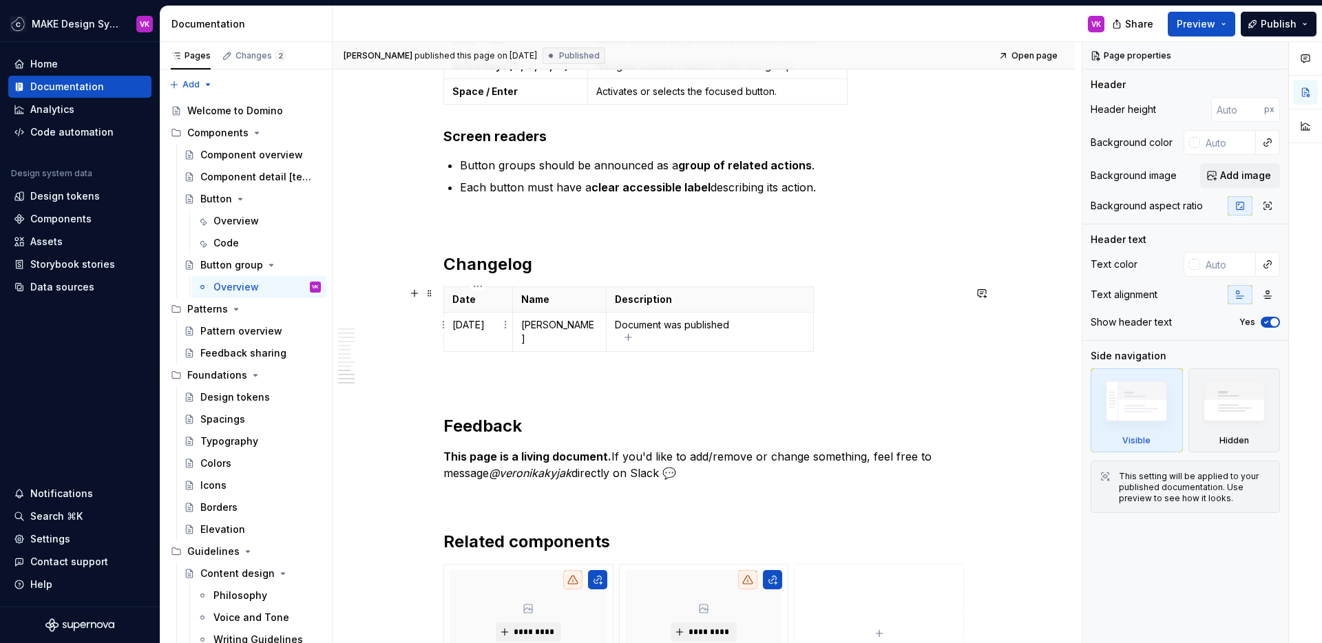
type textarea "A button group organizes a consistent set of related actions into a single cont…"
click at [457, 325] on p "[DATE]" at bounding box center [478, 325] width 52 height 14
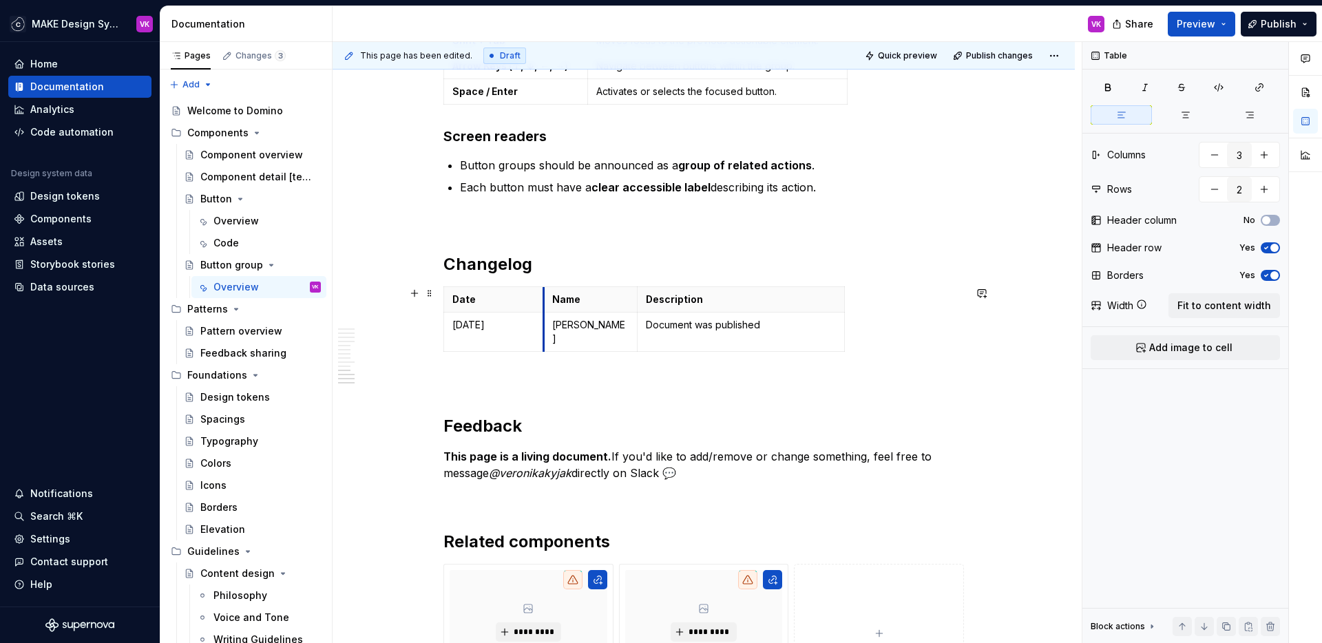
drag, startPoint x: 512, startPoint y: 303, endPoint x: 543, endPoint y: 304, distance: 31.0
click at [543, 304] on th "Name" at bounding box center [590, 298] width 94 height 25
click at [681, 326] on p "Document was published" at bounding box center [741, 325] width 190 height 14
click at [780, 317] on td "Document was published" at bounding box center [740, 331] width 207 height 39
click at [782, 324] on p "Document was published" at bounding box center [741, 325] width 190 height 14
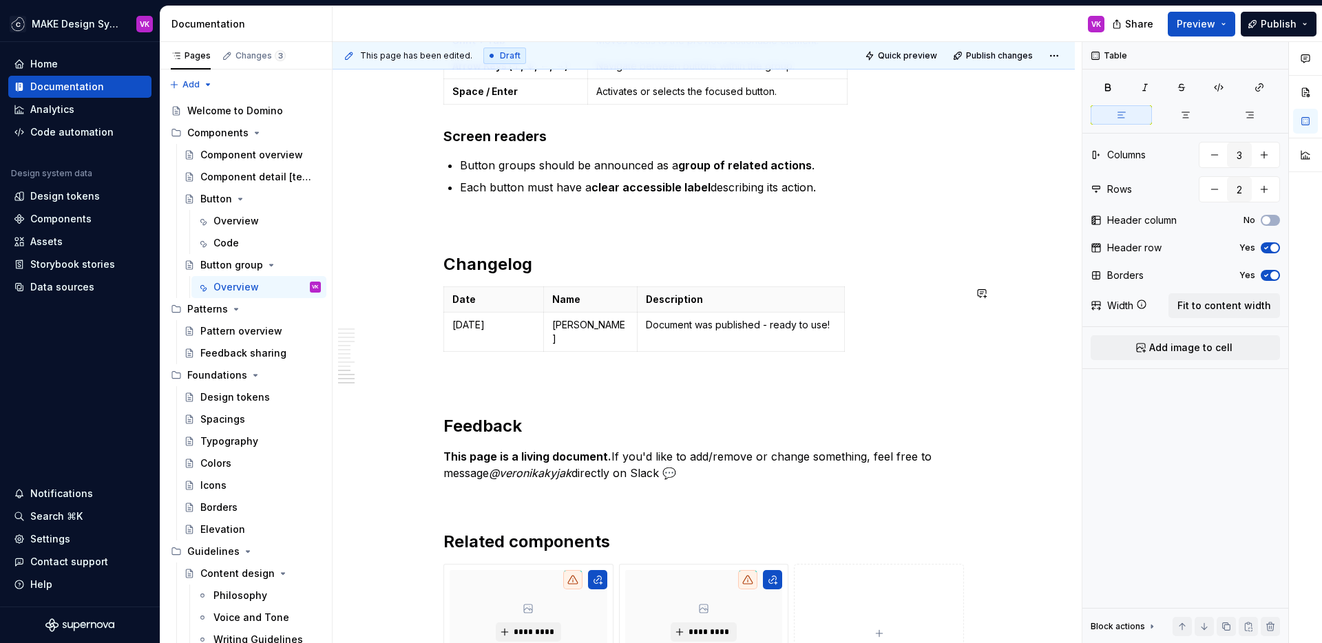
scroll to position [3337, 0]
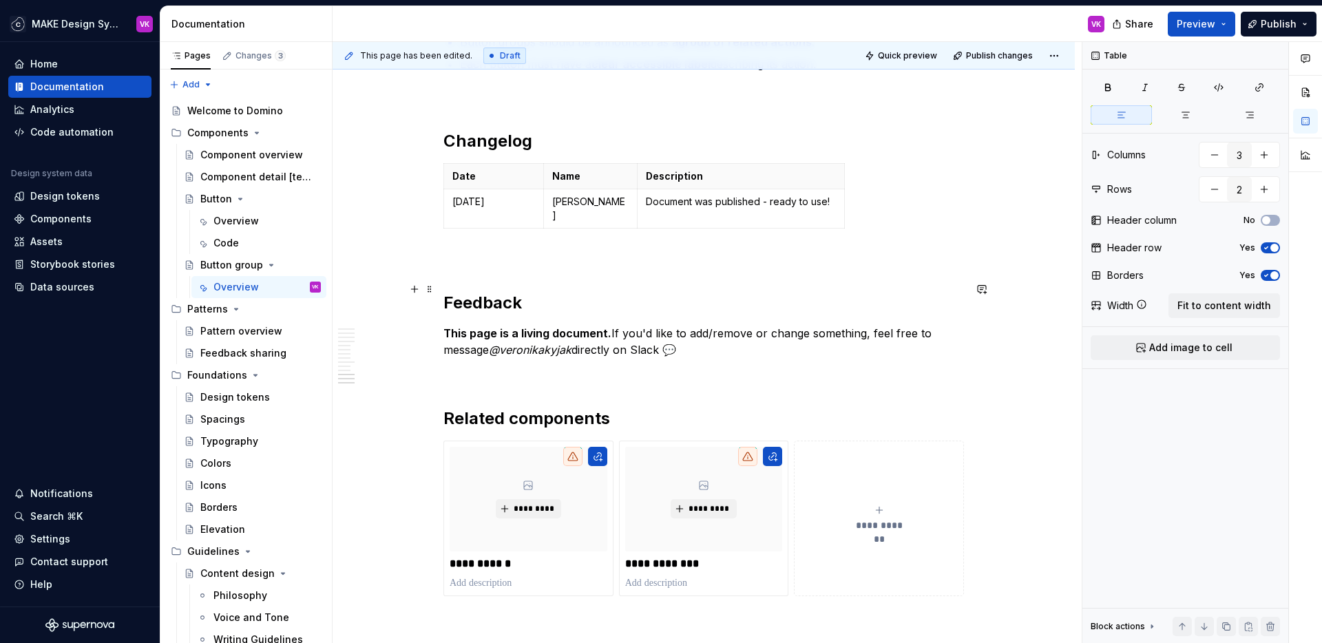
click at [546, 292] on h2 "Feedback" at bounding box center [703, 303] width 521 height 22
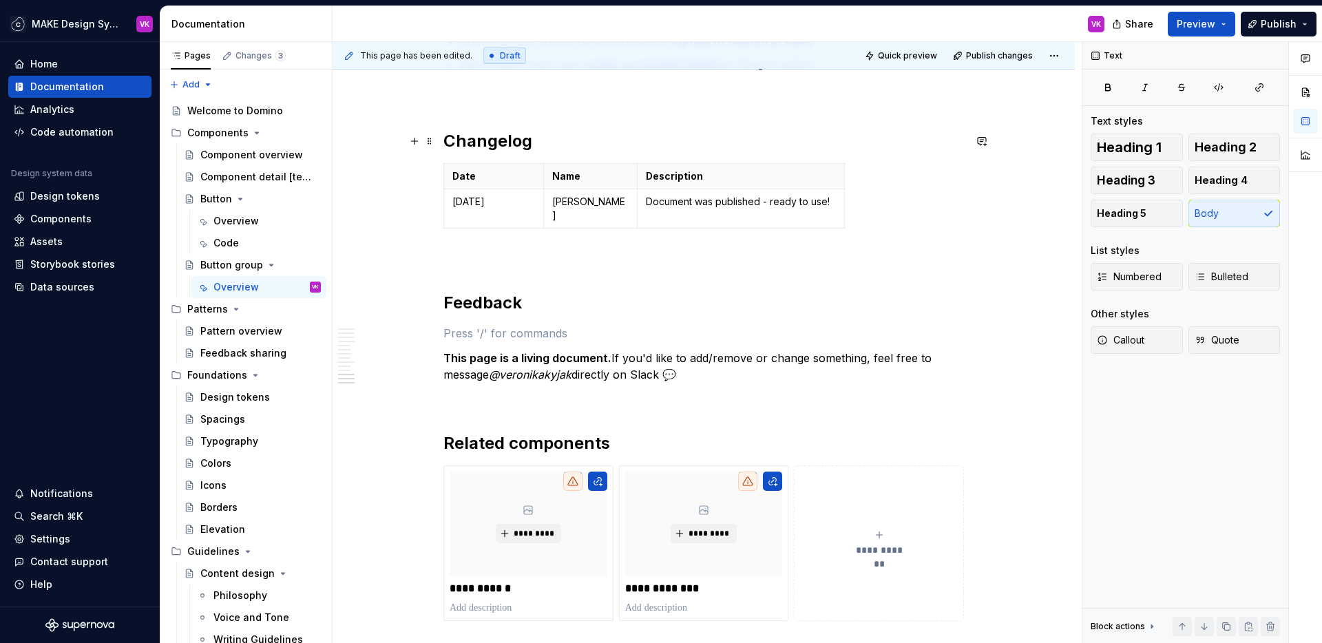
click at [503, 140] on h2 "Changelog" at bounding box center [703, 141] width 521 height 22
click at [500, 292] on h2 "Feedback" at bounding box center [703, 303] width 521 height 22
click at [476, 325] on p at bounding box center [703, 333] width 521 height 17
click at [412, 320] on button "button" at bounding box center [414, 319] width 19 height 19
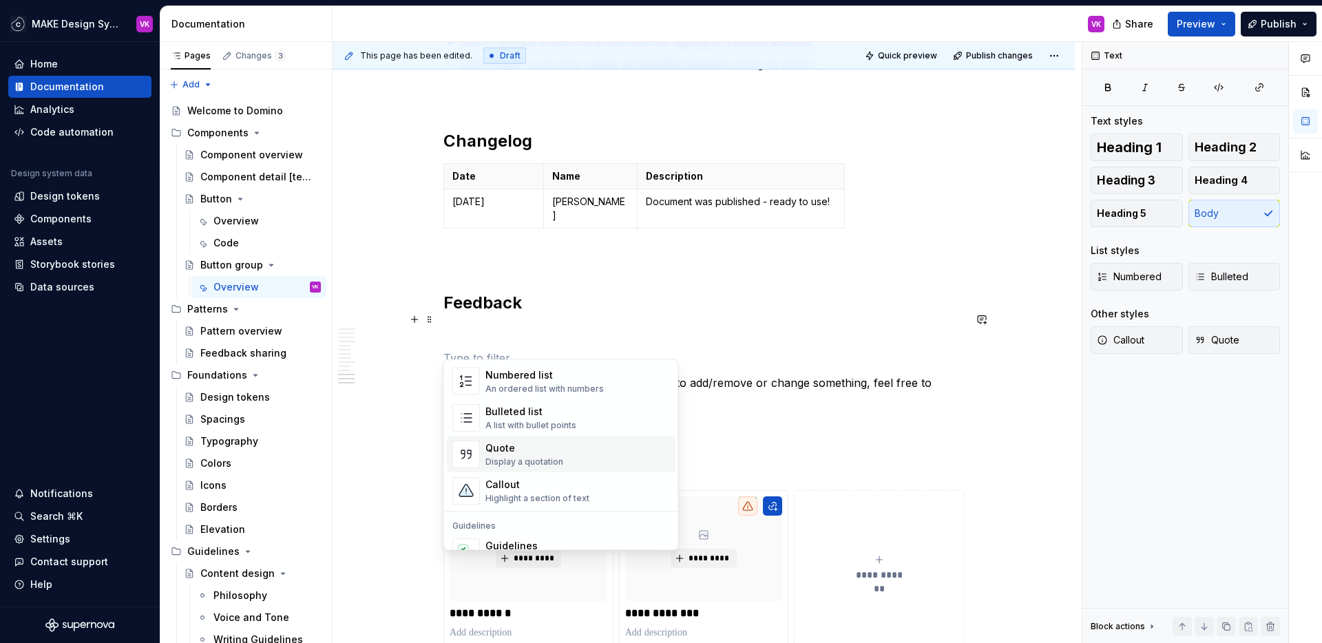
scroll to position [239, 0]
click at [567, 499] on div "Highlight a section of text" at bounding box center [537, 497] width 104 height 11
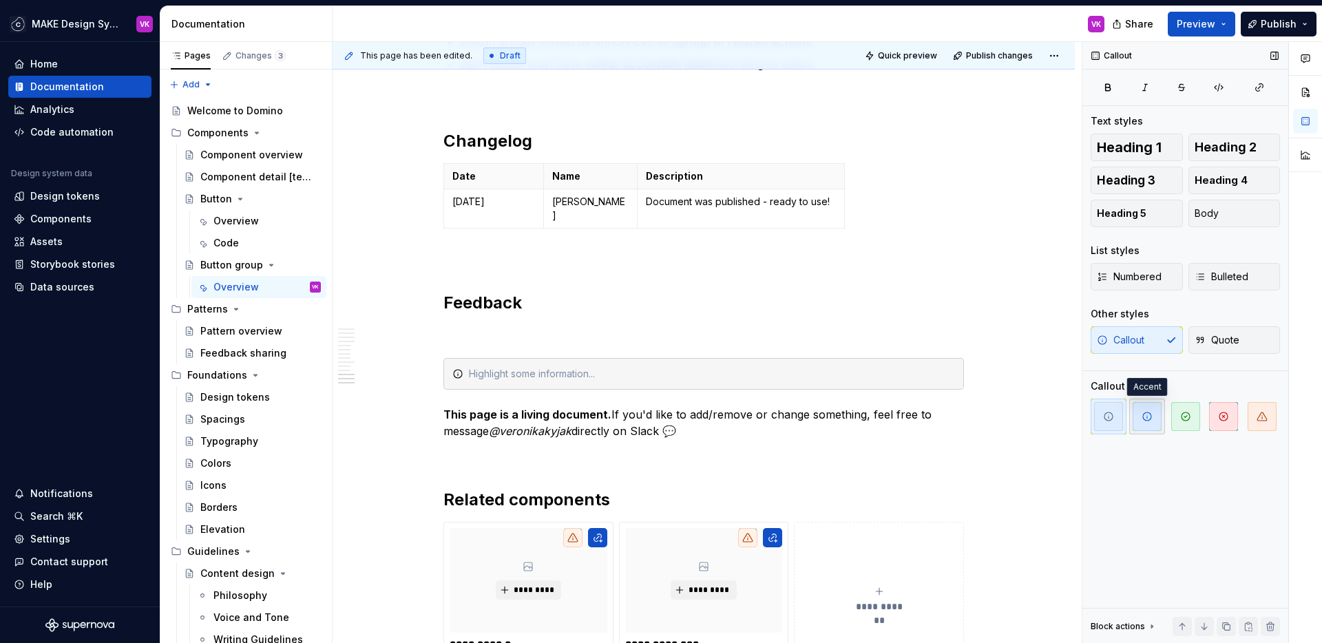
click at [1150, 417] on icon "button" at bounding box center [1147, 416] width 11 height 11
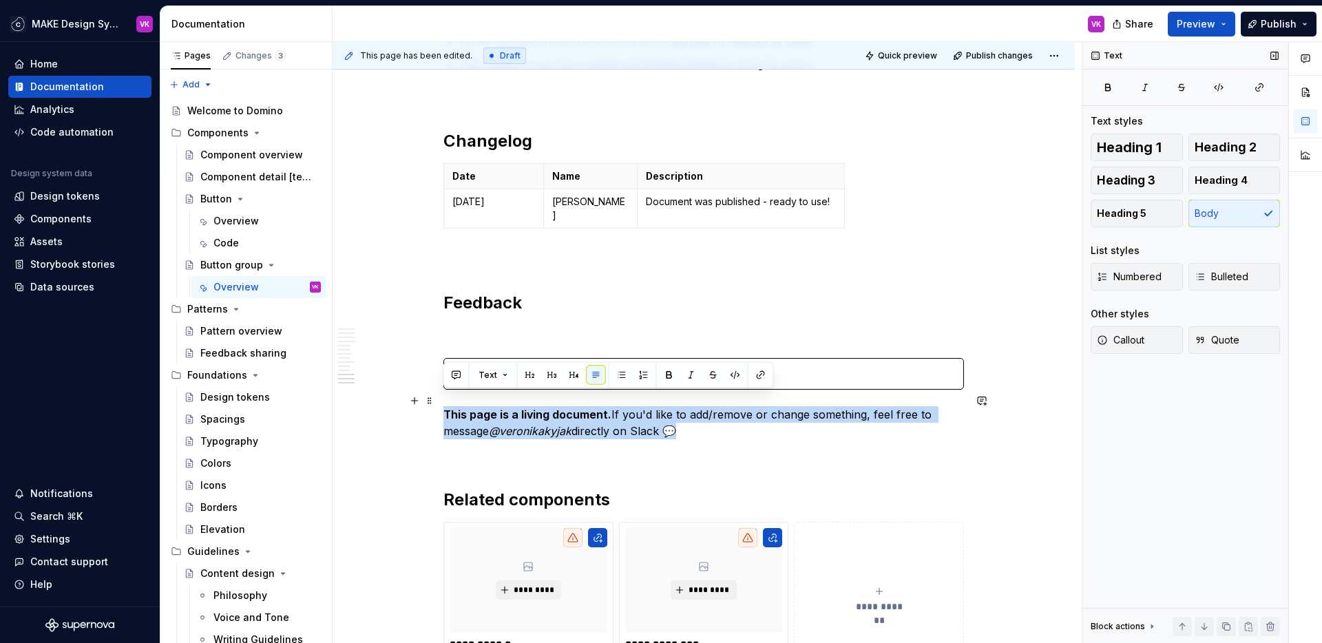
drag, startPoint x: 725, startPoint y: 414, endPoint x: 444, endPoint y: 401, distance: 281.2
click at [444, 406] on p "This page is a living document. If you'd like to add/remove or change something…" at bounding box center [703, 422] width 521 height 33
copy p "This page is a living document. If you'd like to add/remove or change something…"
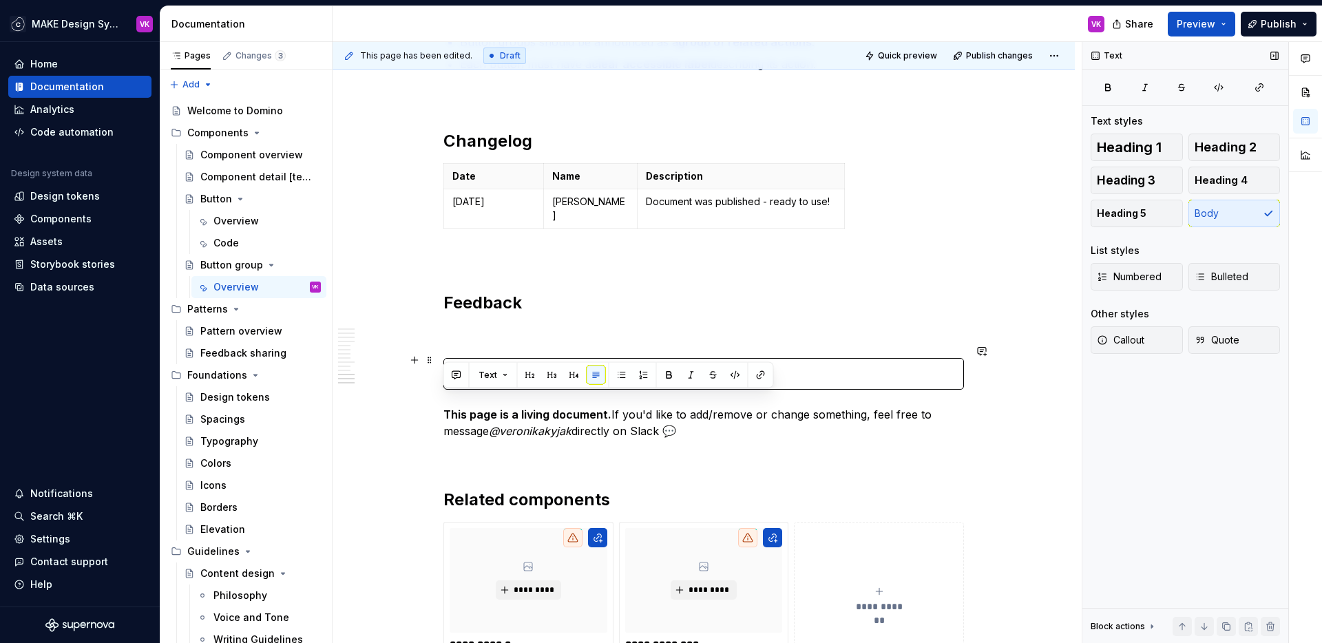
click at [509, 367] on div at bounding box center [712, 374] width 486 height 14
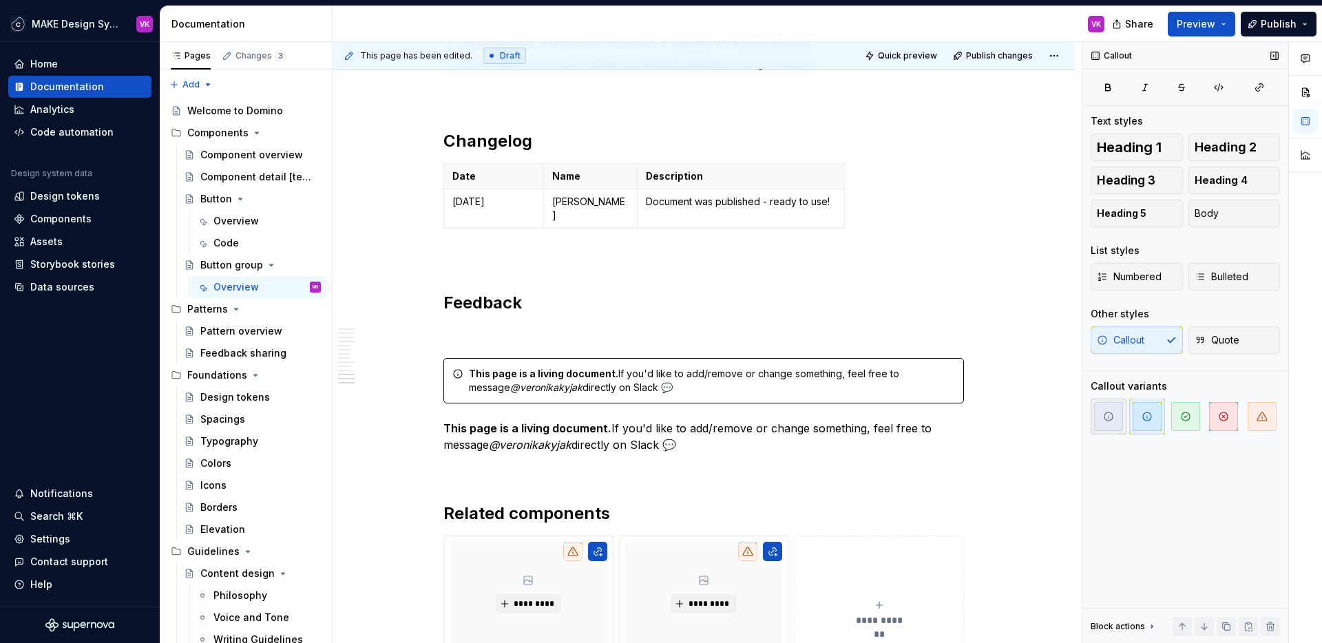
click at [1109, 417] on icon "button" at bounding box center [1108, 416] width 11 height 11
click at [1136, 417] on span "button" at bounding box center [1147, 416] width 29 height 29
click at [622, 430] on p "This page is a living document. If you'd like to add/remove or change something…" at bounding box center [703, 436] width 521 height 33
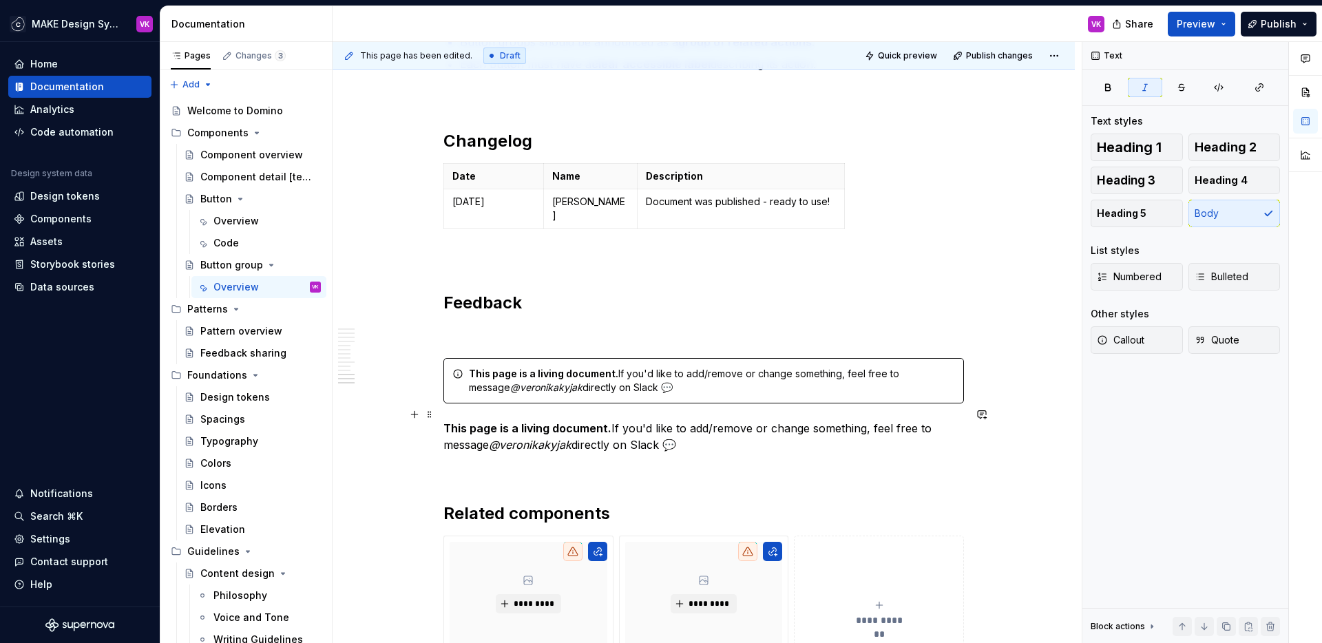
click at [622, 430] on p "This page is a living document. If you'd like to add/remove or change something…" at bounding box center [703, 436] width 521 height 33
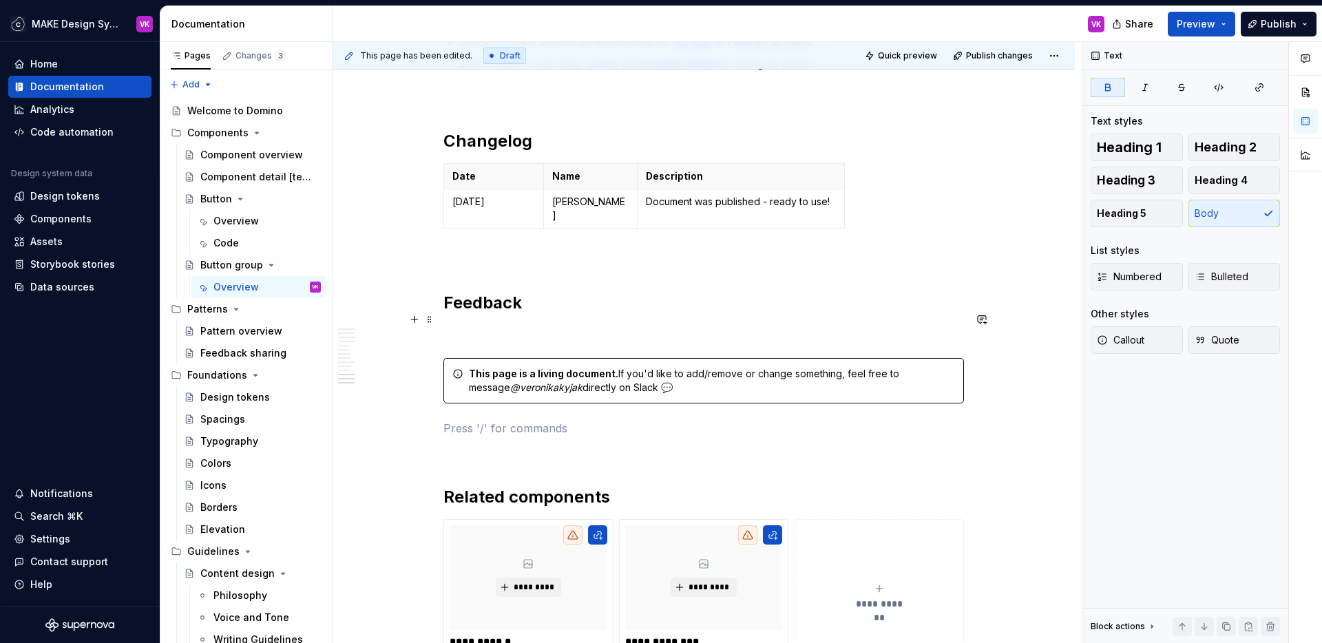
click at [481, 325] on p at bounding box center [703, 333] width 521 height 17
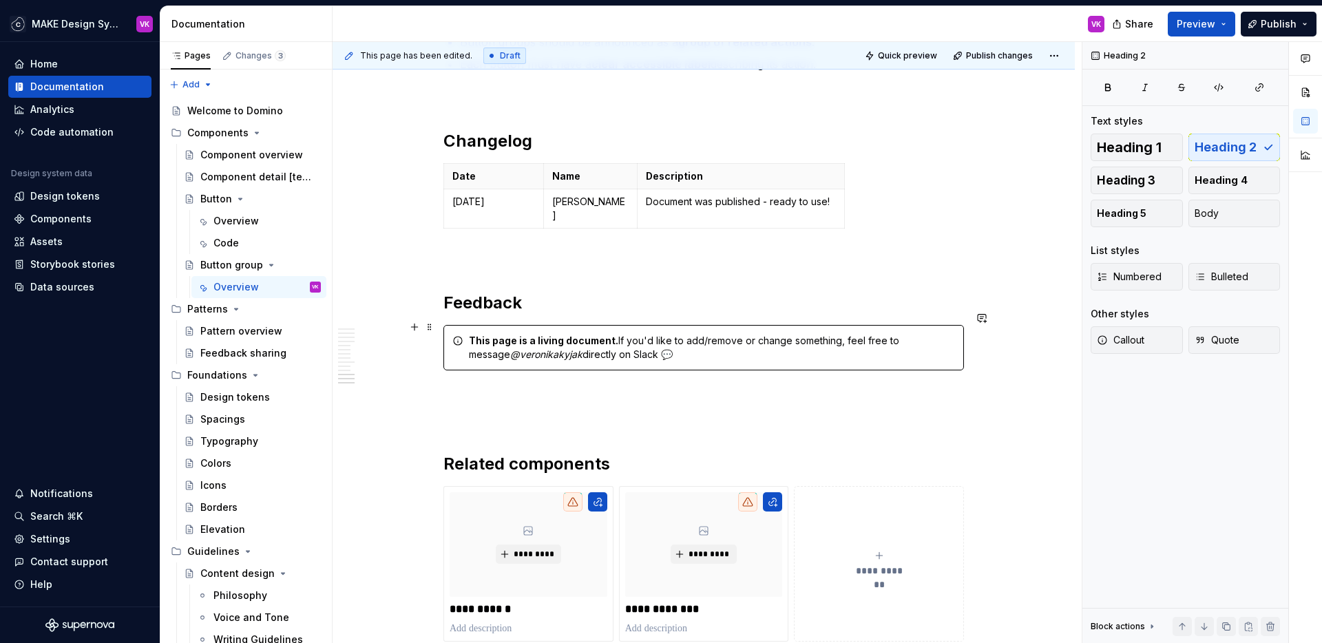
click at [661, 338] on div "This page is a living document. If you'd like to add/remove or change something…" at bounding box center [712, 348] width 486 height 28
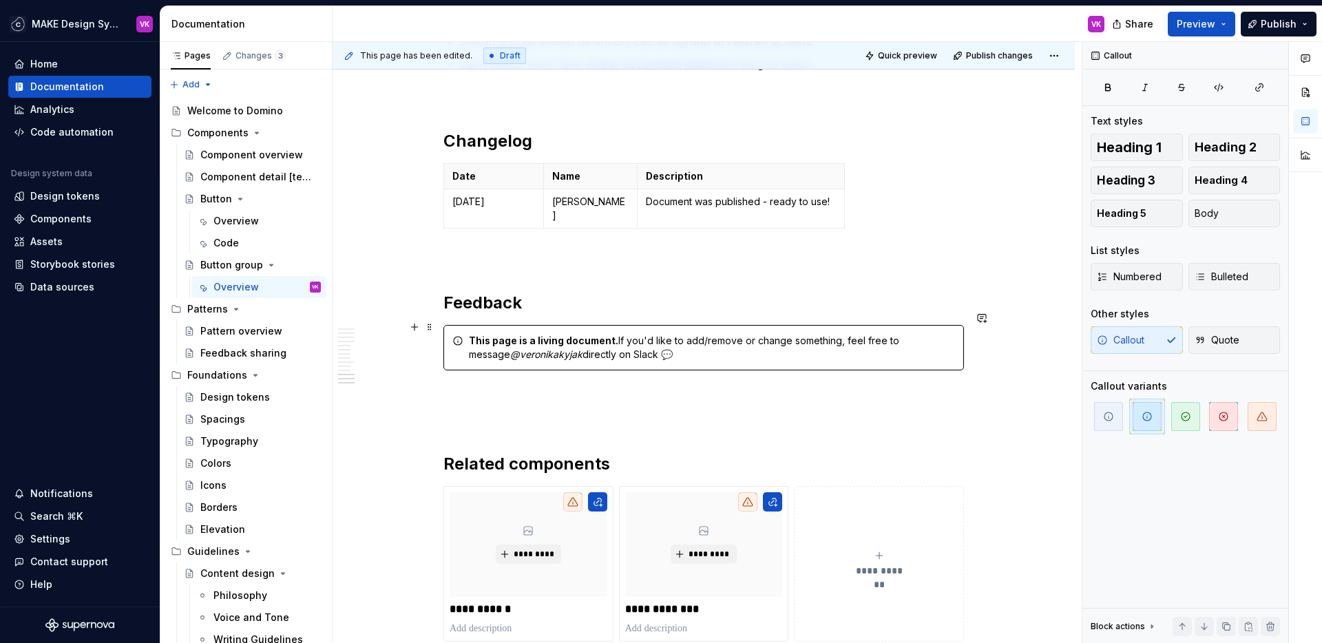
click at [616, 334] on div "This page is a living document. If you'd like to add/remove or change something…" at bounding box center [712, 348] width 486 height 28
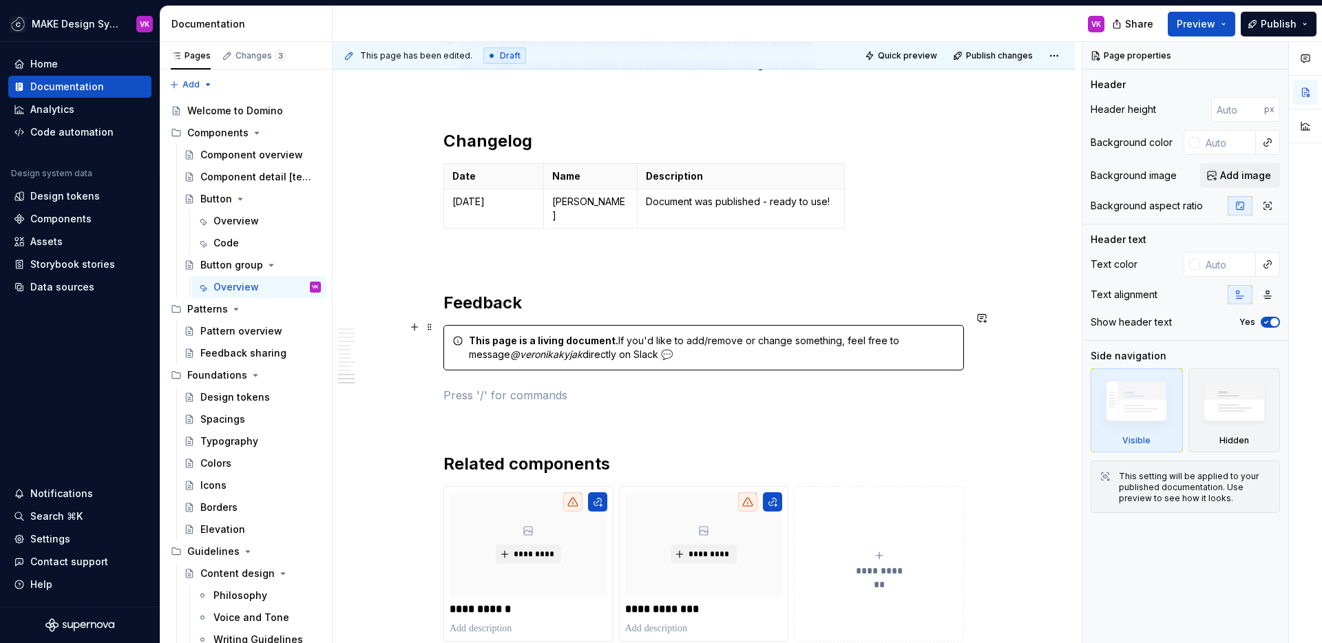
click at [614, 334] on div "This page is a living document. If you'd like to add/remove or change something…" at bounding box center [712, 348] width 486 height 28
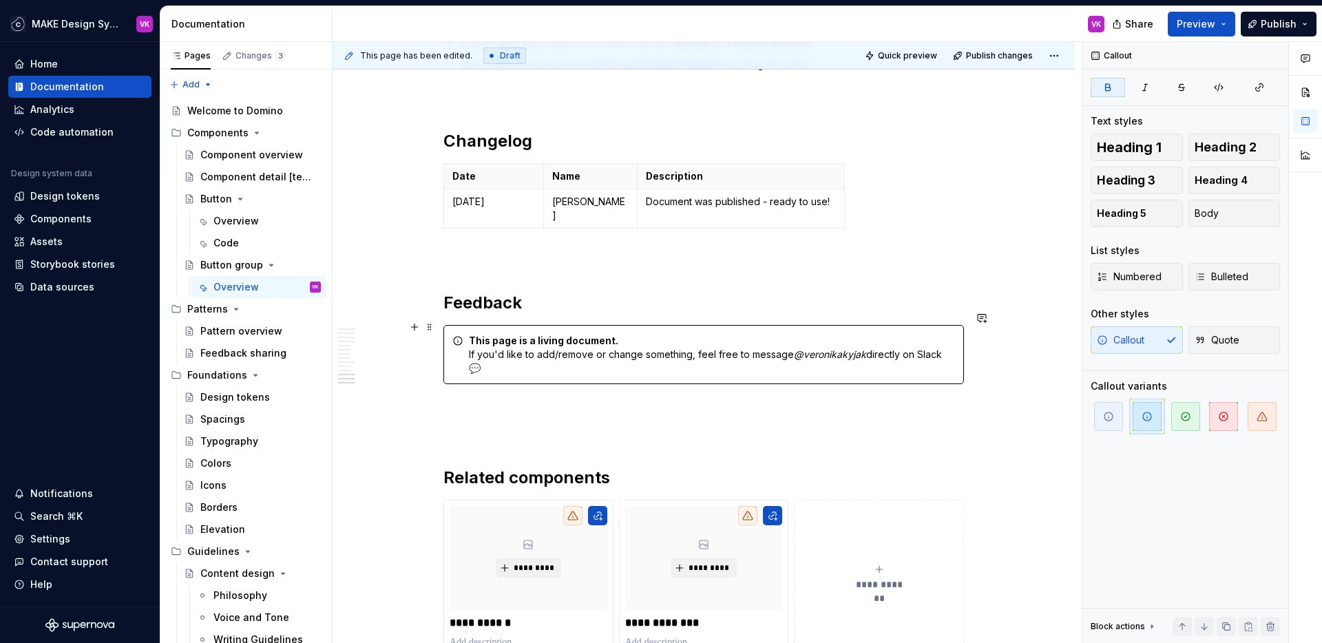
click at [664, 334] on div "This page is a living document. If you'd like to add/remove or change something…" at bounding box center [712, 354] width 486 height 41
click at [631, 298] on h2 "Feedback" at bounding box center [703, 303] width 521 height 22
drag, startPoint x: 862, startPoint y: 342, endPoint x: 790, endPoint y: 342, distance: 71.6
click at [790, 342] on div "This page is a living document If you'd like to add/remove or change something,…" at bounding box center [712, 354] width 486 height 41
click at [1023, 314] on button "button" at bounding box center [1025, 315] width 19 height 19
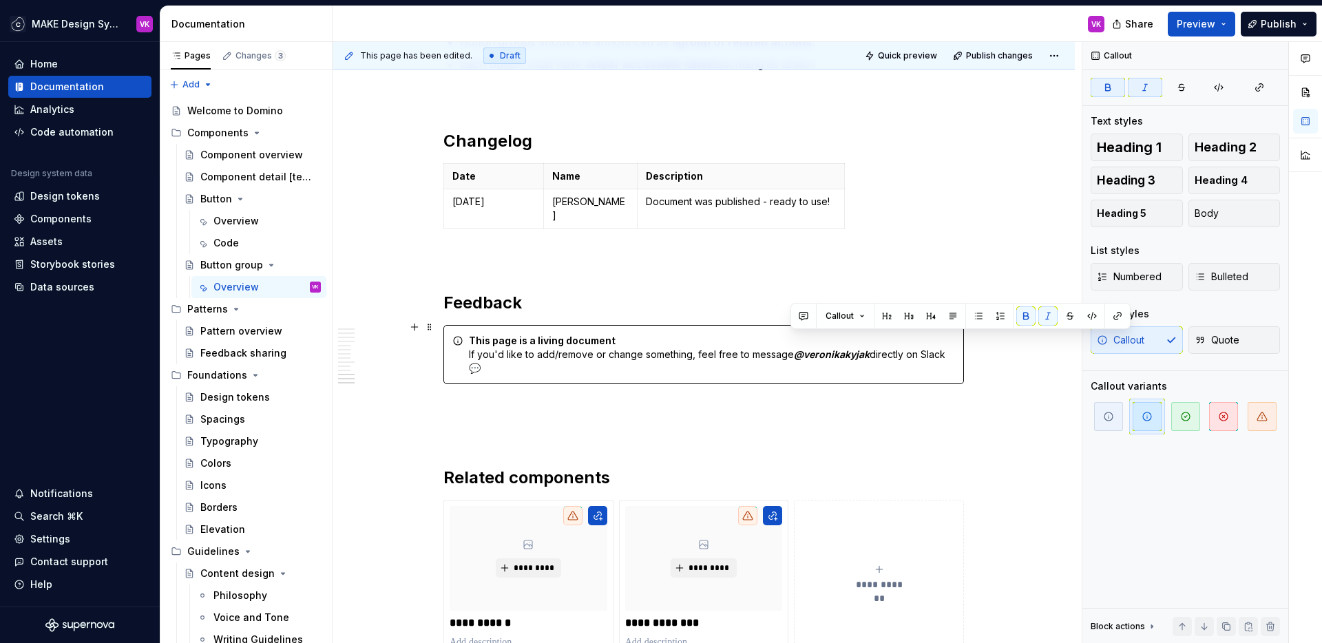
click at [852, 361] on div "This page is a living document If you'd like to add/remove or change something,…" at bounding box center [712, 354] width 486 height 41
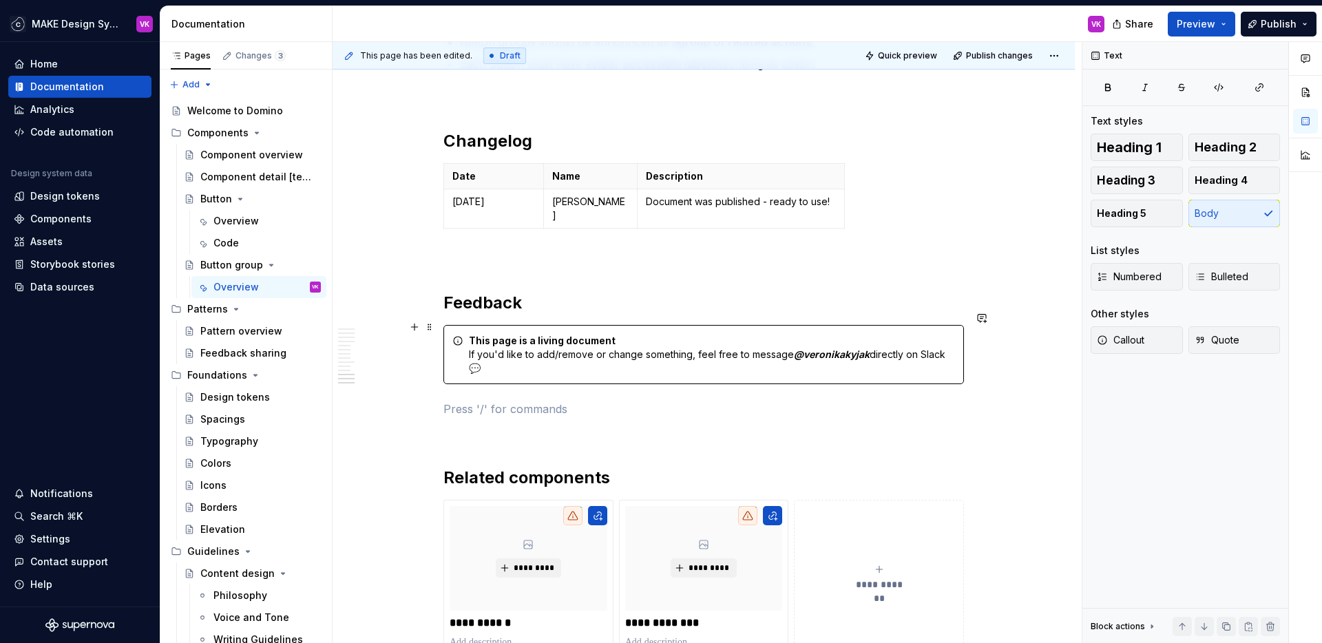
click at [506, 353] on div "This page is a living document If you'd like to add/remove or change something,…" at bounding box center [712, 354] width 486 height 41
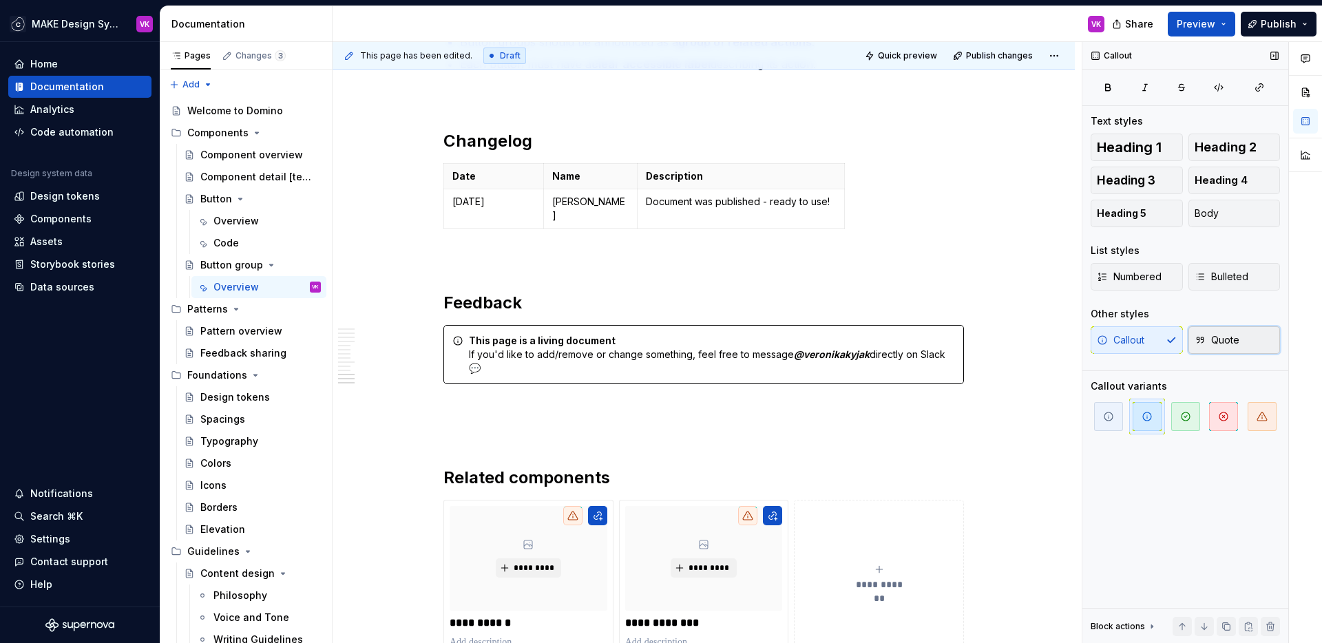
click at [1241, 339] on button "Quote" at bounding box center [1234, 340] width 92 height 28
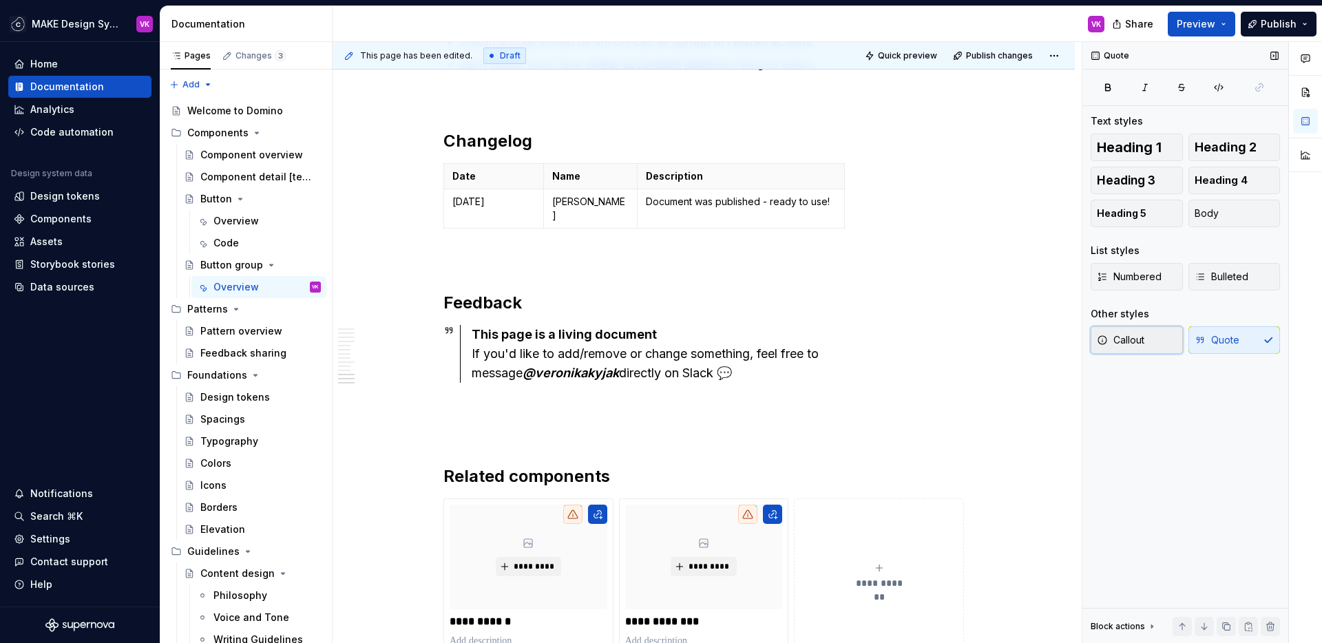
click at [1147, 338] on button "Callout" at bounding box center [1137, 340] width 92 height 28
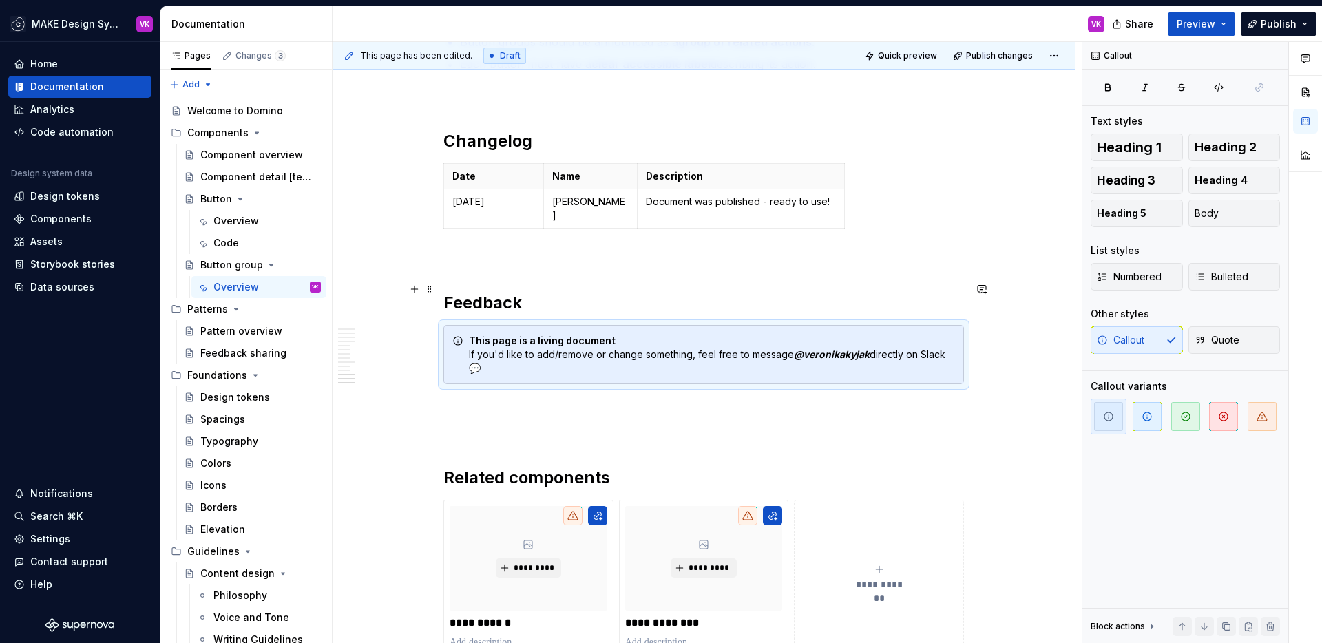
click at [839, 292] on h2 "Feedback" at bounding box center [703, 303] width 521 height 22
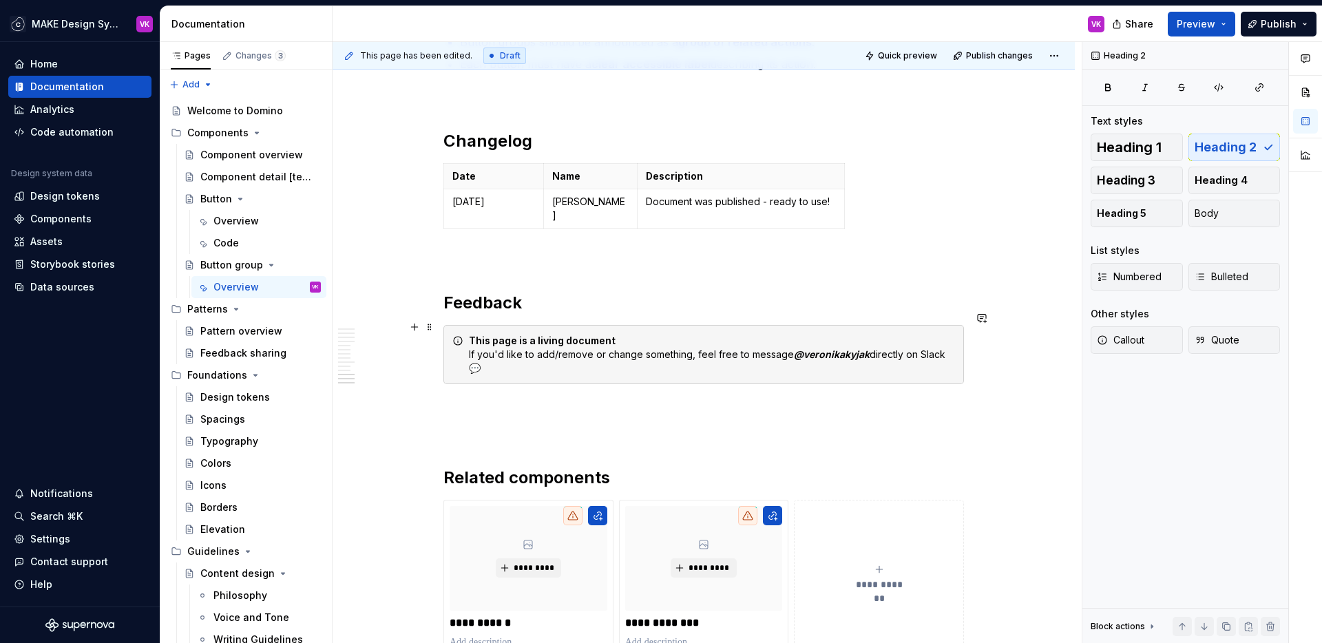
click at [838, 334] on div "This page is a living document If you'd like to add/remove or change something,…" at bounding box center [712, 354] width 486 height 41
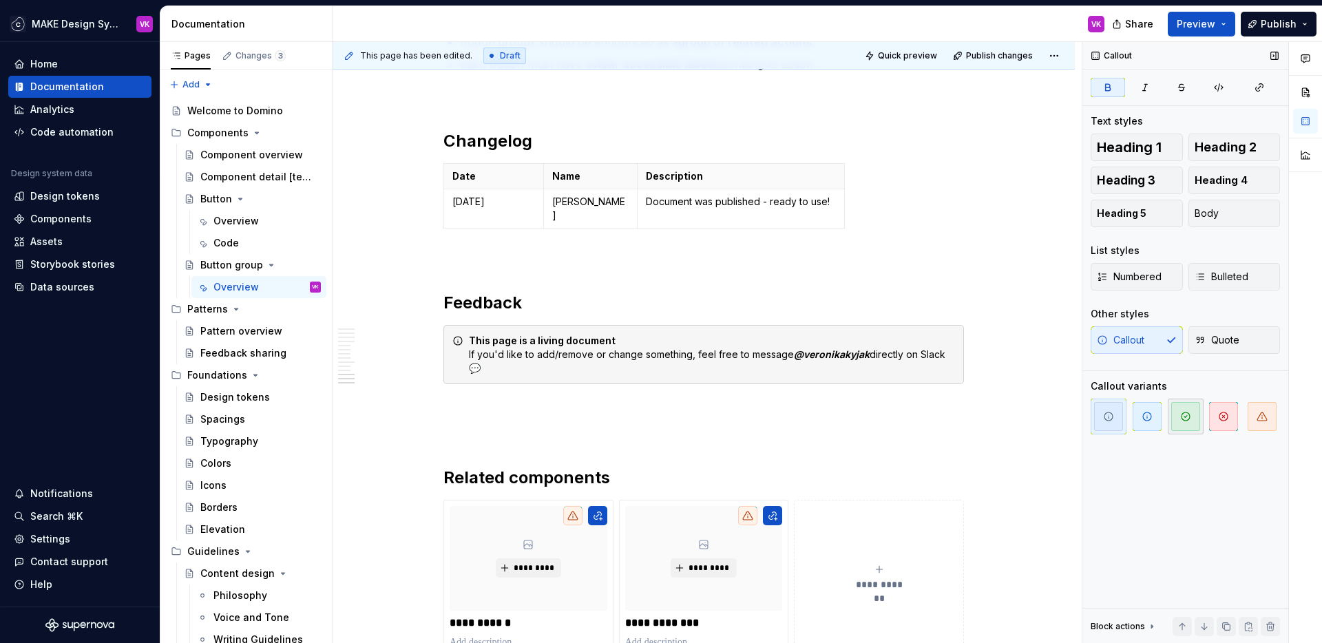
click at [1186, 407] on span "button" at bounding box center [1185, 416] width 29 height 29
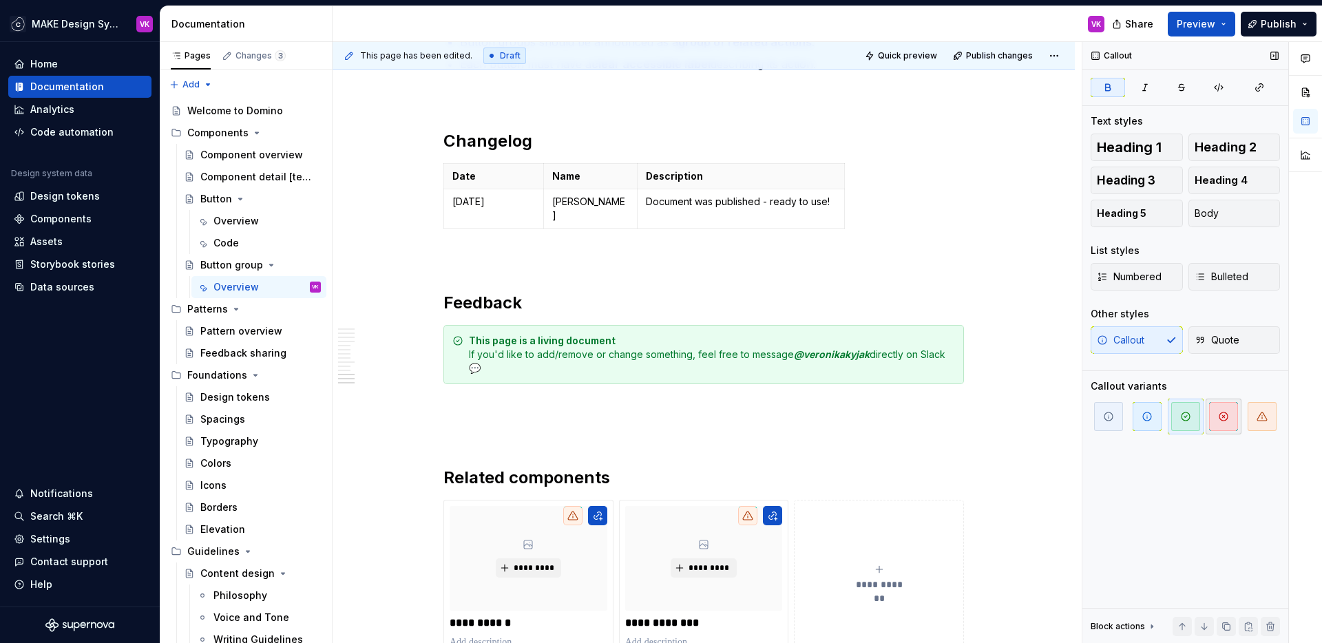
click at [1223, 411] on icon "button" at bounding box center [1223, 416] width 11 height 11
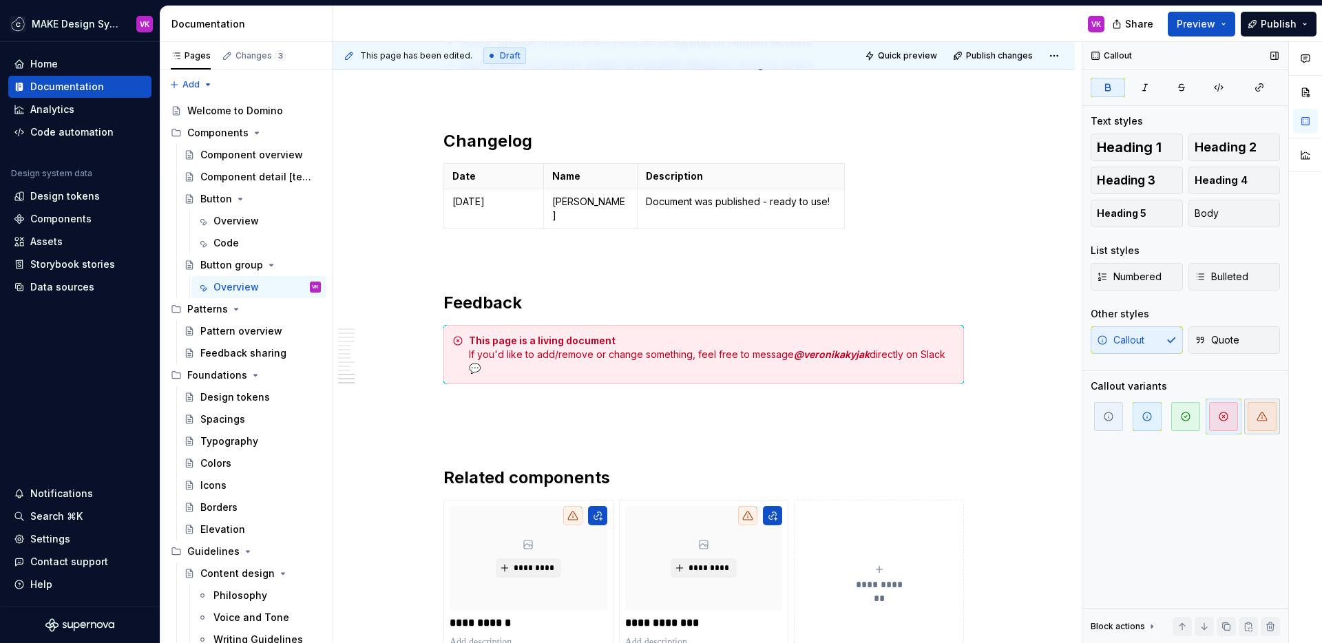
click at [1257, 413] on icon "button" at bounding box center [1262, 416] width 11 height 11
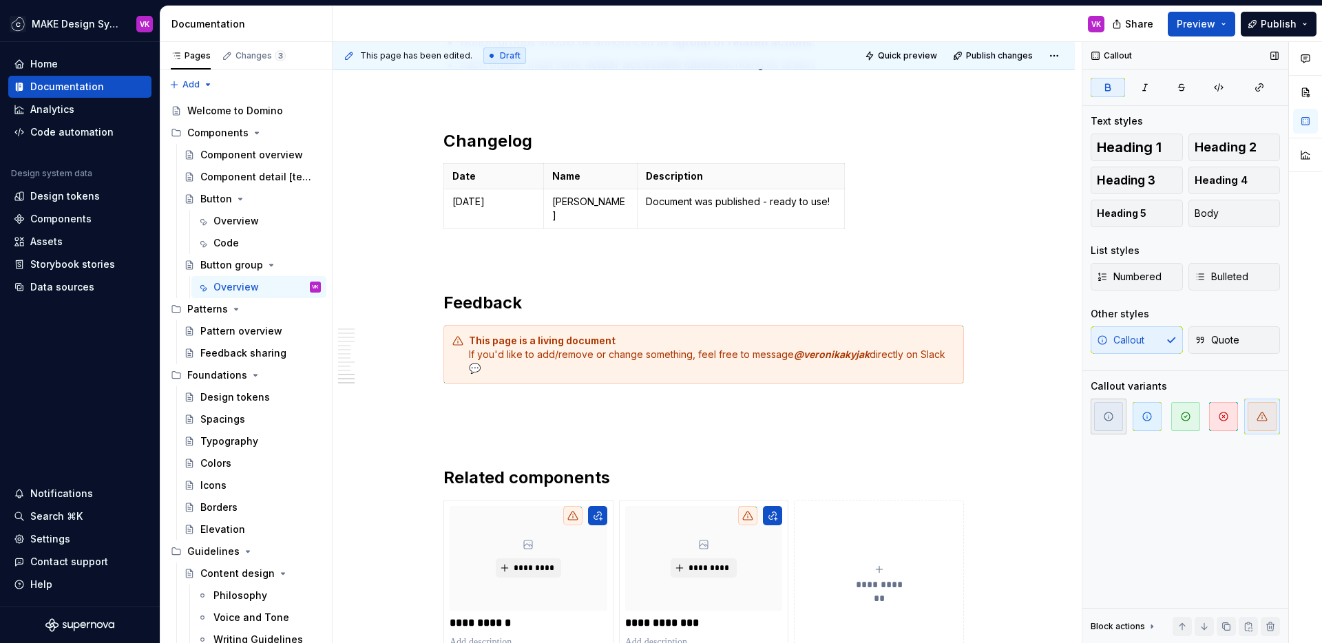
click at [1126, 419] on button "button" at bounding box center [1109, 417] width 36 height 36
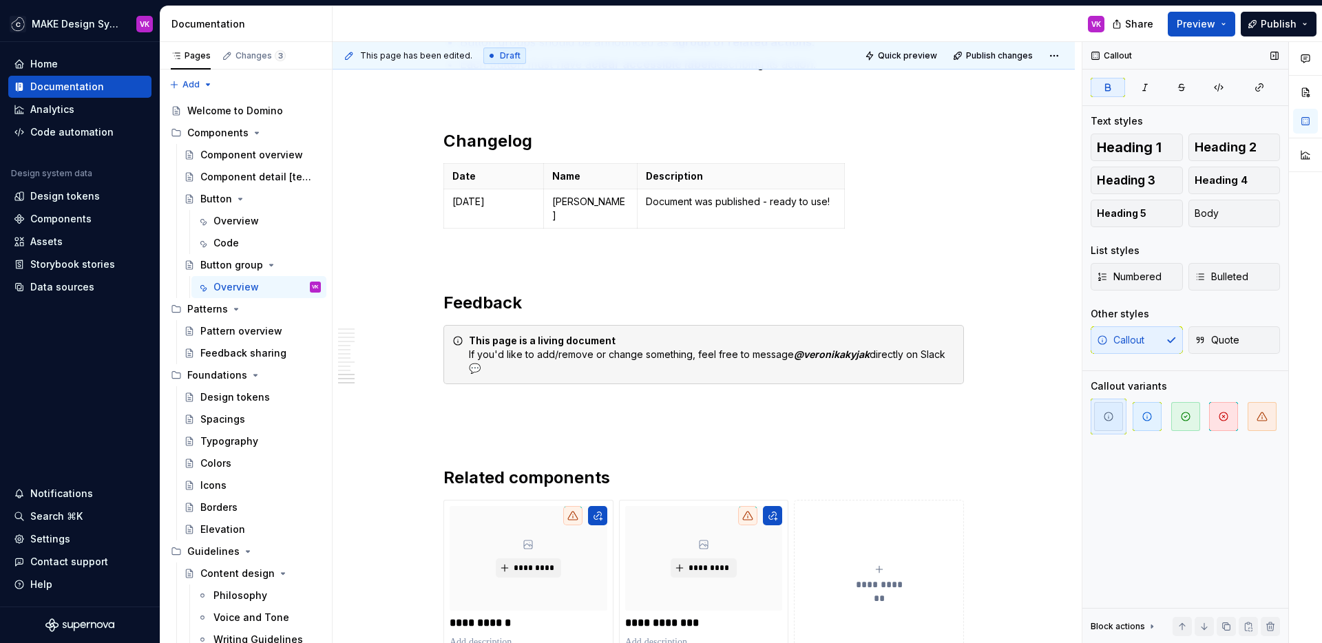
click at [1113, 419] on icon "button" at bounding box center [1108, 416] width 11 height 11
click at [1140, 421] on span "button" at bounding box center [1147, 416] width 29 height 29
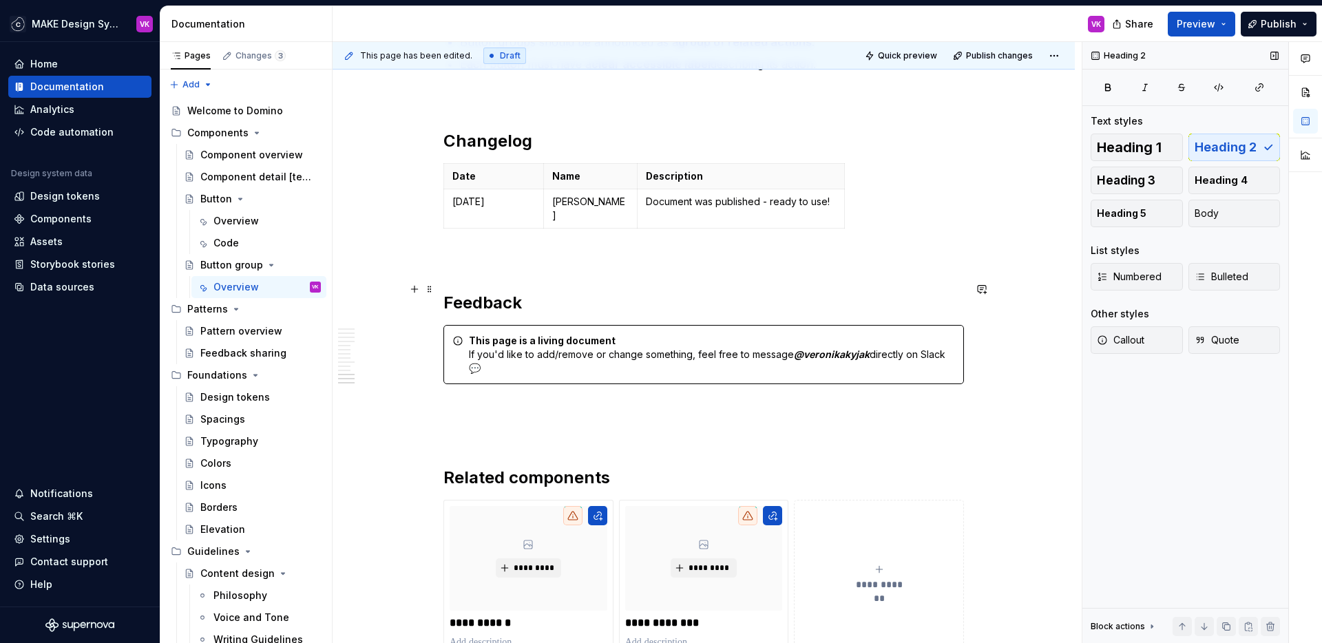
click at [715, 292] on h2 "Feedback" at bounding box center [703, 303] width 521 height 22
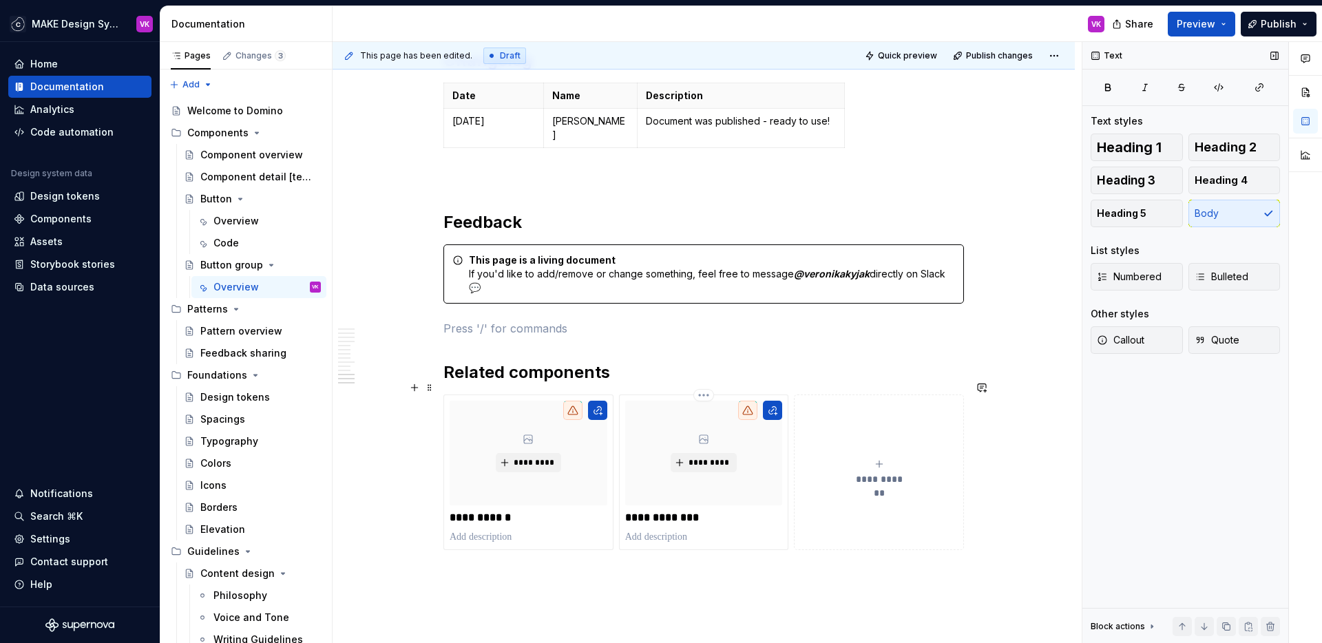
scroll to position [3433, 0]
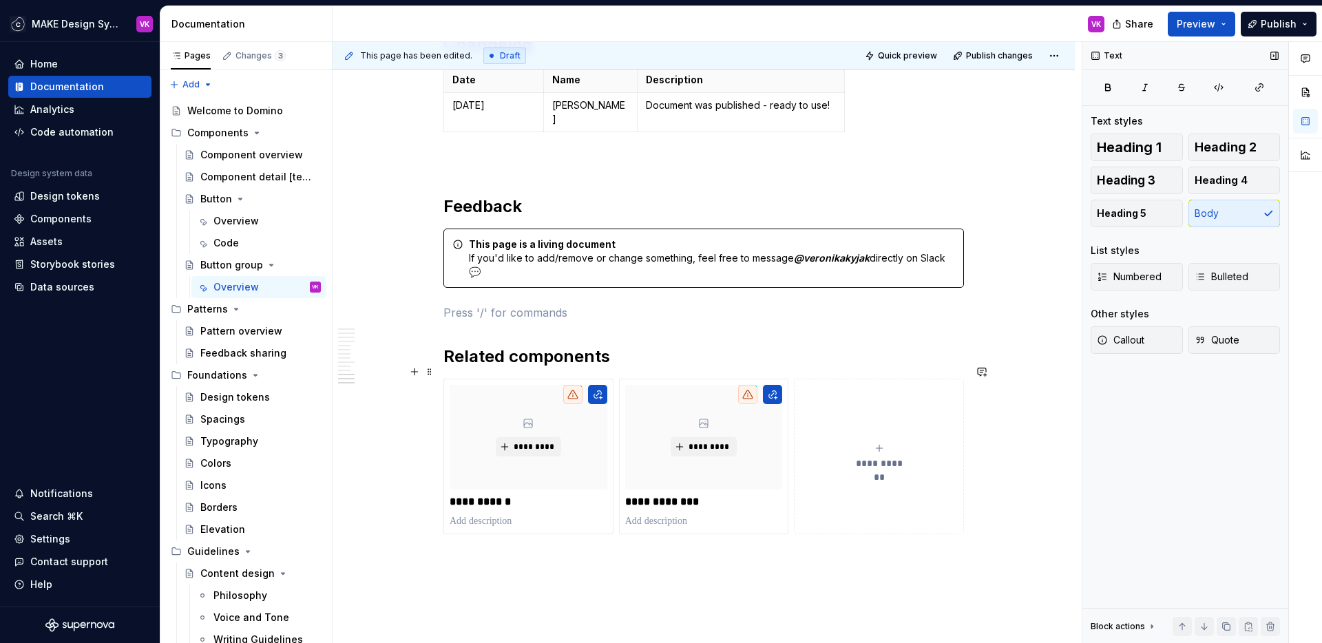
click at [872, 443] on div "**********" at bounding box center [879, 457] width 158 height 28
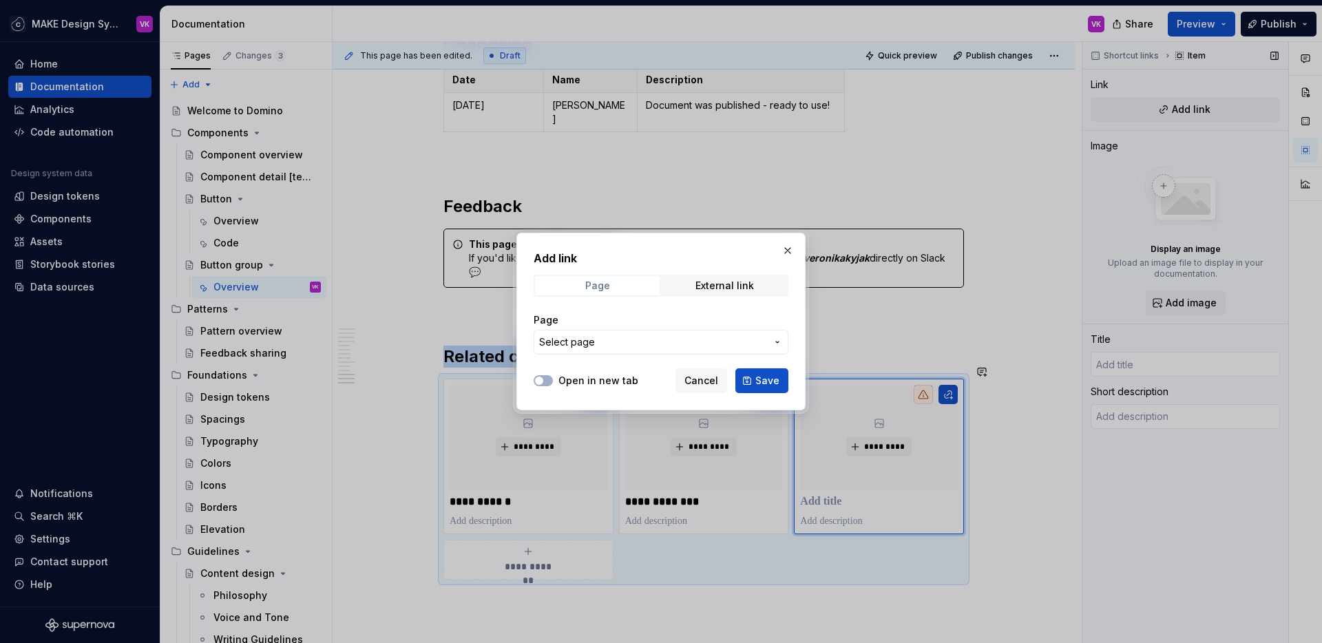
click at [581, 280] on span "Page" at bounding box center [597, 285] width 125 height 19
click at [588, 331] on button "Select page" at bounding box center [661, 342] width 255 height 25
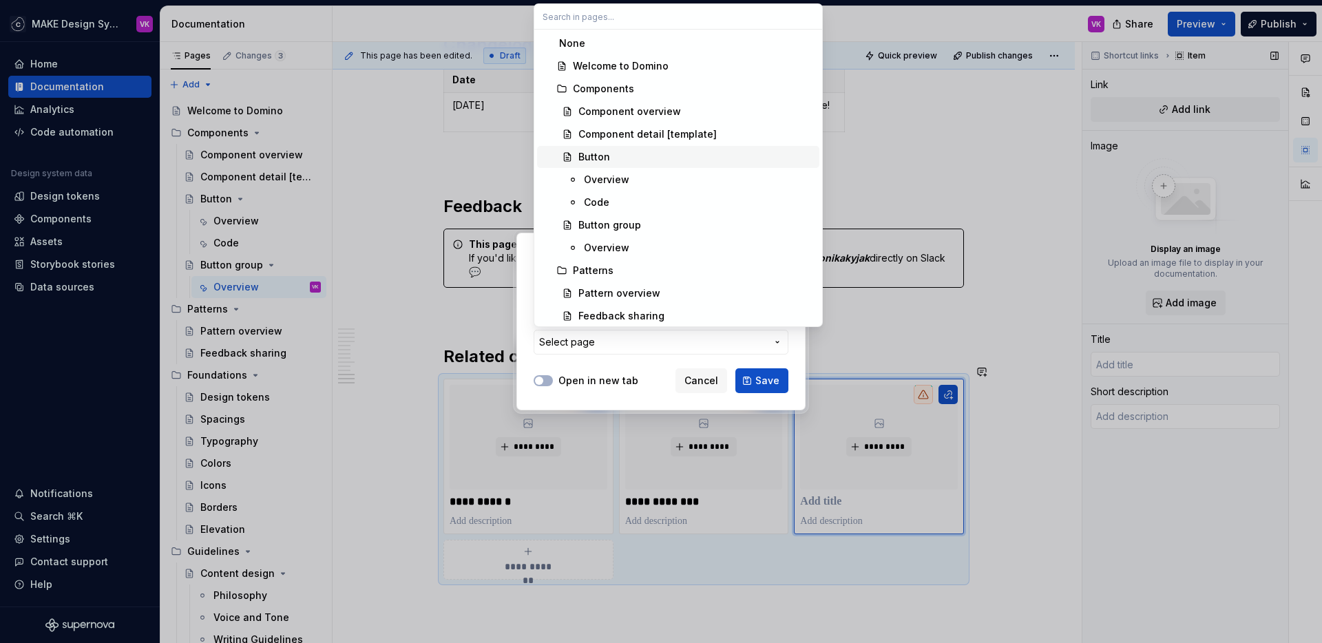
click at [593, 154] on div "Button" at bounding box center [594, 157] width 32 height 14
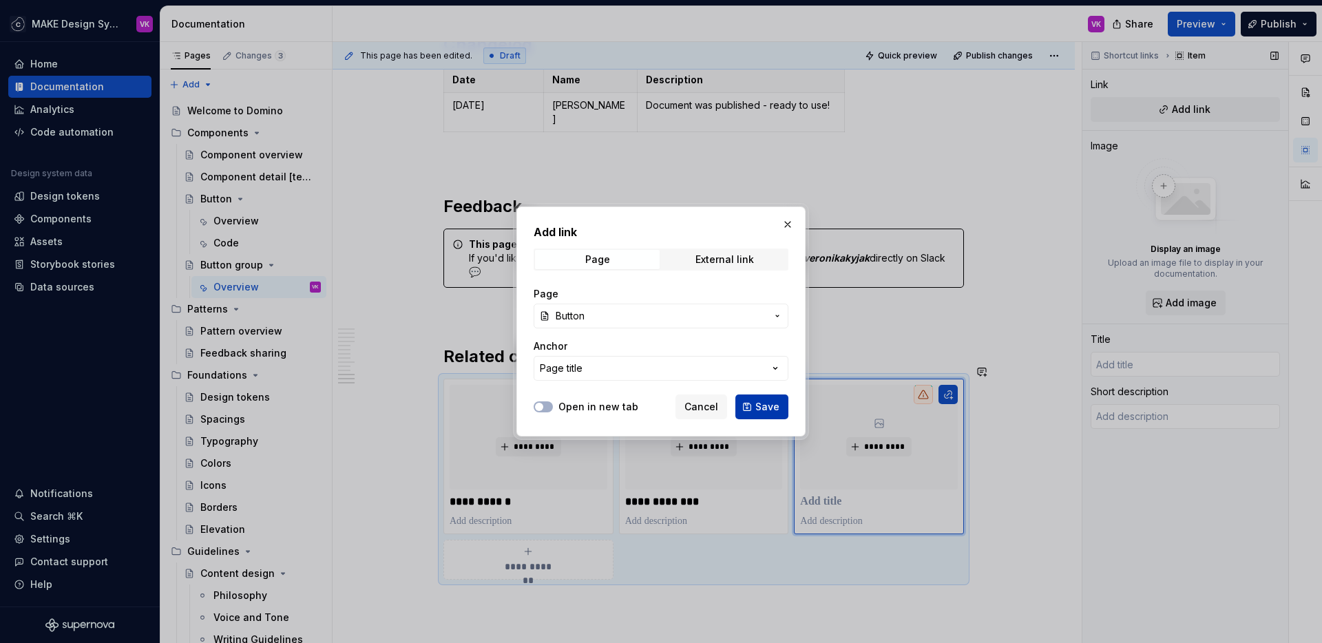
click at [771, 409] on span "Save" at bounding box center [767, 407] width 24 height 14
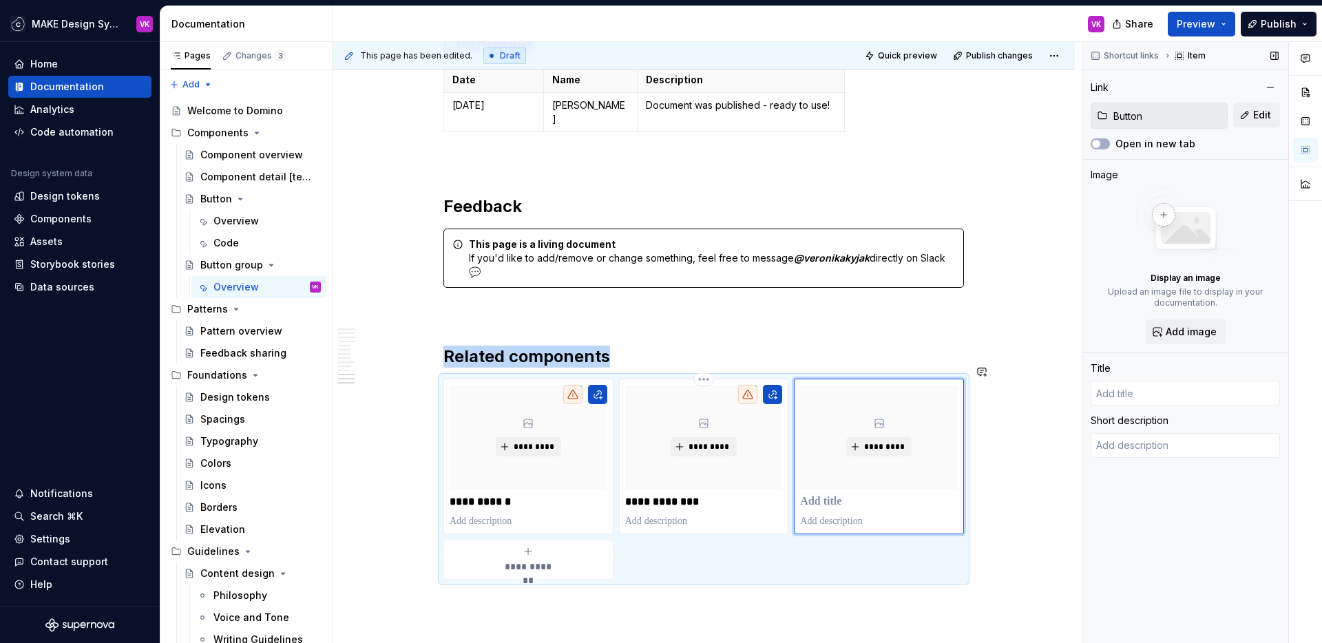
type textarea "*"
type input "Button"
type textarea "Button is an interactive component that allows users to trigger an action."
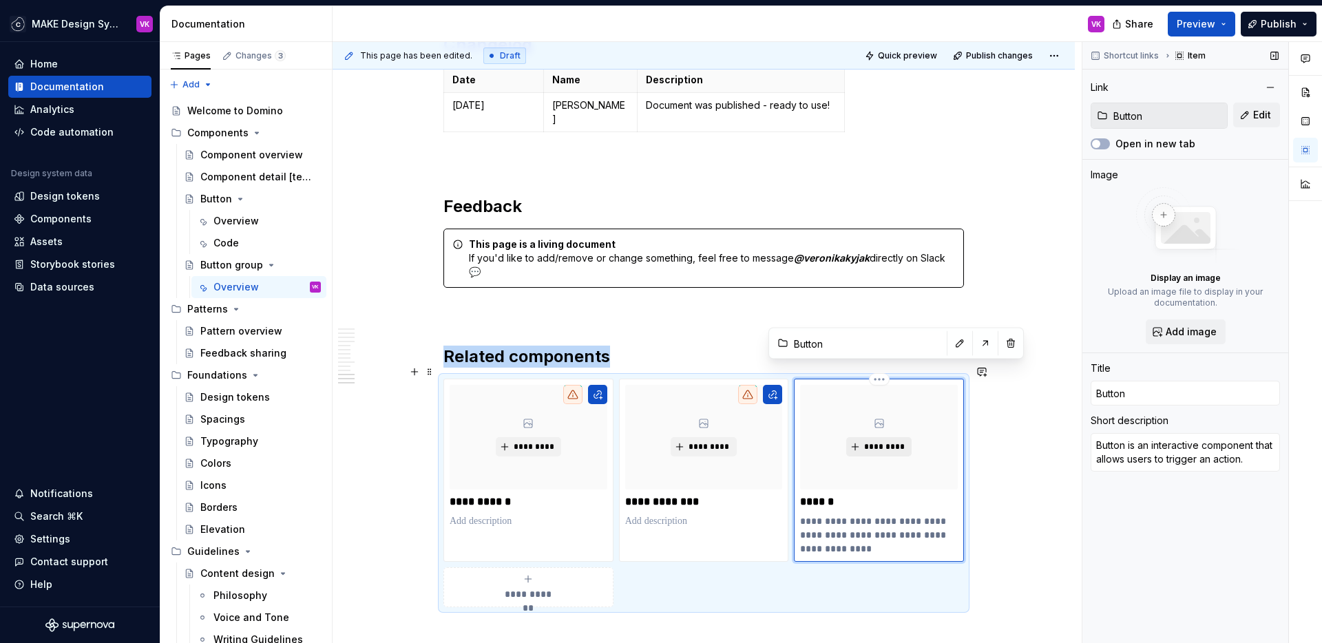
click at [873, 441] on span "*********" at bounding box center [884, 446] width 42 height 11
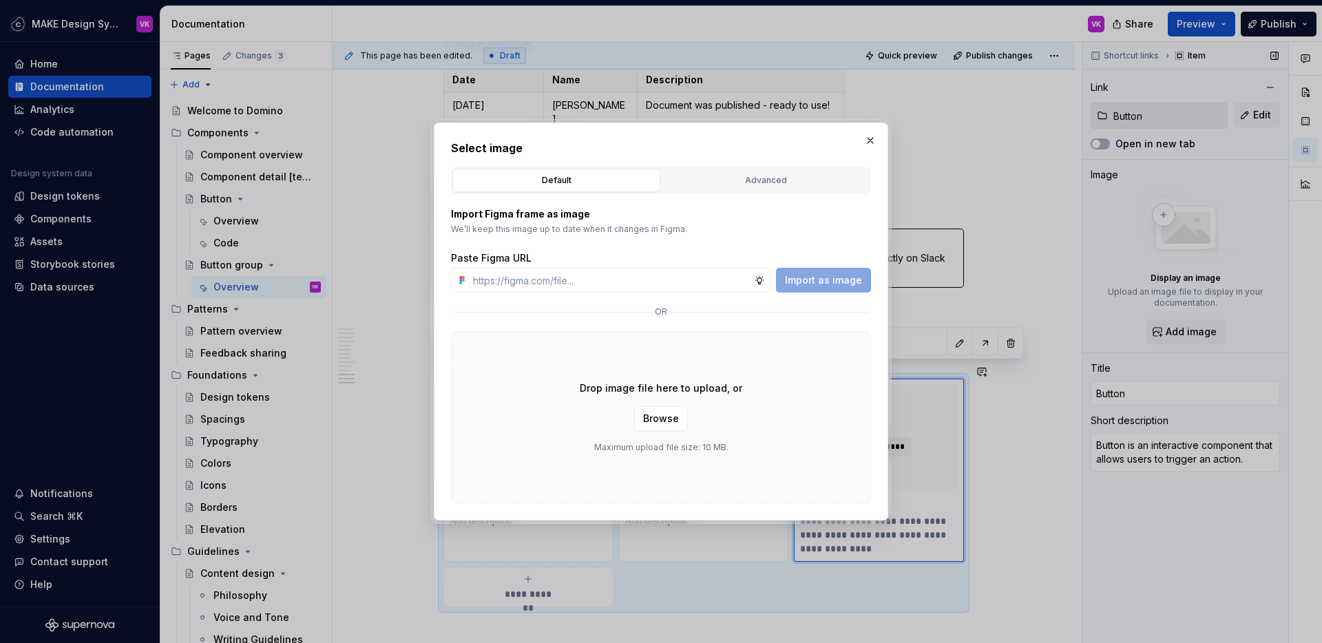
type textarea "*"
type input "[URL][DOMAIN_NAME]"
click at [806, 283] on span "Import as image" at bounding box center [823, 280] width 77 height 14
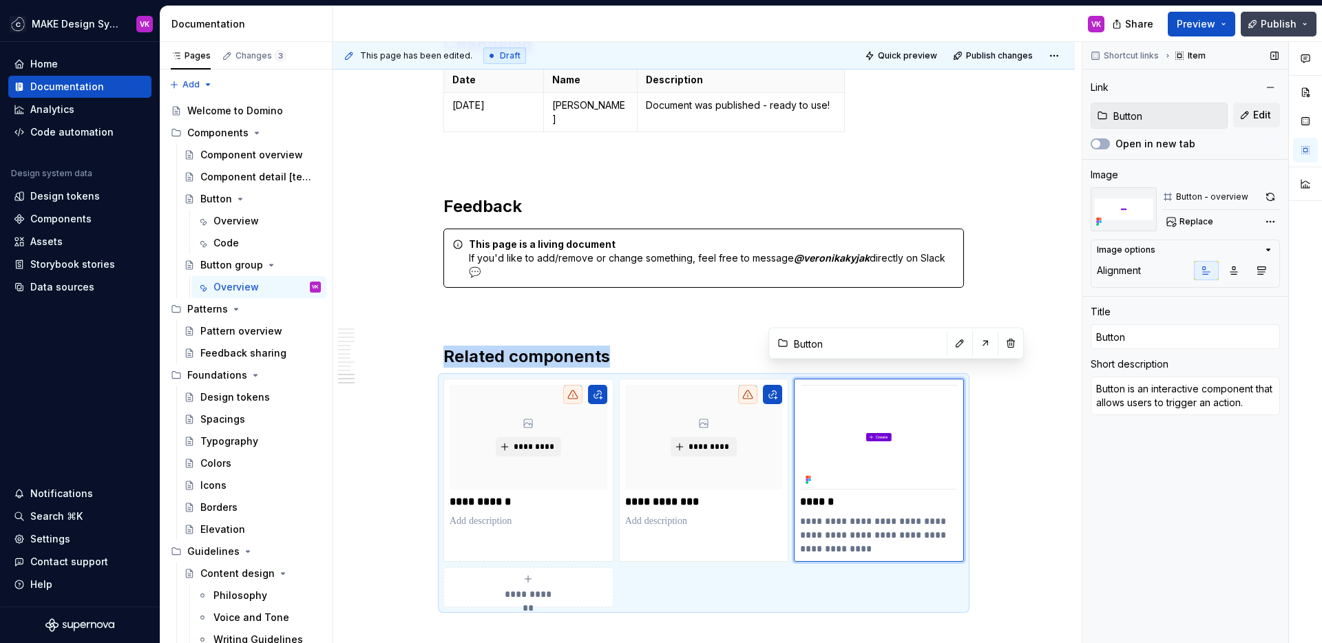
click at [1276, 26] on span "Publish" at bounding box center [1279, 24] width 36 height 14
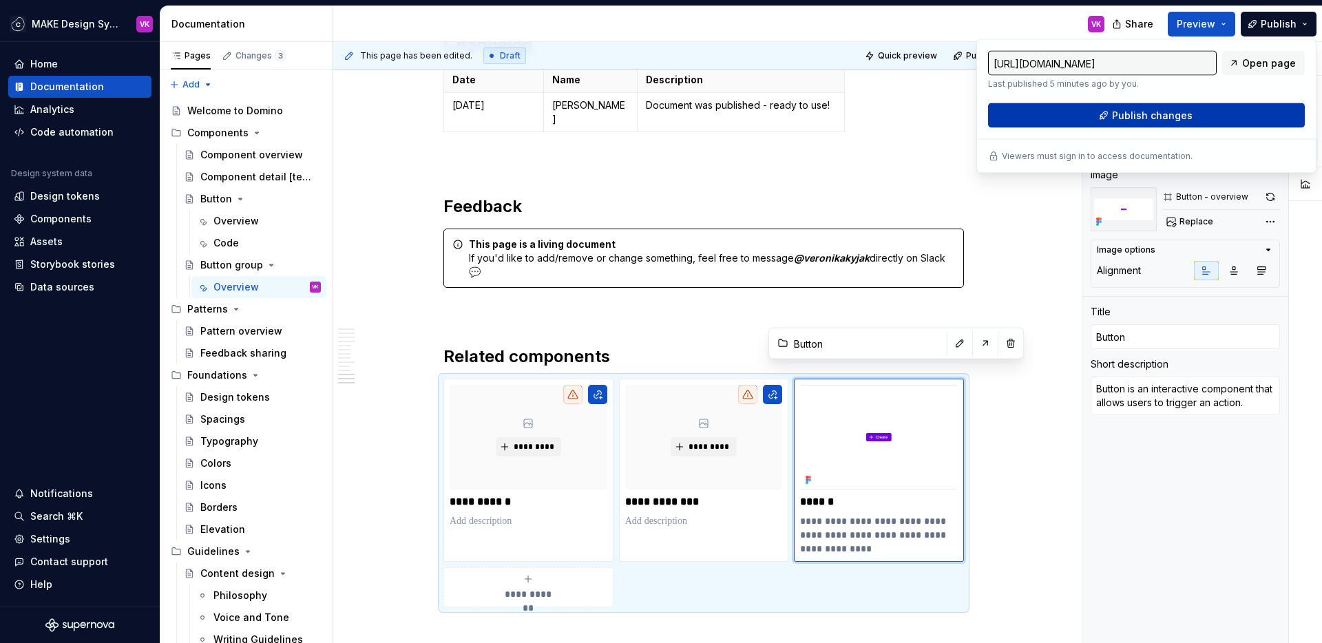
click at [1134, 120] on span "Publish changes" at bounding box center [1152, 116] width 81 height 14
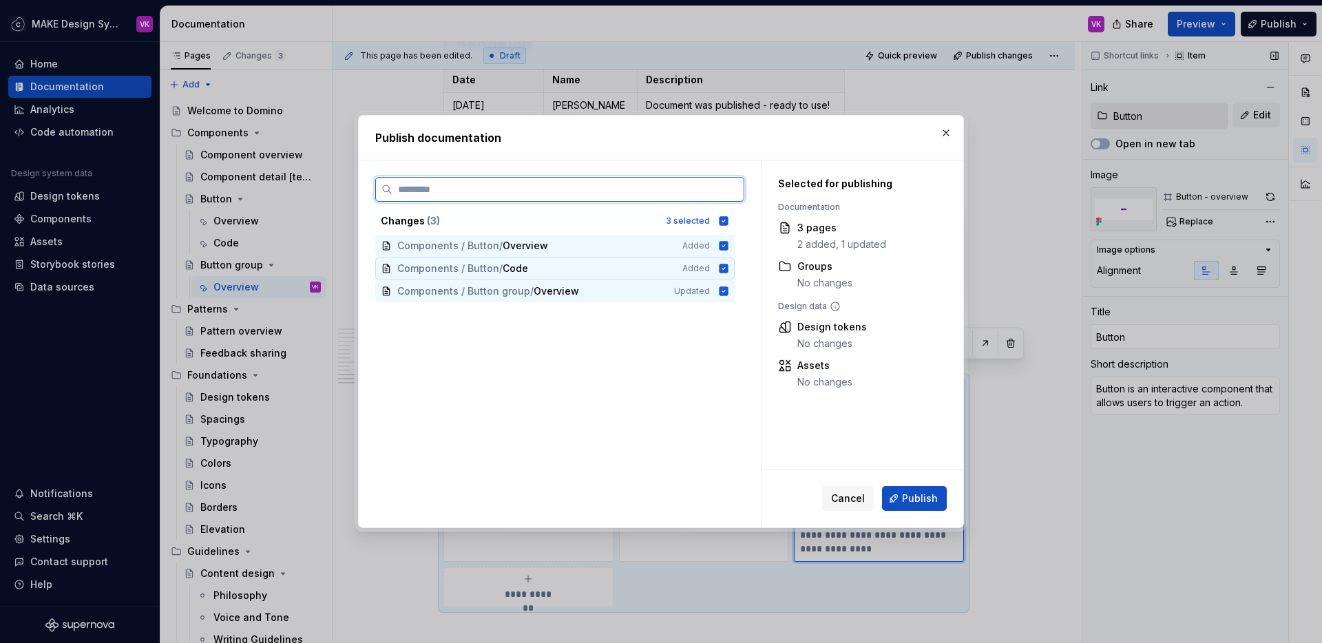
click at [718, 261] on div "Components / Button / Code Added" at bounding box center [554, 269] width 359 height 22
click at [722, 247] on icon at bounding box center [724, 245] width 9 height 9
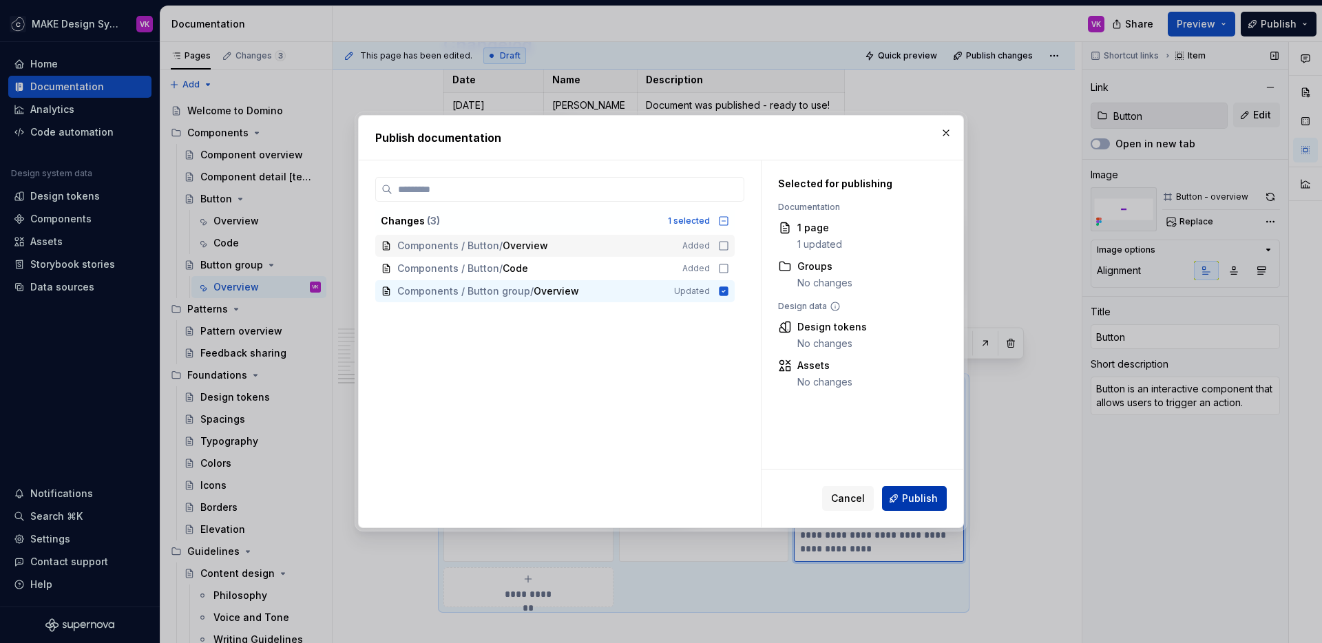
click at [909, 501] on span "Publish" at bounding box center [920, 499] width 36 height 14
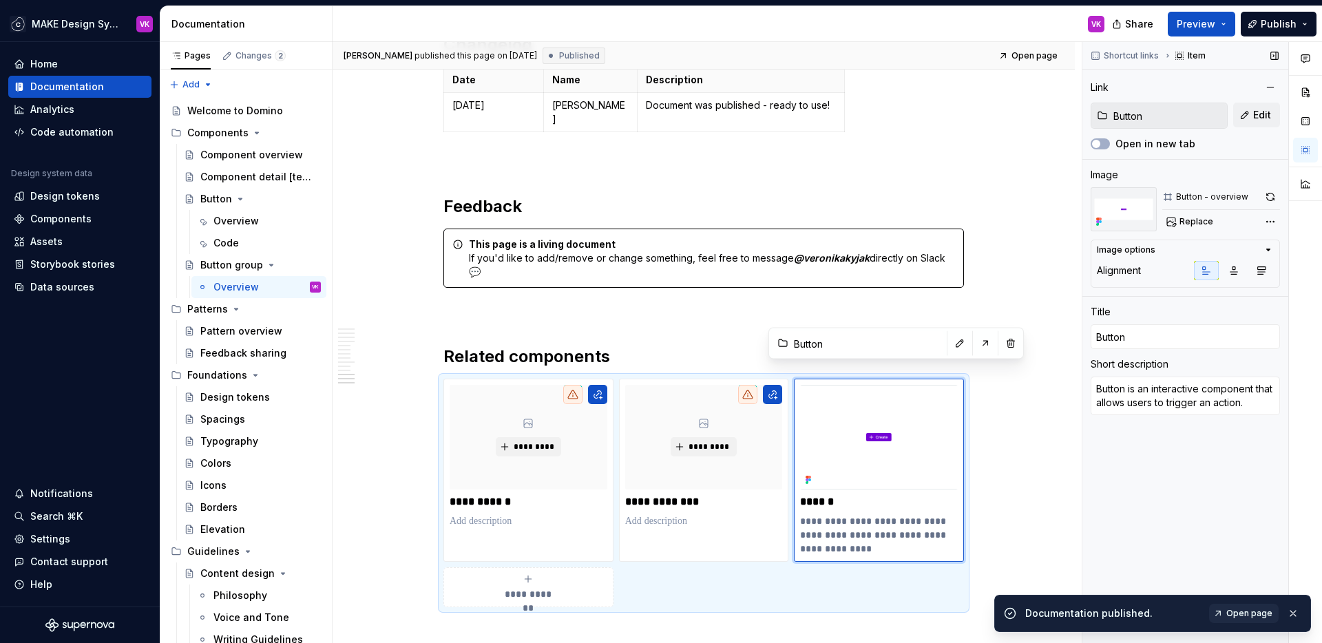
click at [1253, 587] on span "Open page" at bounding box center [1249, 613] width 46 height 11
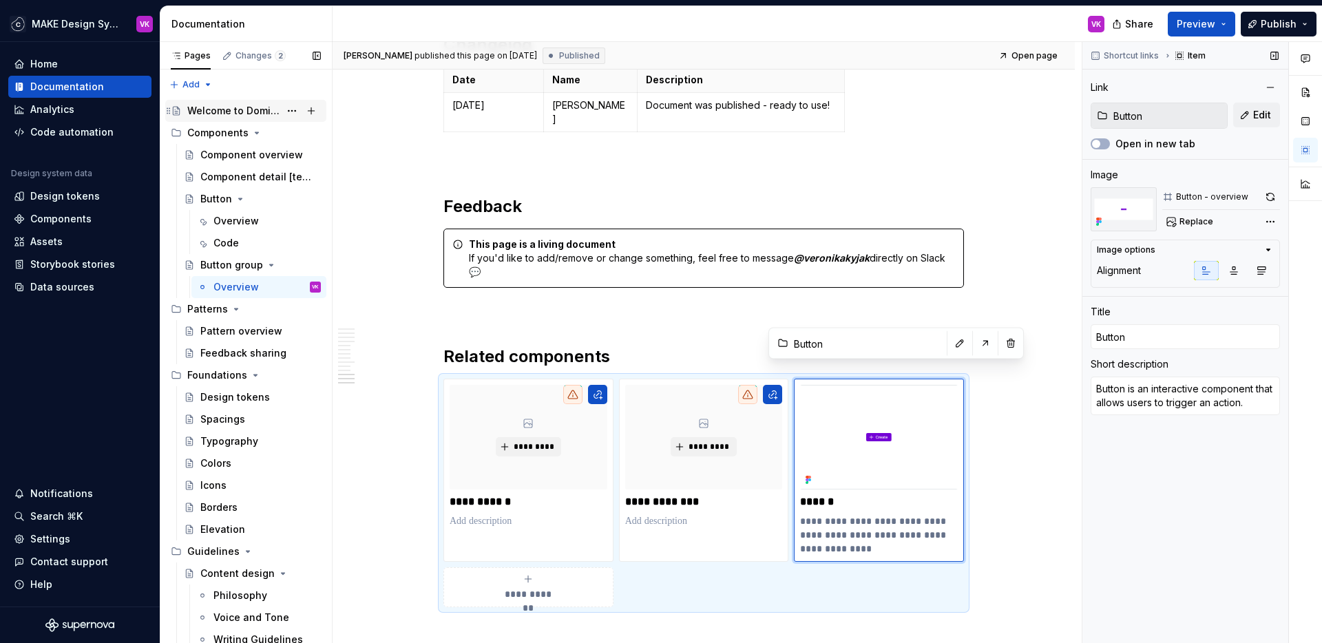
click at [239, 110] on div "Welcome to Domino" at bounding box center [233, 111] width 92 height 14
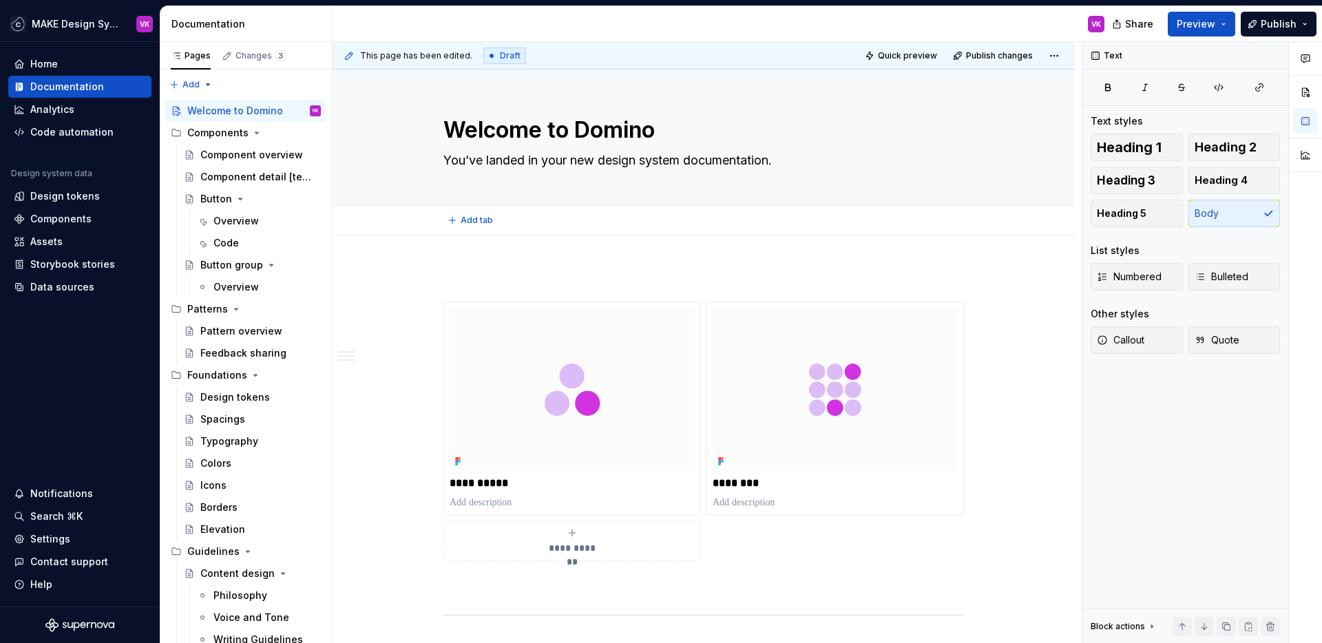
click at [454, 231] on div "Add tab" at bounding box center [704, 220] width 742 height 30
type textarea "*"
click at [419, 278] on button "button" at bounding box center [414, 276] width 19 height 19
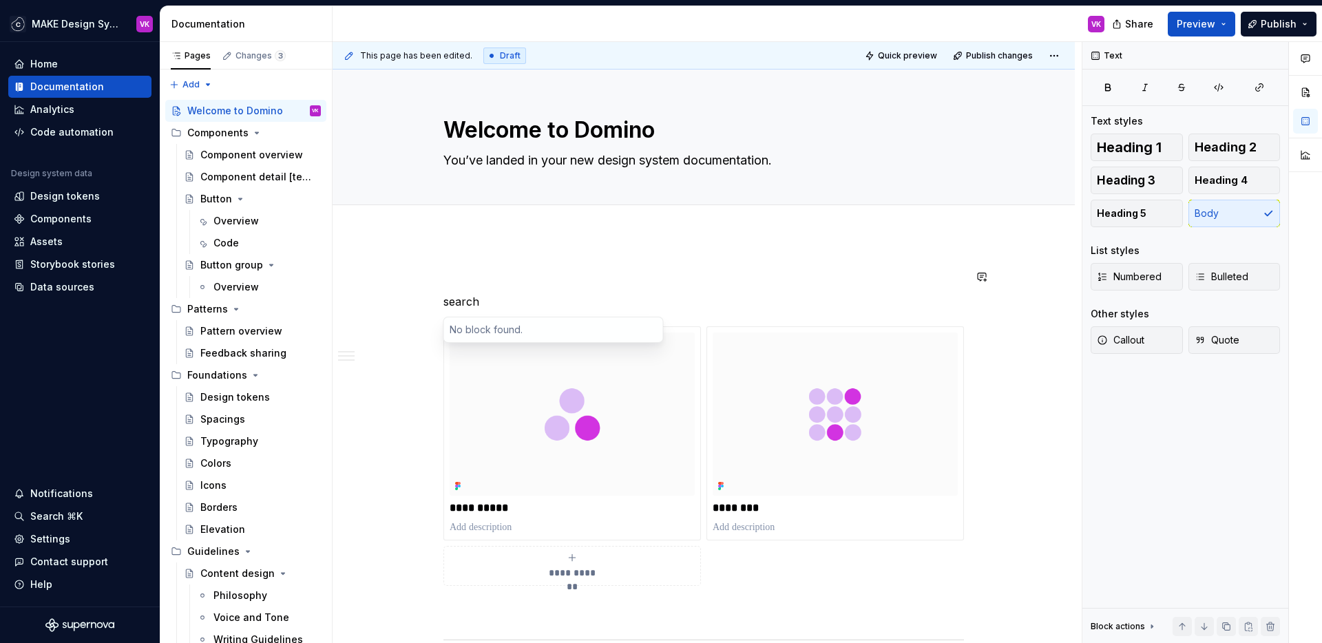
click at [496, 295] on p "search" at bounding box center [703, 301] width 521 height 17
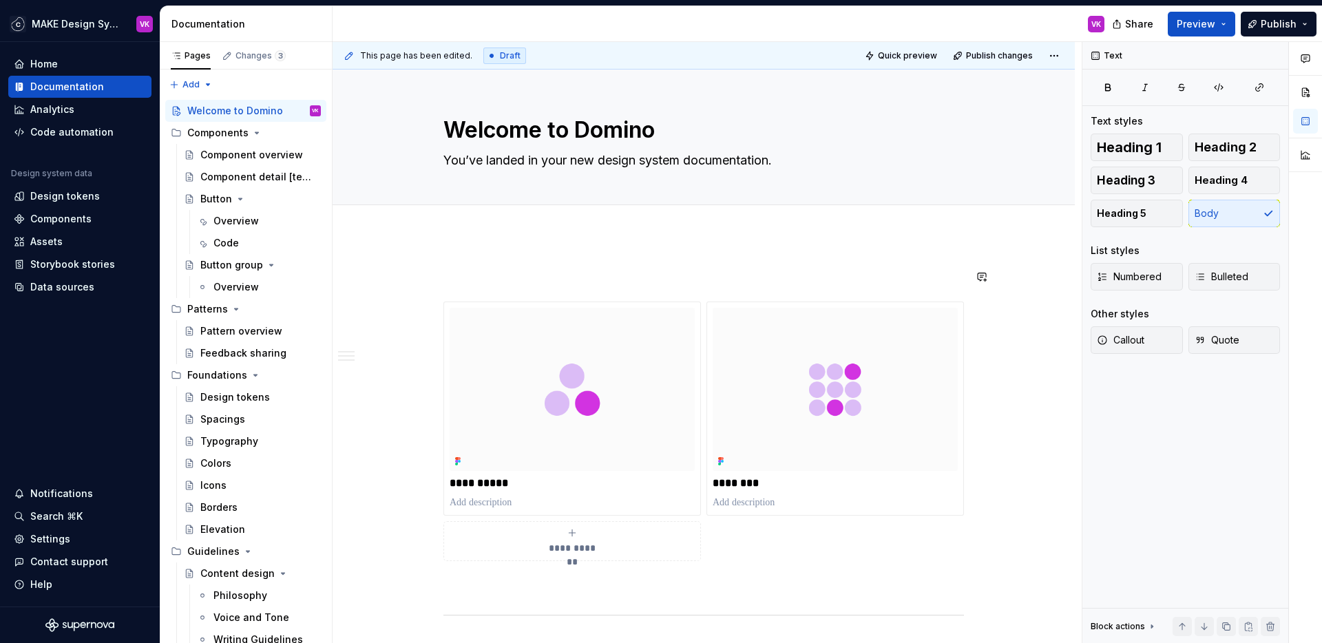
click at [458, 238] on div "**********" at bounding box center [707, 343] width 749 height 602
click at [455, 269] on p at bounding box center [703, 277] width 521 height 17
click at [415, 279] on button "button" at bounding box center [414, 276] width 19 height 19
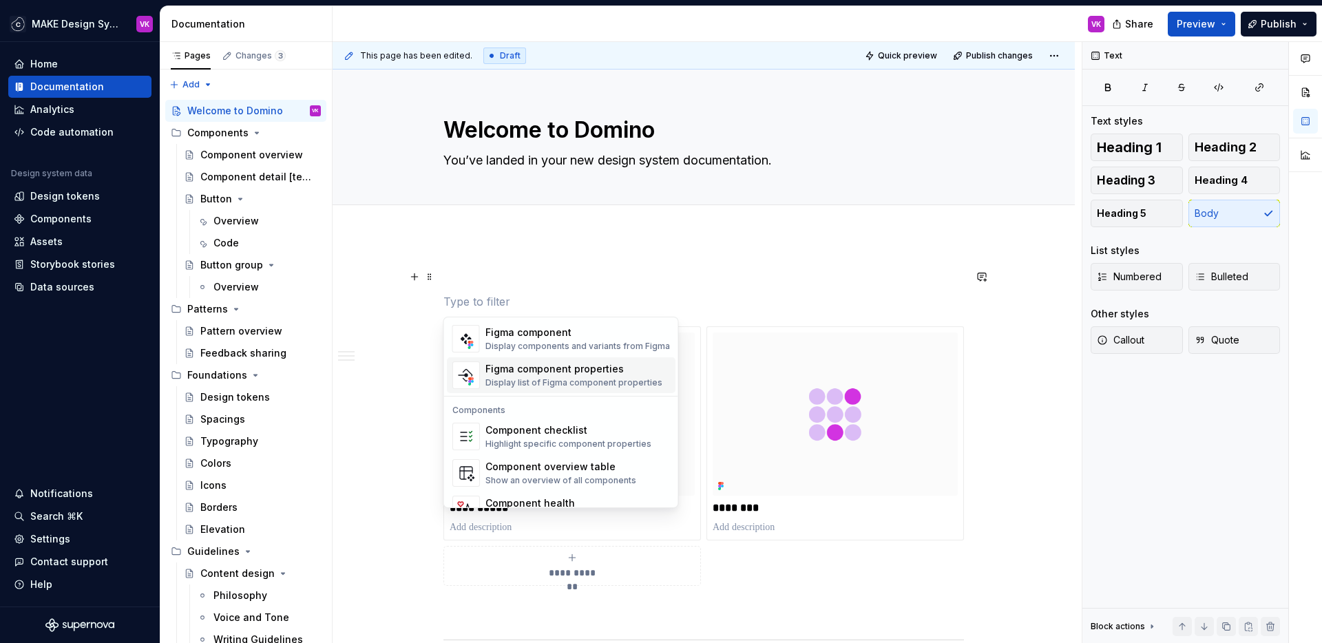
scroll to position [1371, 0]
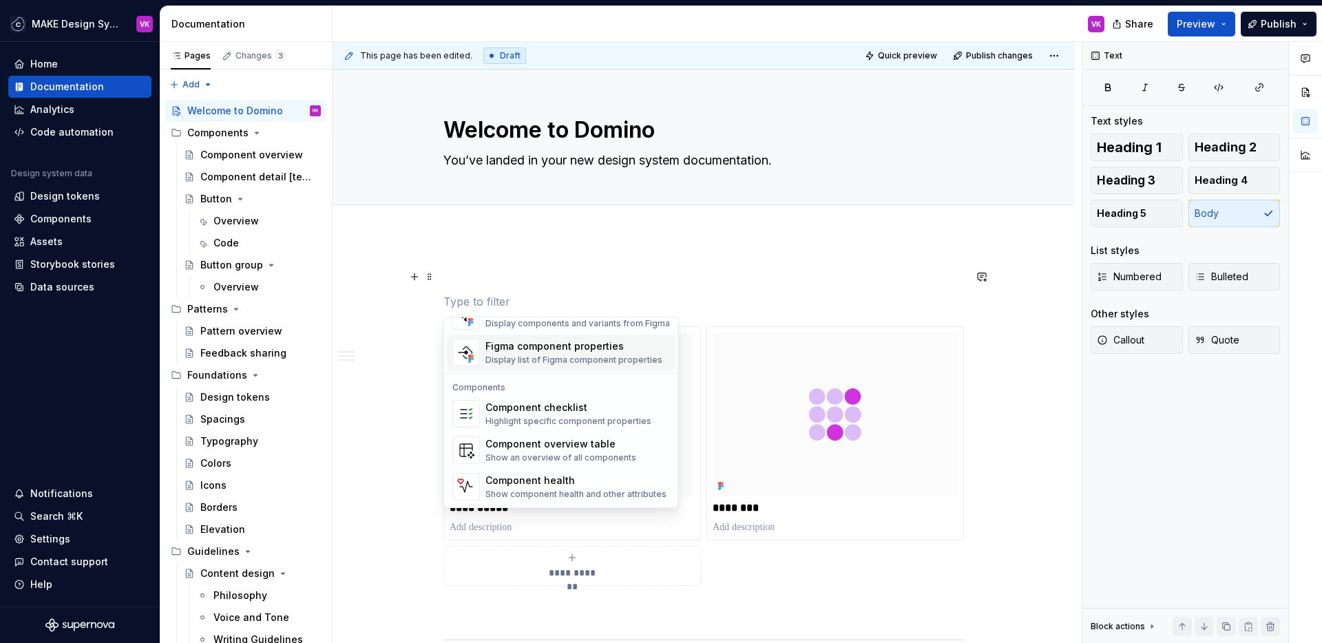
click at [505, 406] on div "Component checklist" at bounding box center [568, 408] width 166 height 14
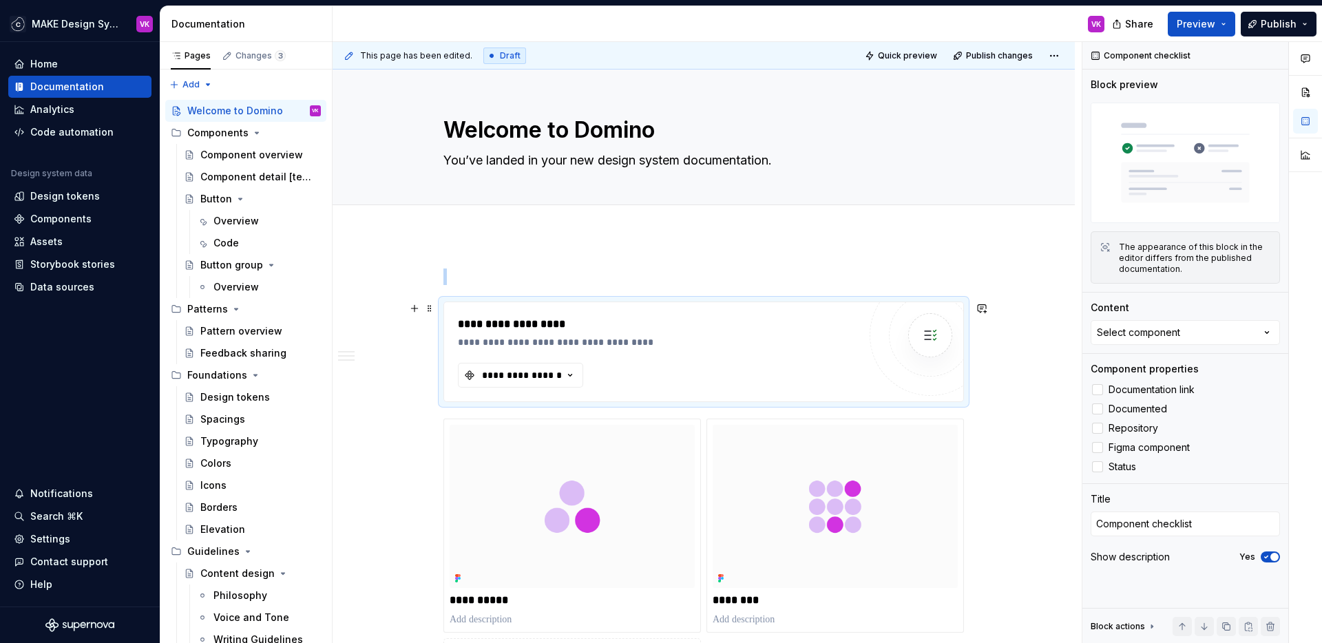
click at [851, 305] on div "**********" at bounding box center [703, 351] width 519 height 99
click at [588, 311] on div "**********" at bounding box center [703, 351] width 519 height 99
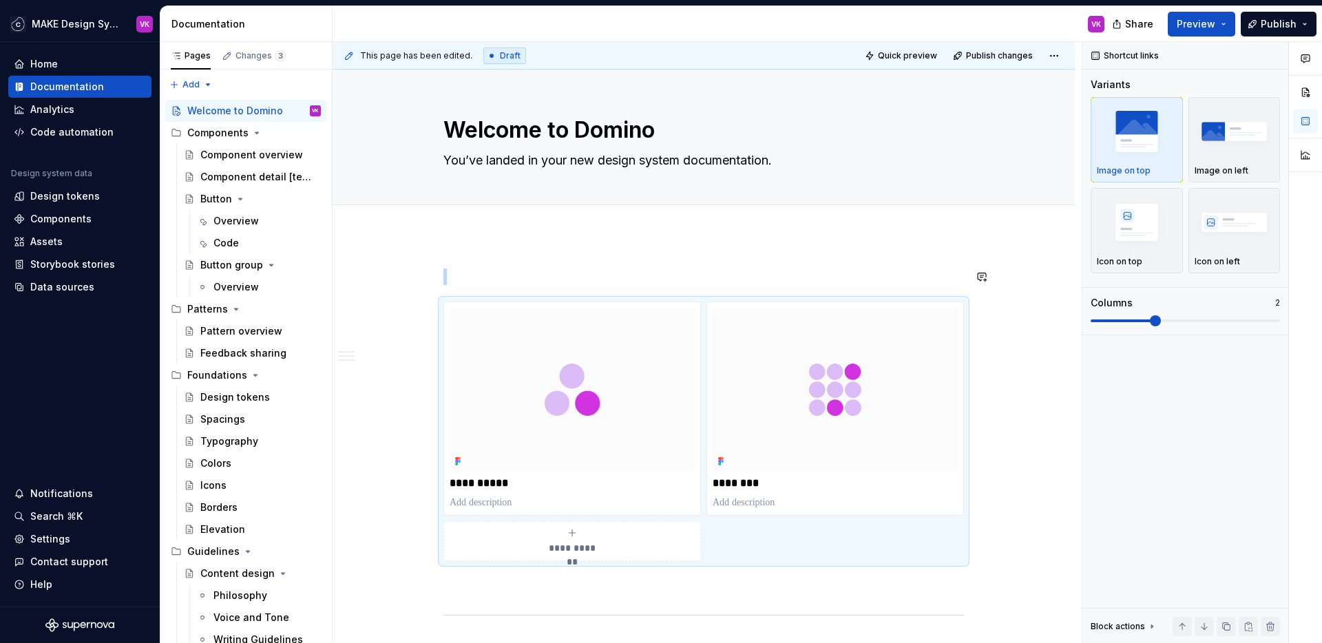
click at [428, 273] on span at bounding box center [429, 276] width 11 height 19
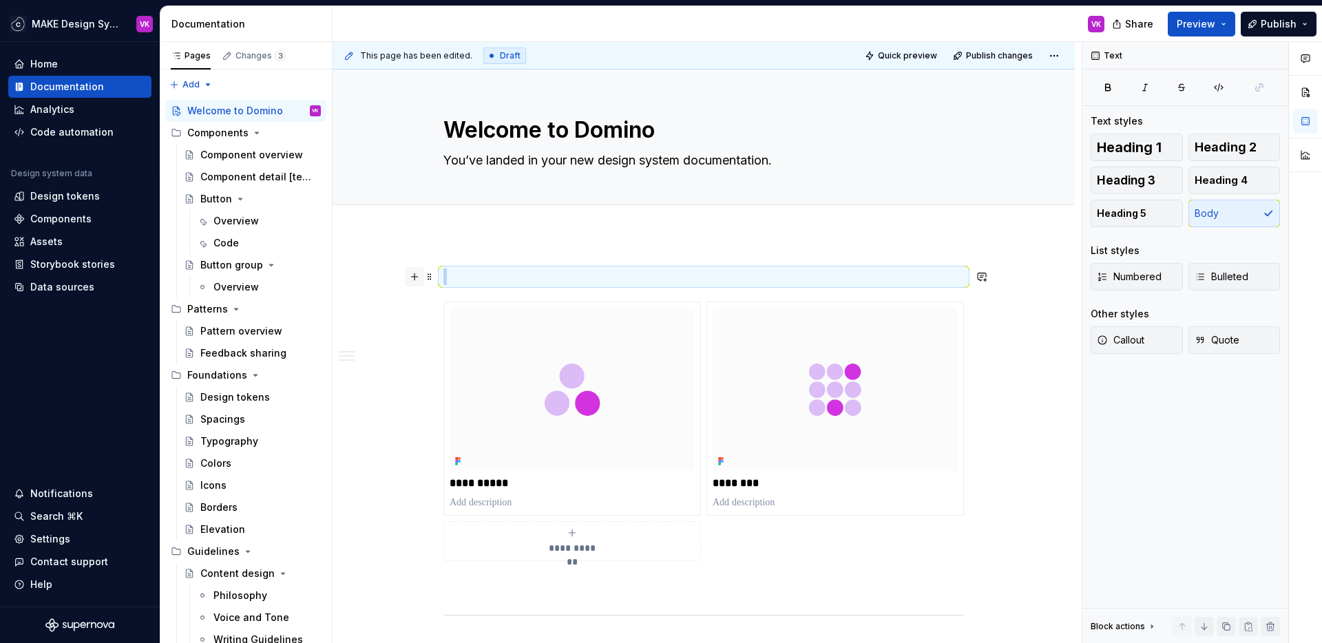
click at [417, 277] on button "button" at bounding box center [414, 276] width 19 height 19
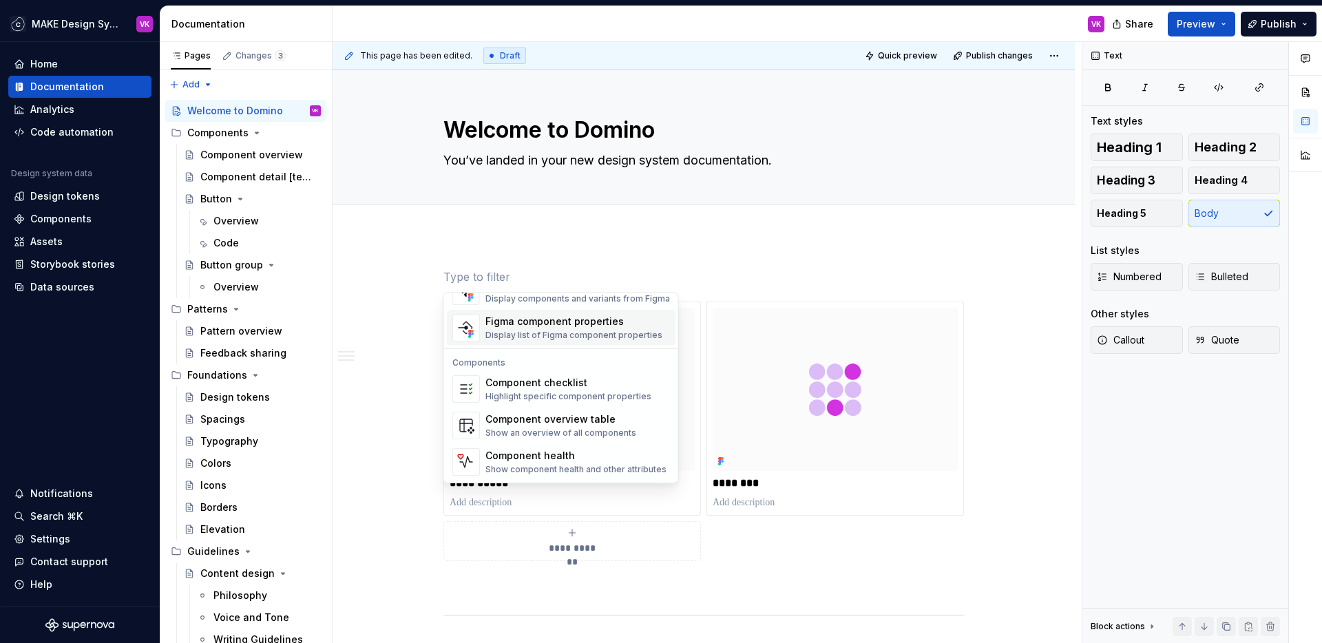
click at [479, 240] on div "**********" at bounding box center [707, 343] width 749 height 602
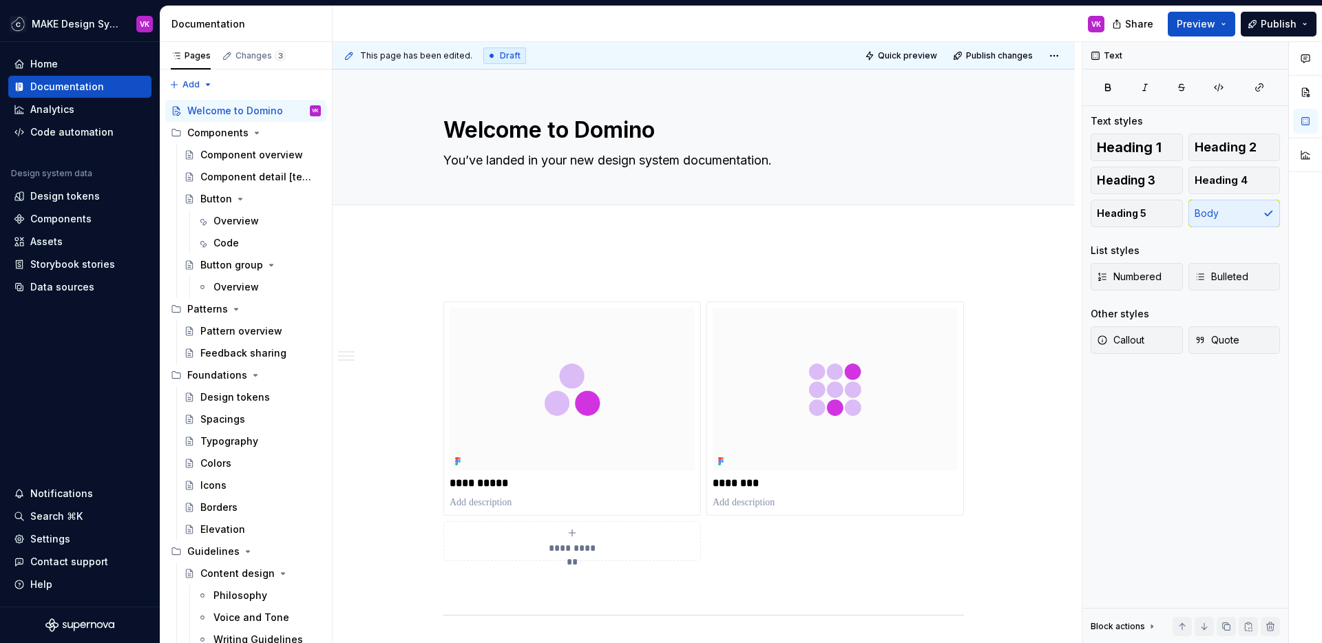
click at [430, 278] on span at bounding box center [429, 276] width 11 height 19
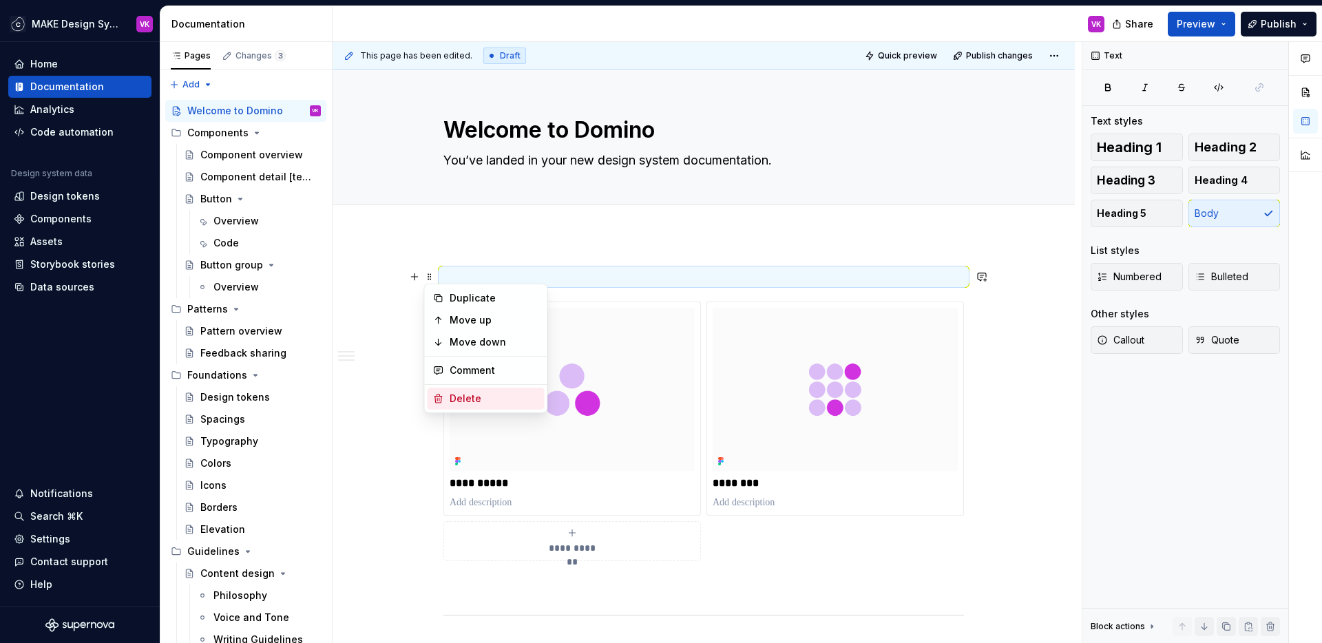
click at [458, 401] on div "Delete" at bounding box center [495, 399] width 90 height 14
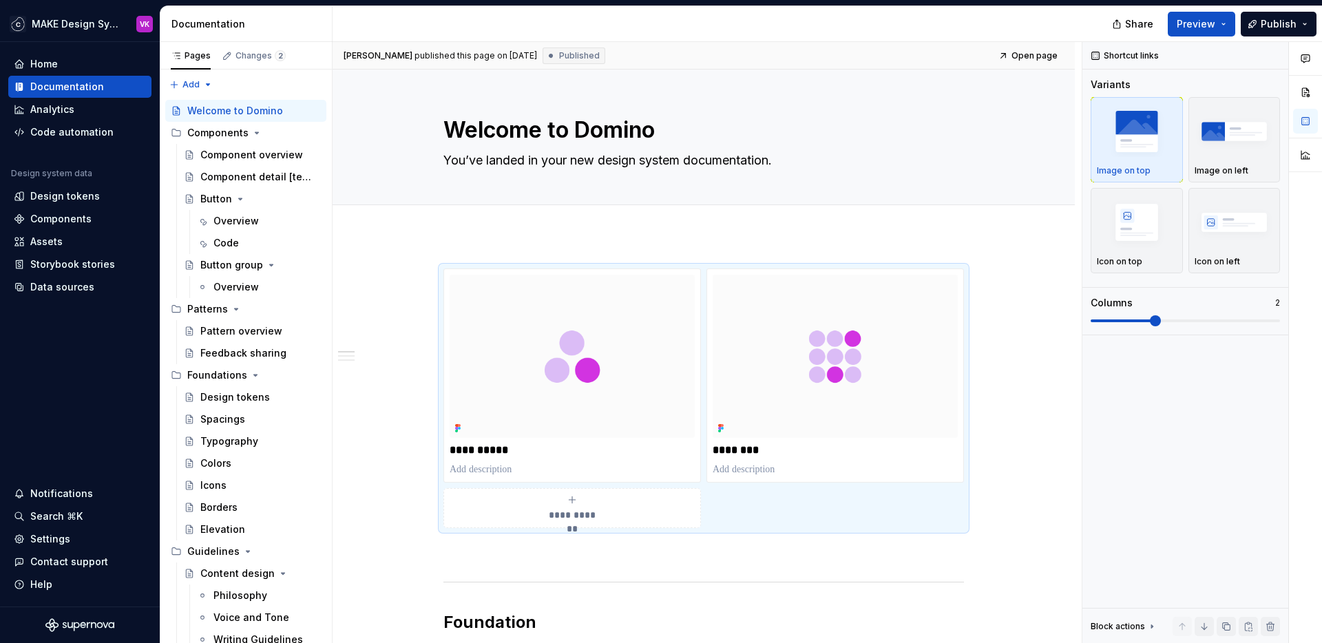
type textarea "*"
